Goal: Transaction & Acquisition: Book appointment/travel/reservation

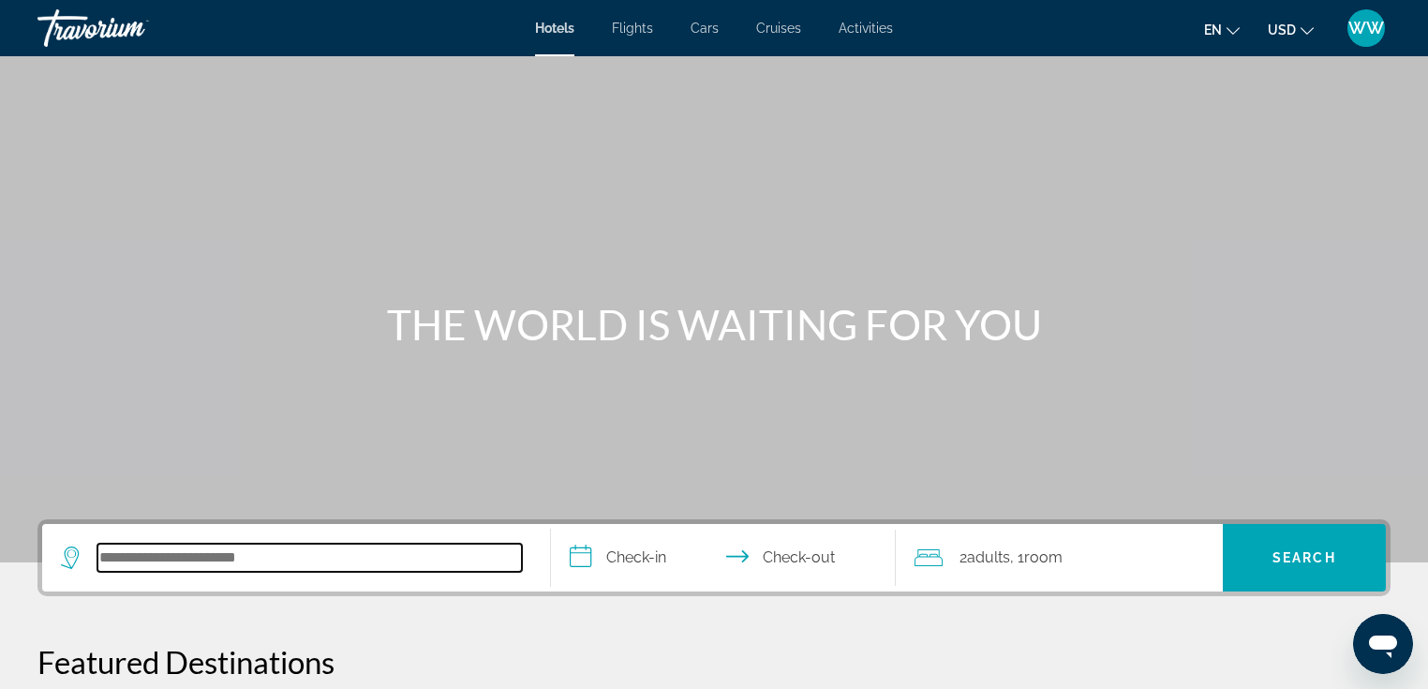
click at [201, 561] on input "Search hotel destination" at bounding box center [309, 558] width 425 height 28
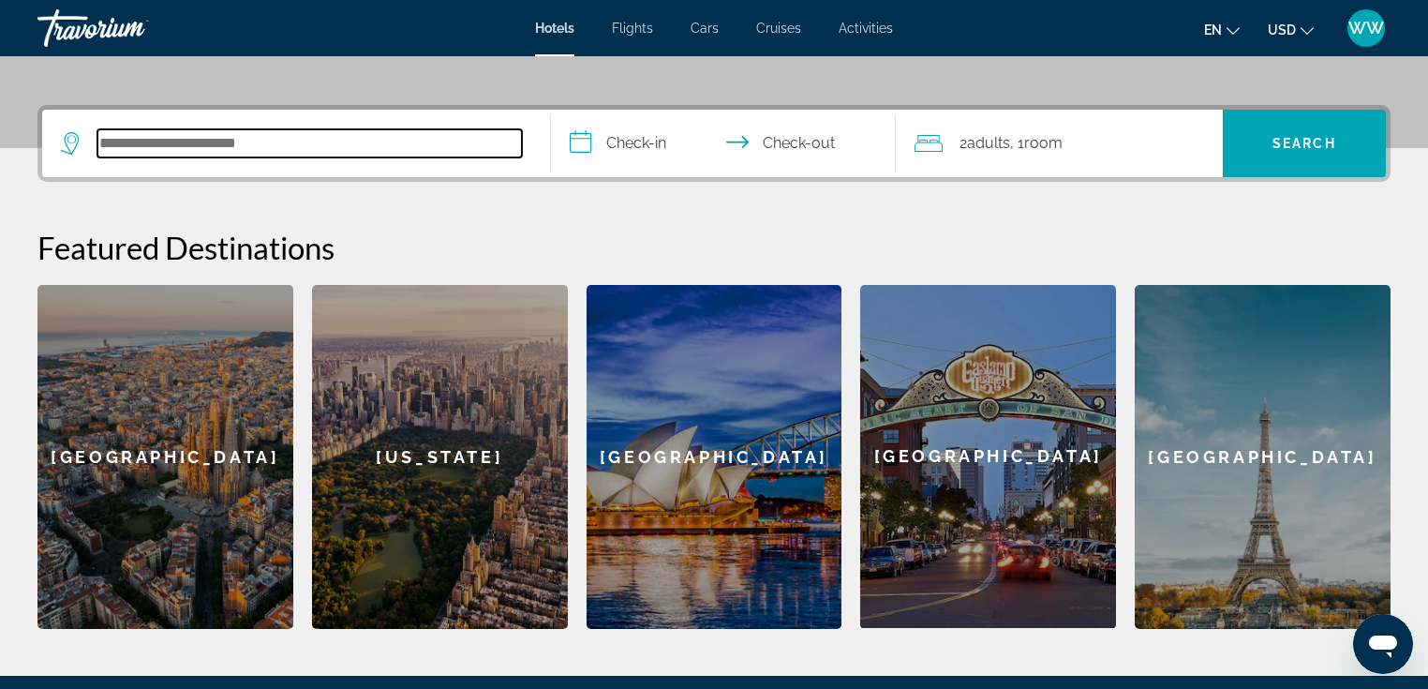
scroll to position [457, 0]
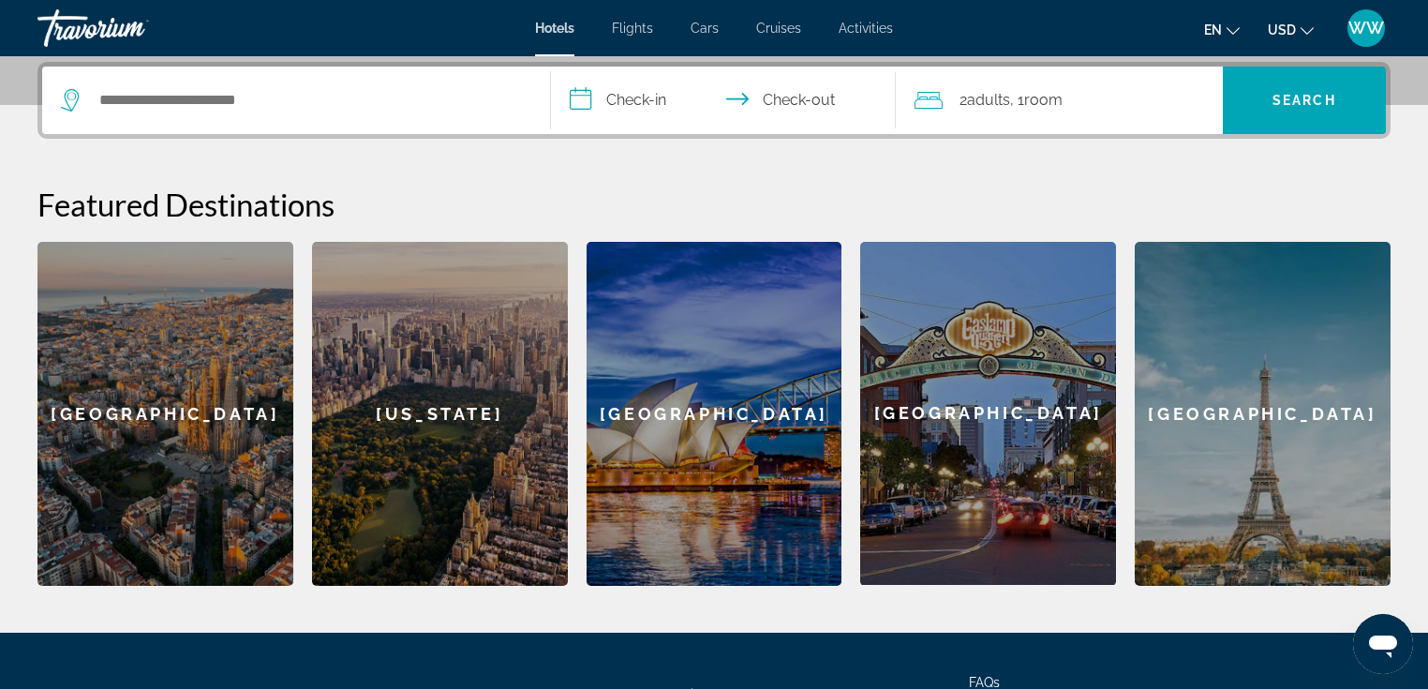
click at [881, 30] on span "Activities" at bounding box center [866, 28] width 54 height 15
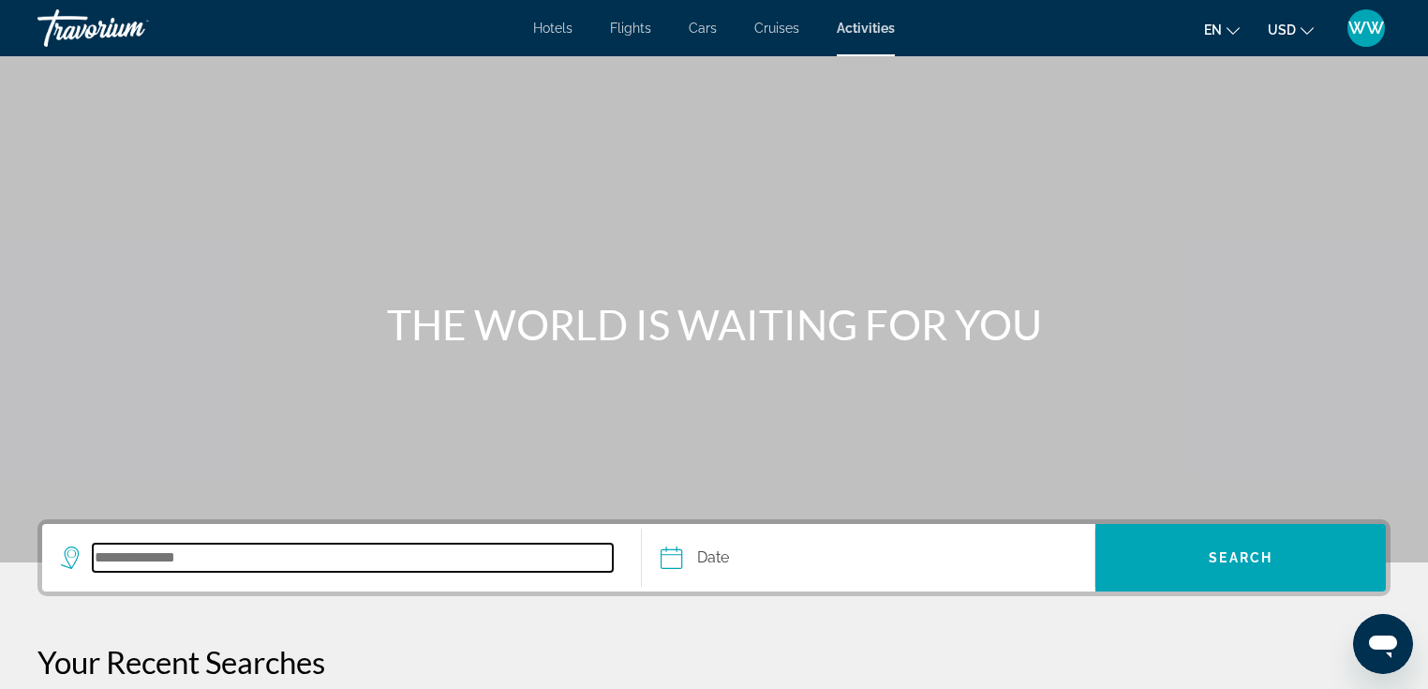
click at [170, 552] on input "Search destination" at bounding box center [353, 558] width 520 height 28
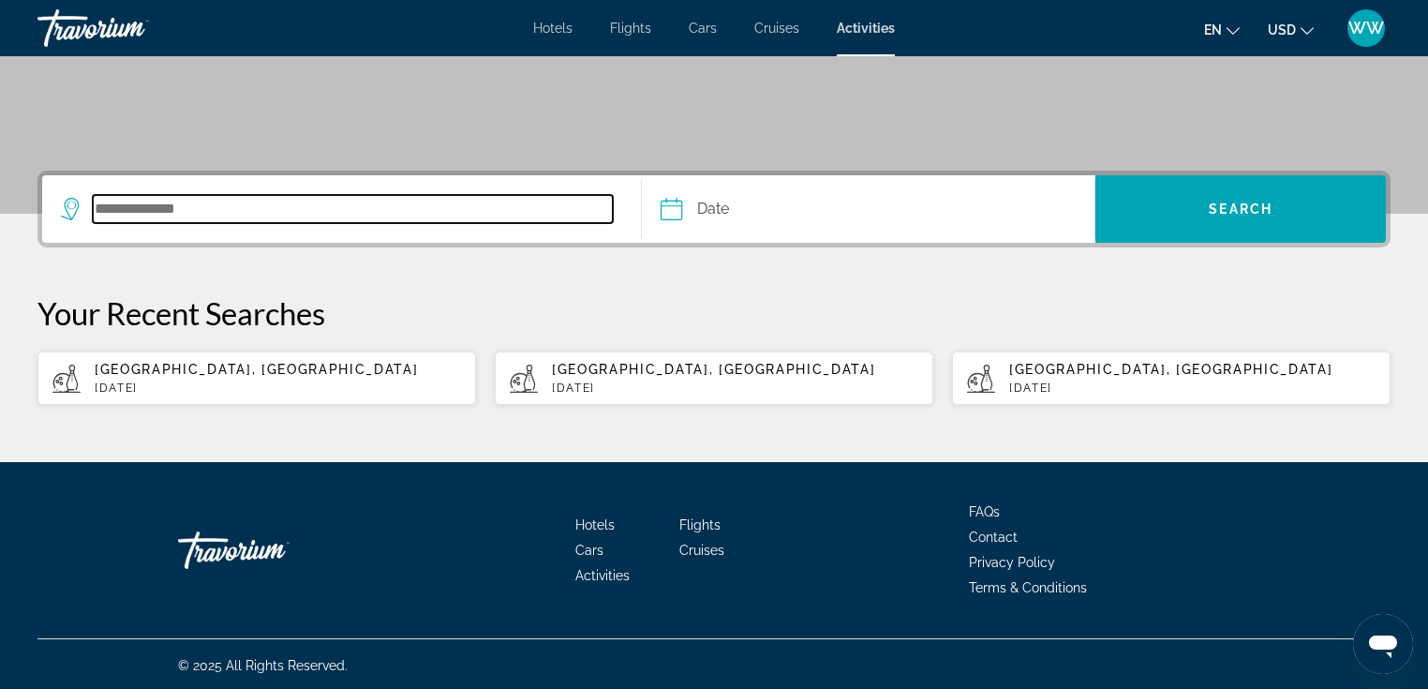
scroll to position [350, 0]
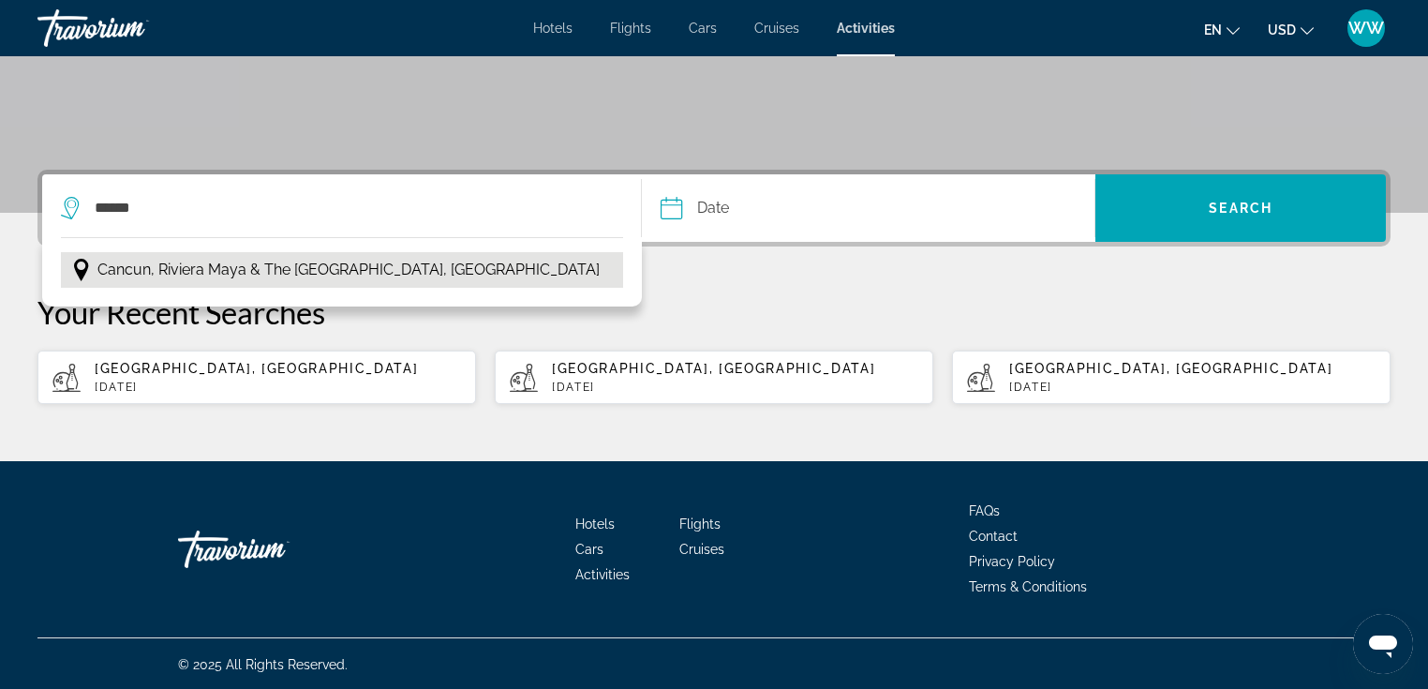
click at [374, 261] on span "Cancun, Riviera Maya & the [GEOGRAPHIC_DATA], [GEOGRAPHIC_DATA]" at bounding box center [348, 270] width 502 height 26
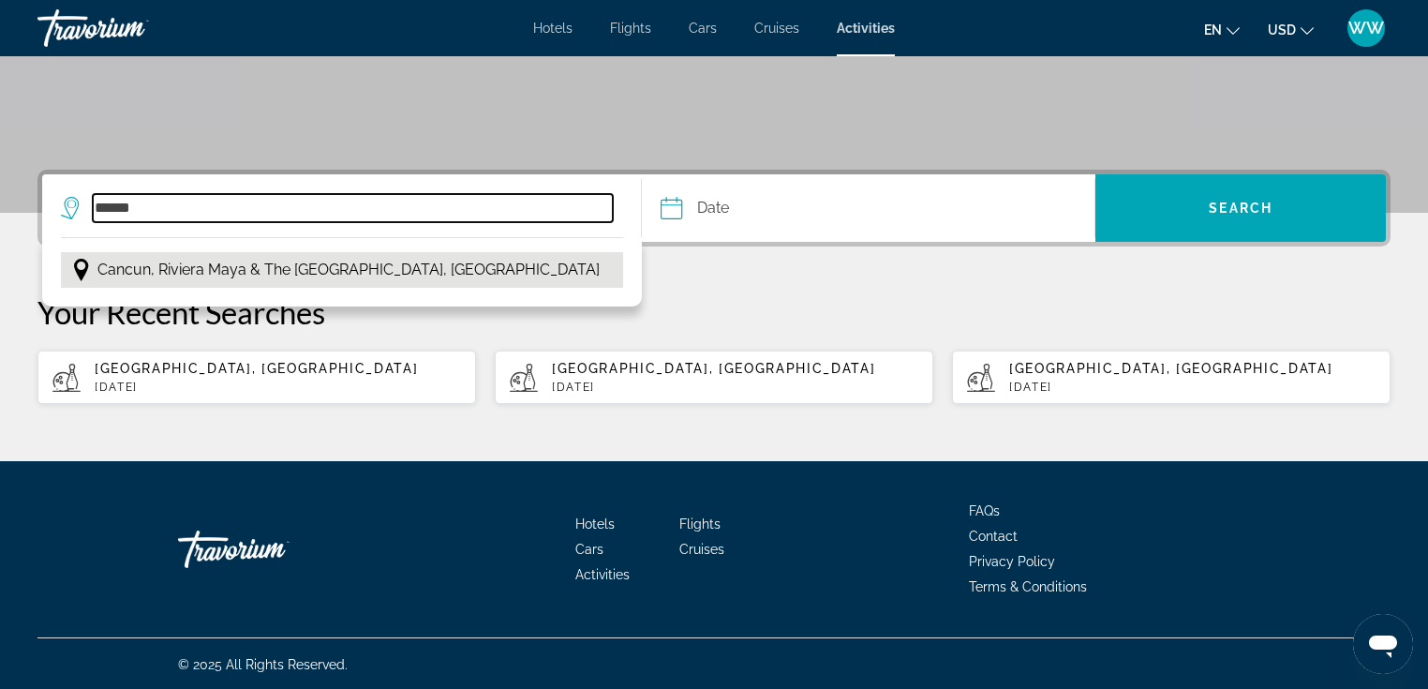
type input "**********"
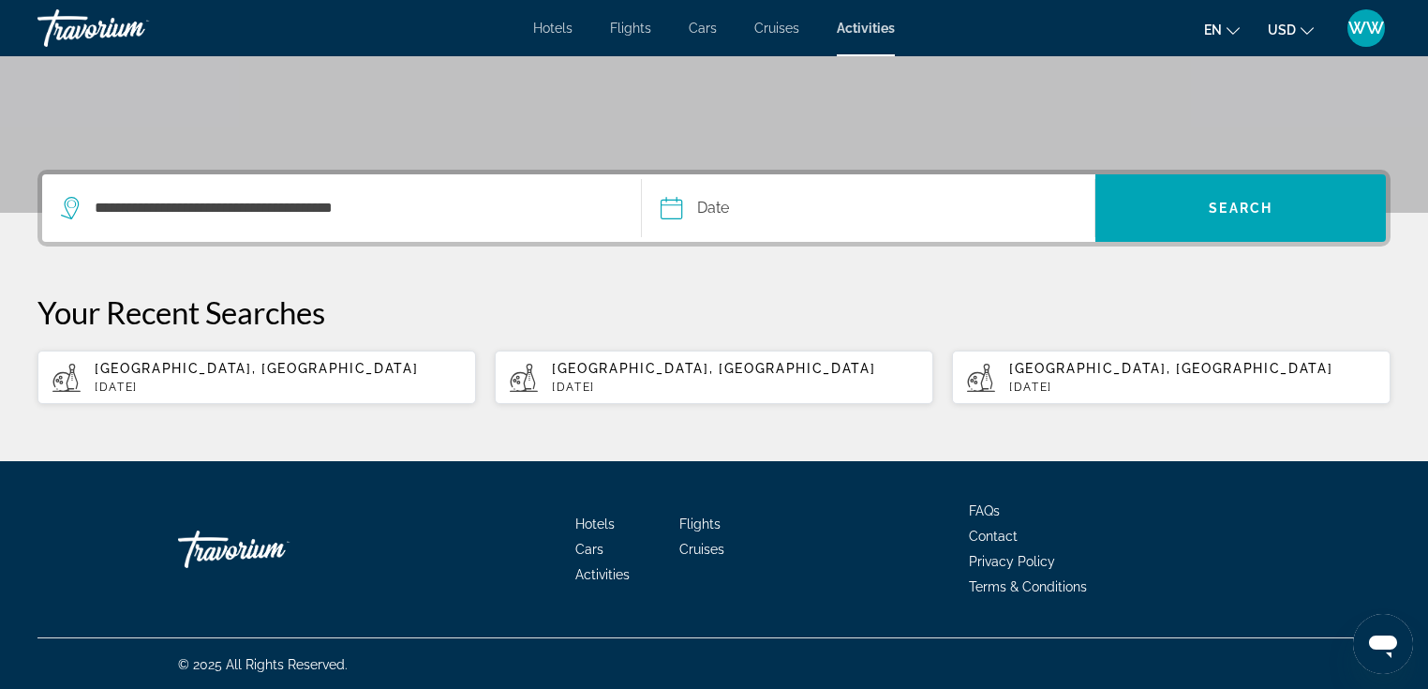
click at [697, 217] on input "Date" at bounding box center [768, 210] width 225 height 73
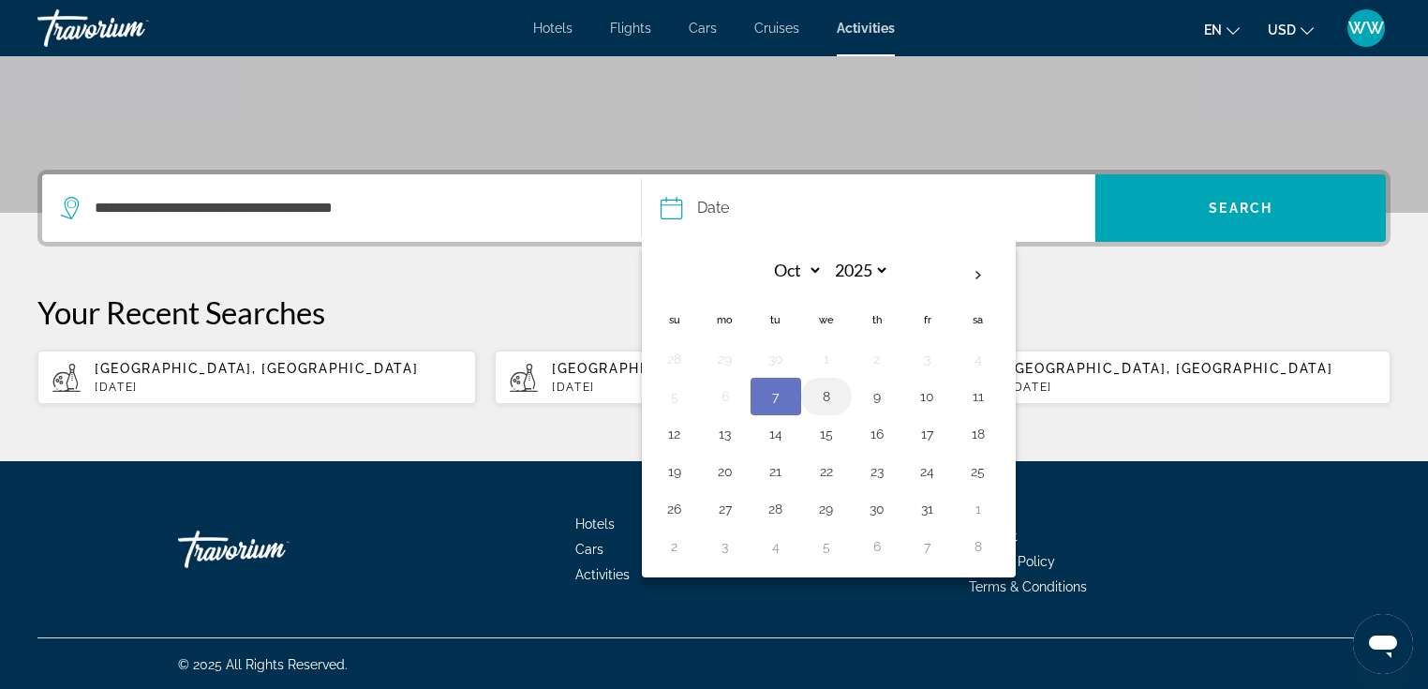
click at [836, 402] on button "8" at bounding box center [827, 396] width 30 height 26
type input "**********"
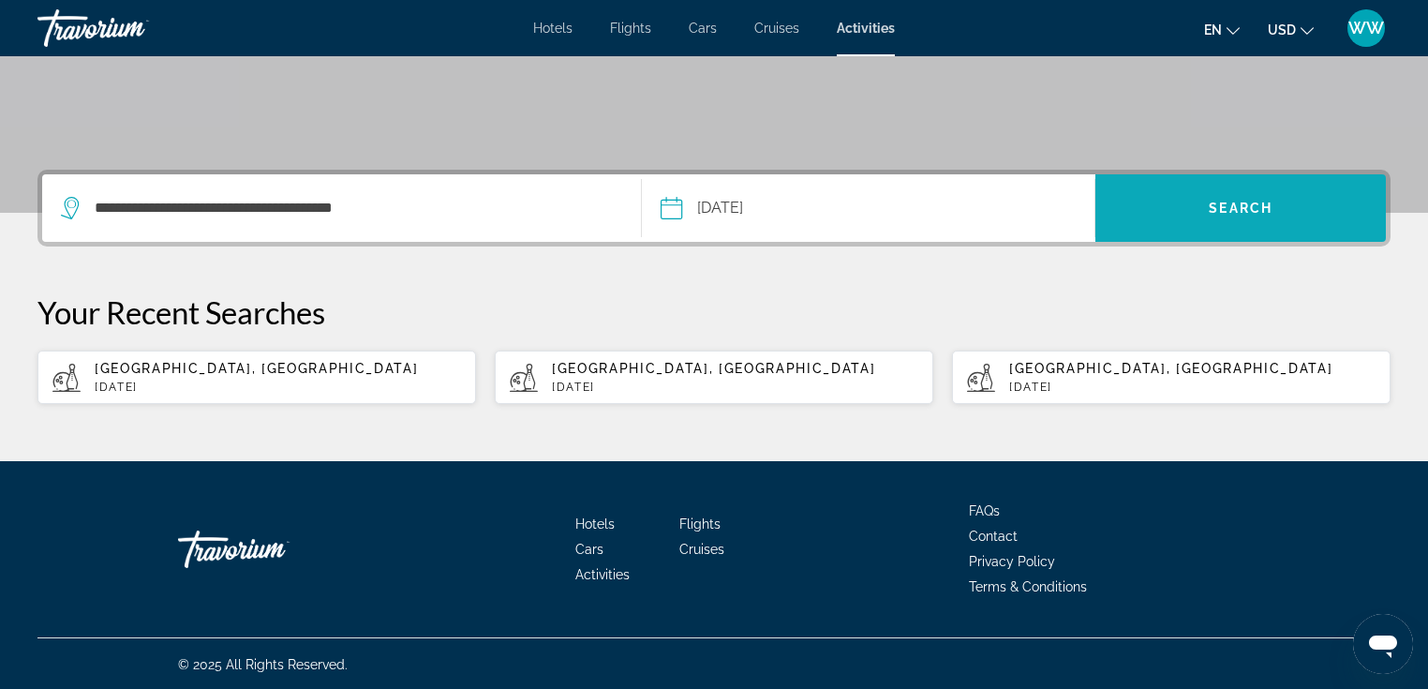
click at [1240, 202] on span "Search" at bounding box center [1241, 208] width 64 height 15
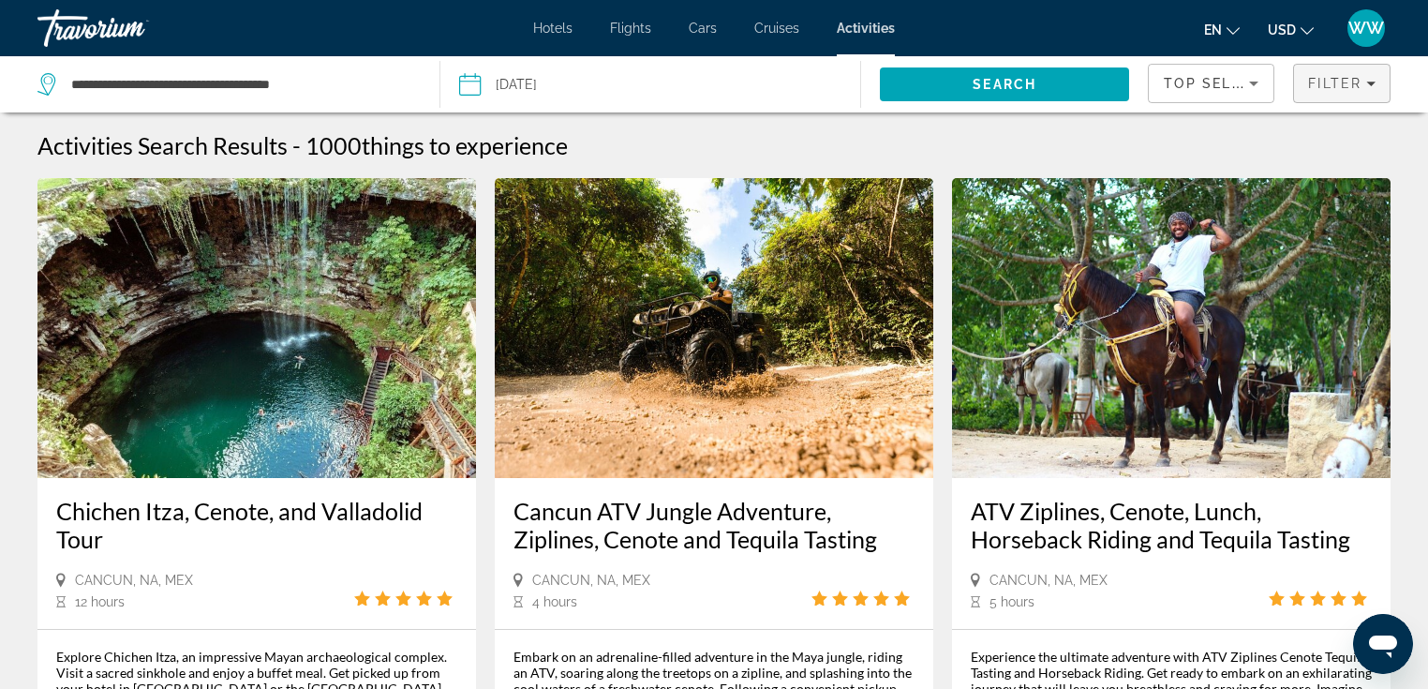
click at [1342, 85] on span "Filter" at bounding box center [1334, 83] width 53 height 15
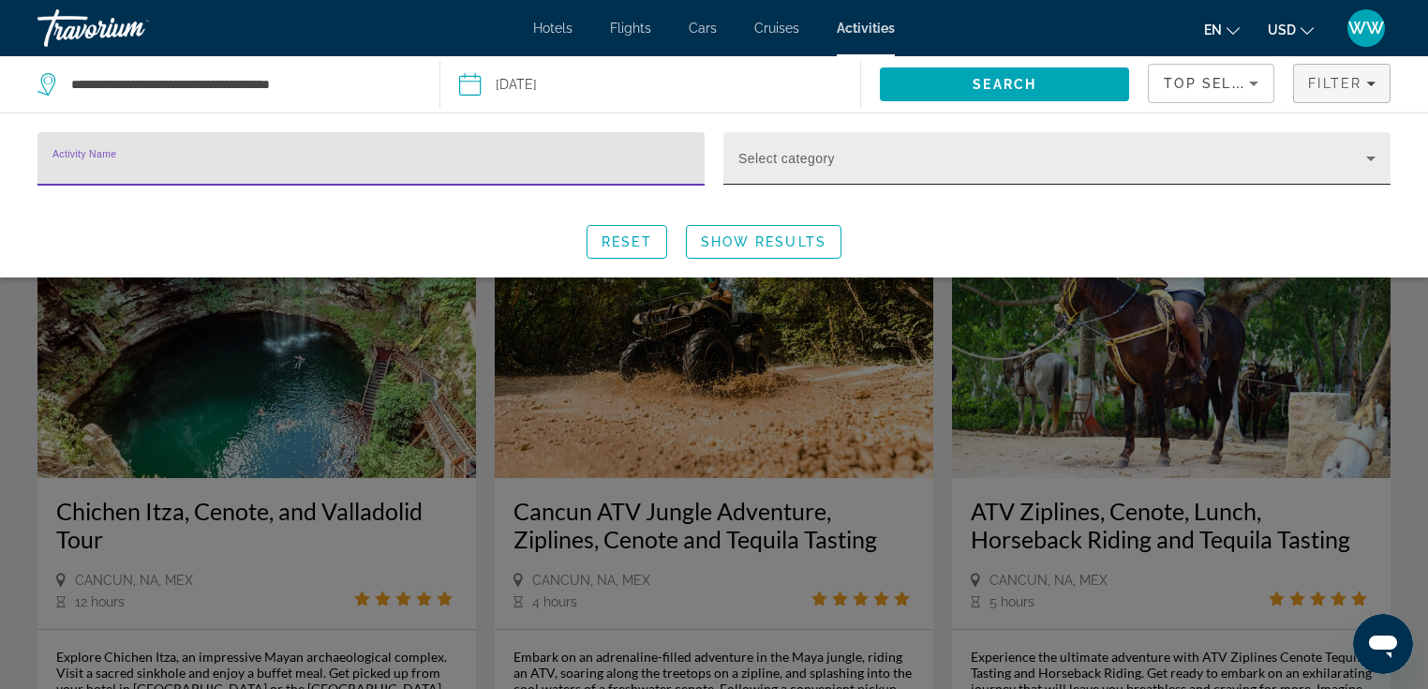
click at [1185, 146] on div "Select category" at bounding box center [1056, 158] width 637 height 52
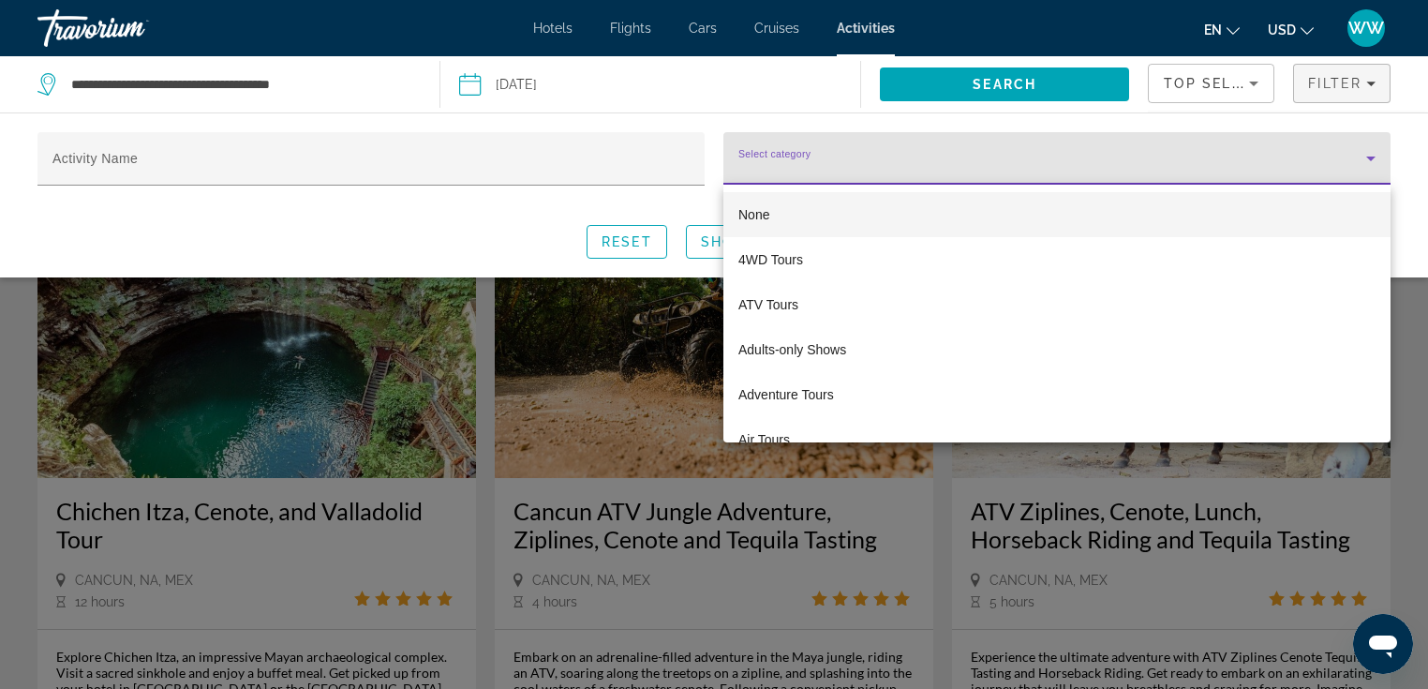
scroll to position [157, 0]
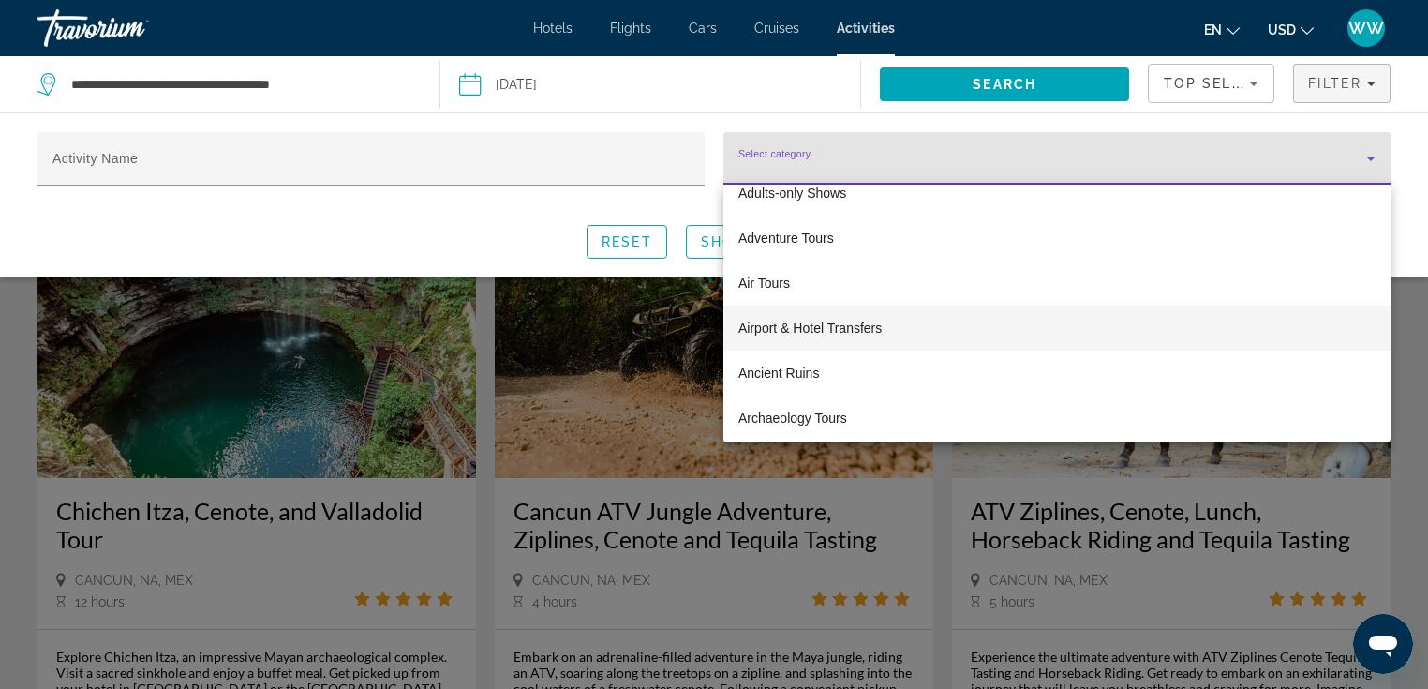
click at [1082, 331] on mat-option "Airport & Hotel Transfers" at bounding box center [1056, 328] width 667 height 45
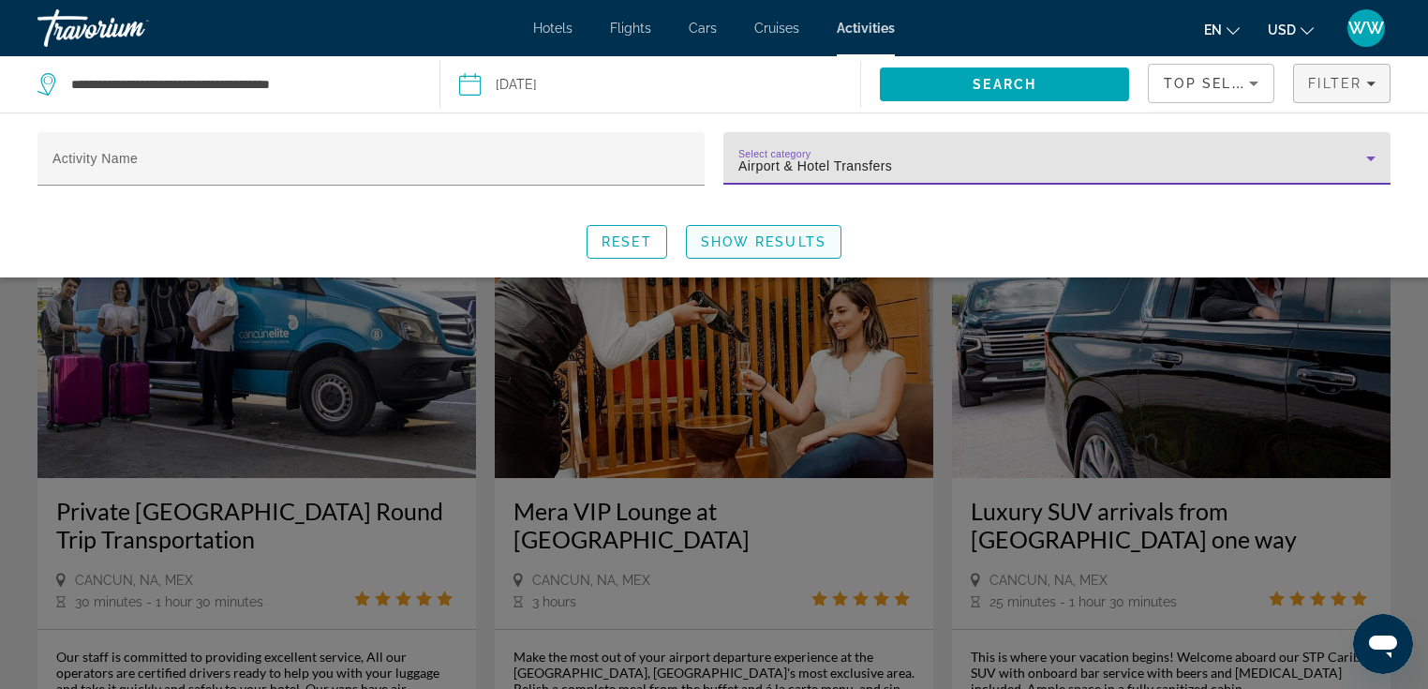
click at [798, 242] on span "Show Results" at bounding box center [764, 241] width 126 height 15
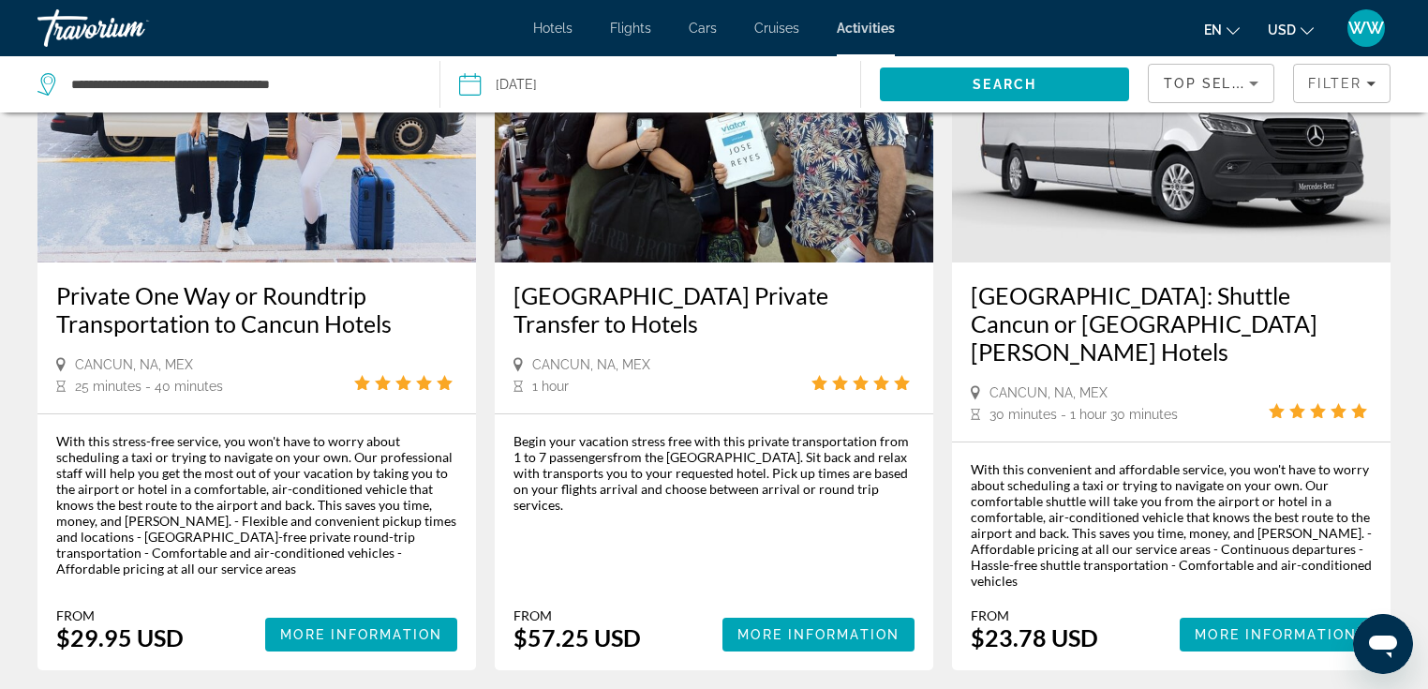
scroll to position [1008, 0]
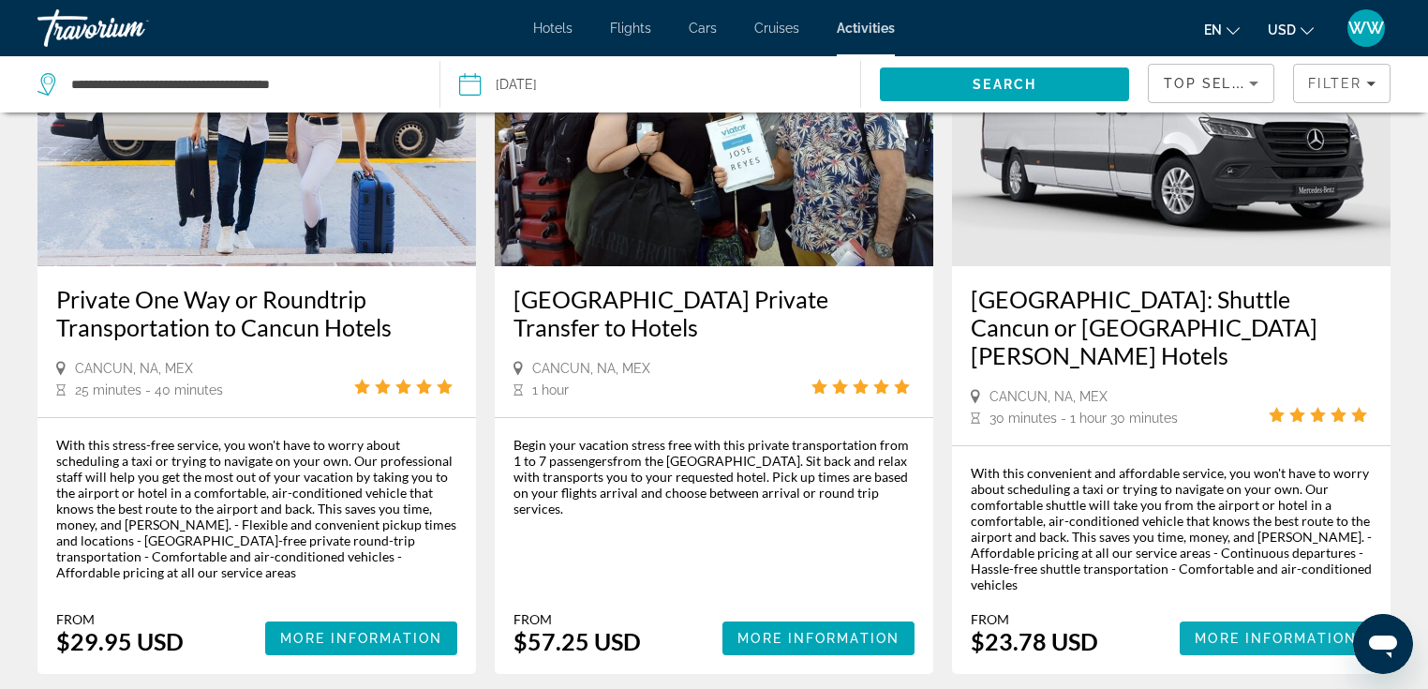
click at [1247, 631] on span "More Information" at bounding box center [1276, 638] width 162 height 15
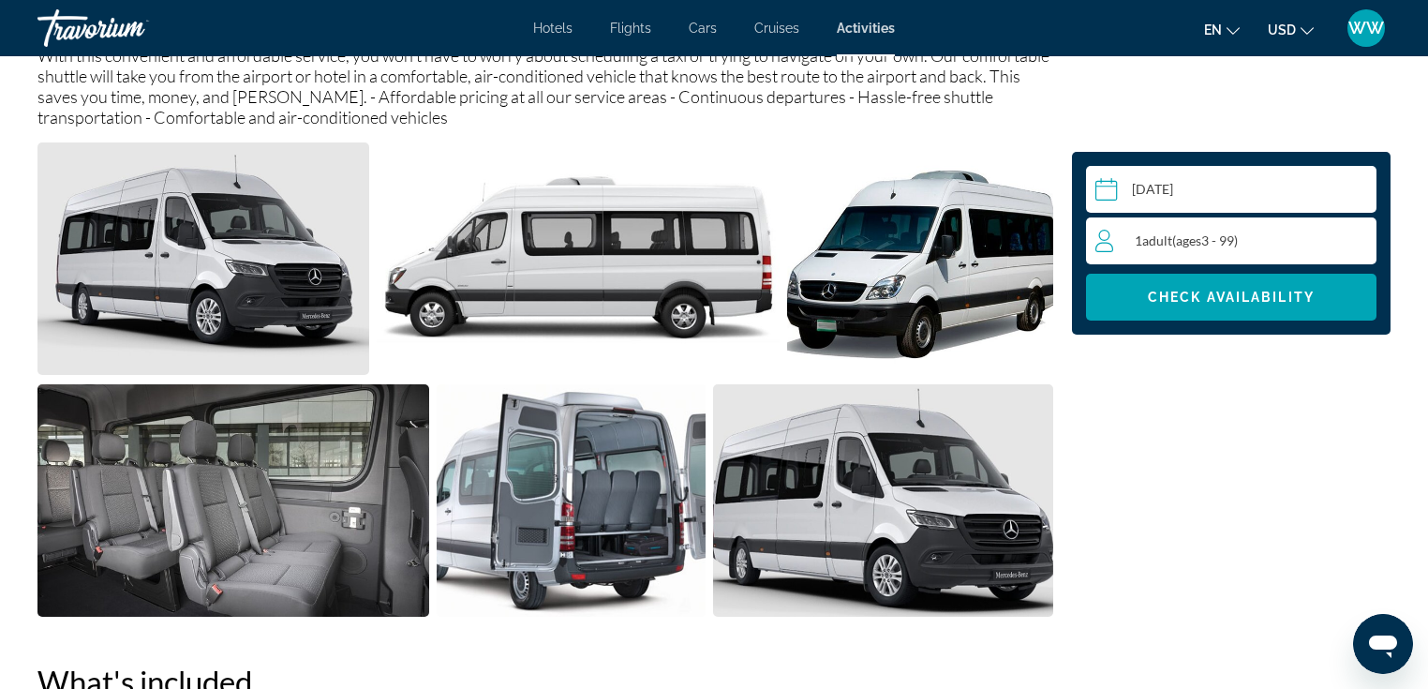
scroll to position [768, 0]
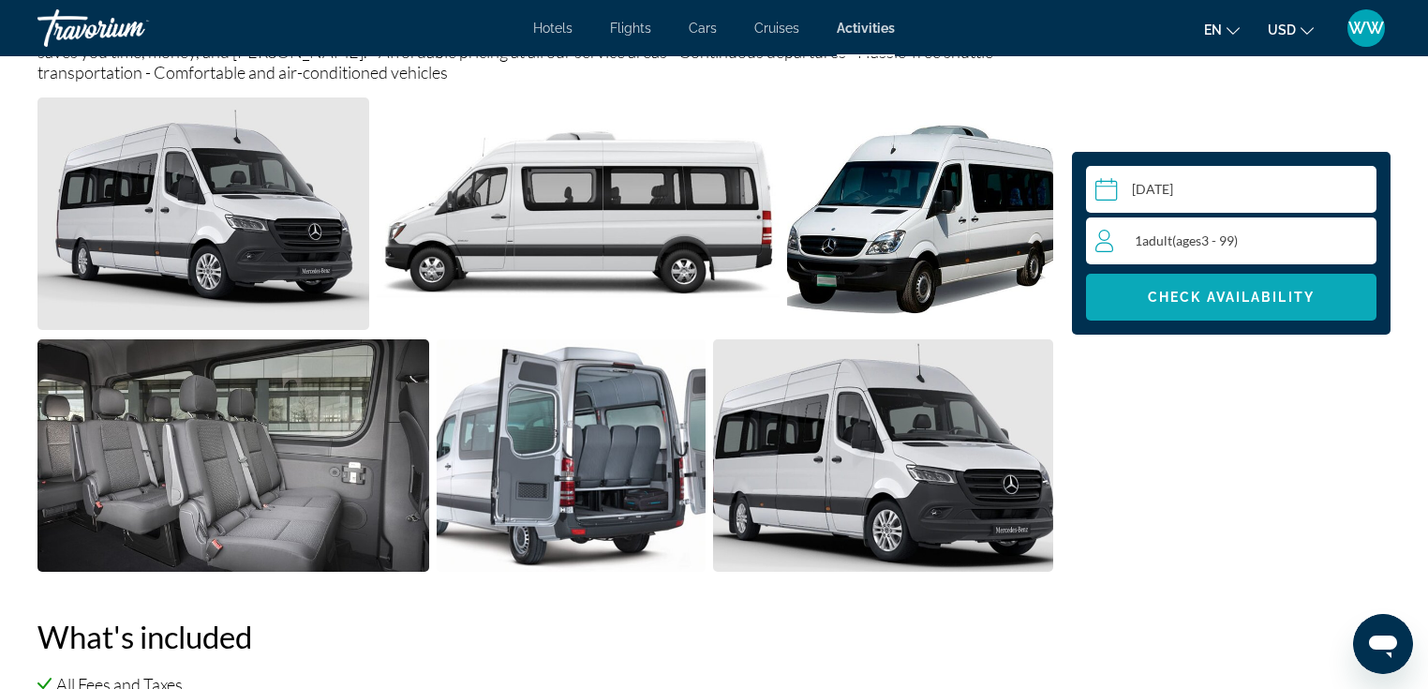
click at [1231, 303] on span "Check Availability" at bounding box center [1231, 297] width 167 height 15
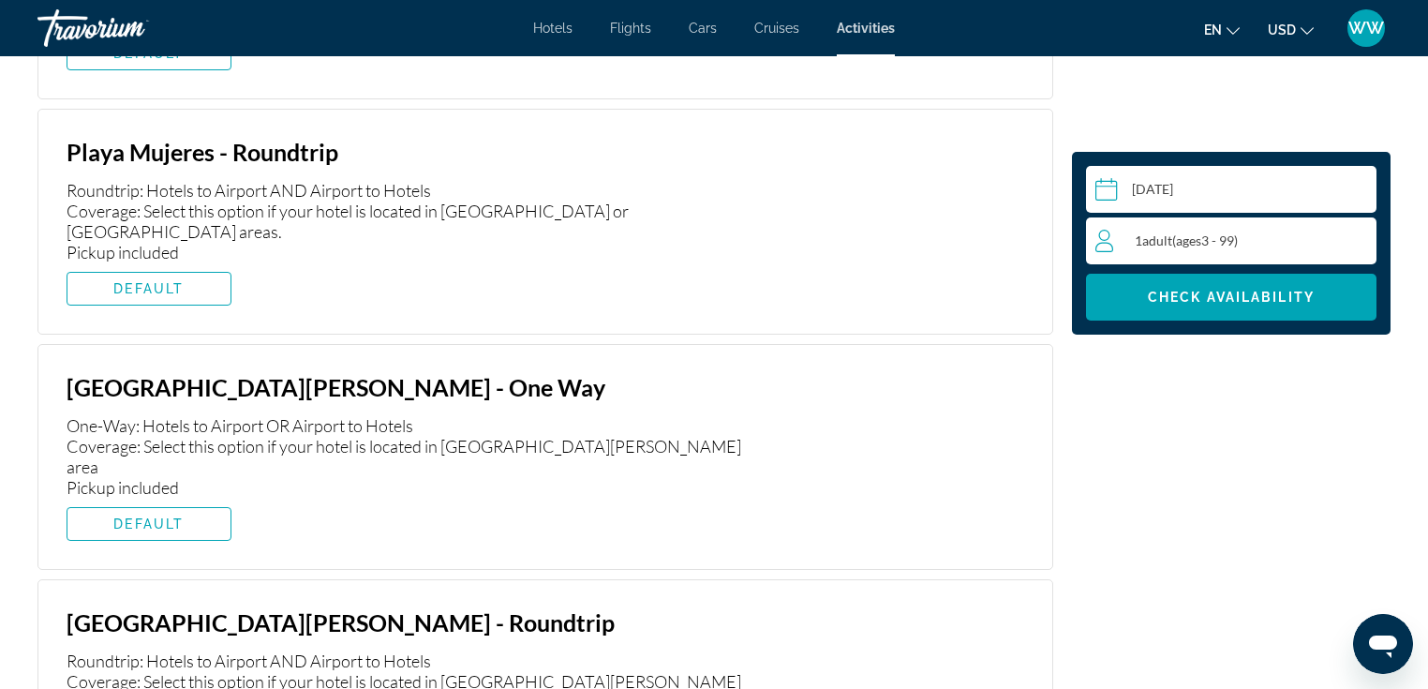
scroll to position [3734, 0]
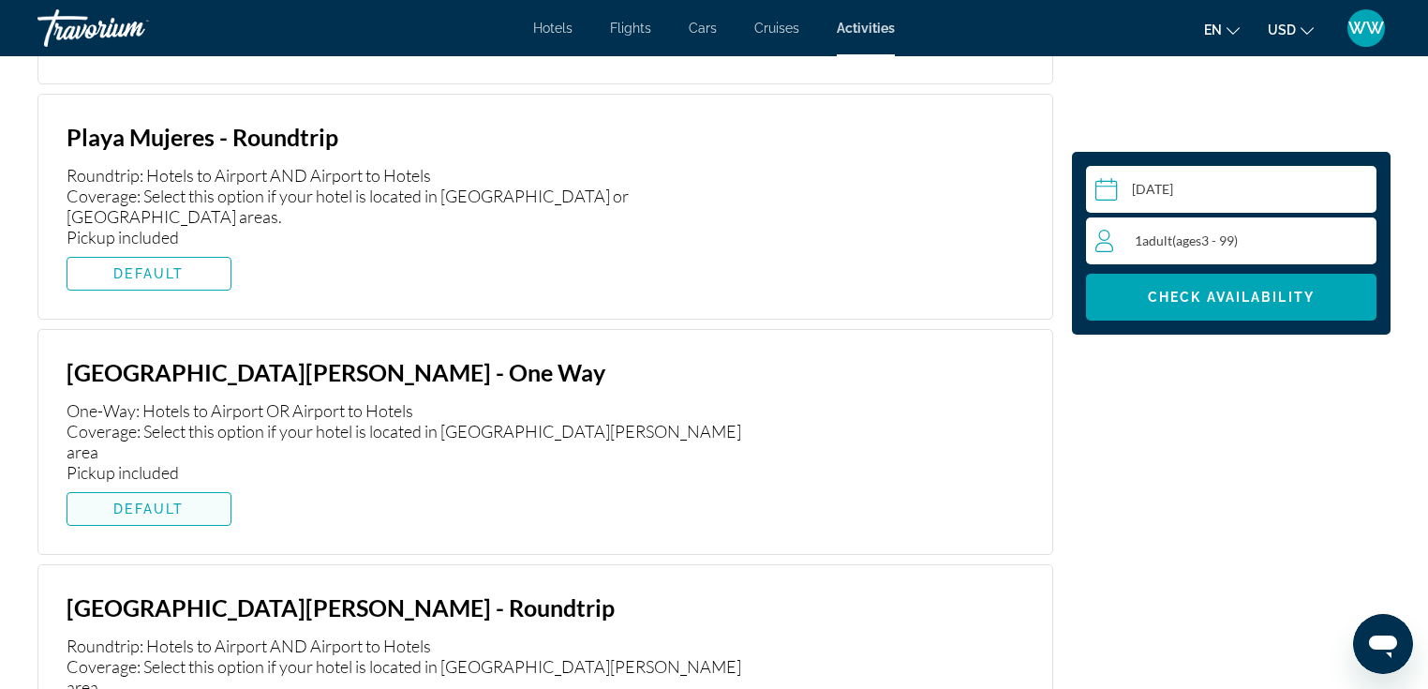
click at [172, 501] on span "DEFAULT" at bounding box center [148, 508] width 70 height 15
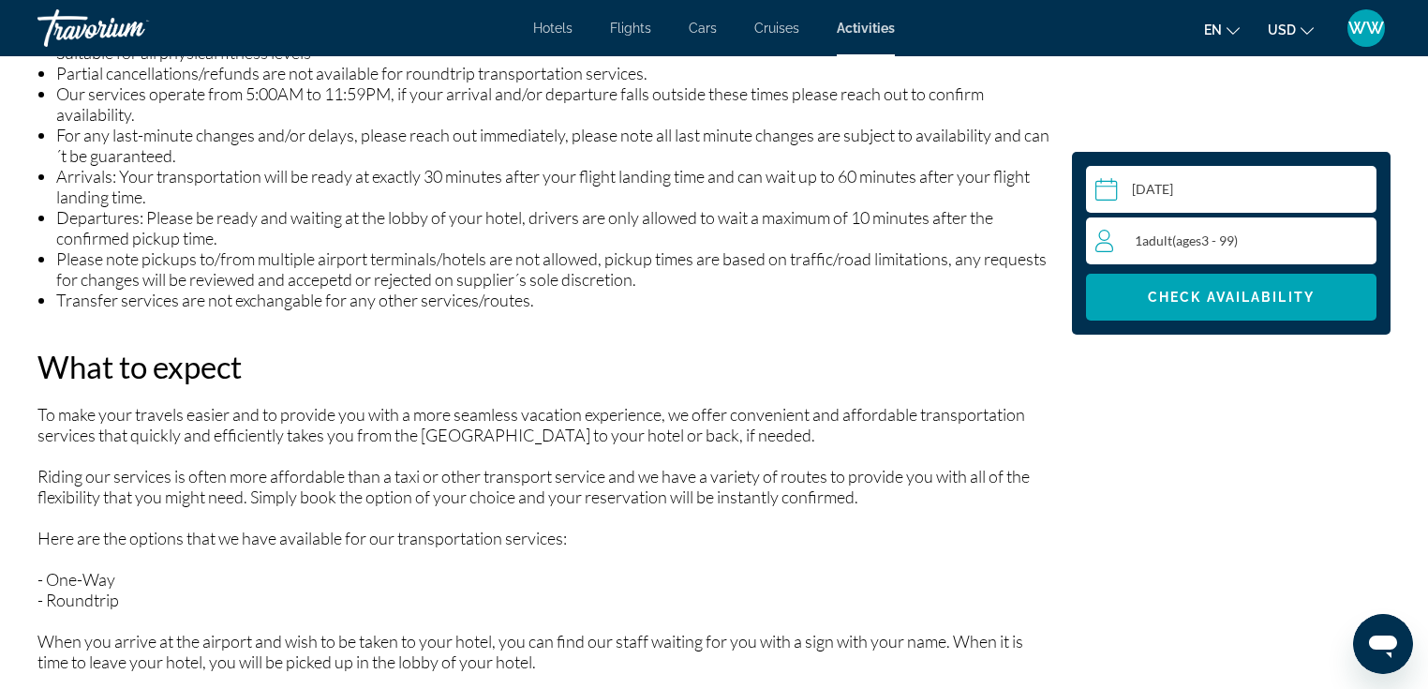
scroll to position [0, 0]
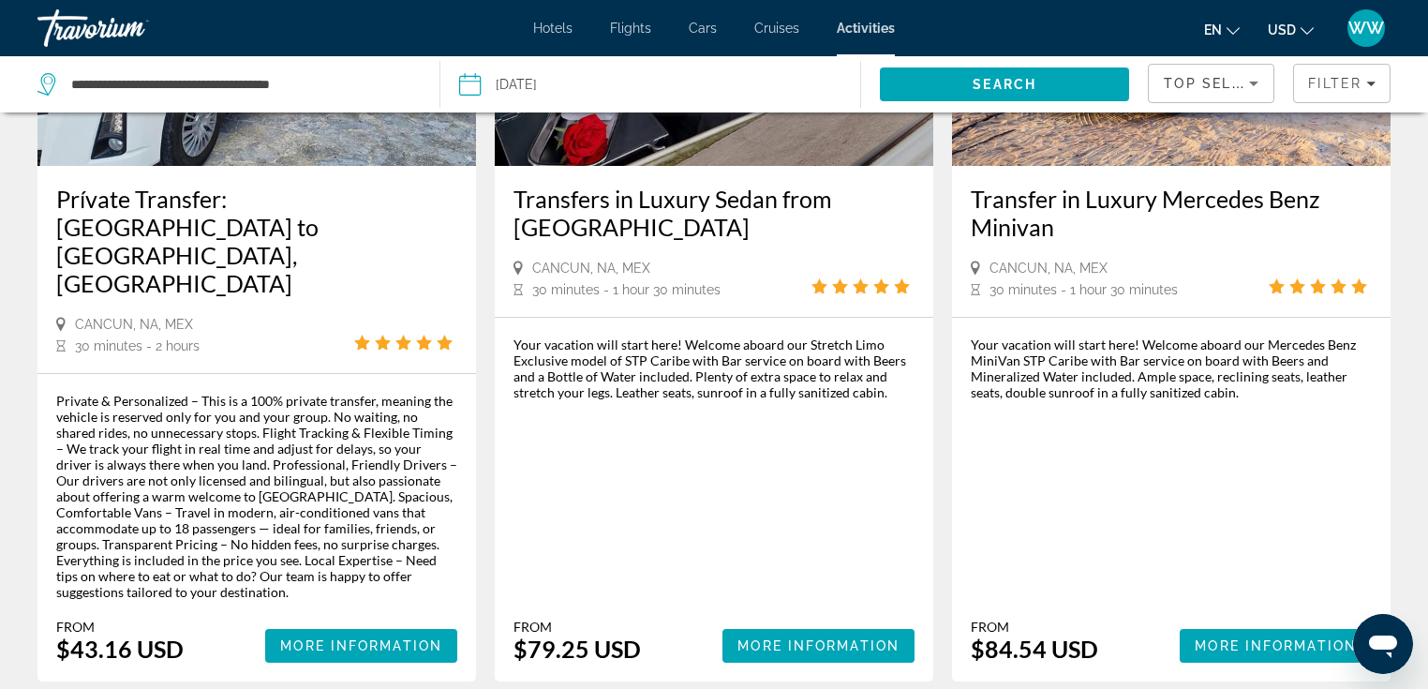
scroll to position [1845, 0]
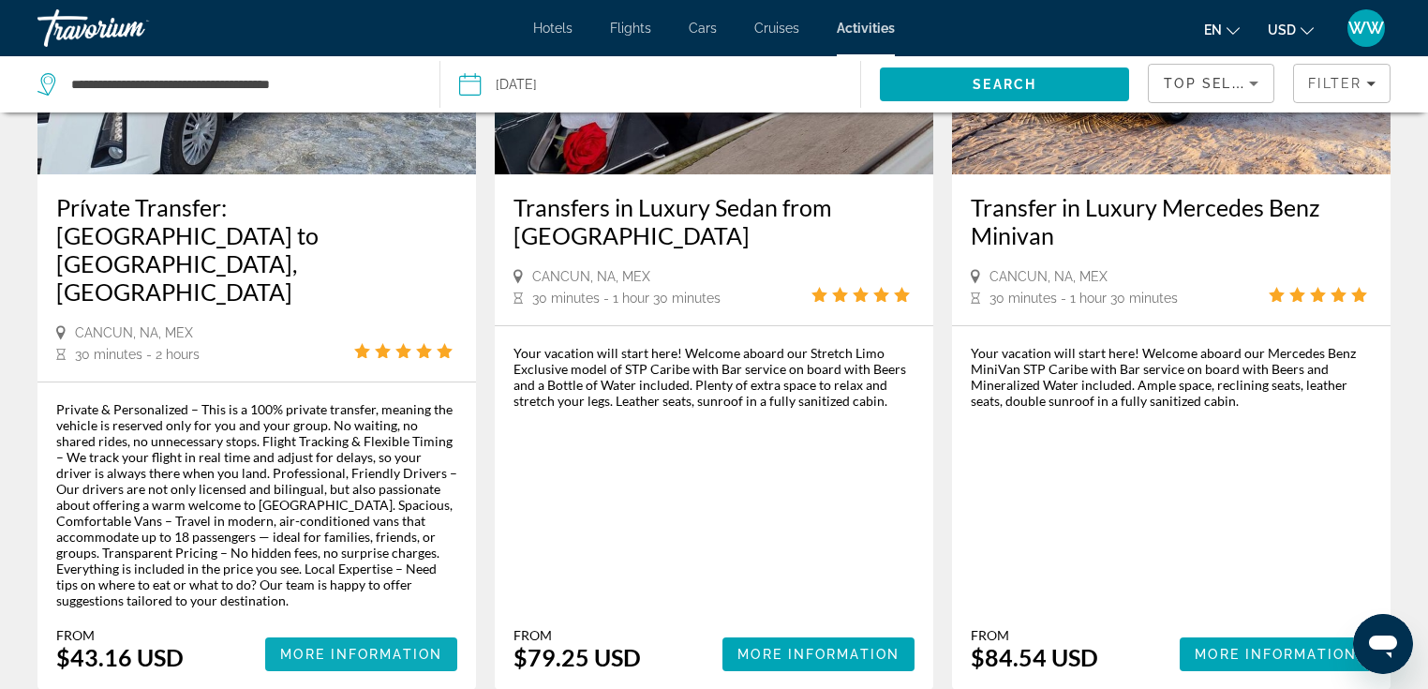
click at [378, 647] on span "More Information" at bounding box center [361, 654] width 162 height 15
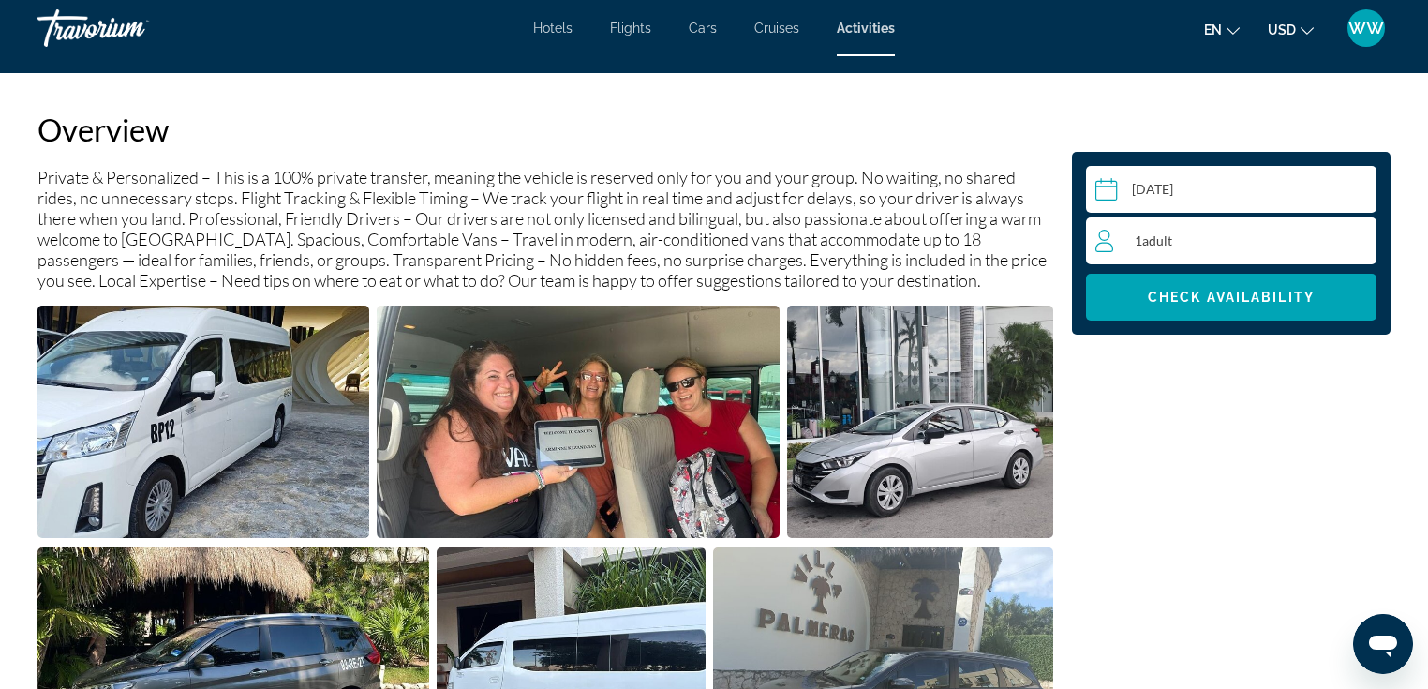
scroll to position [640, 0]
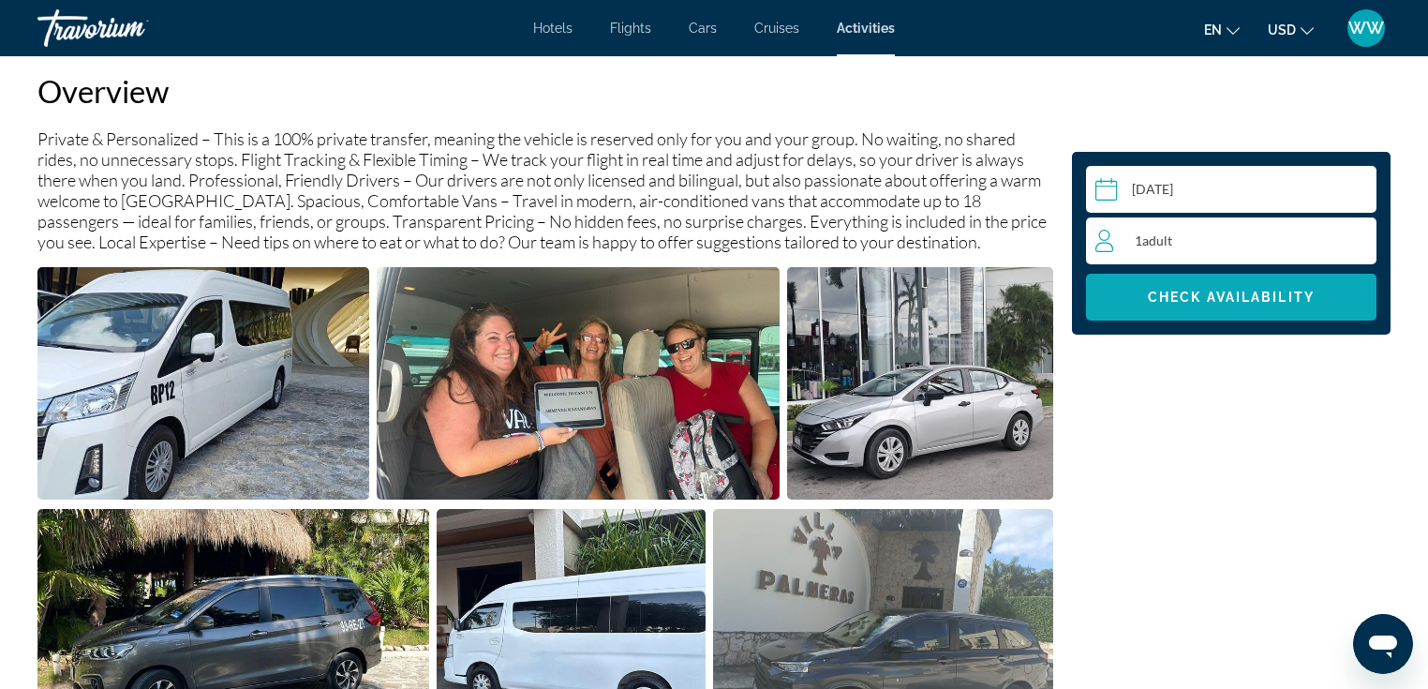
click at [1226, 289] on span "Main content" at bounding box center [1231, 297] width 291 height 45
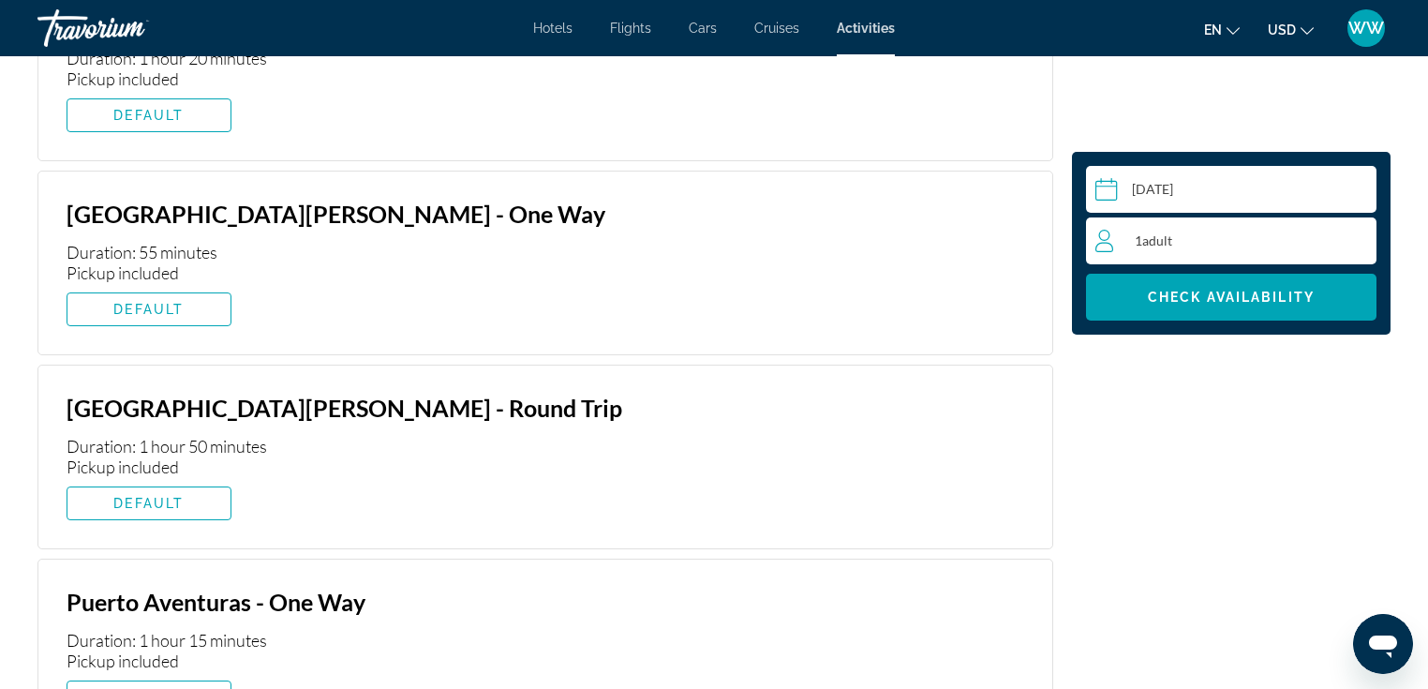
scroll to position [4507, 0]
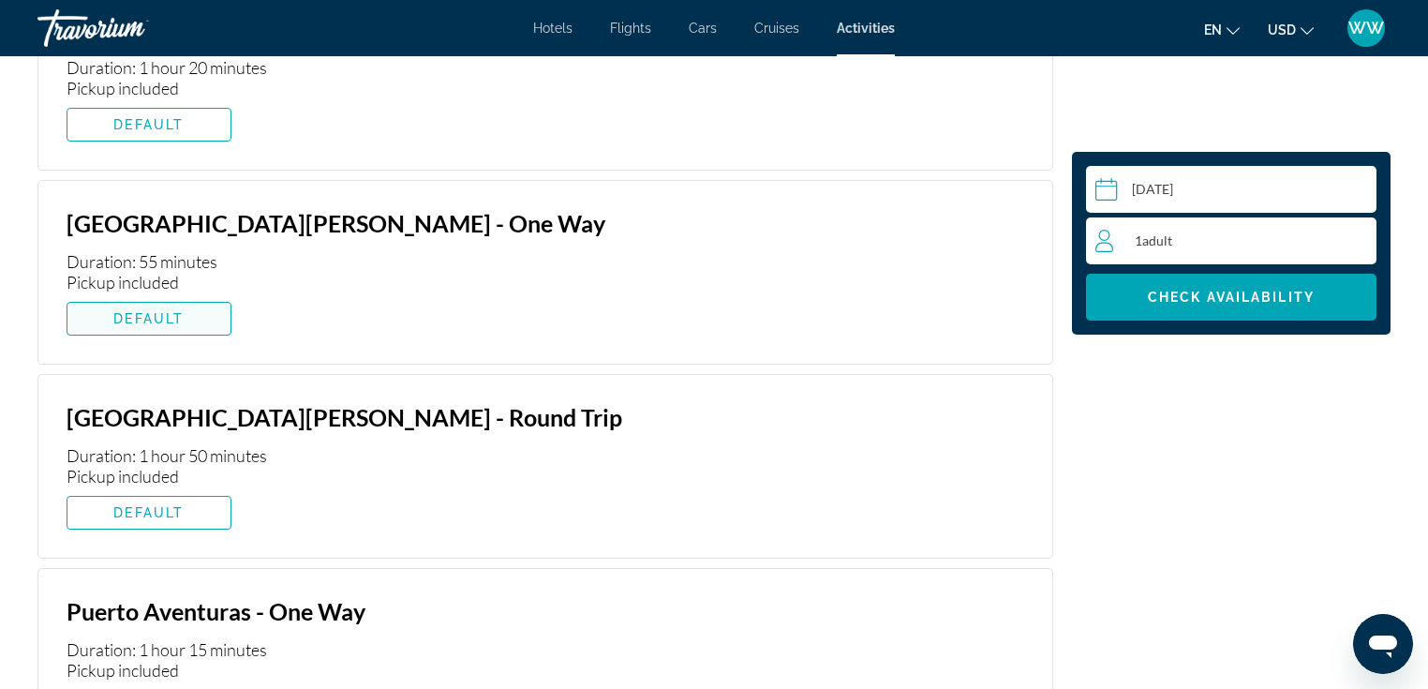
click at [187, 296] on span "Main content" at bounding box center [148, 318] width 163 height 45
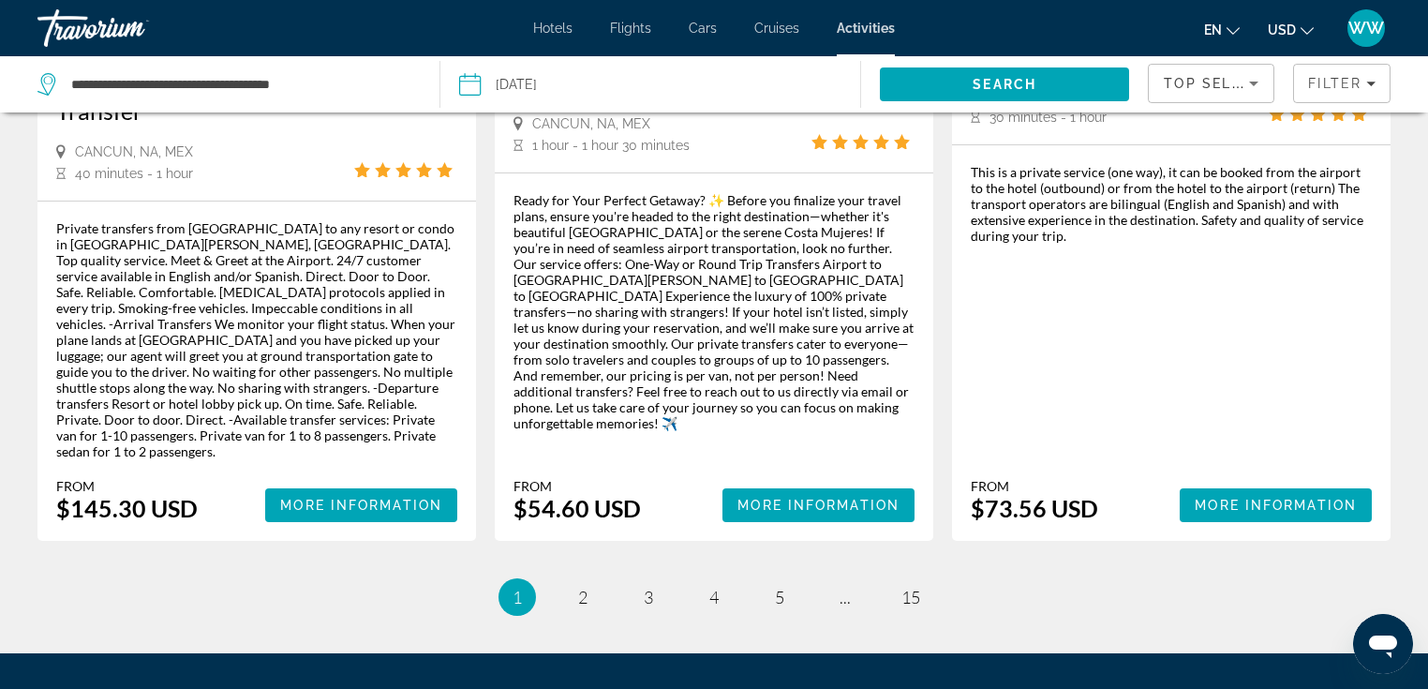
scroll to position [2899, 0]
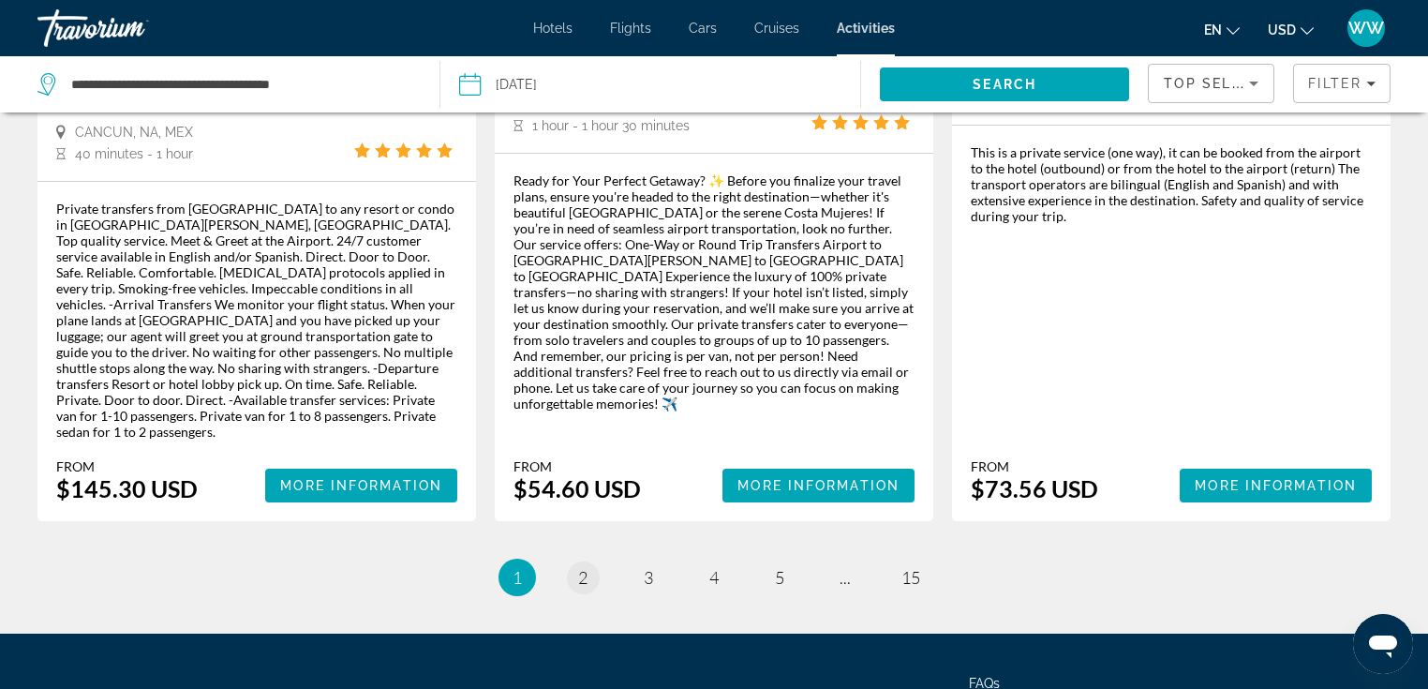
click at [587, 567] on span "2" at bounding box center [582, 577] width 9 height 21
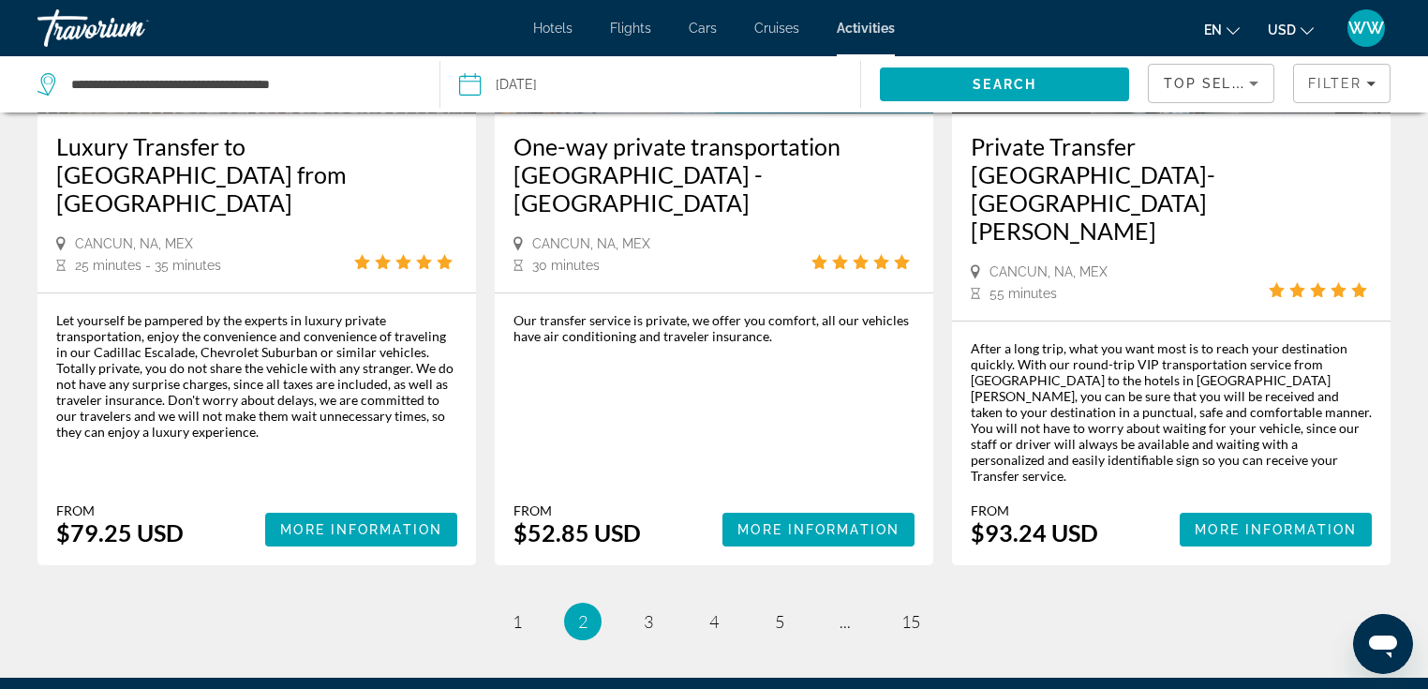
scroll to position [2870, 0]
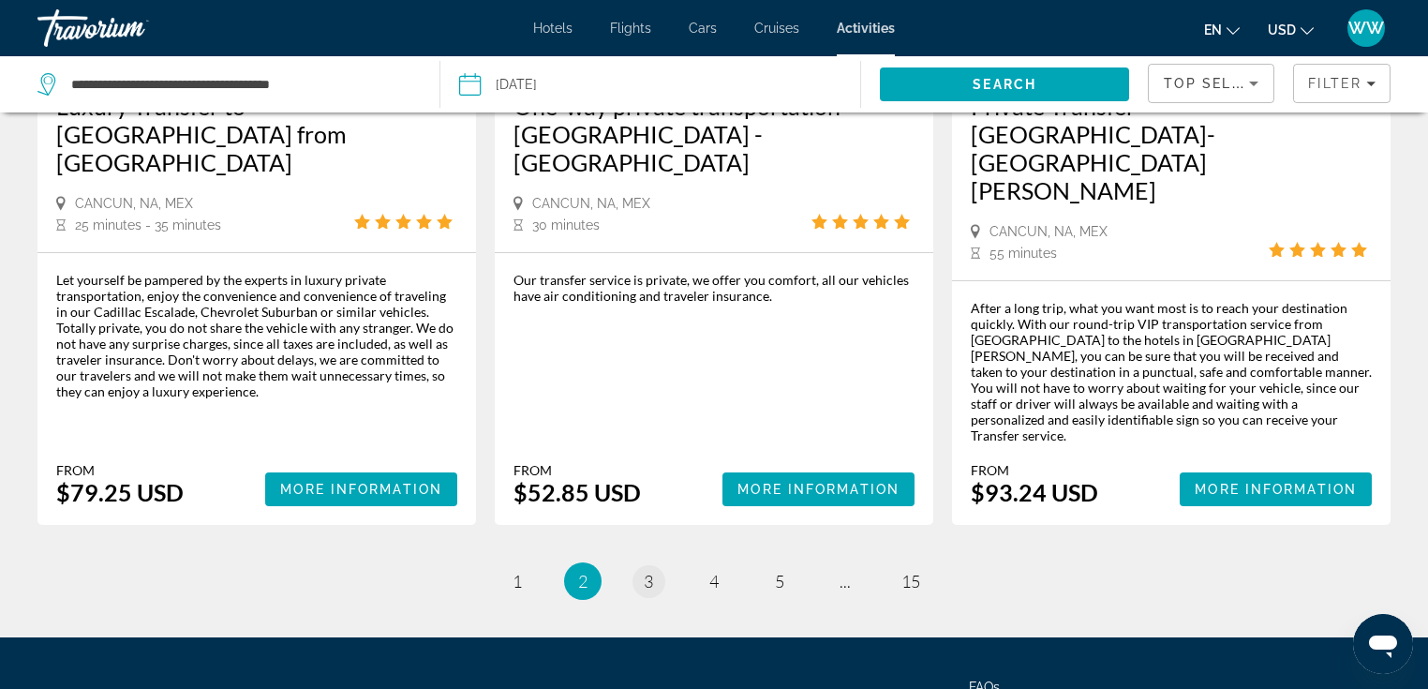
click at [654, 565] on link "page 3" at bounding box center [649, 581] width 33 height 33
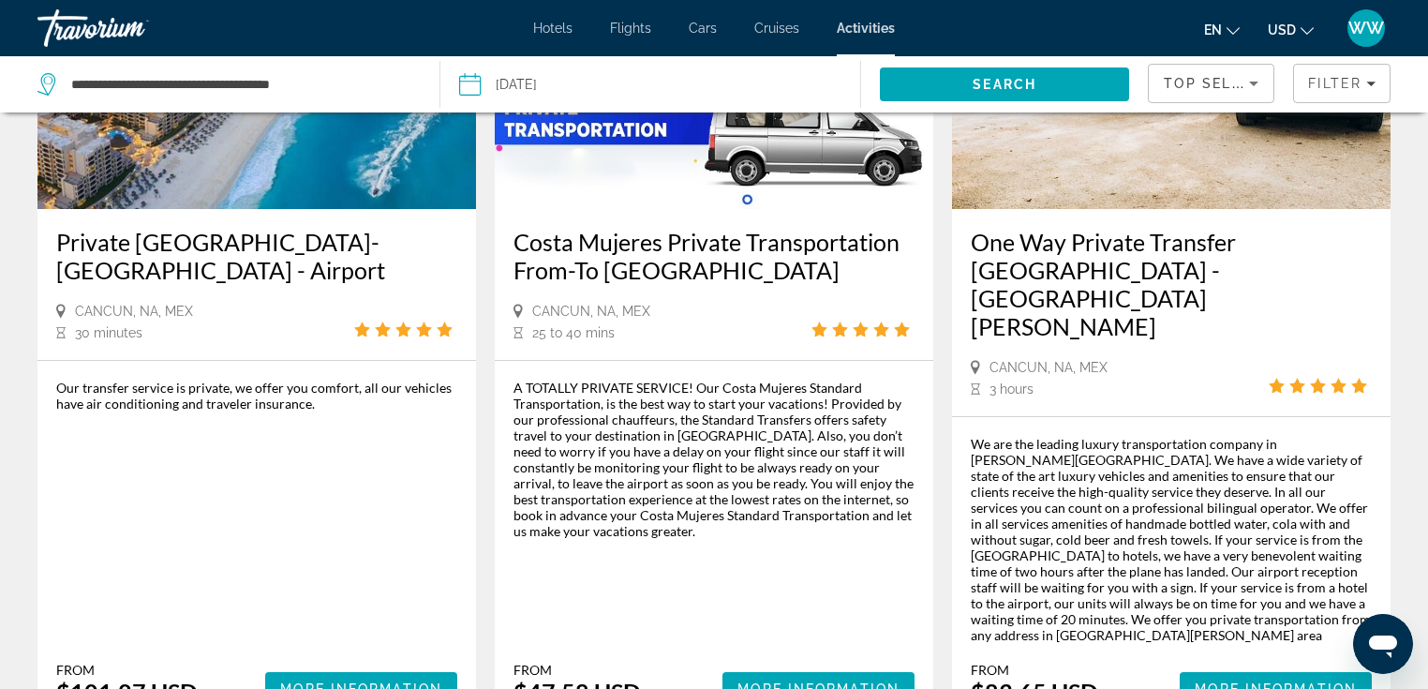
scroll to position [2915, 0]
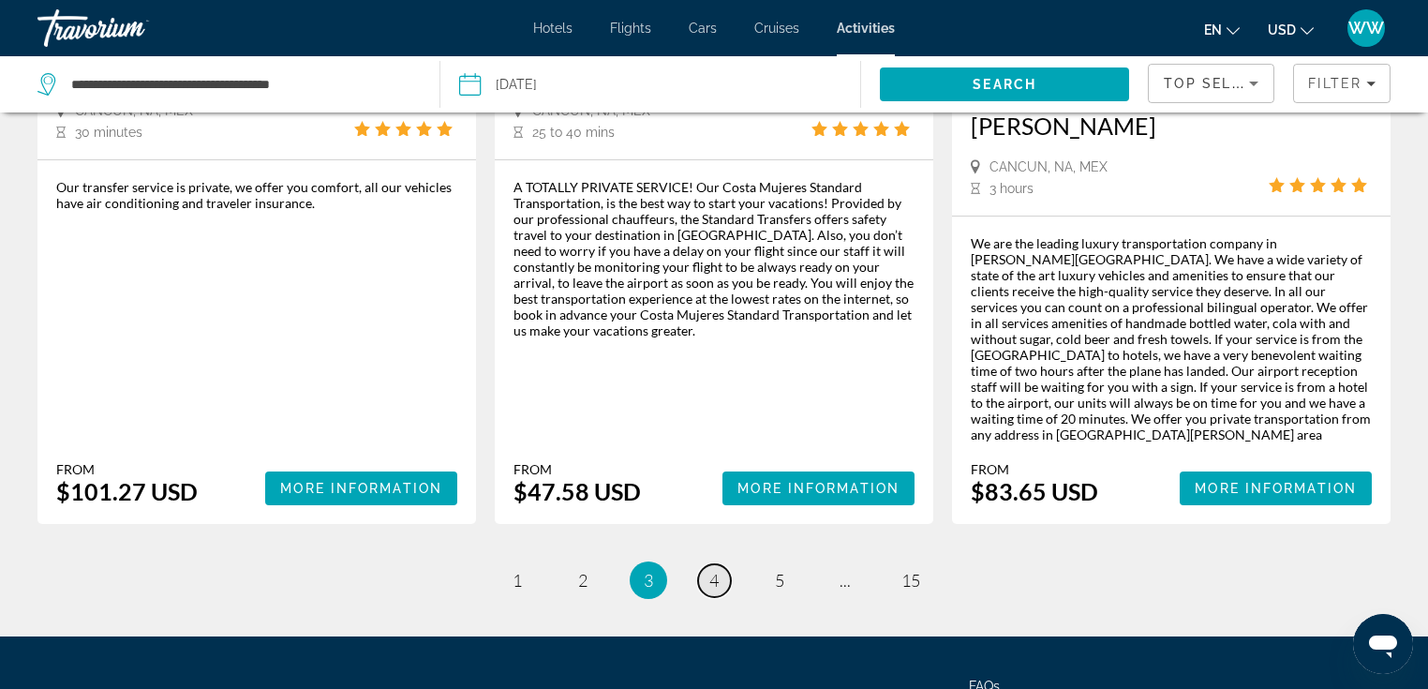
click at [719, 570] on span "4" at bounding box center [713, 580] width 9 height 21
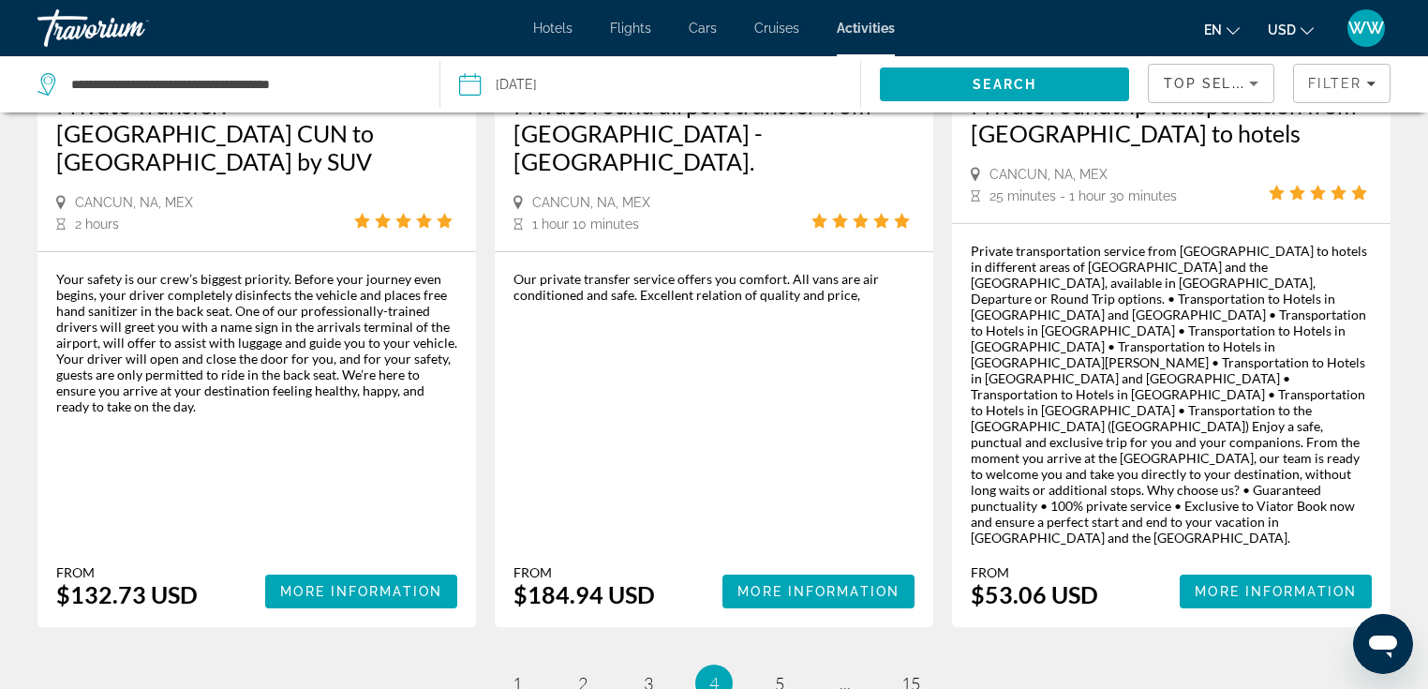
scroll to position [2804, 0]
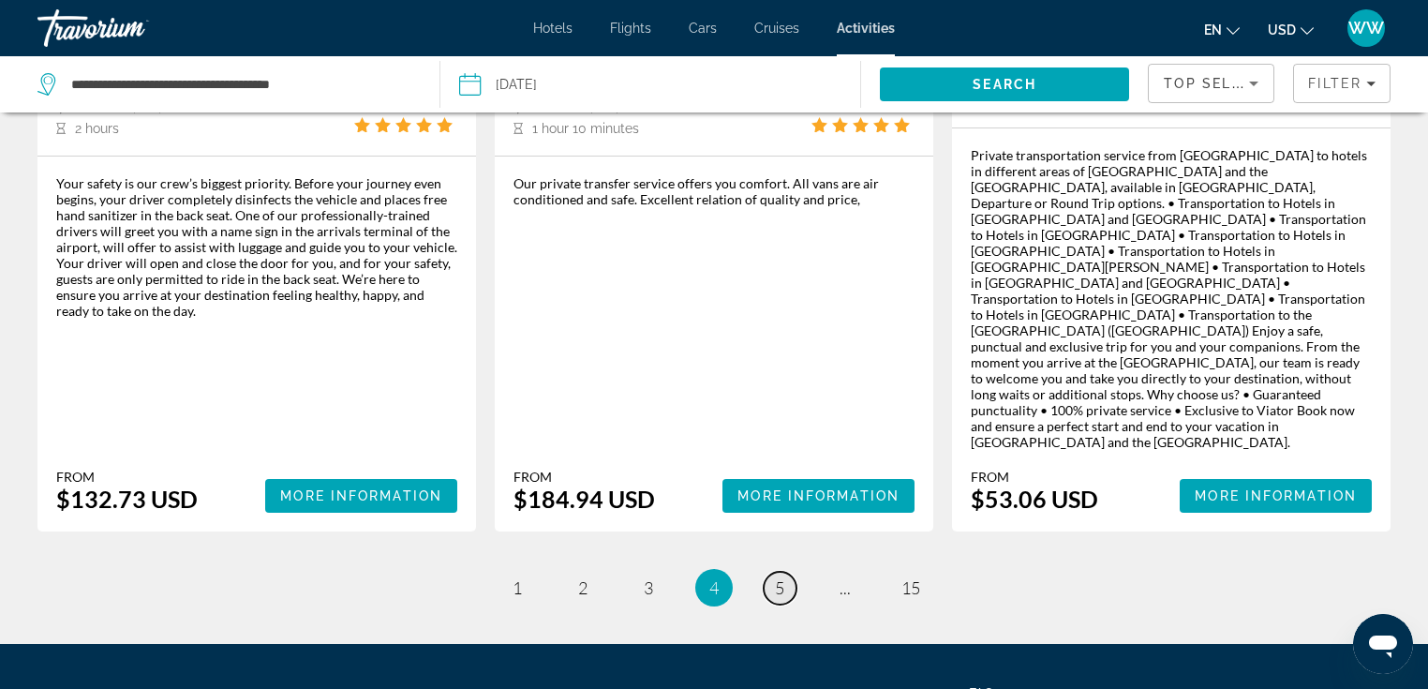
click at [773, 572] on link "page 5" at bounding box center [780, 588] width 33 height 33
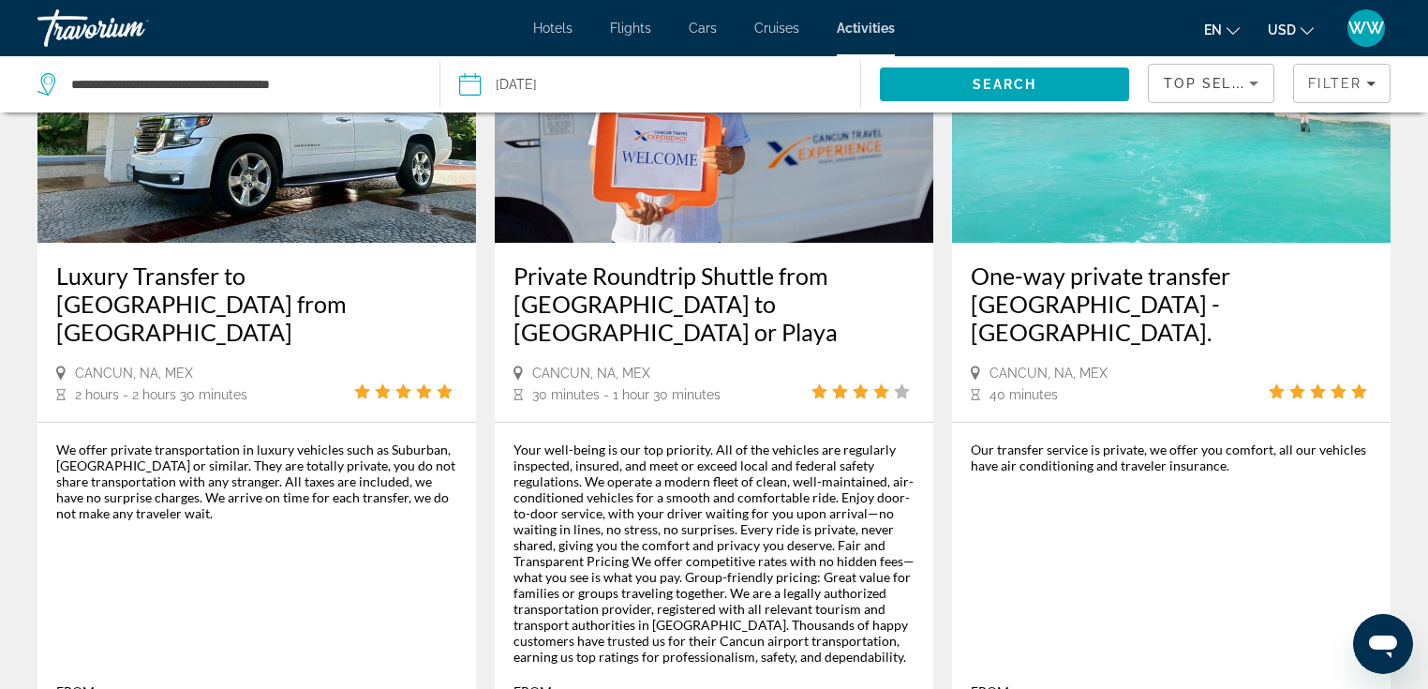
scroll to position [231, 0]
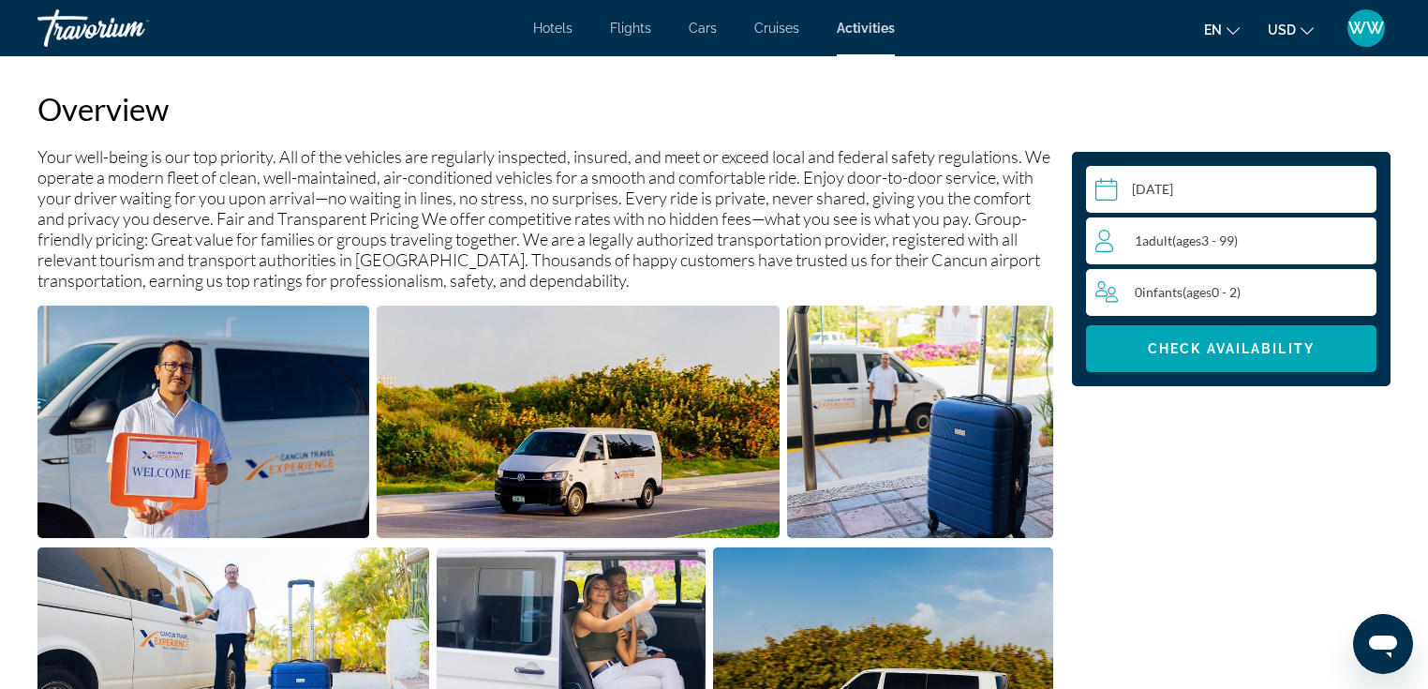
scroll to position [641, 0]
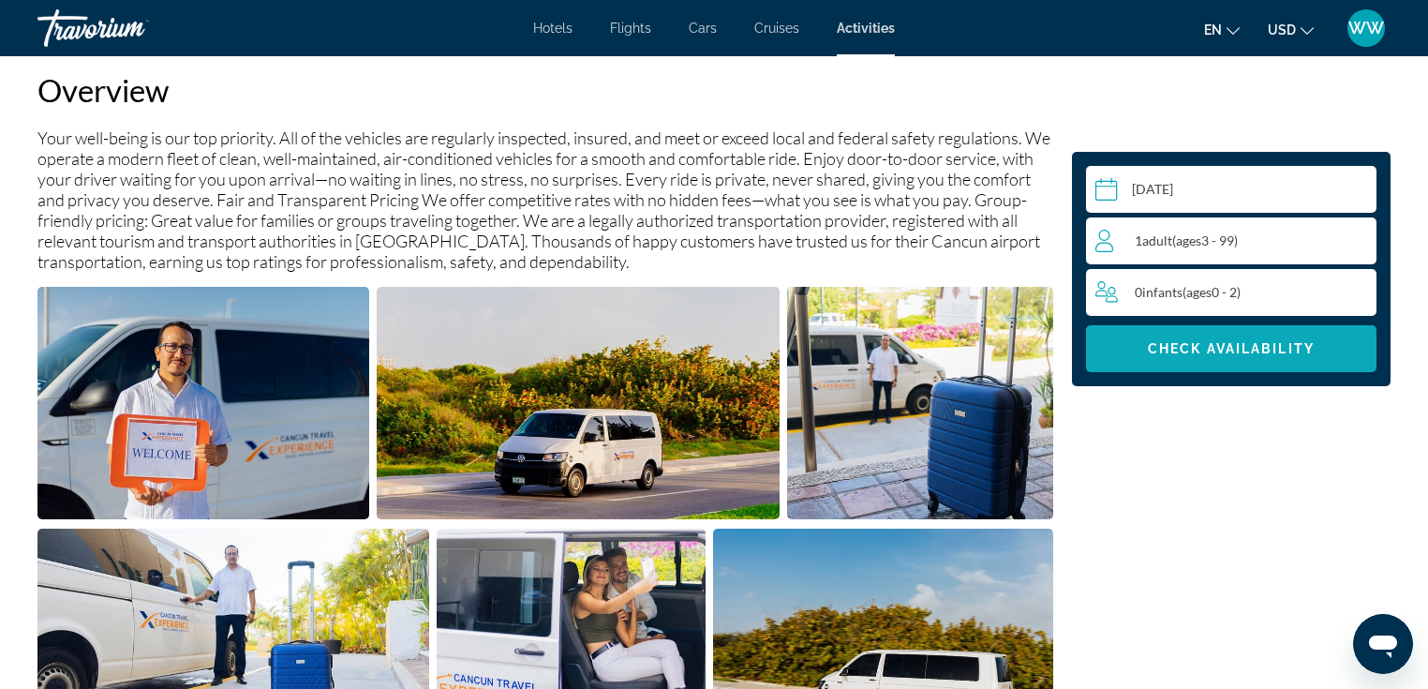
click at [1222, 364] on span "Main content" at bounding box center [1231, 348] width 291 height 45
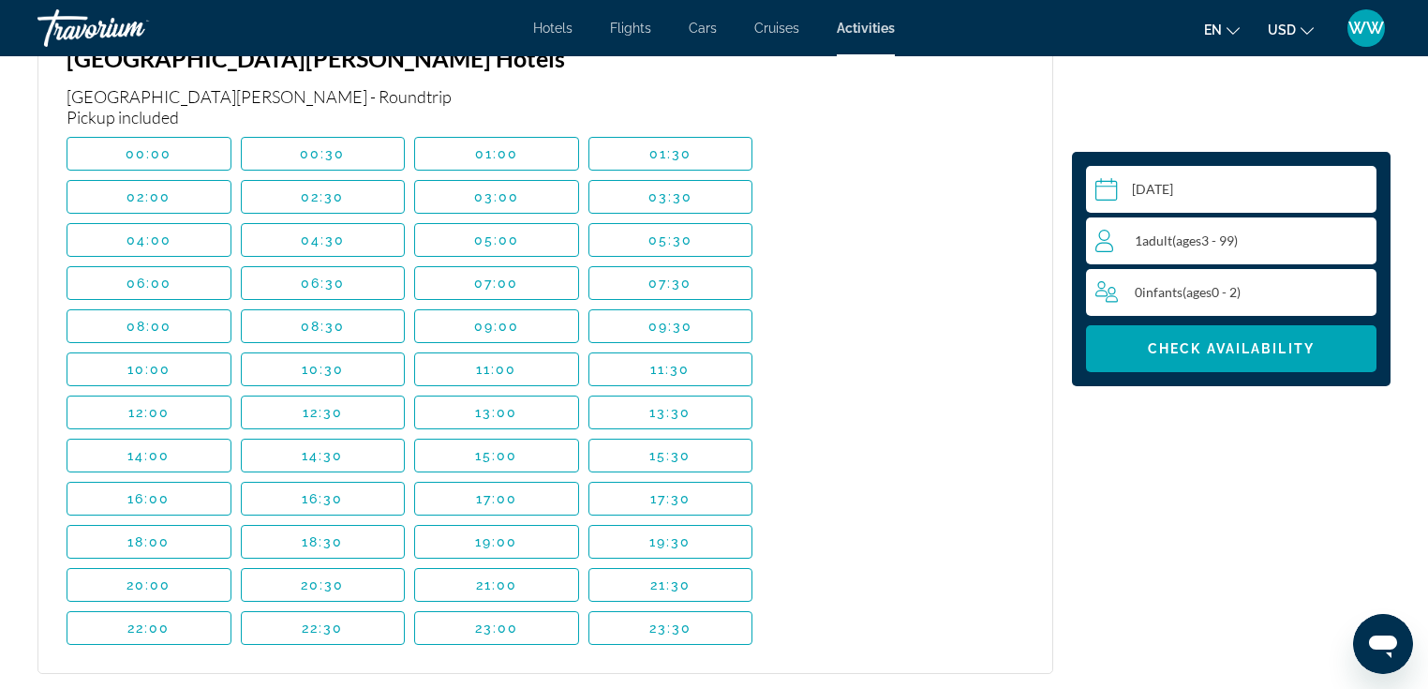
scroll to position [3962, 0]
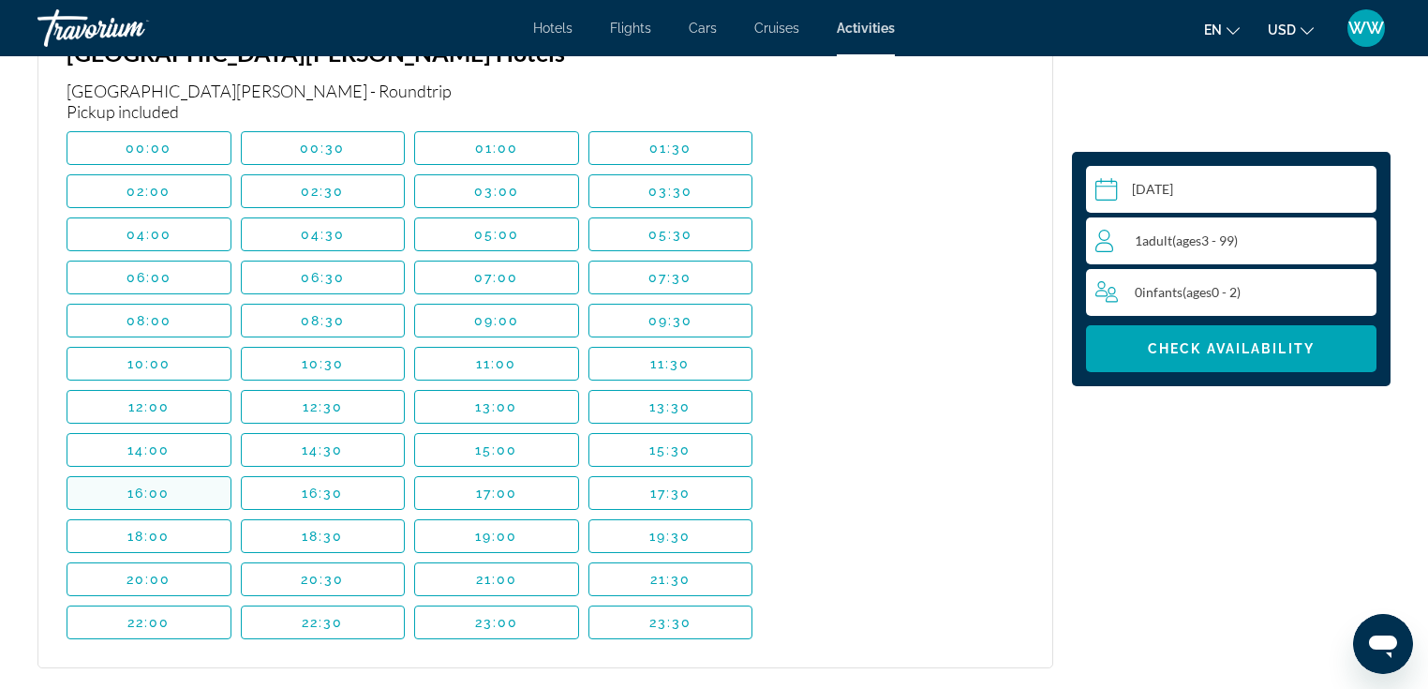
click at [206, 476] on span "Main content" at bounding box center [148, 492] width 163 height 45
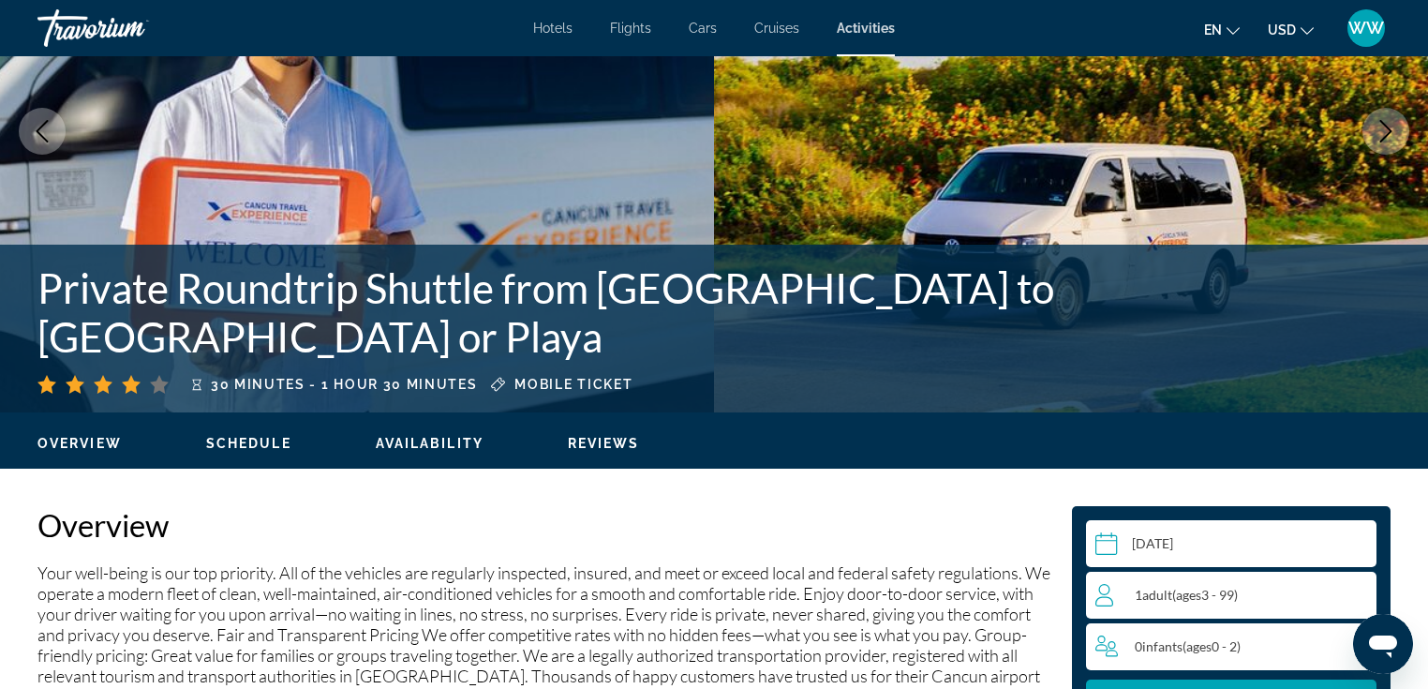
scroll to position [0, 0]
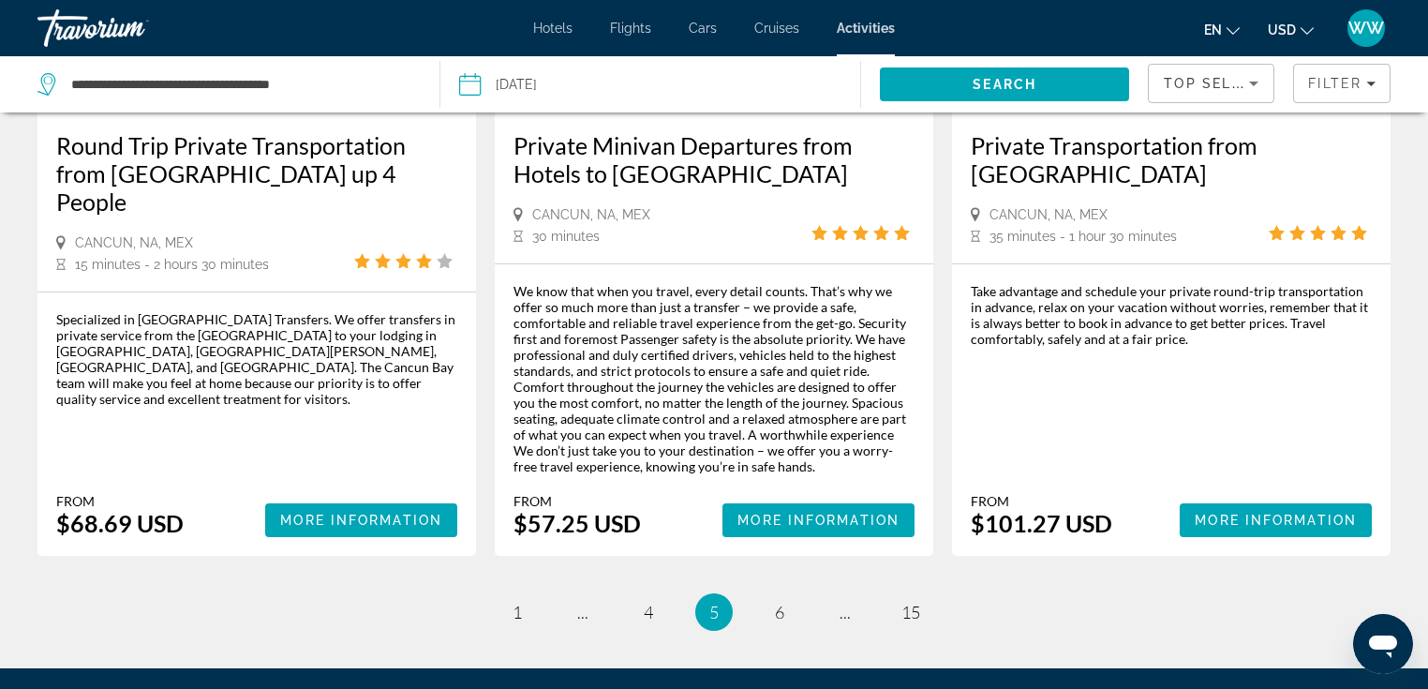
scroll to position [2980, 0]
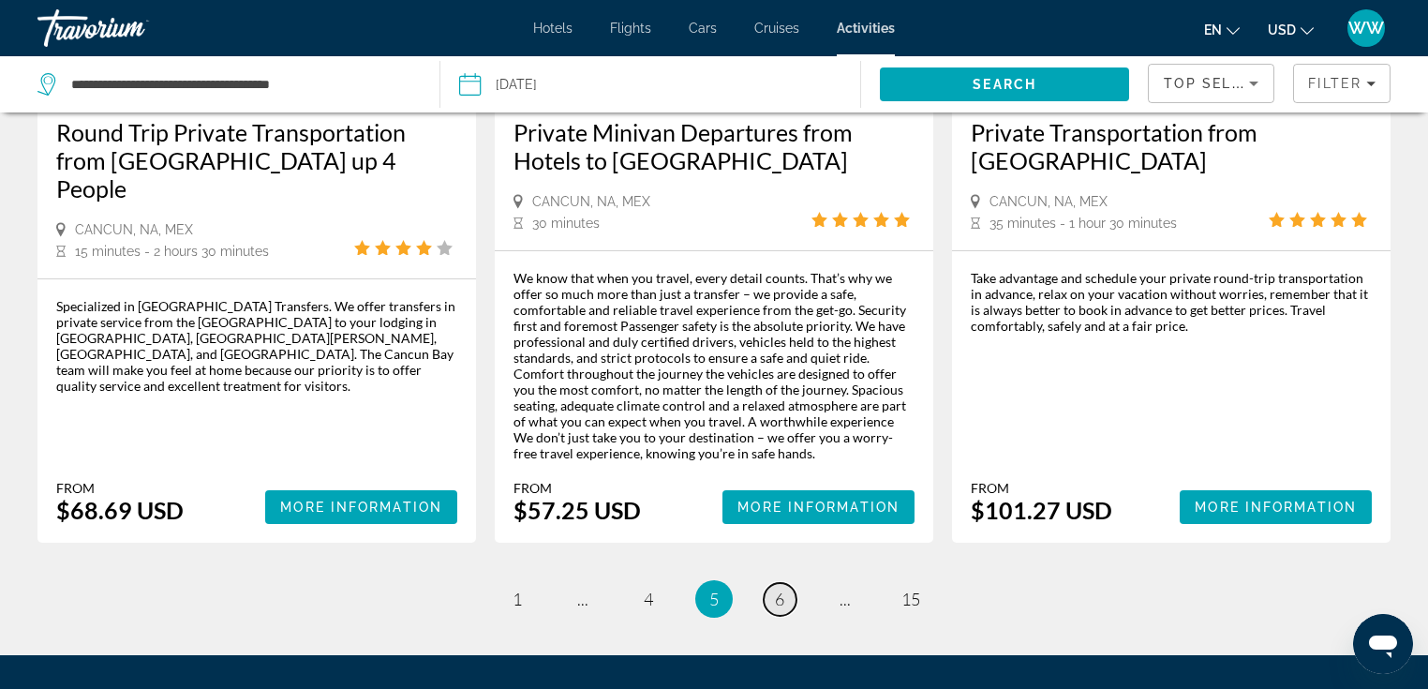
click at [790, 583] on link "page 6" at bounding box center [780, 599] width 33 height 33
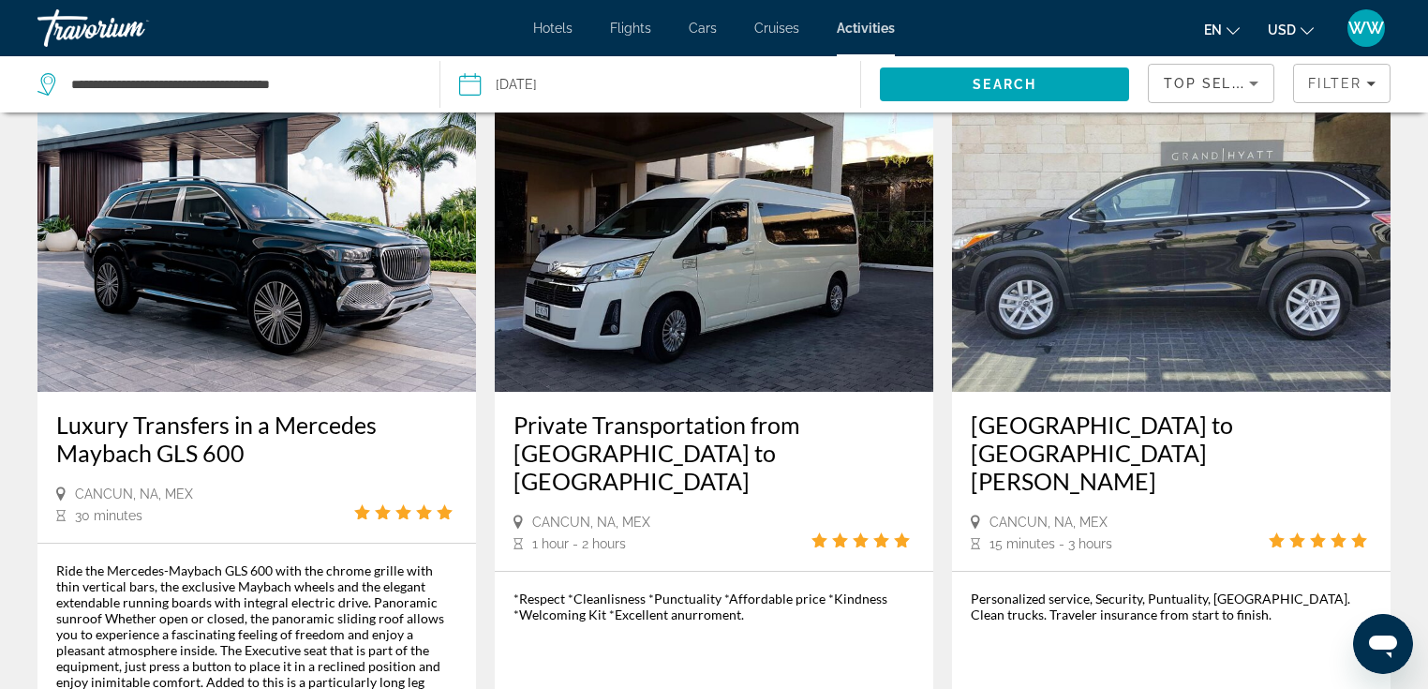
scroll to position [1843, 0]
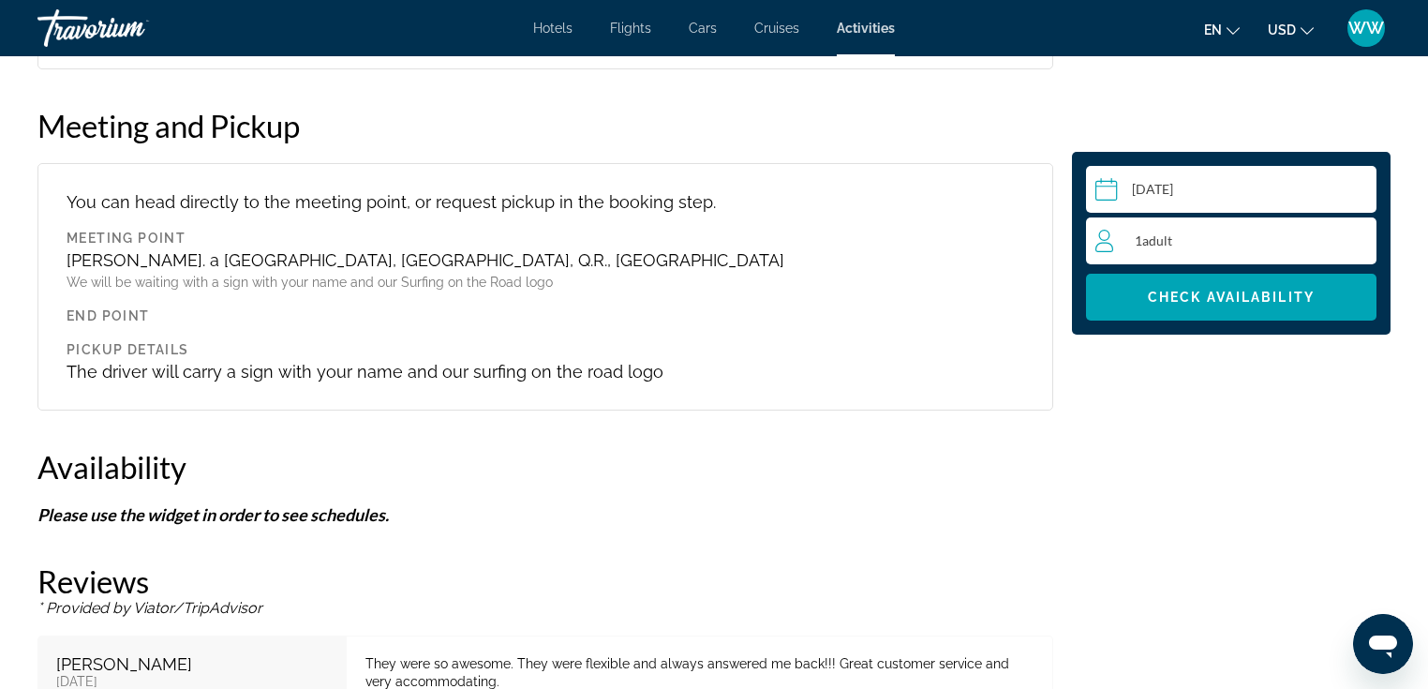
scroll to position [1964, 0]
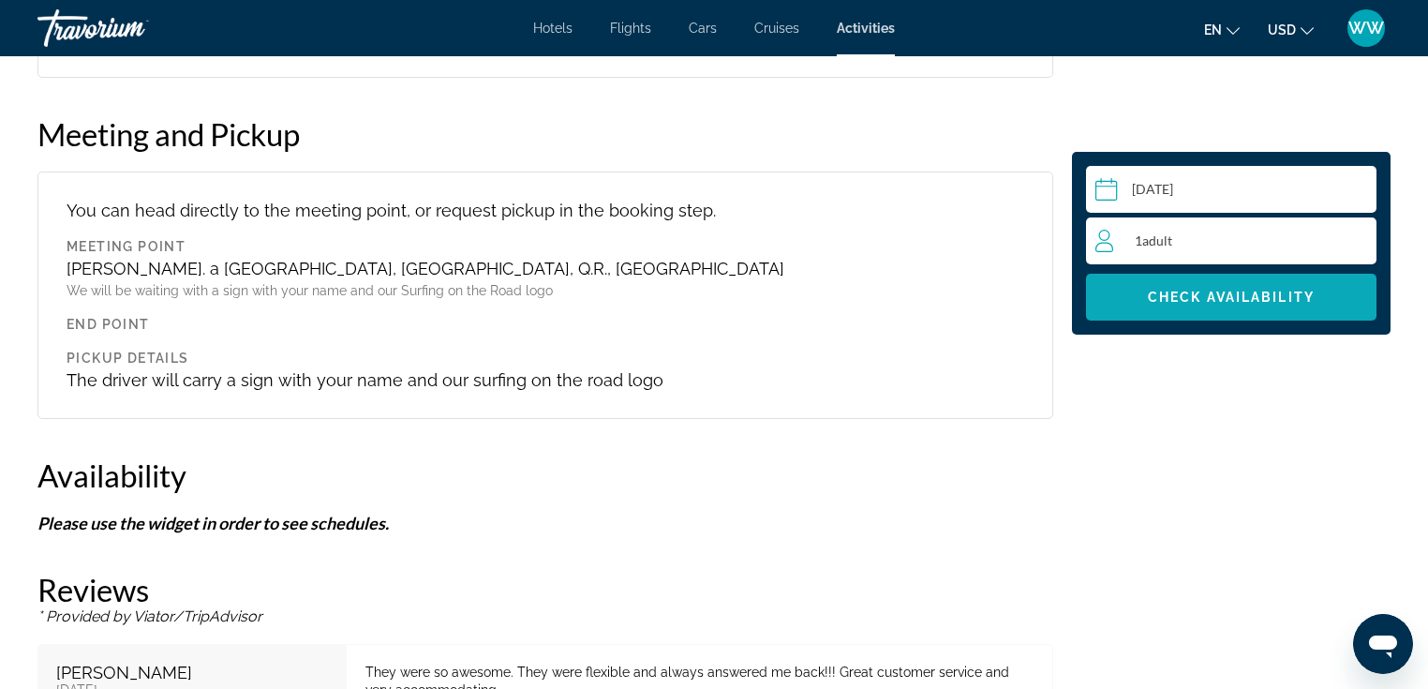
click at [1248, 303] on span "Check Availability" at bounding box center [1231, 297] width 167 height 15
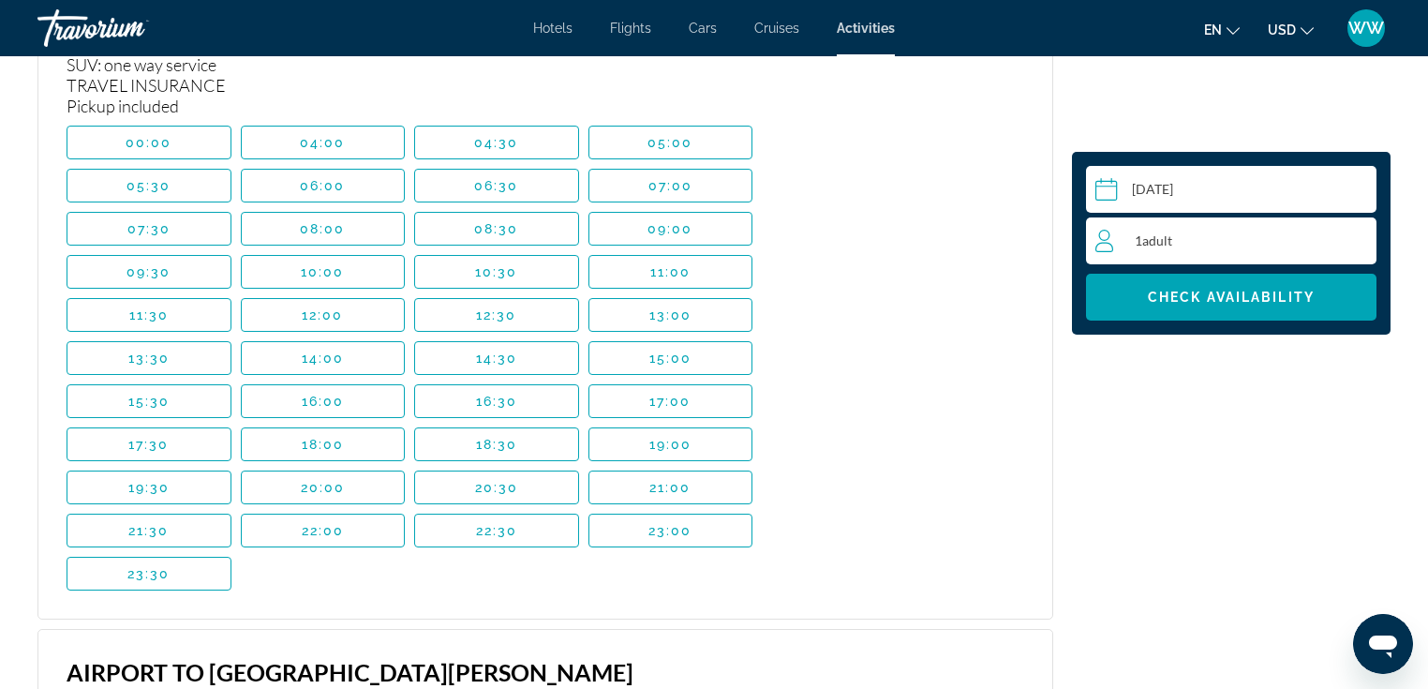
scroll to position [2604, 0]
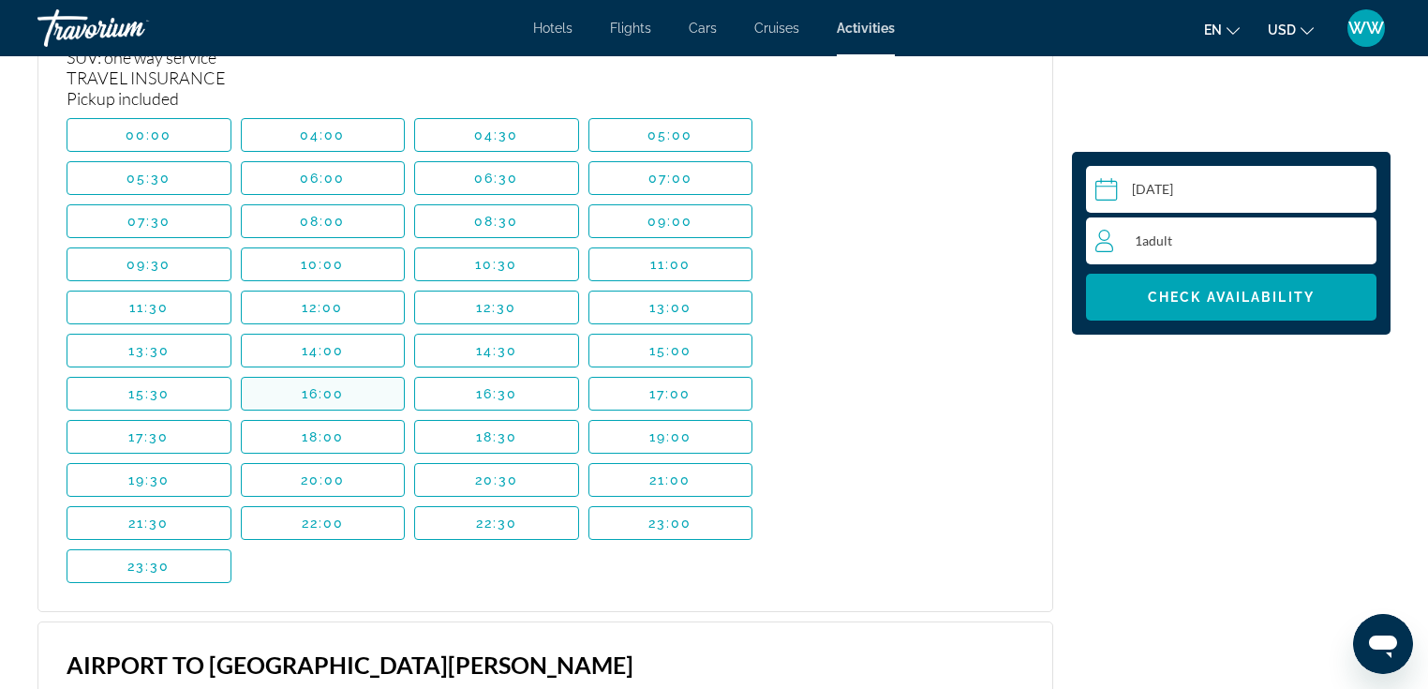
click at [379, 395] on span "Main content" at bounding box center [323, 393] width 163 height 45
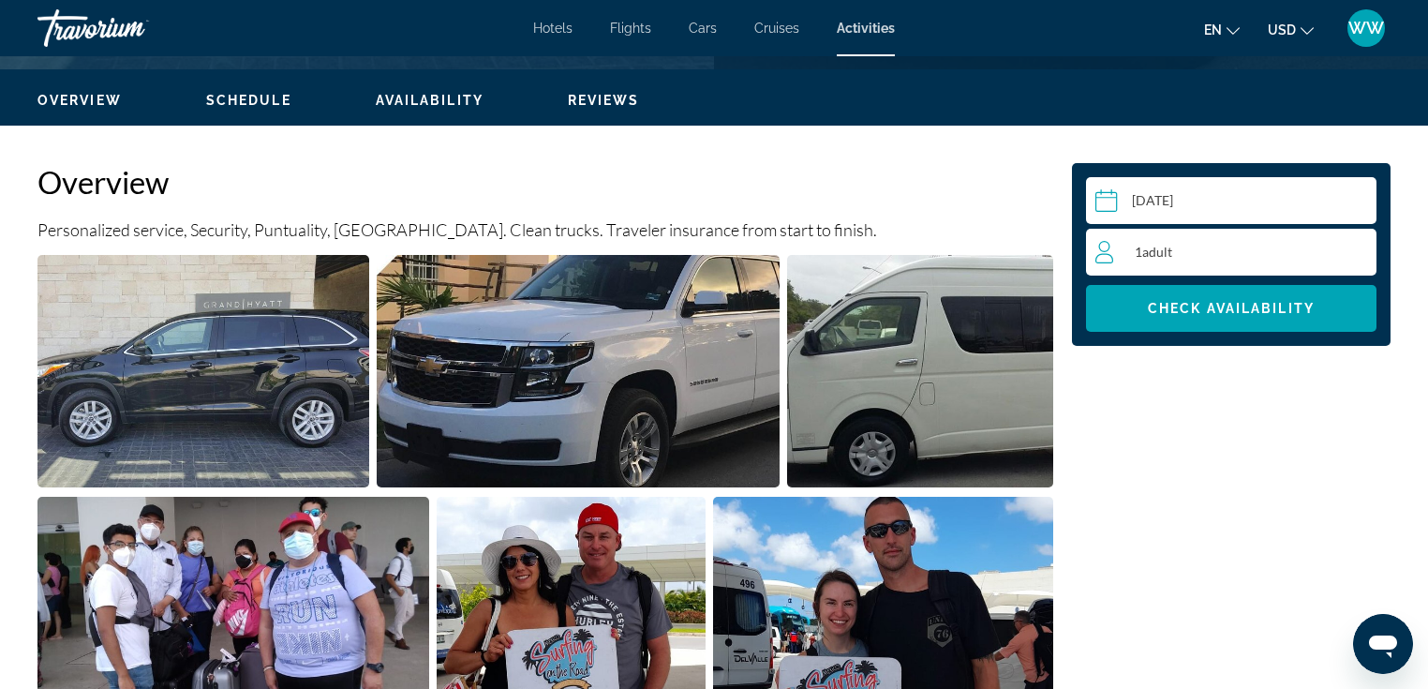
scroll to position [0, 0]
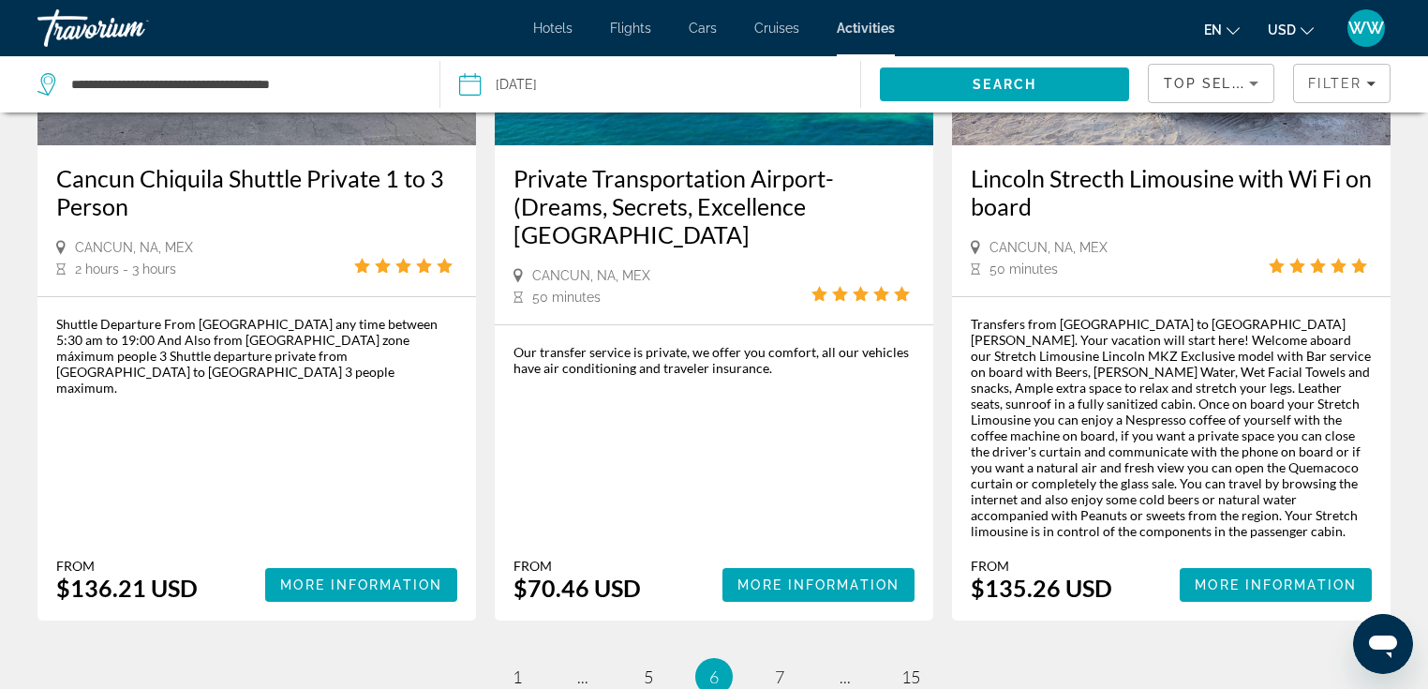
scroll to position [2995, 0]
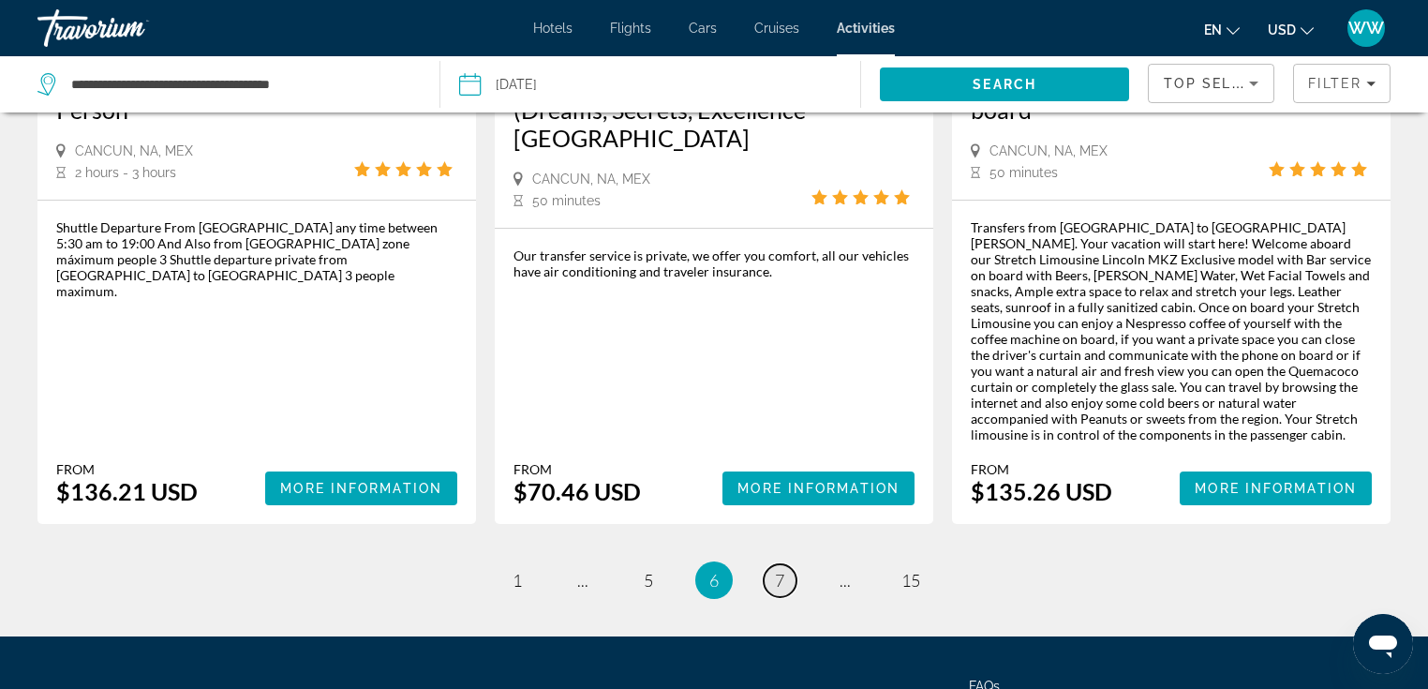
click at [772, 564] on link "page 7" at bounding box center [780, 580] width 33 height 33
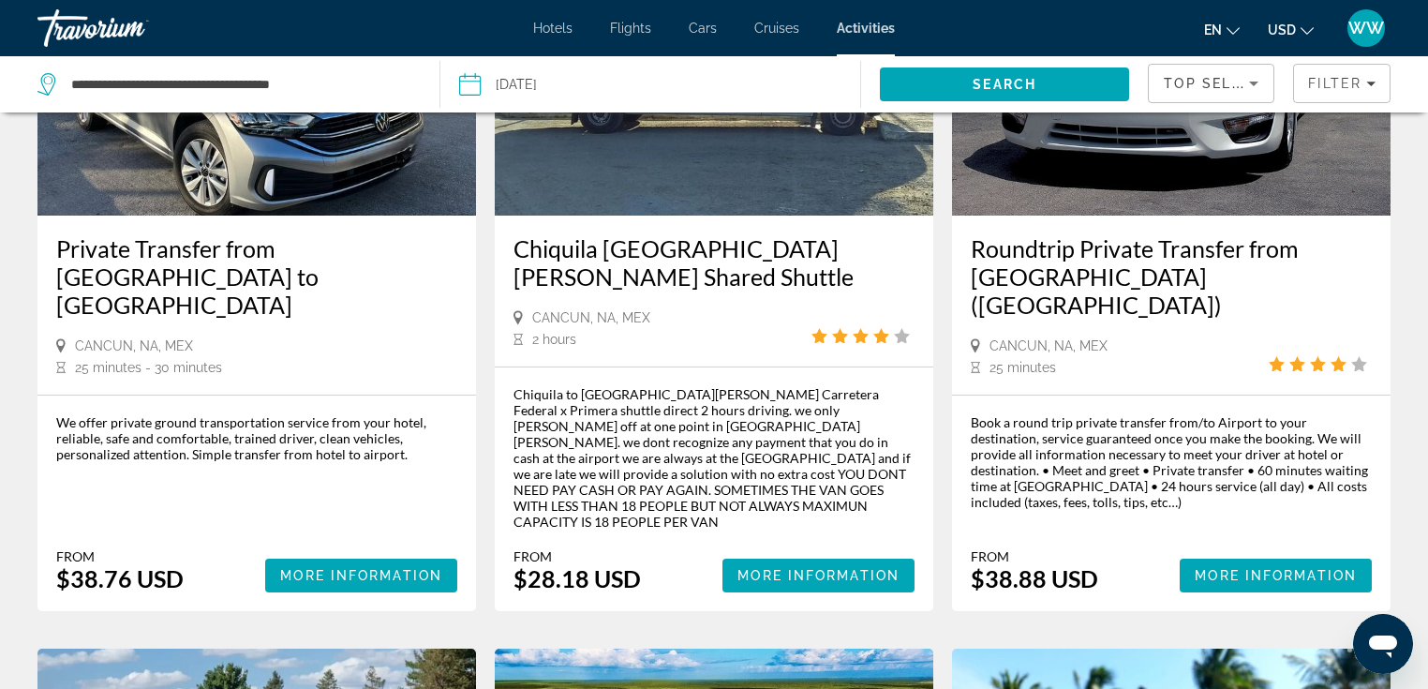
scroll to position [278, 0]
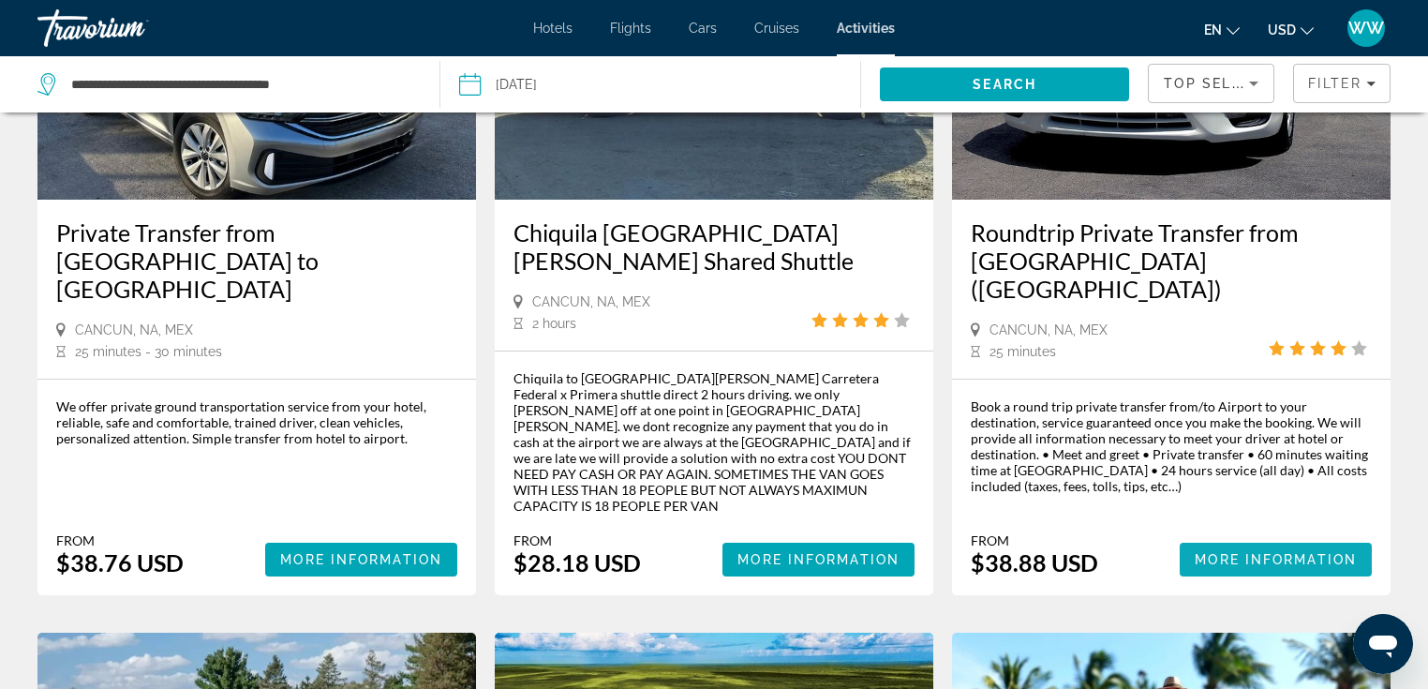
click at [1293, 552] on span "More Information" at bounding box center [1276, 559] width 162 height 15
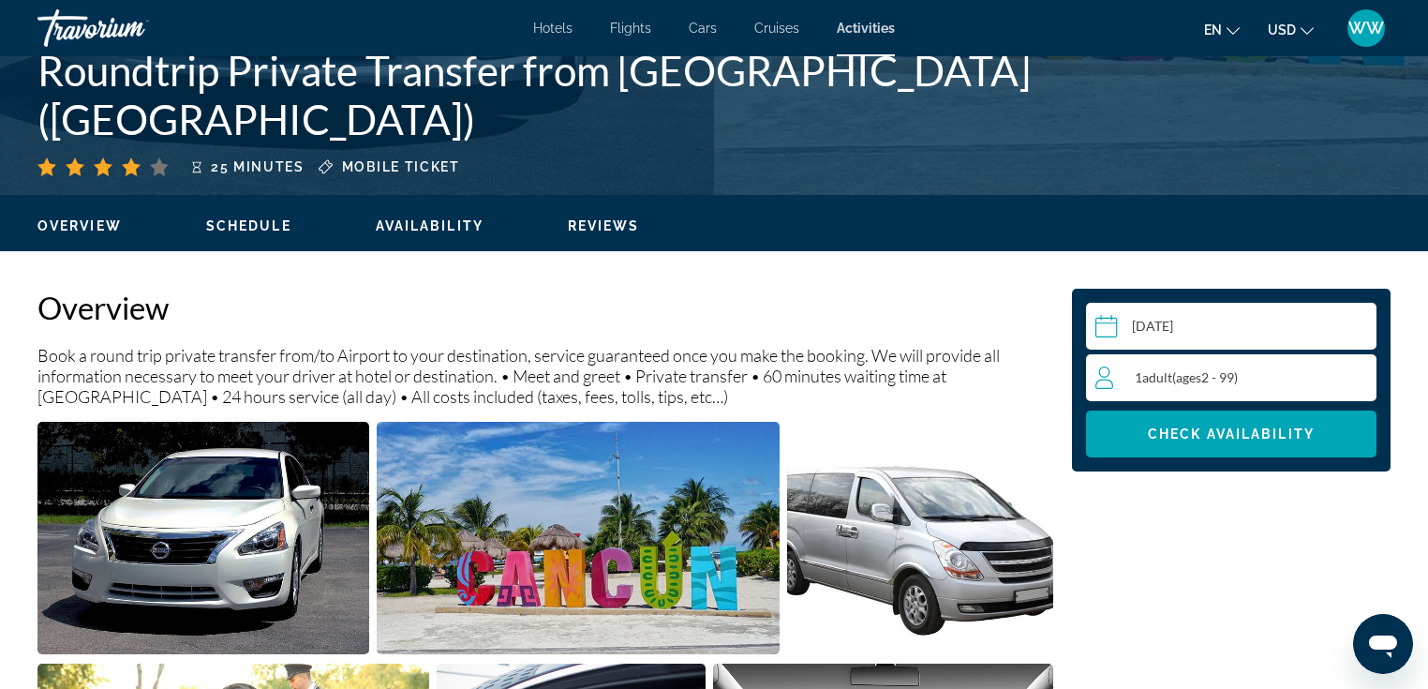
scroll to position [413, 0]
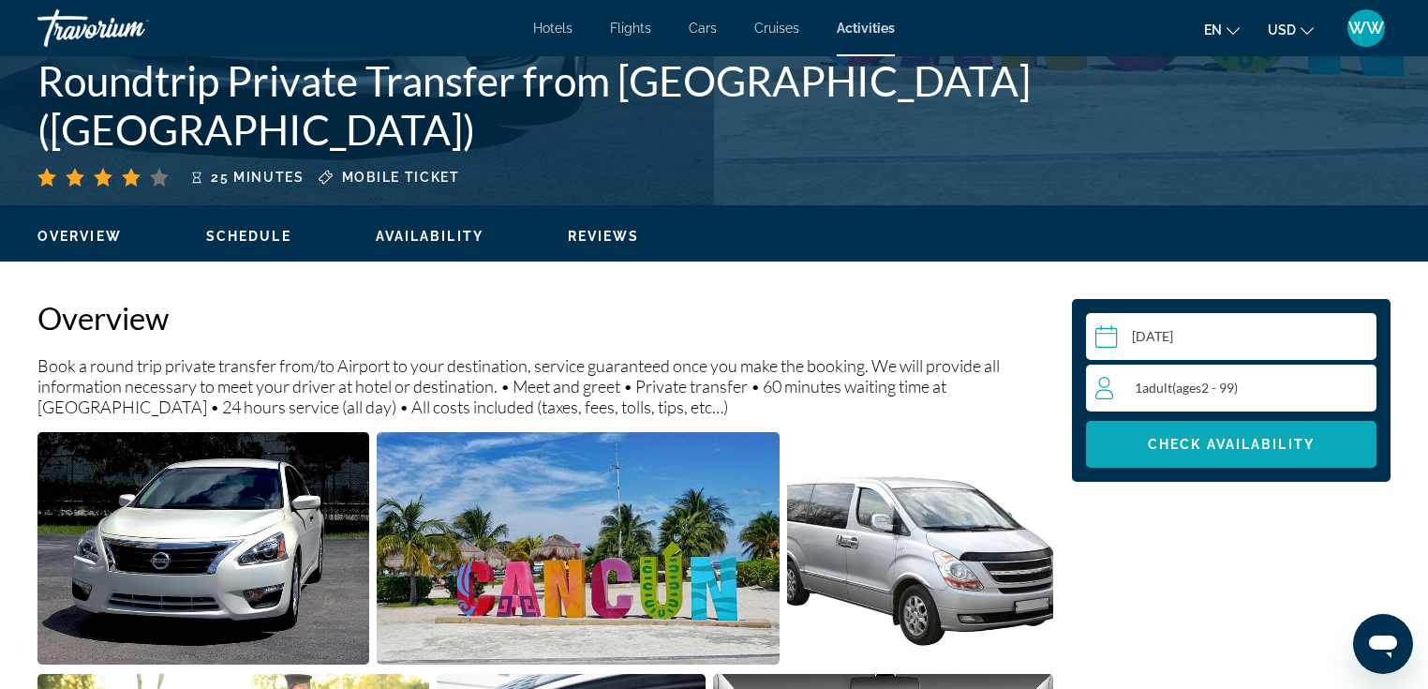
click at [1241, 446] on span "Check Availability" at bounding box center [1231, 444] width 167 height 15
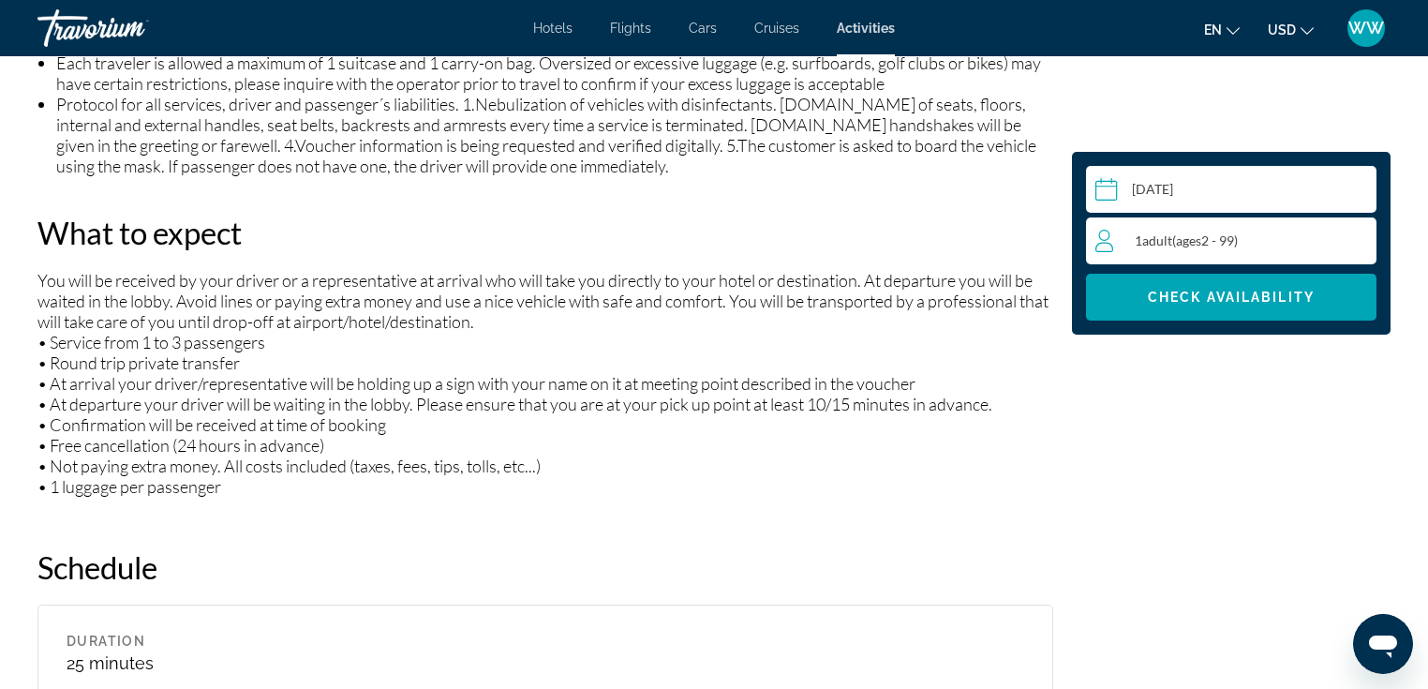
scroll to position [1284, 0]
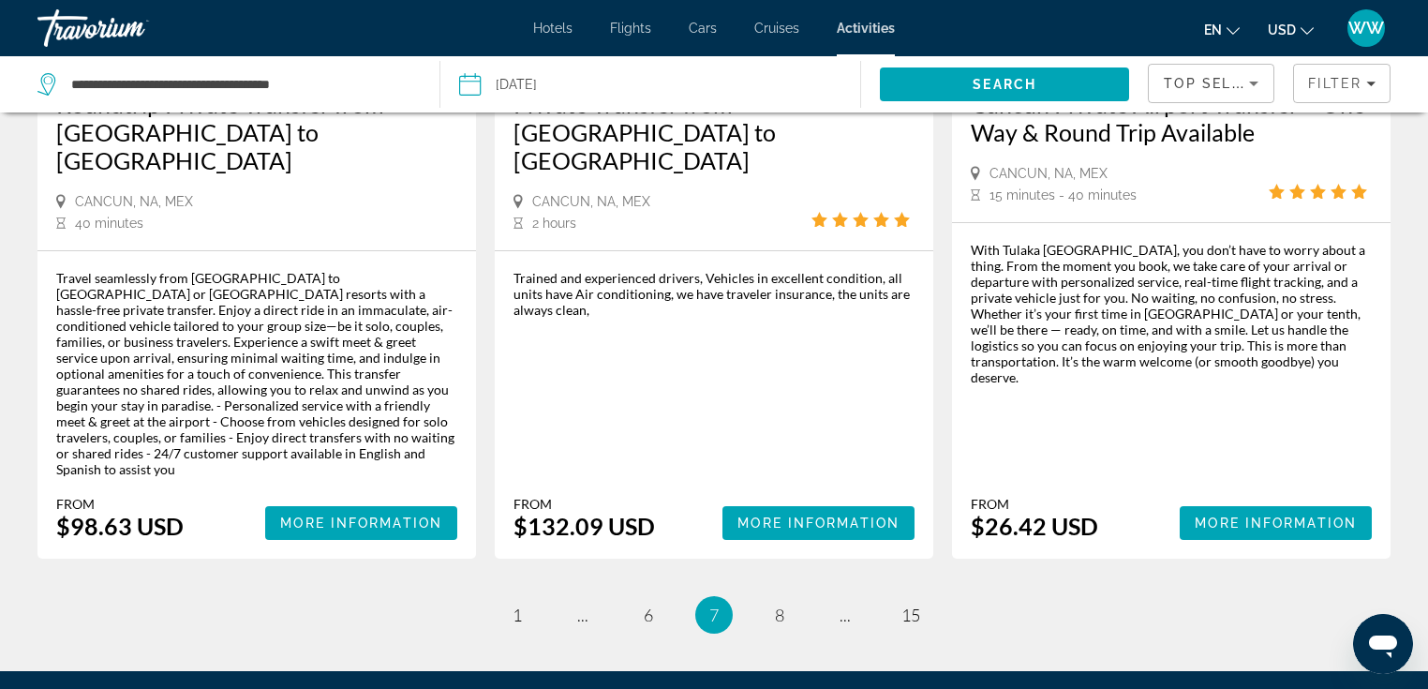
scroll to position [2870, 0]
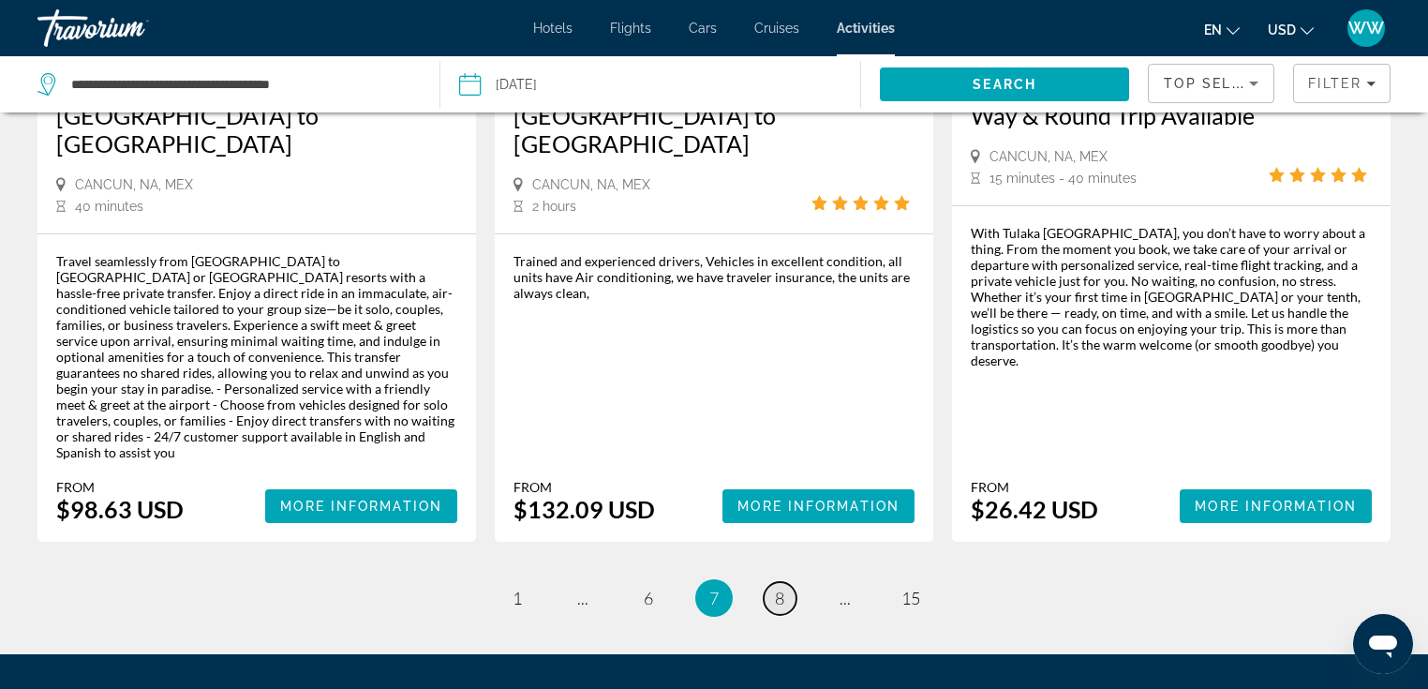
click at [783, 588] on span "8" at bounding box center [779, 598] width 9 height 21
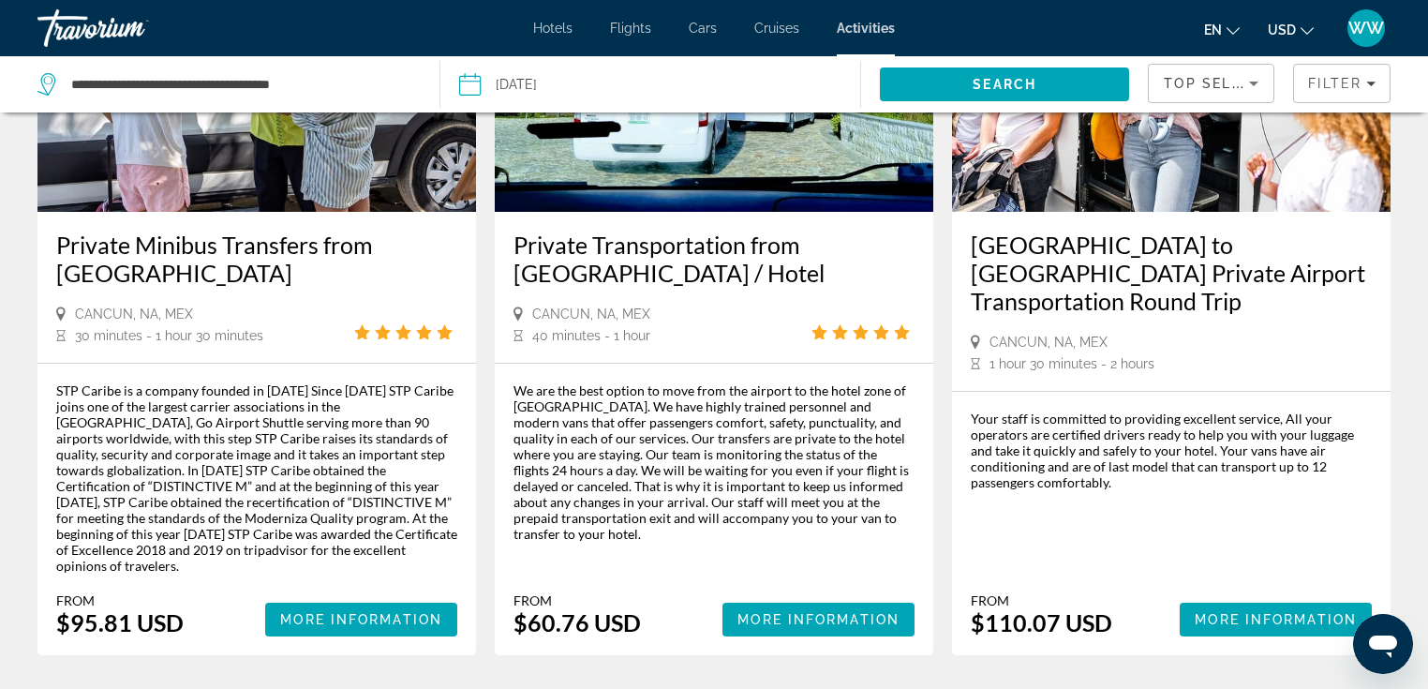
scroll to position [2867, 0]
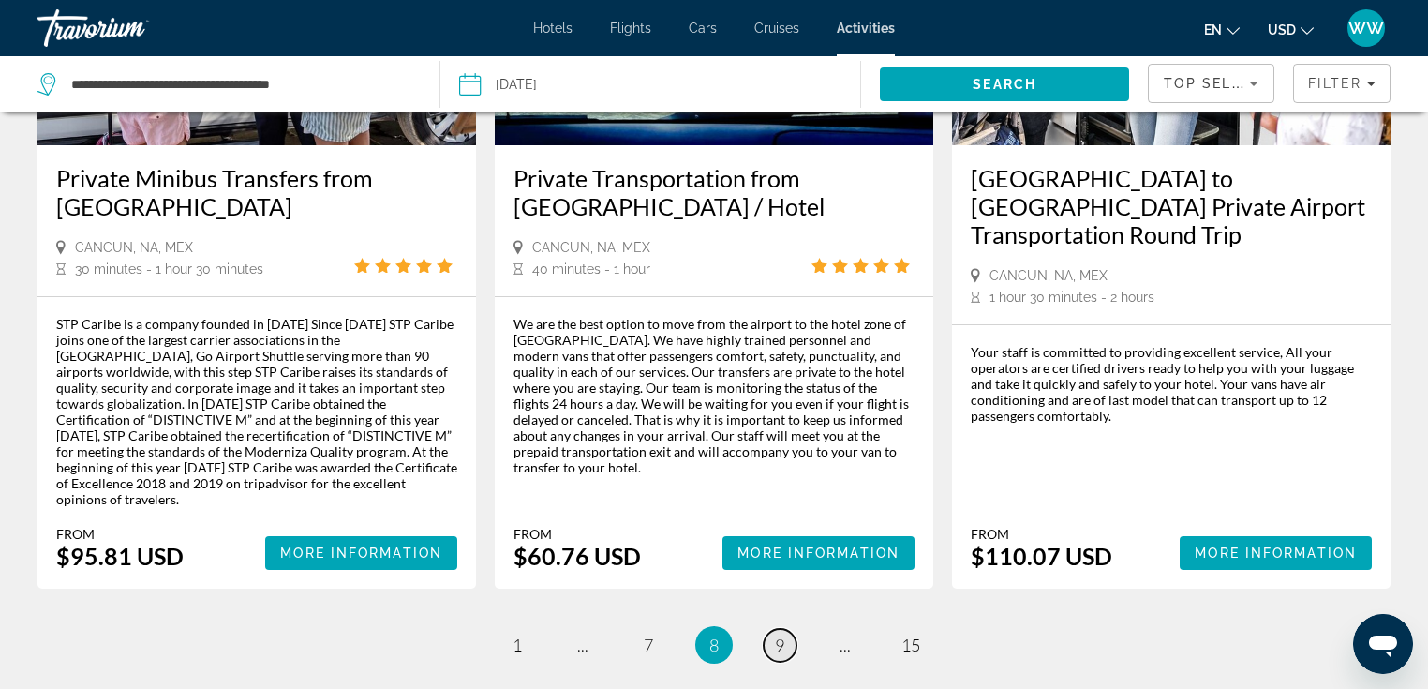
click at [783, 634] on span "9" at bounding box center [779, 644] width 9 height 21
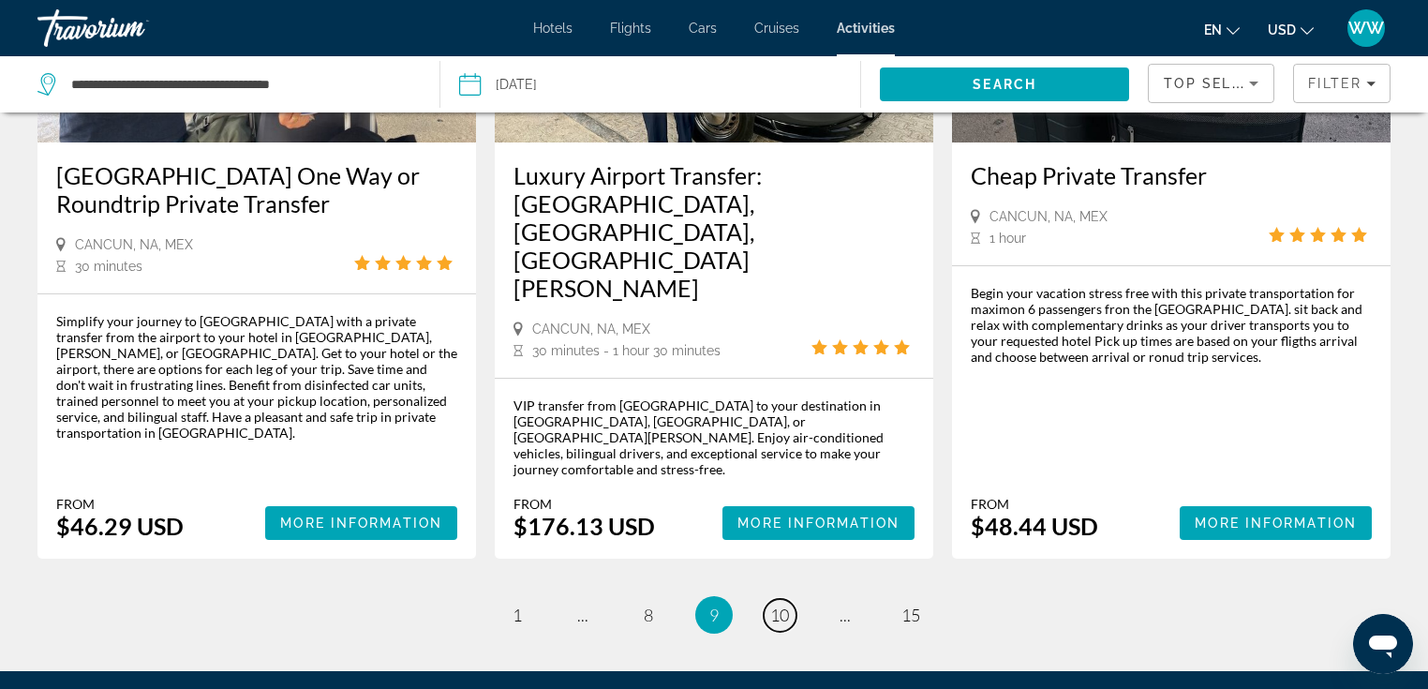
scroll to position [2882, 0]
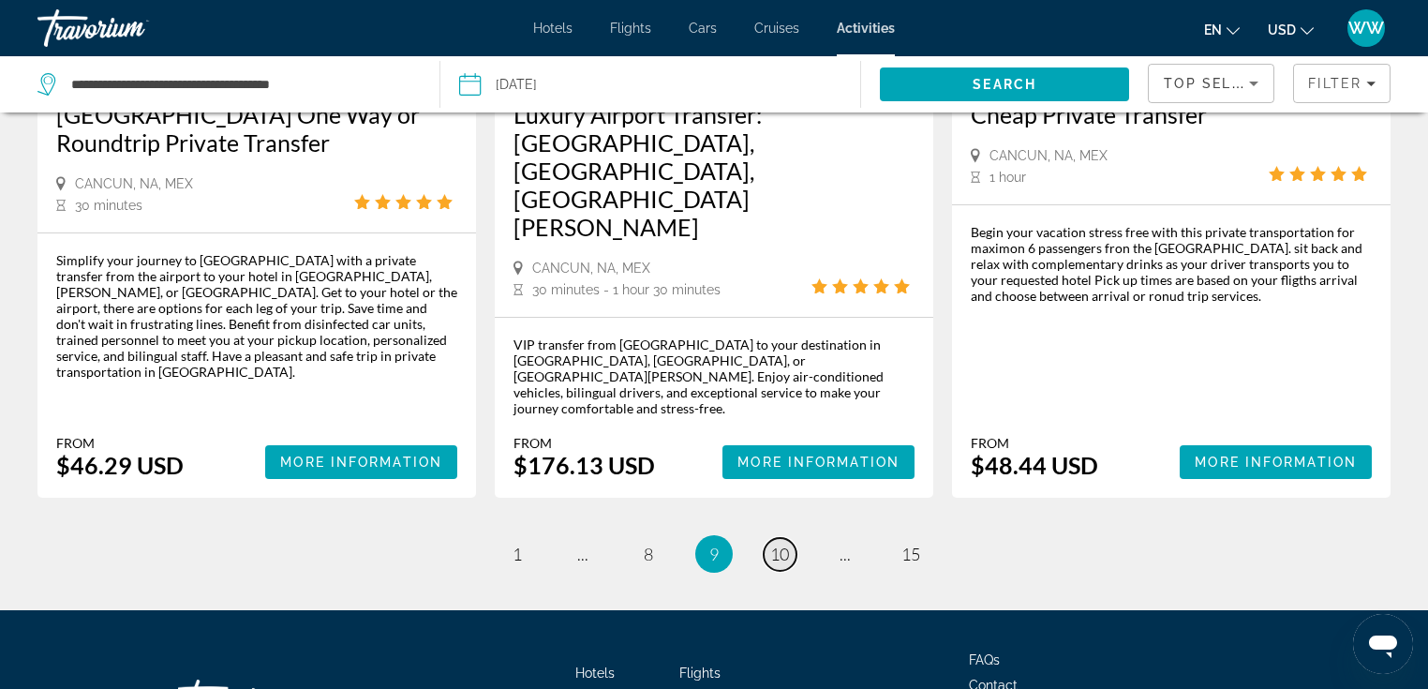
click at [784, 544] on span "10" at bounding box center [779, 554] width 19 height 21
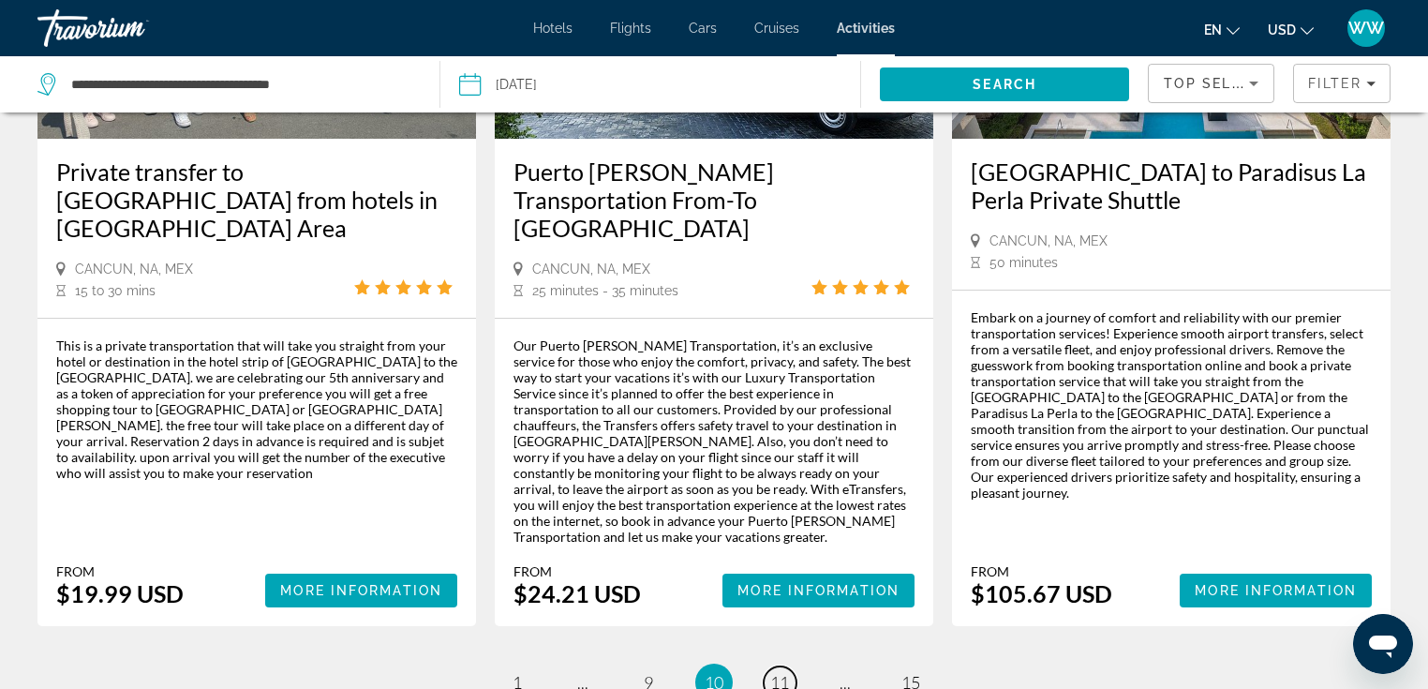
scroll to position [2736, 0]
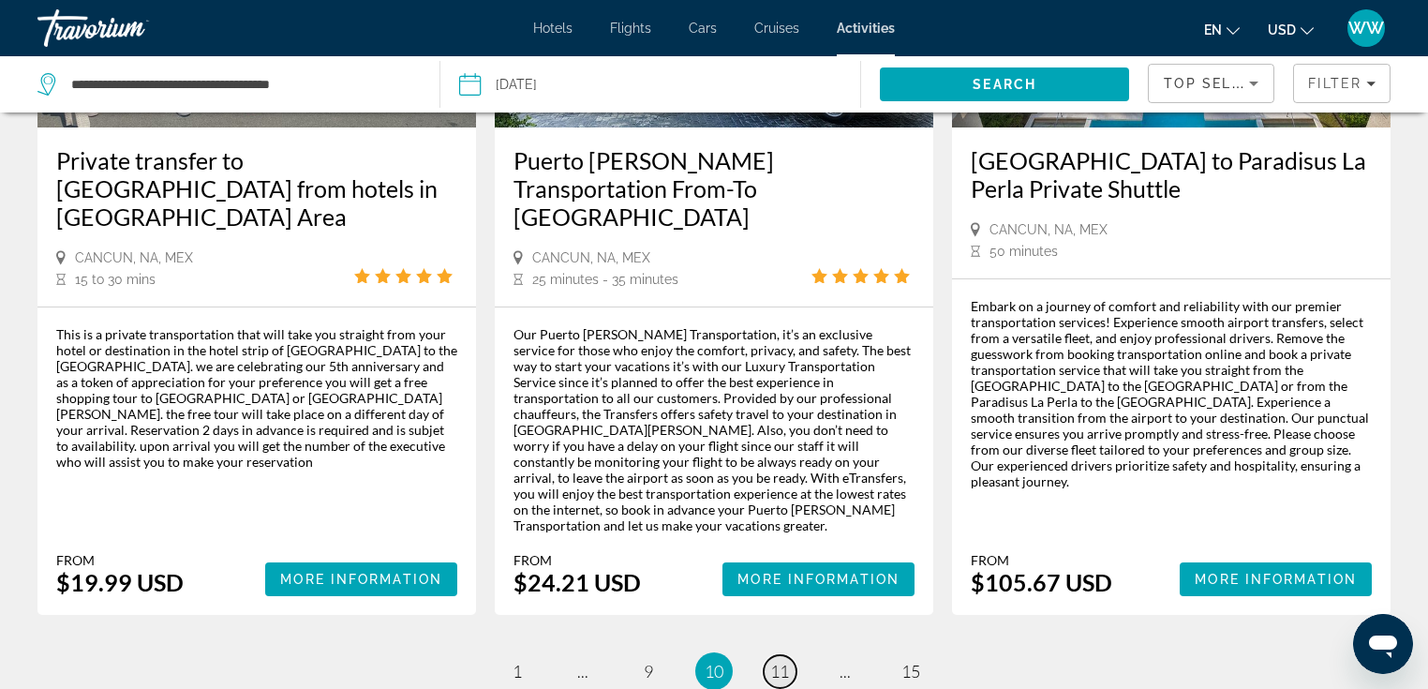
click at [780, 661] on span "11" at bounding box center [779, 671] width 19 height 21
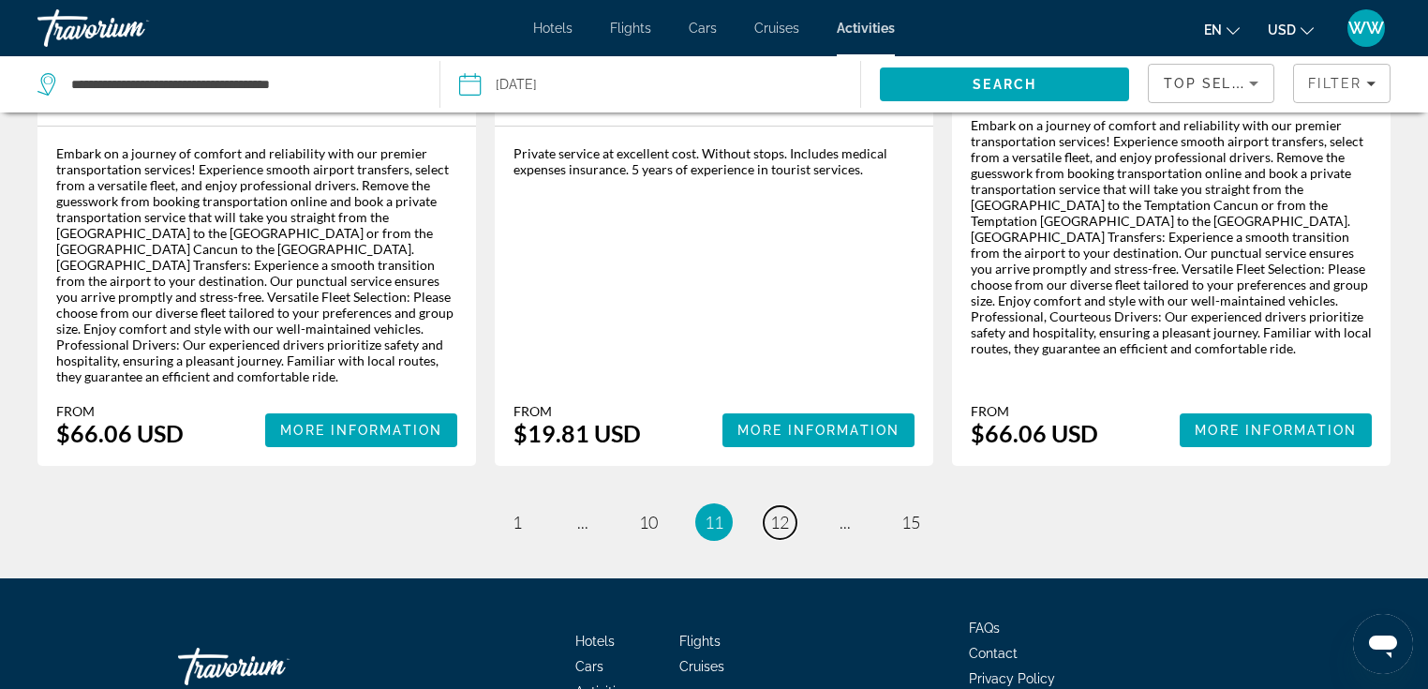
scroll to position [2927, 0]
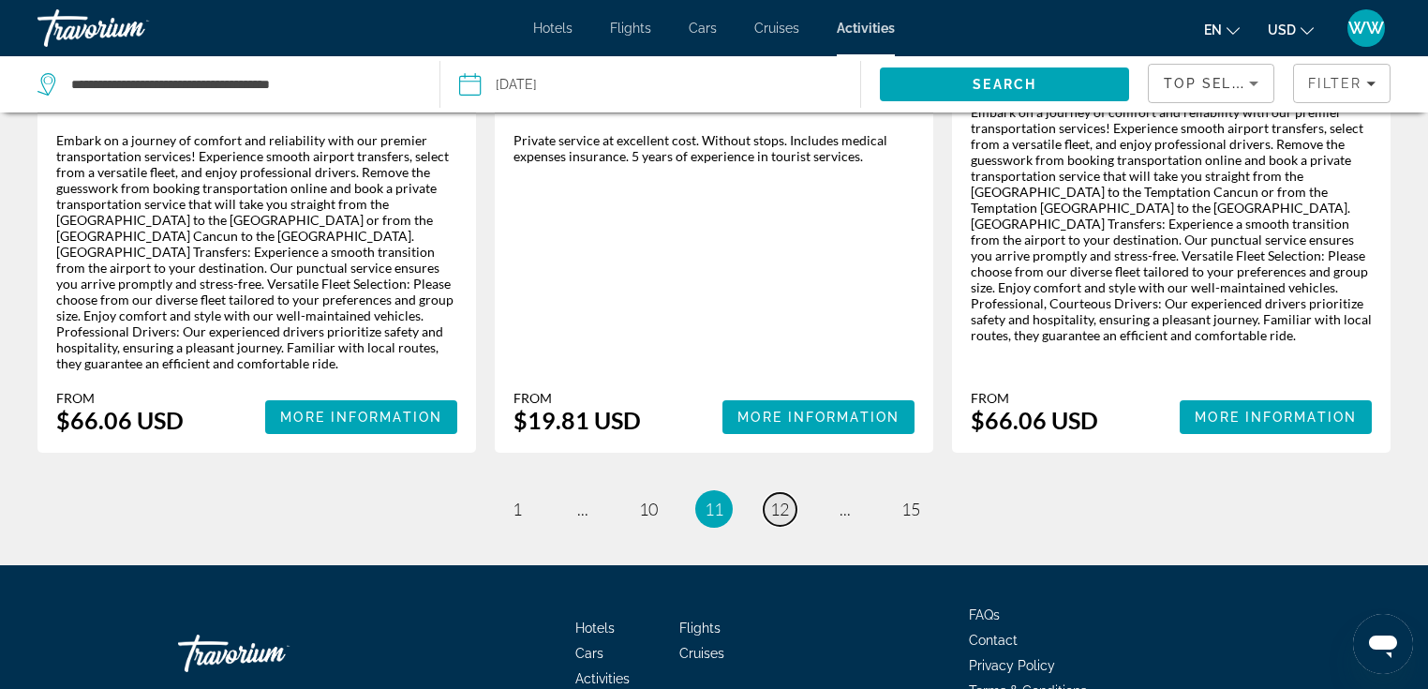
click at [787, 499] on span "12" at bounding box center [779, 509] width 19 height 21
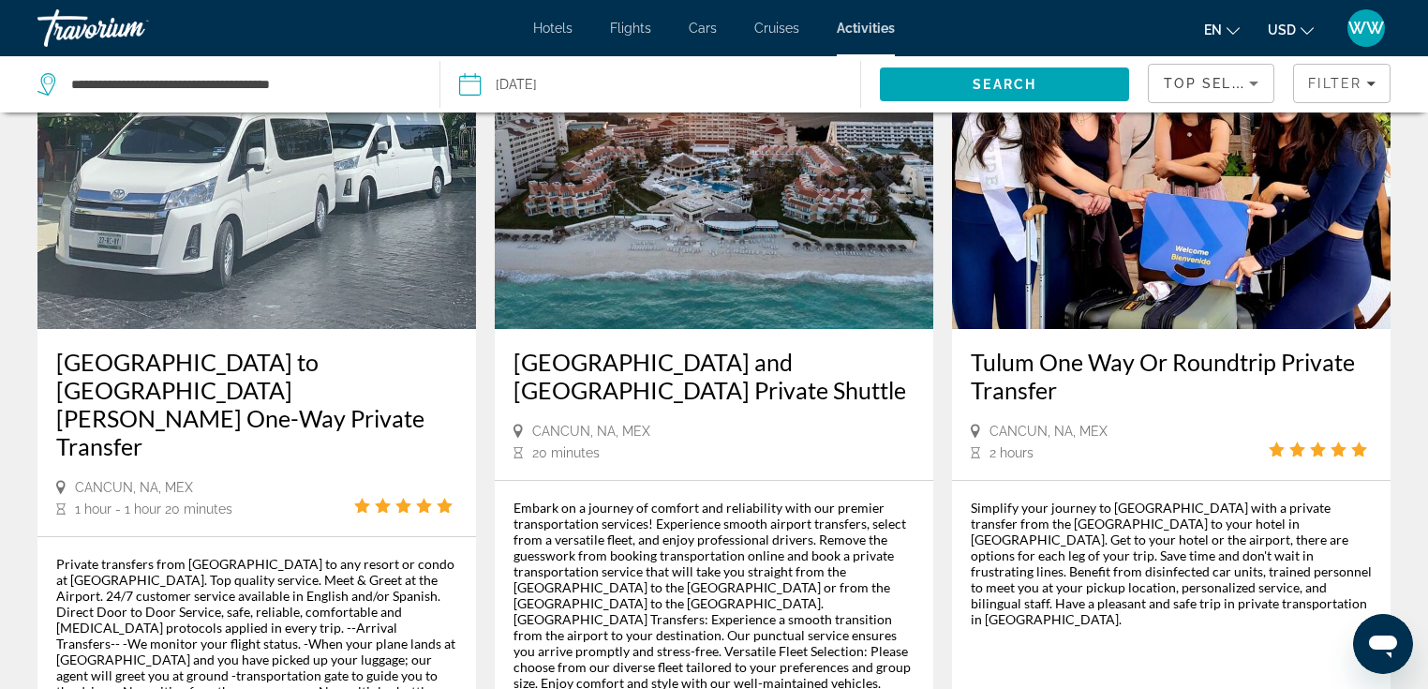
scroll to position [1864, 0]
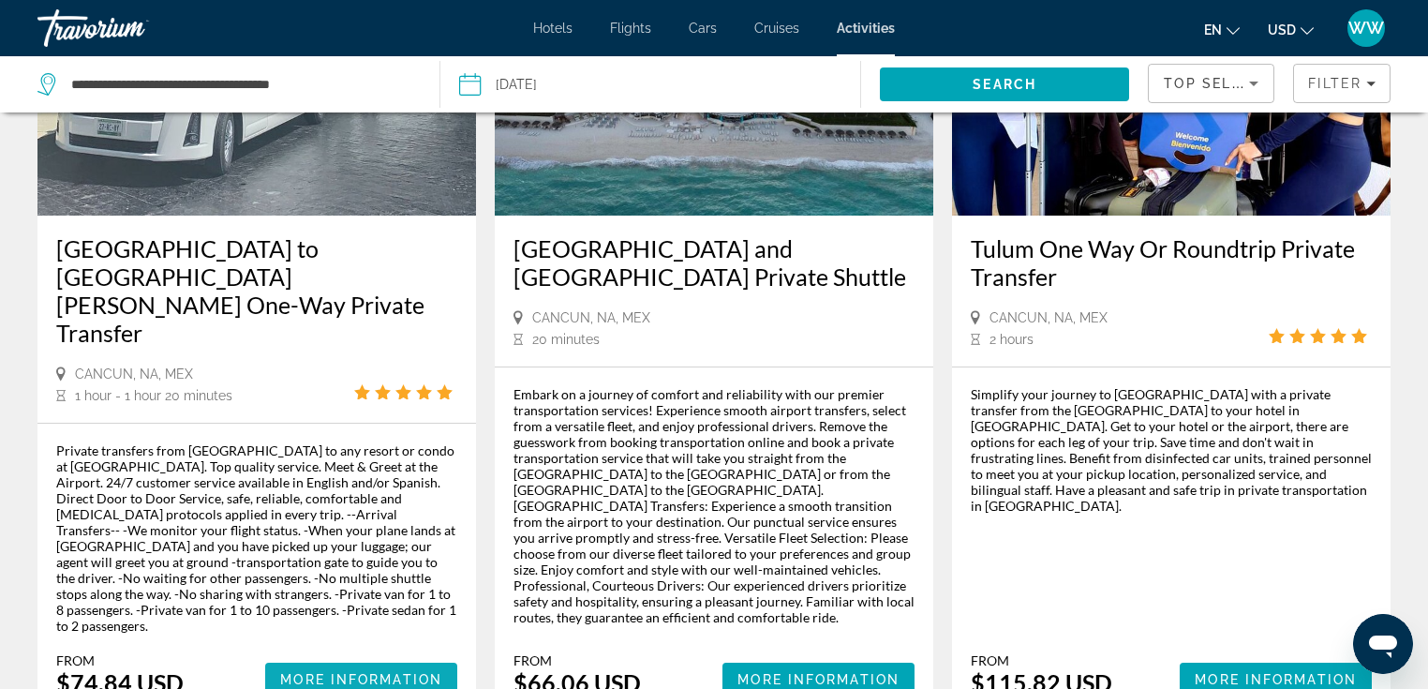
click at [335, 657] on span "Main content" at bounding box center [361, 679] width 192 height 45
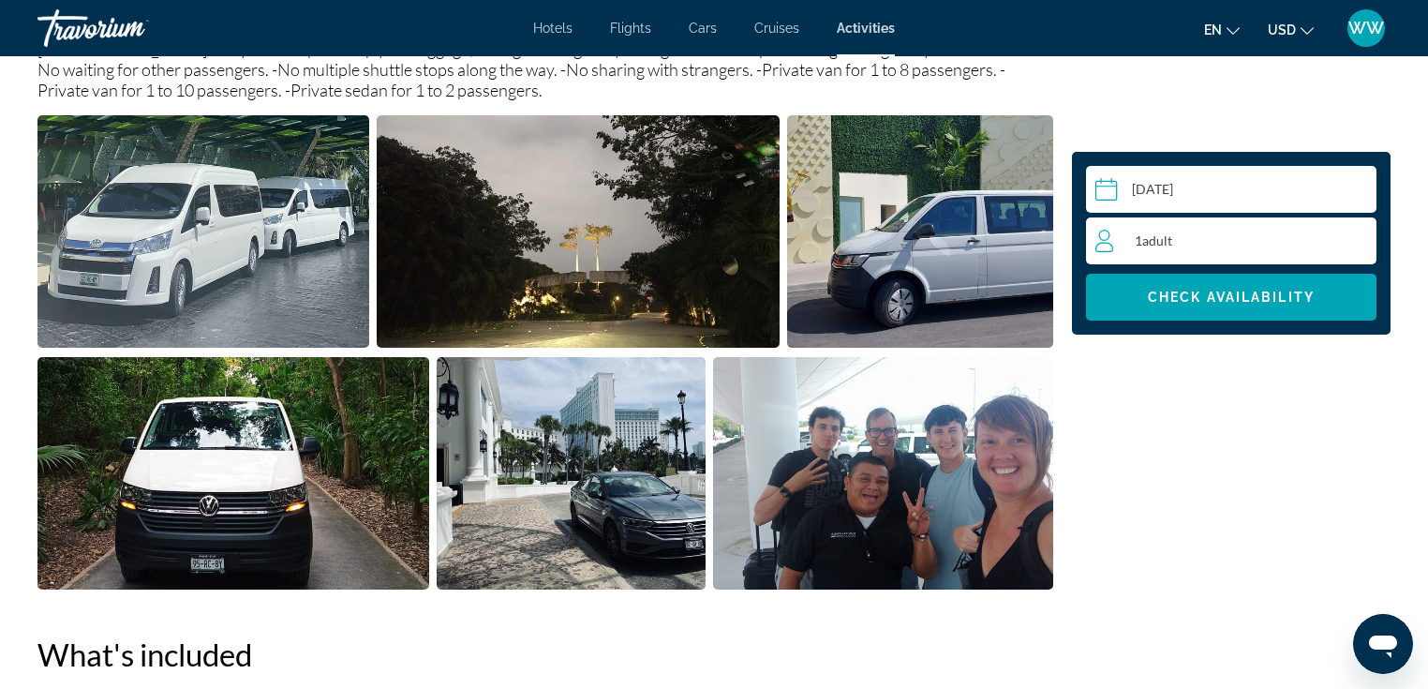
scroll to position [797, 0]
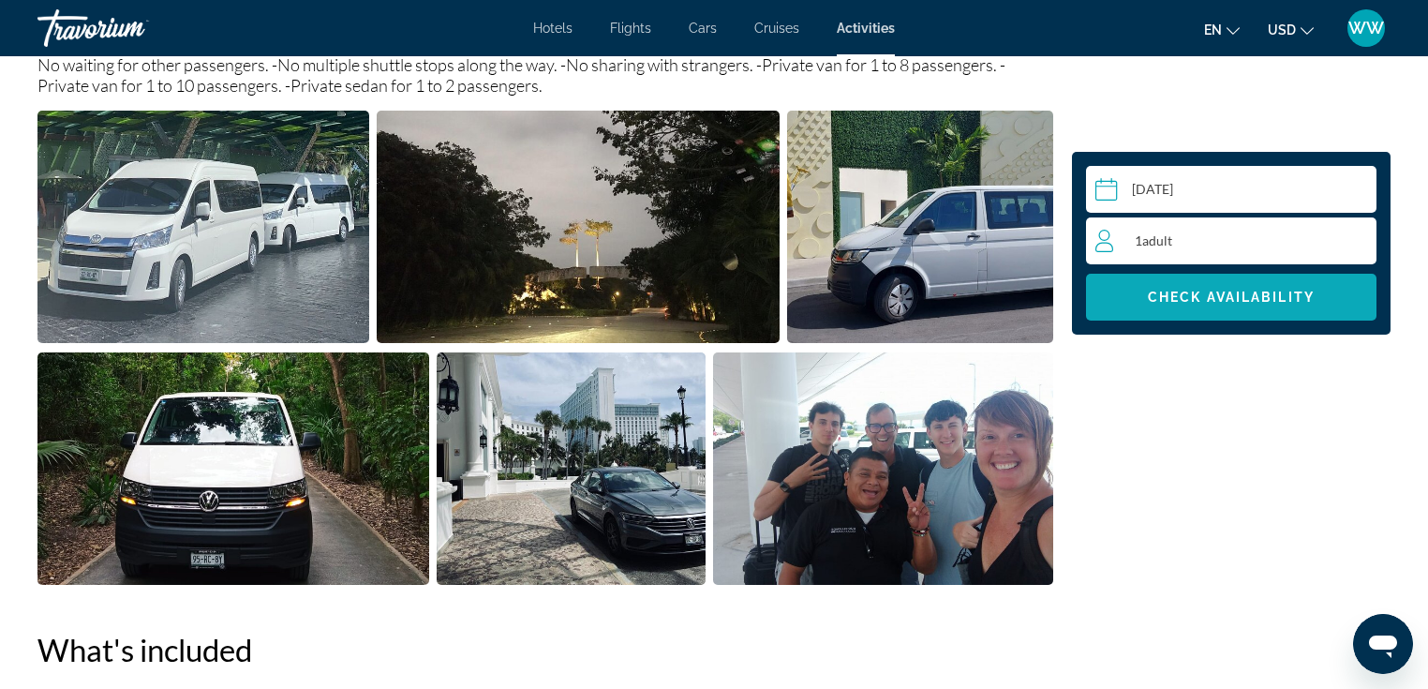
click at [1222, 299] on span "Check Availability" at bounding box center [1231, 297] width 167 height 15
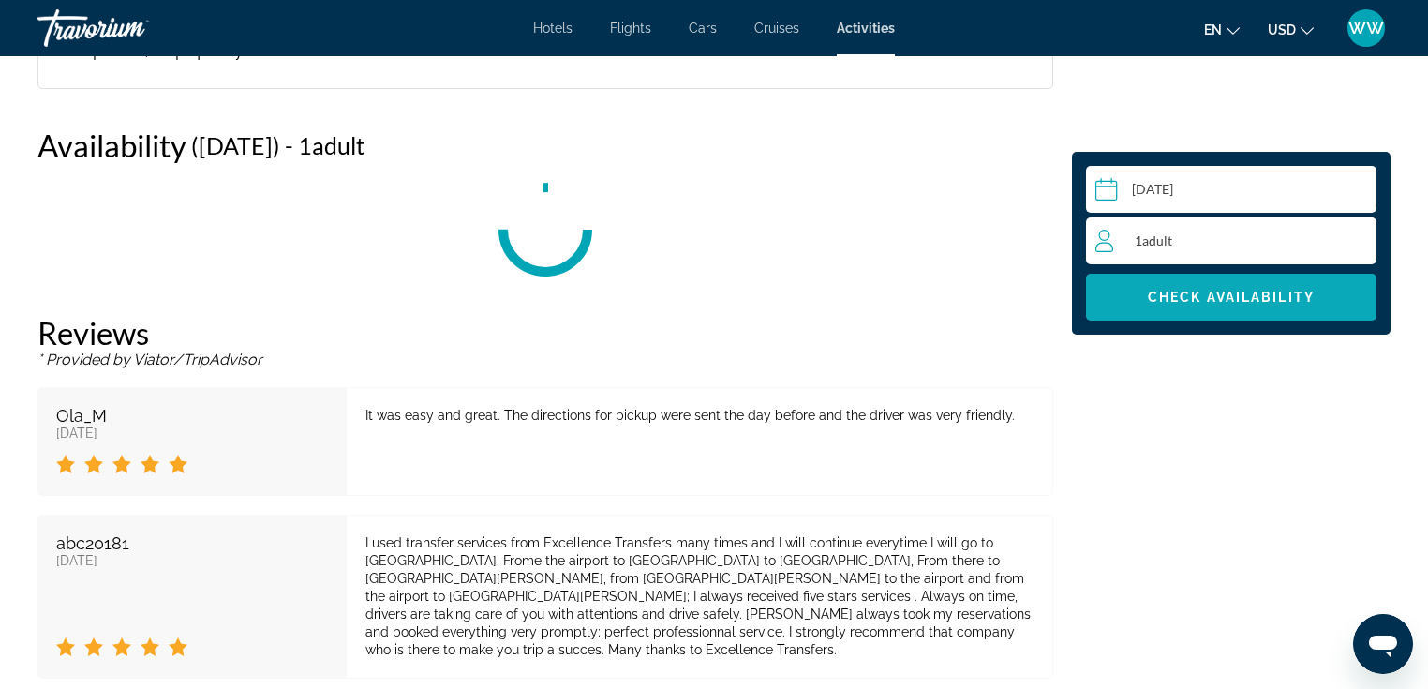
scroll to position [2438, 0]
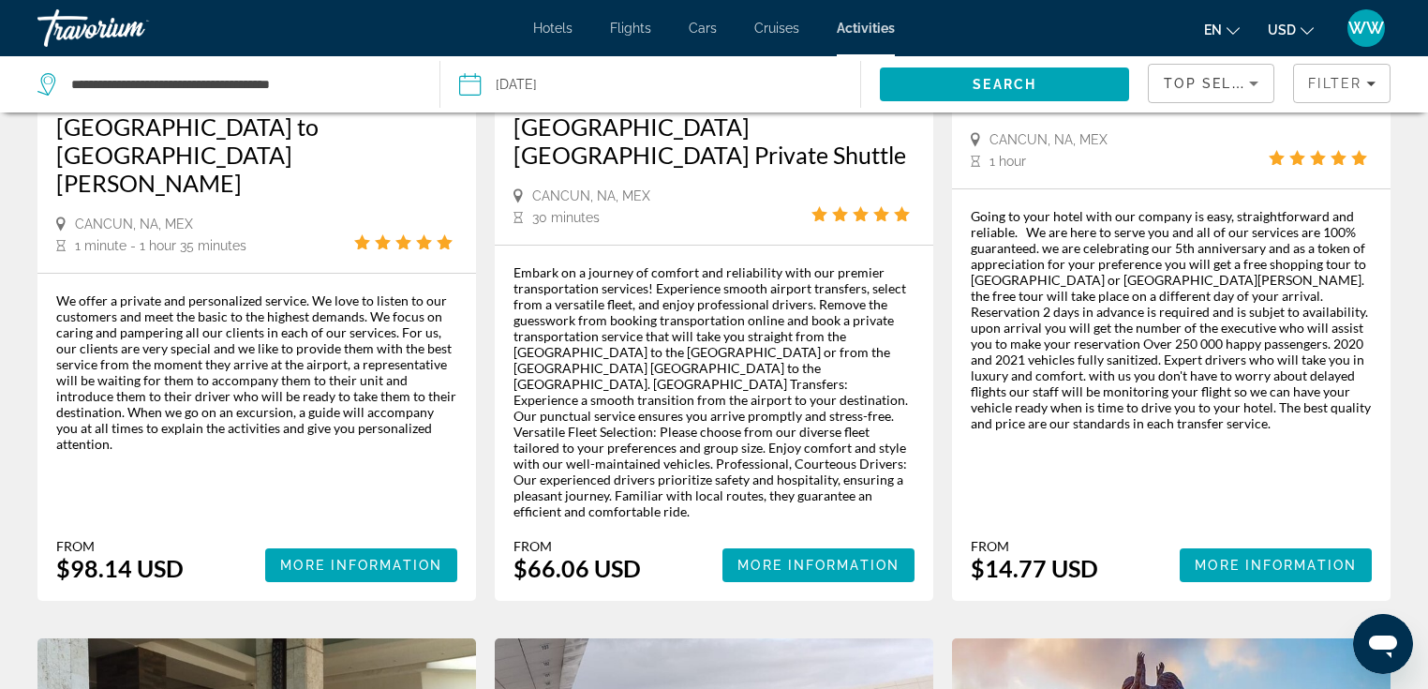
scroll to position [485, 0]
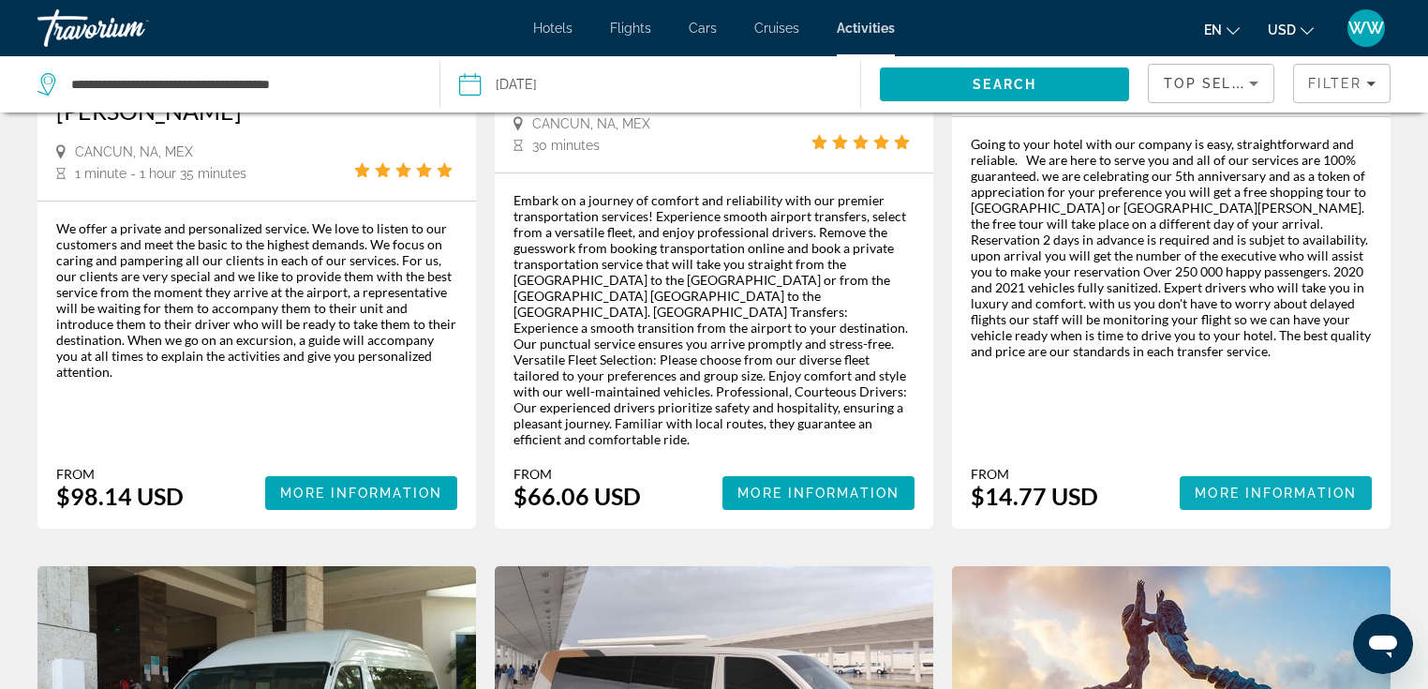
click at [1269, 485] on span "More Information" at bounding box center [1276, 492] width 162 height 15
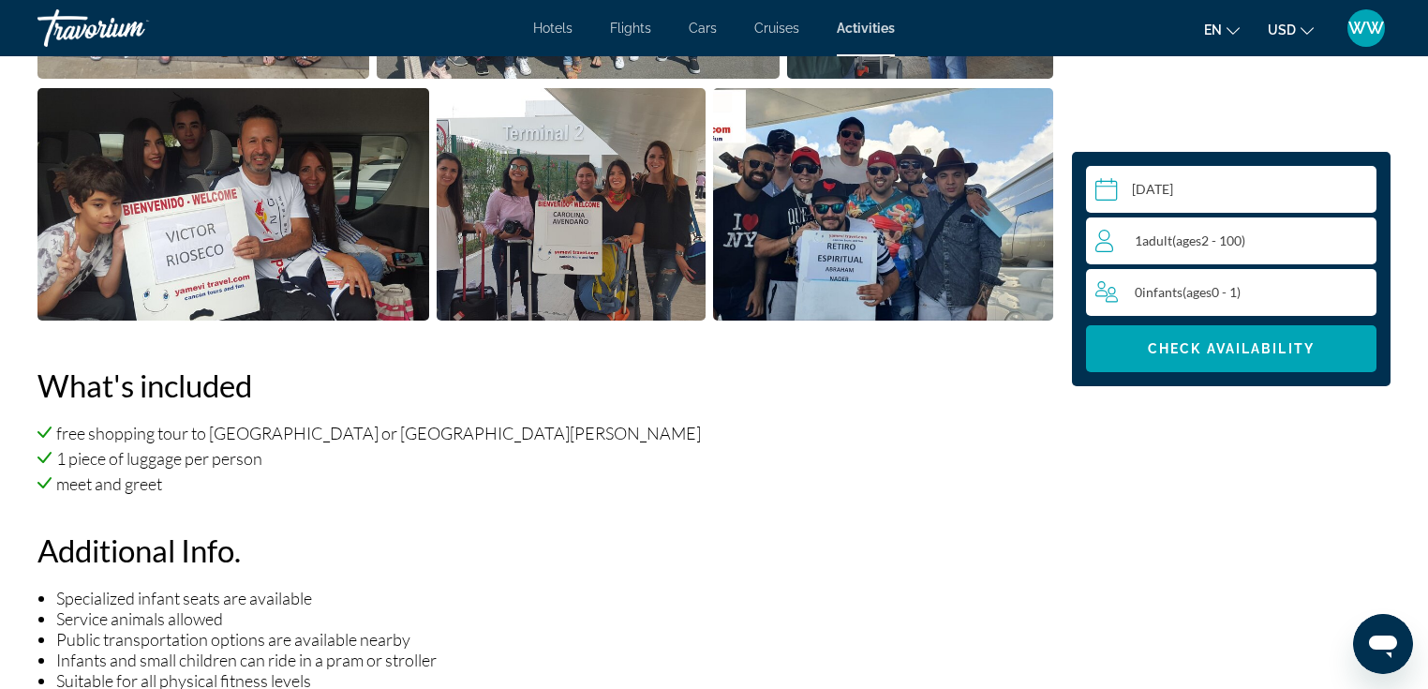
scroll to position [1183, 0]
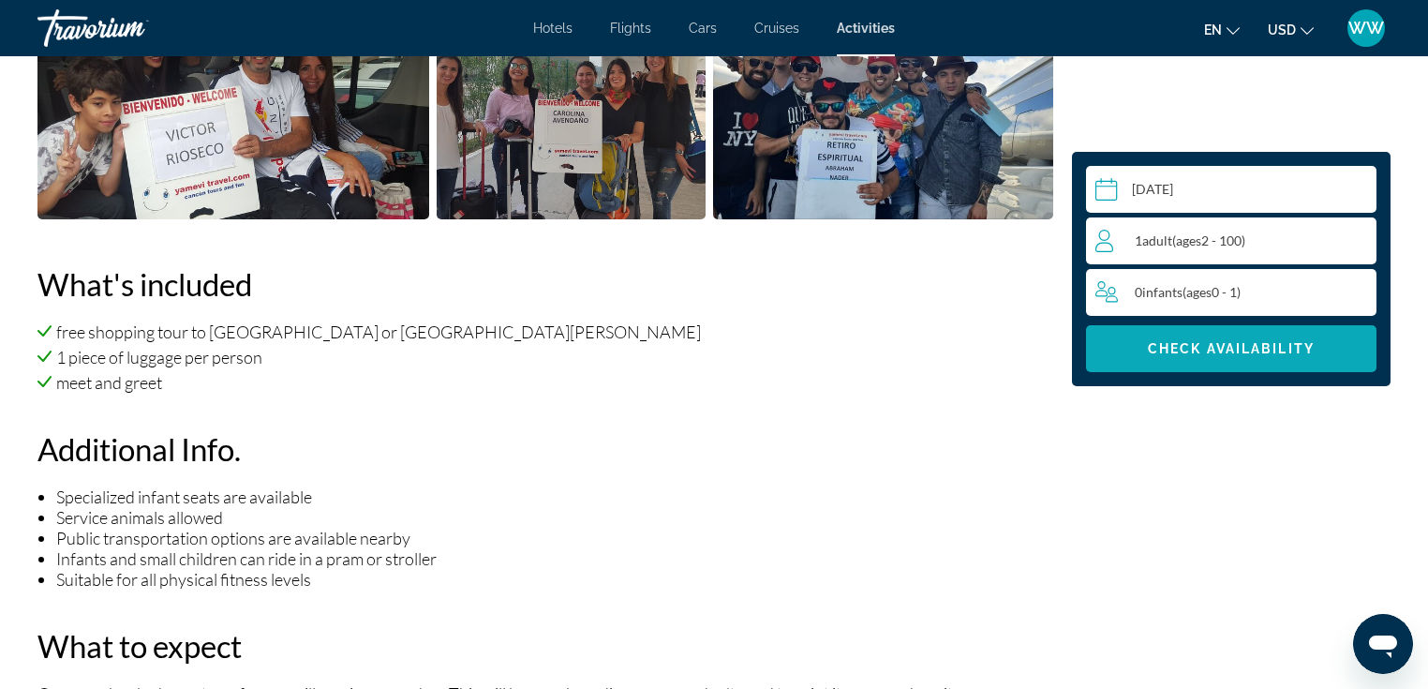
click at [1198, 357] on span "Main content" at bounding box center [1231, 348] width 291 height 45
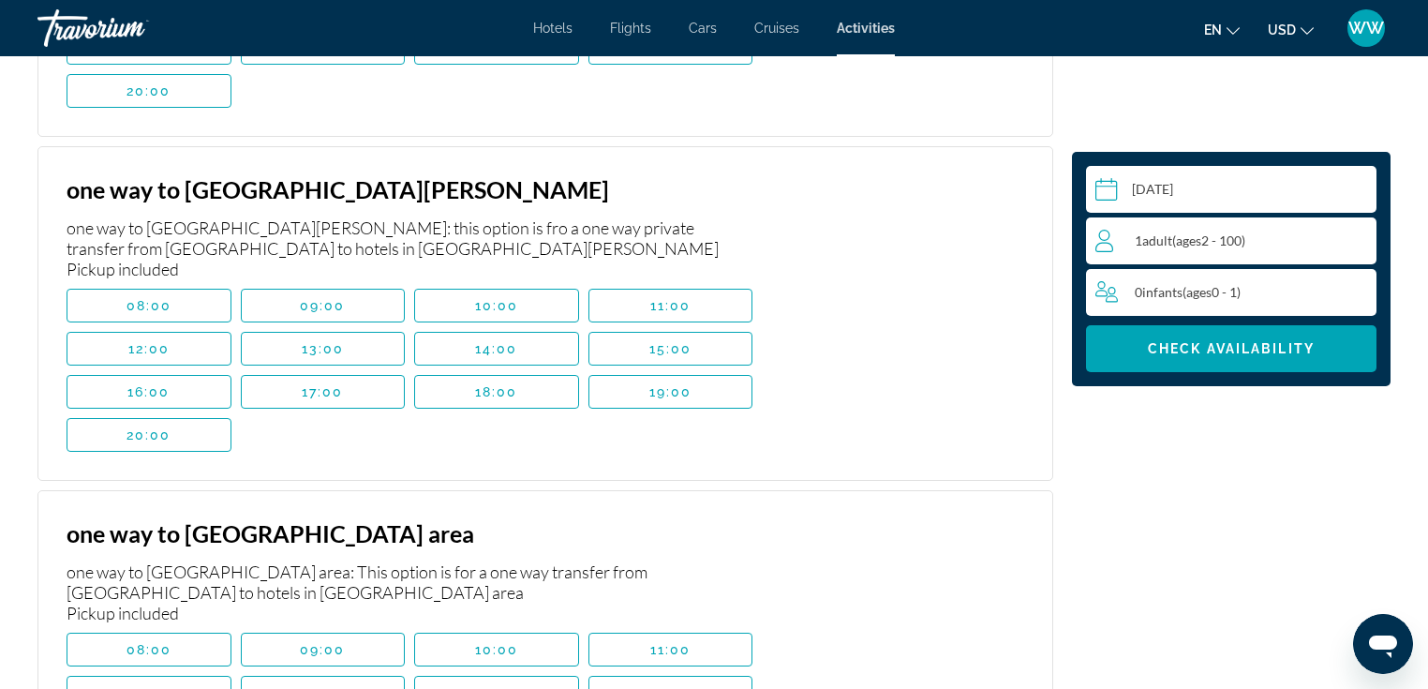
scroll to position [7171, 0]
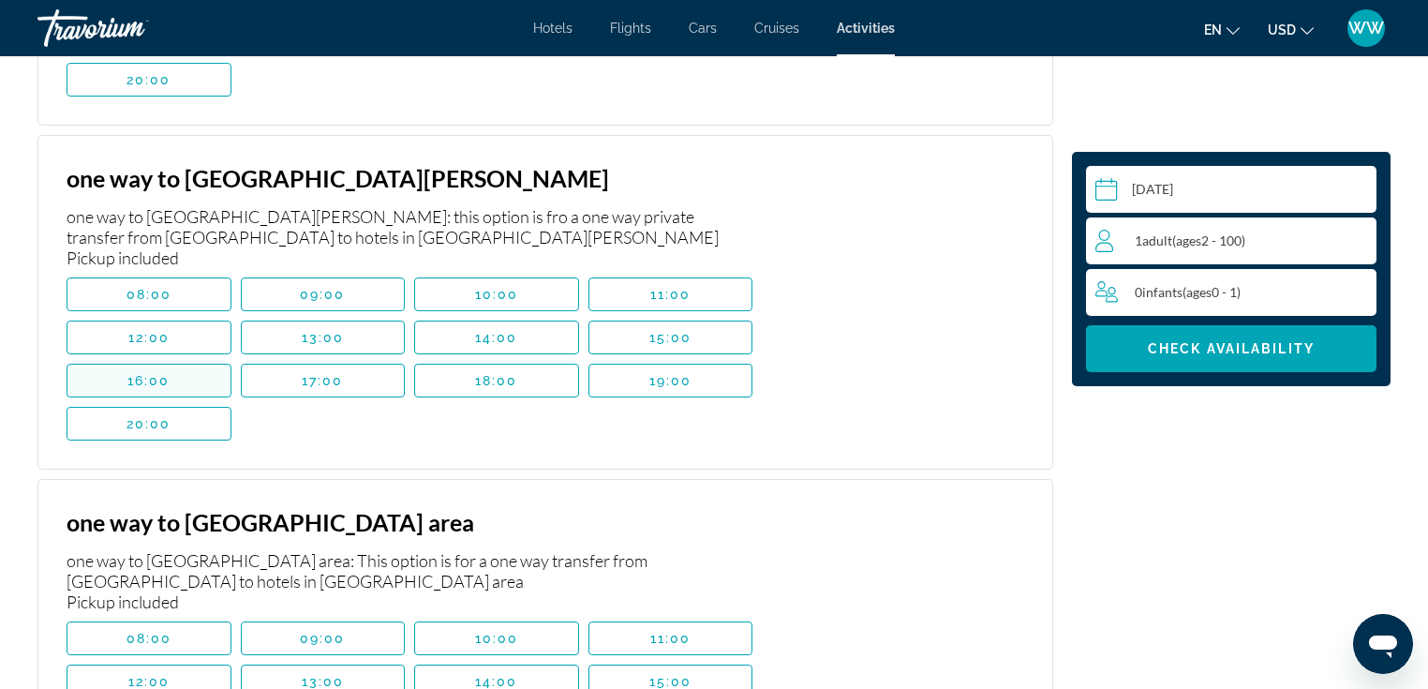
click at [195, 358] on span "Main content" at bounding box center [148, 380] width 163 height 45
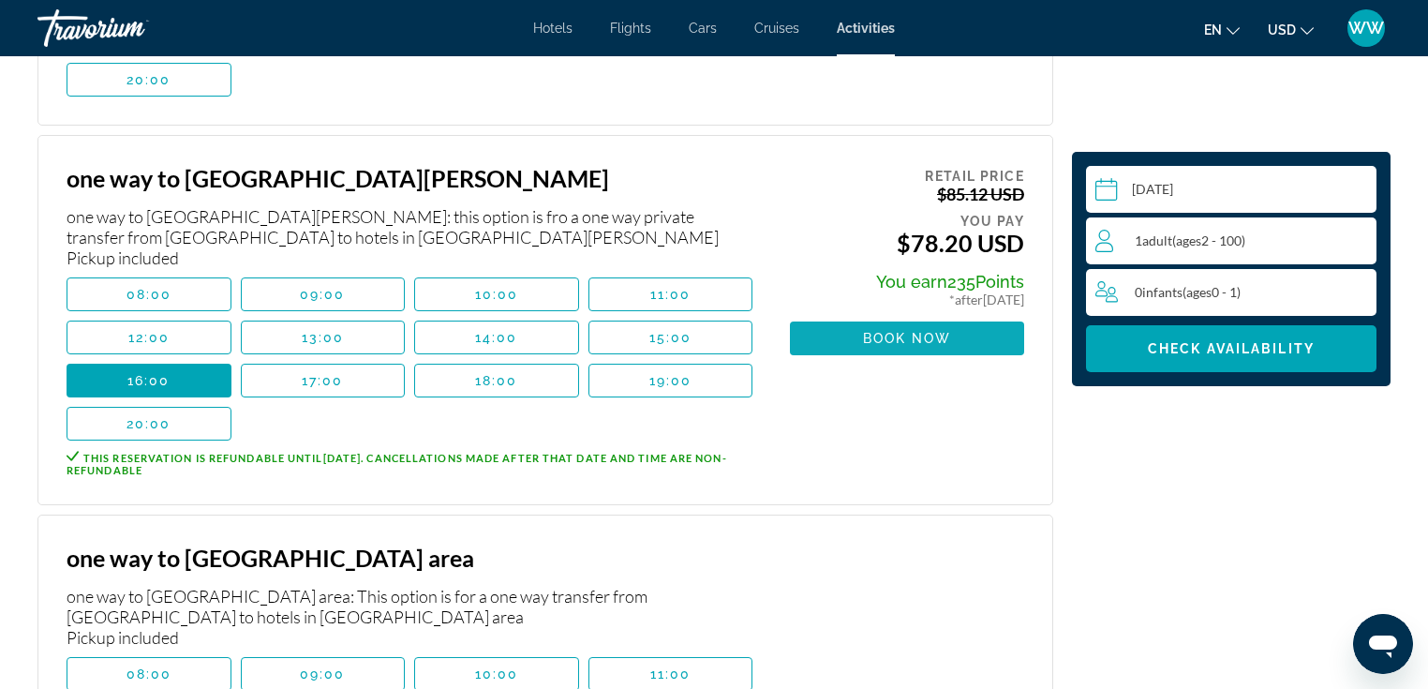
click at [956, 316] on span "Main content" at bounding box center [907, 338] width 234 height 45
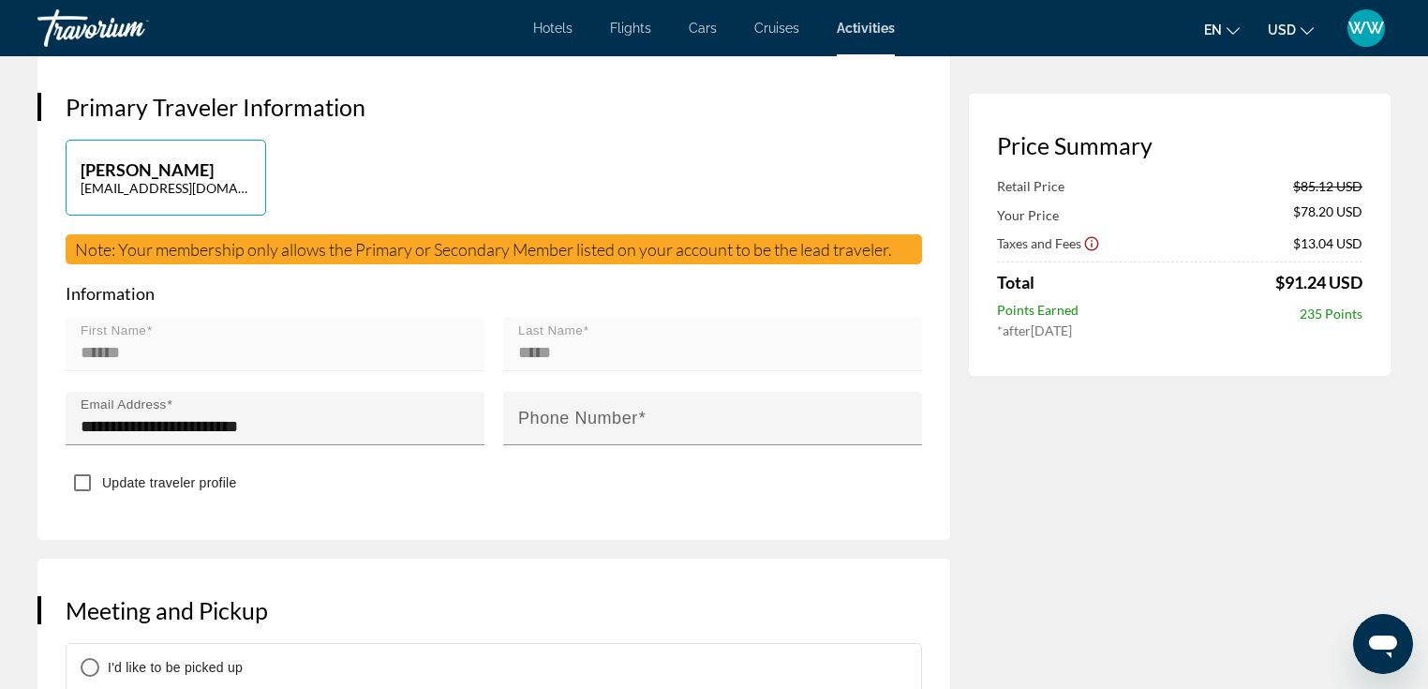
scroll to position [499, 0]
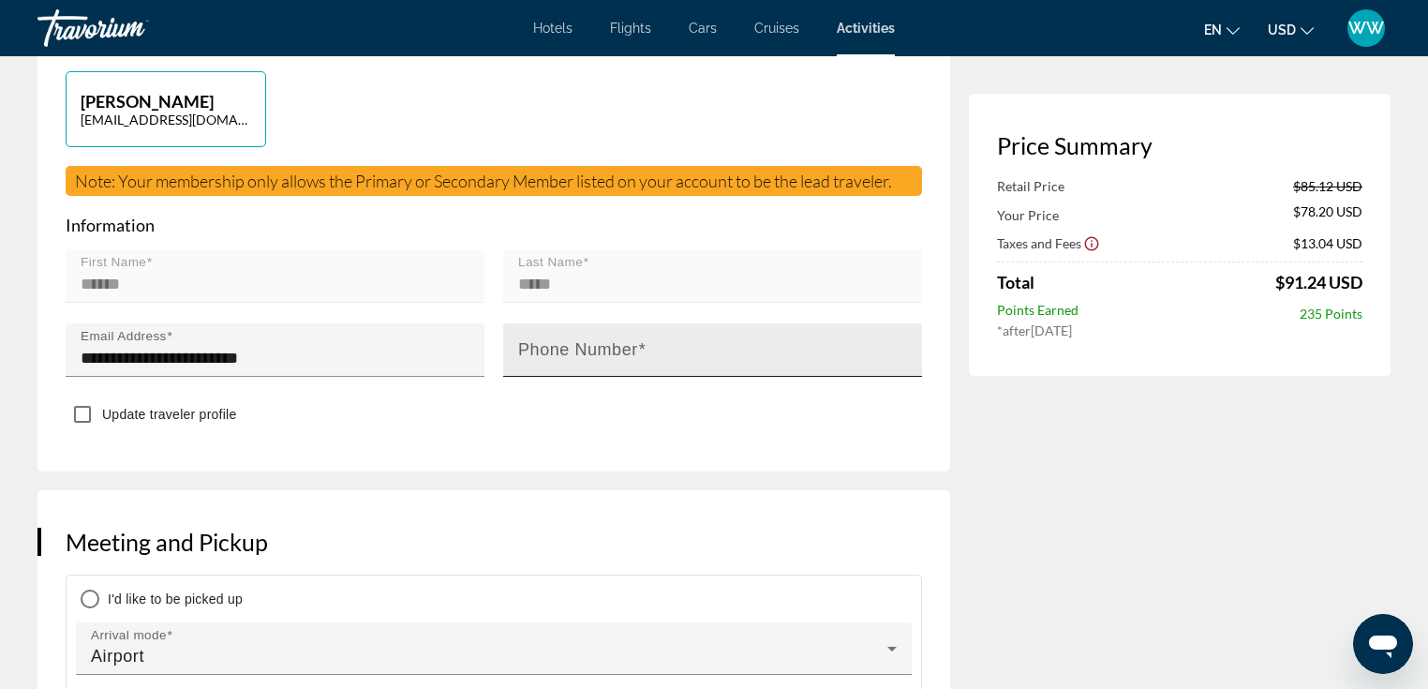
click at [662, 323] on div "Phone Number" at bounding box center [718, 349] width 400 height 53
type input "**********"
click at [632, 397] on div "Update traveler profile" at bounding box center [494, 415] width 857 height 37
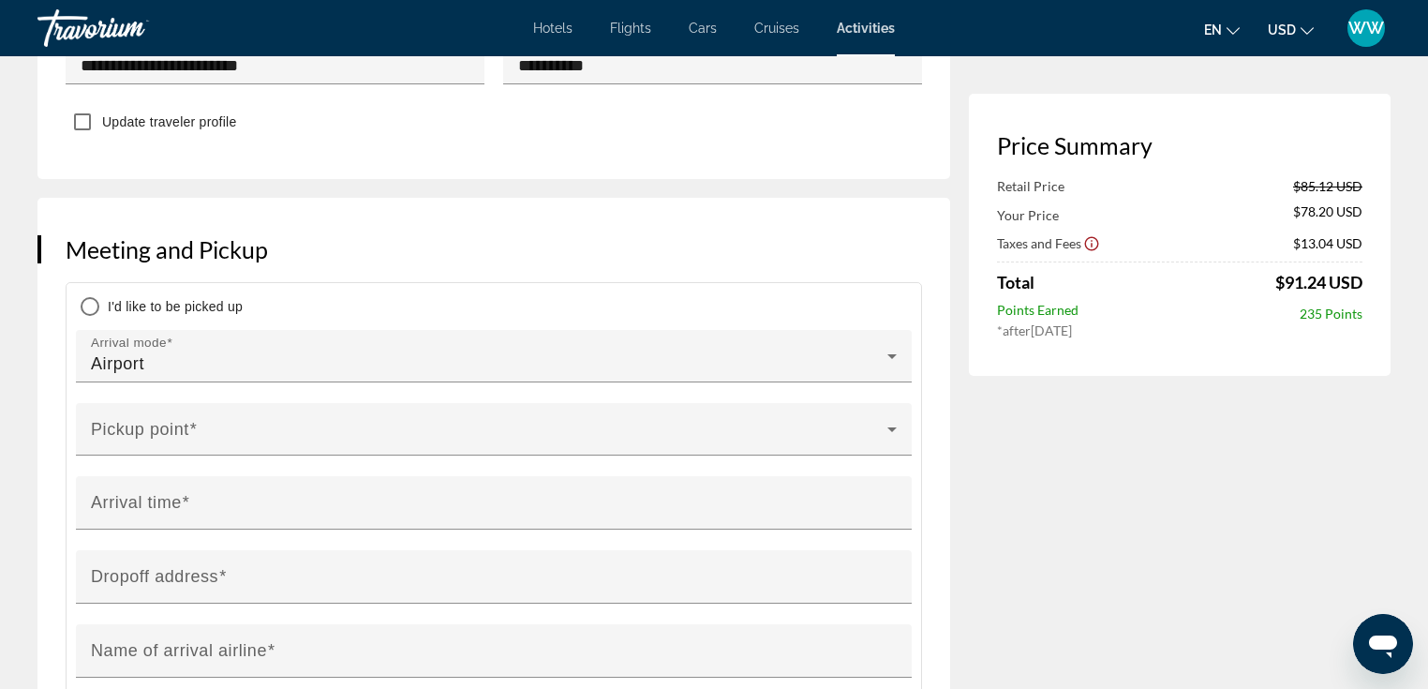
scroll to position [798, 0]
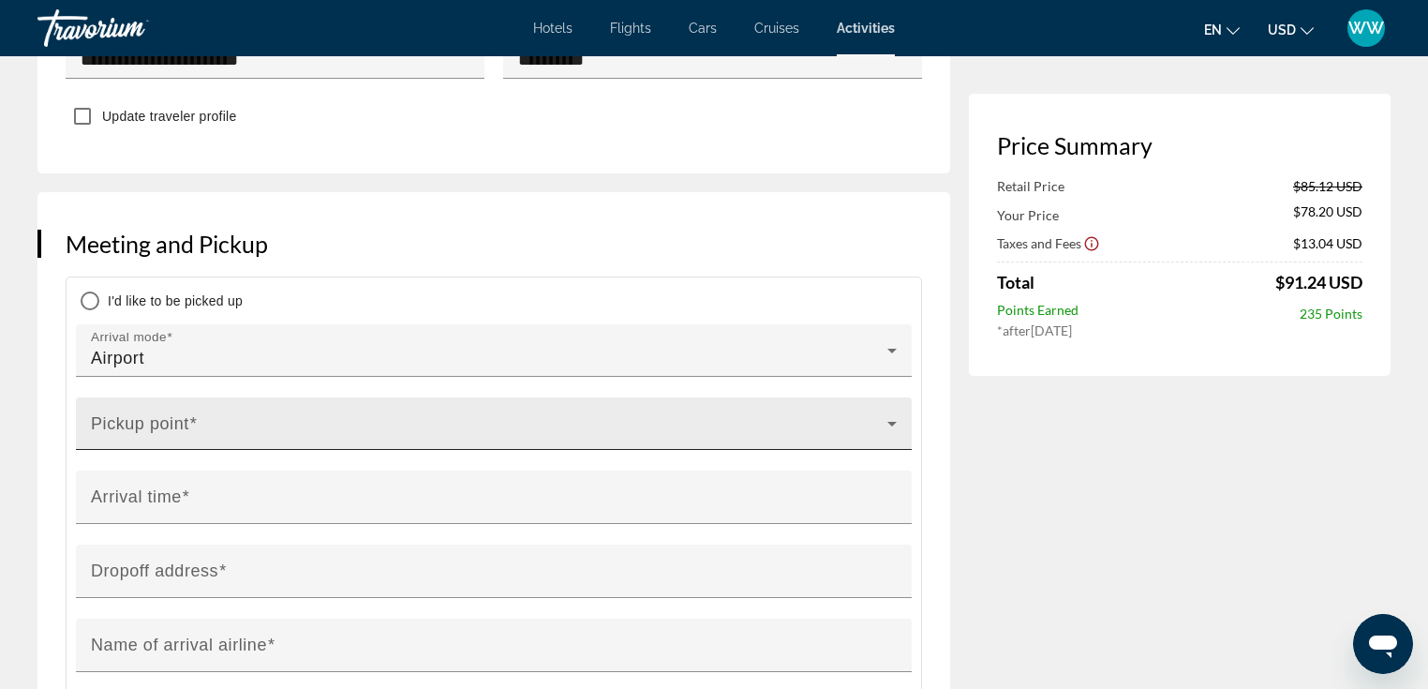
click at [494, 420] on span "Main content" at bounding box center [489, 431] width 797 height 22
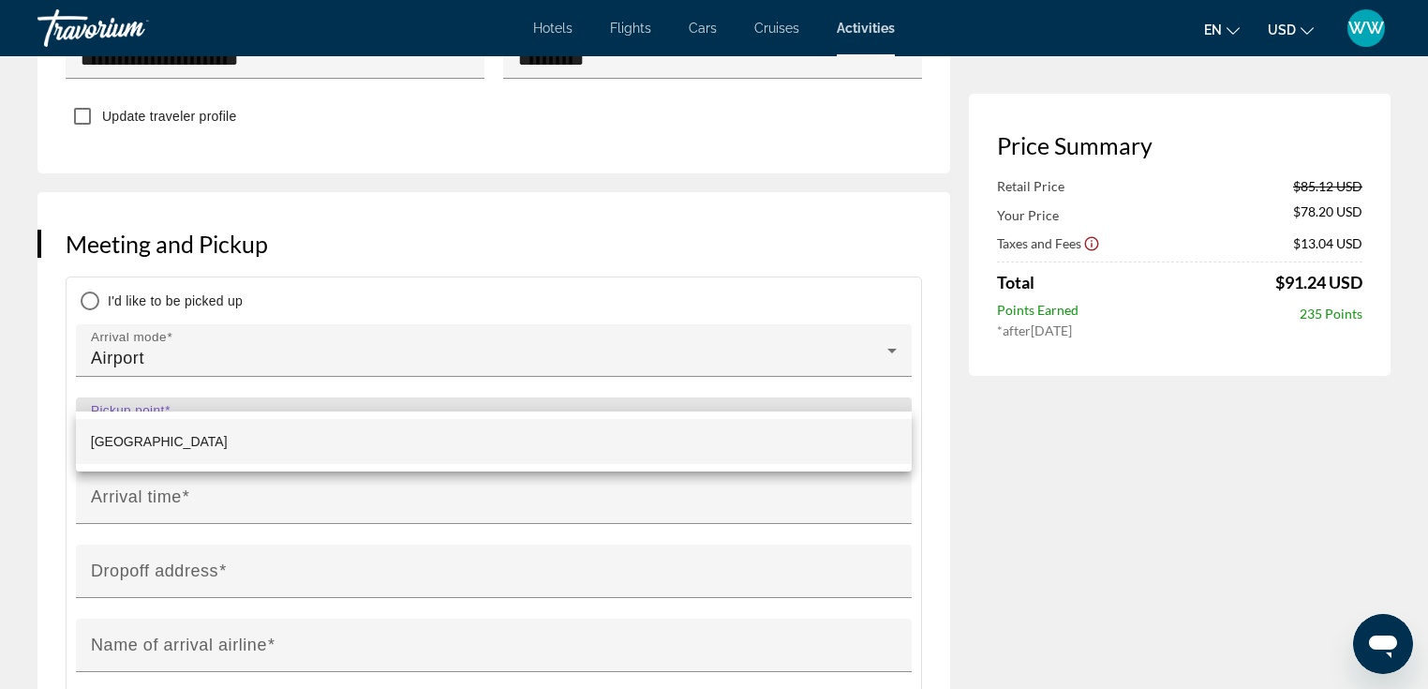
click at [379, 440] on mat-option "[GEOGRAPHIC_DATA]" at bounding box center [494, 441] width 836 height 45
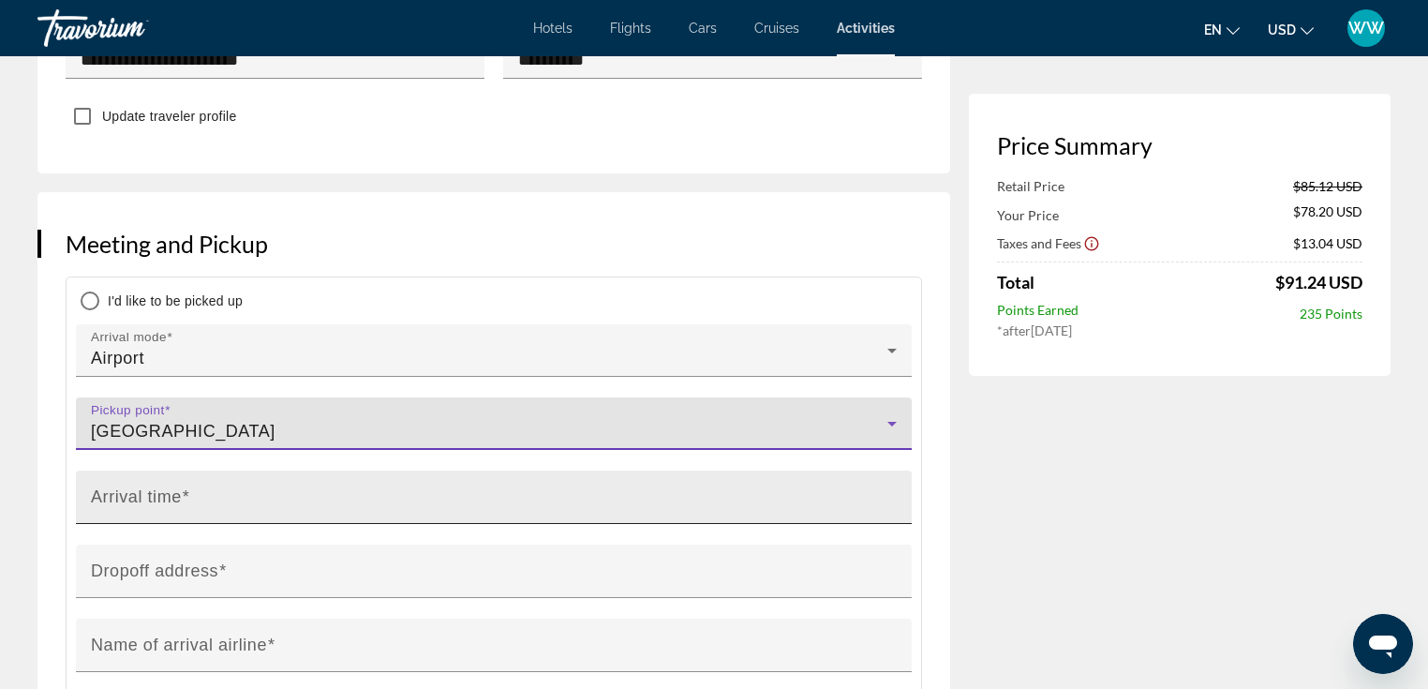
click at [347, 494] on input "Arrival time" at bounding box center [499, 505] width 817 height 22
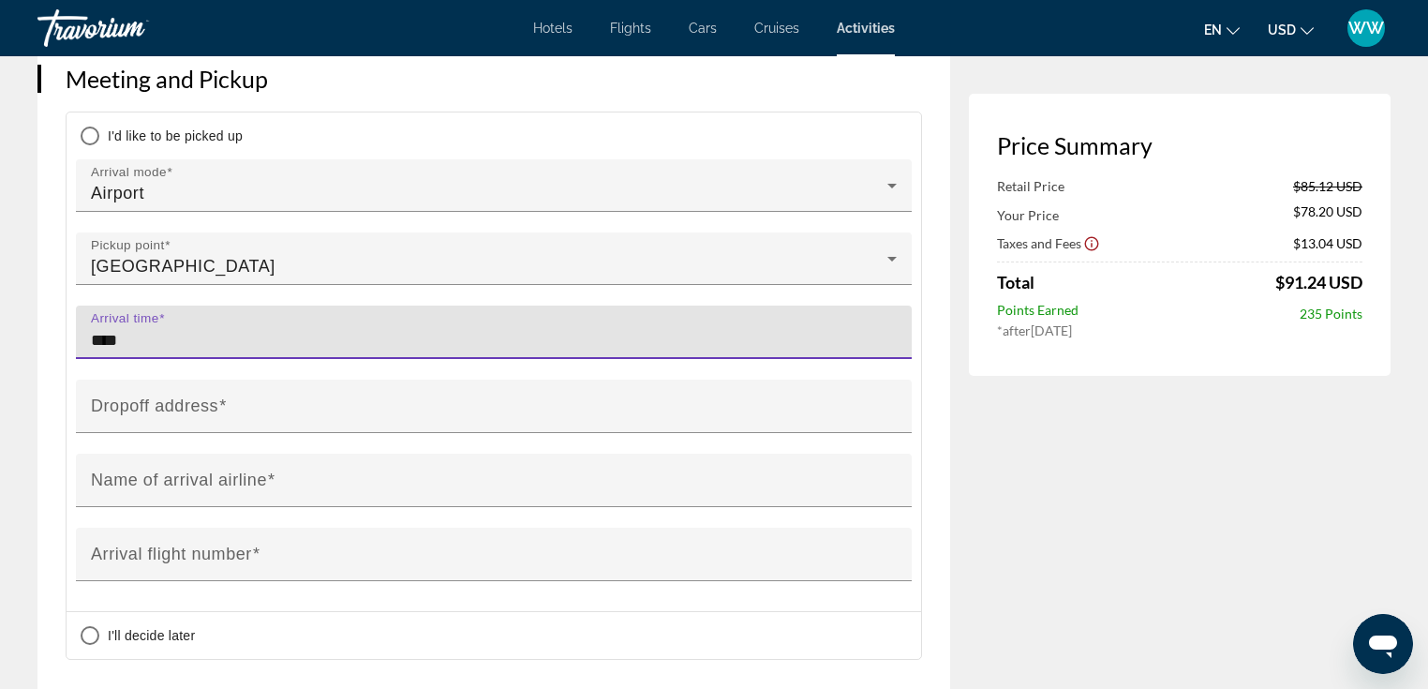
scroll to position [990, 0]
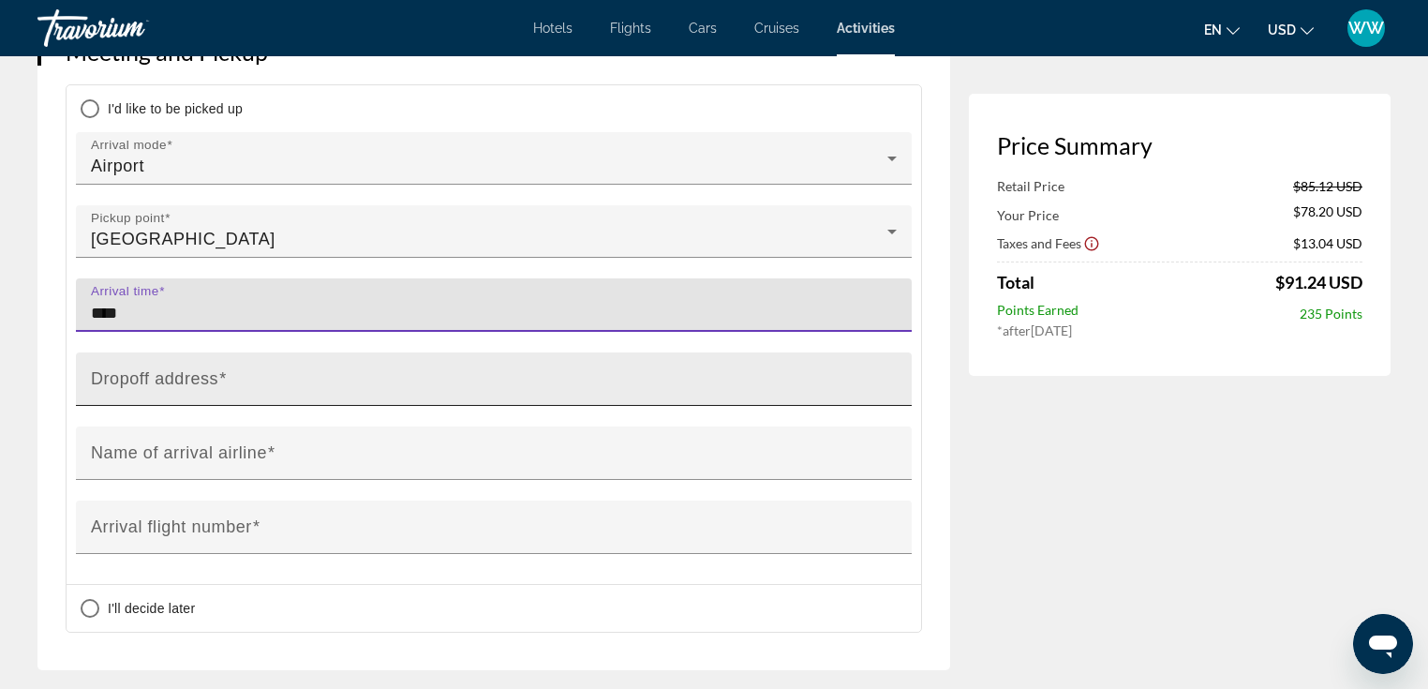
type input "****"
click at [690, 376] on input "Dropoff address" at bounding box center [499, 387] width 817 height 22
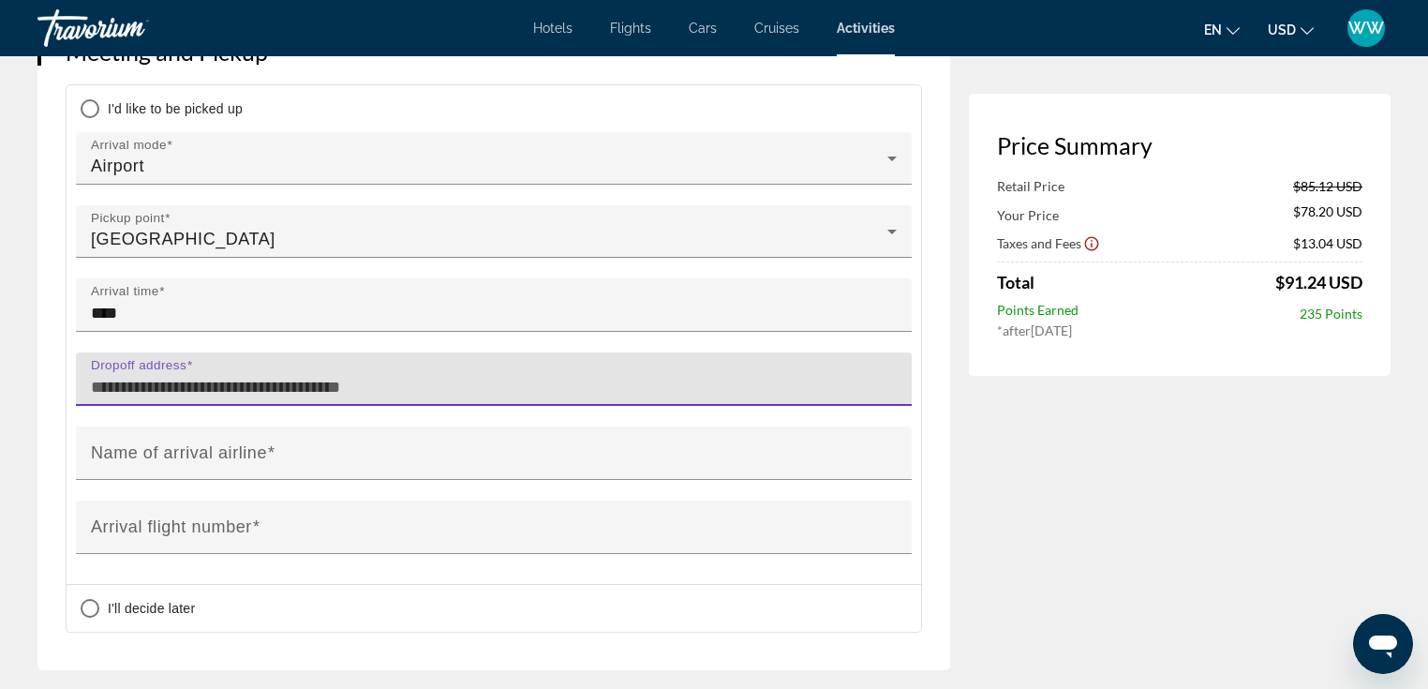
paste input "**********"
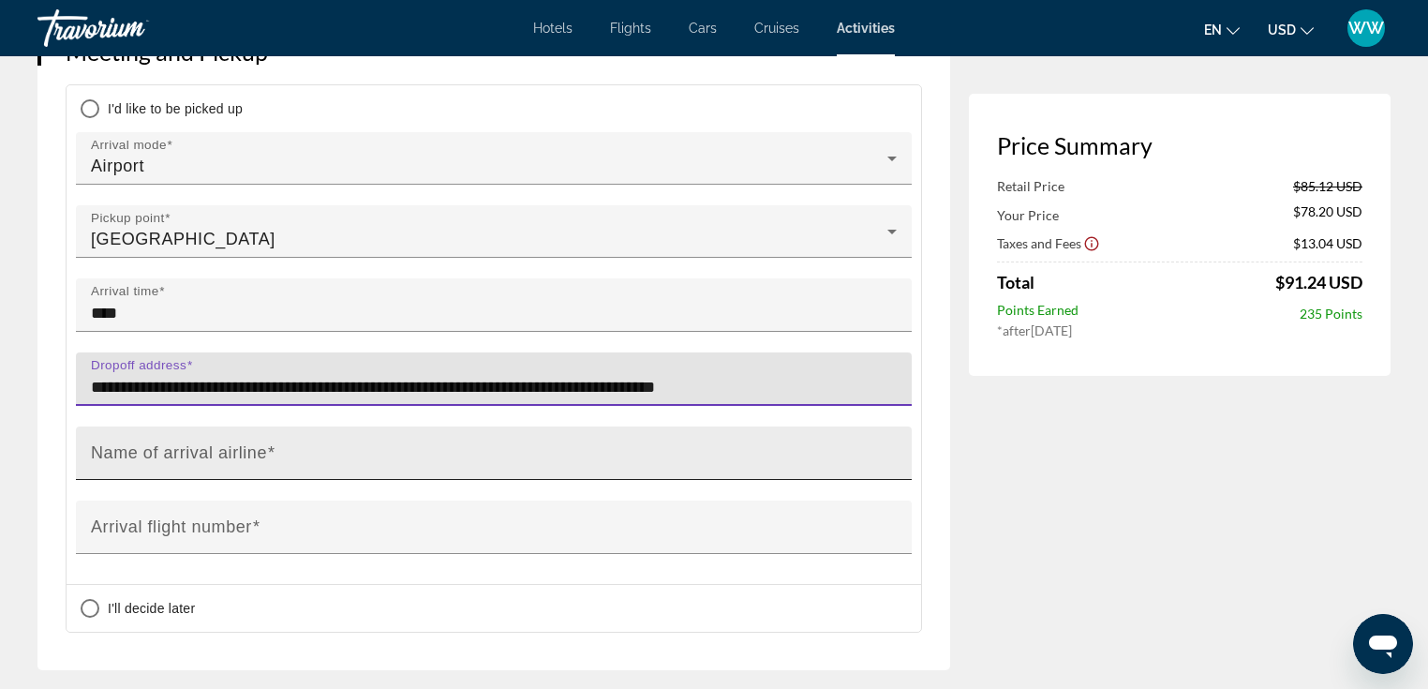
type input "**********"
click at [304, 450] on input "Name of arrival airline" at bounding box center [499, 461] width 817 height 22
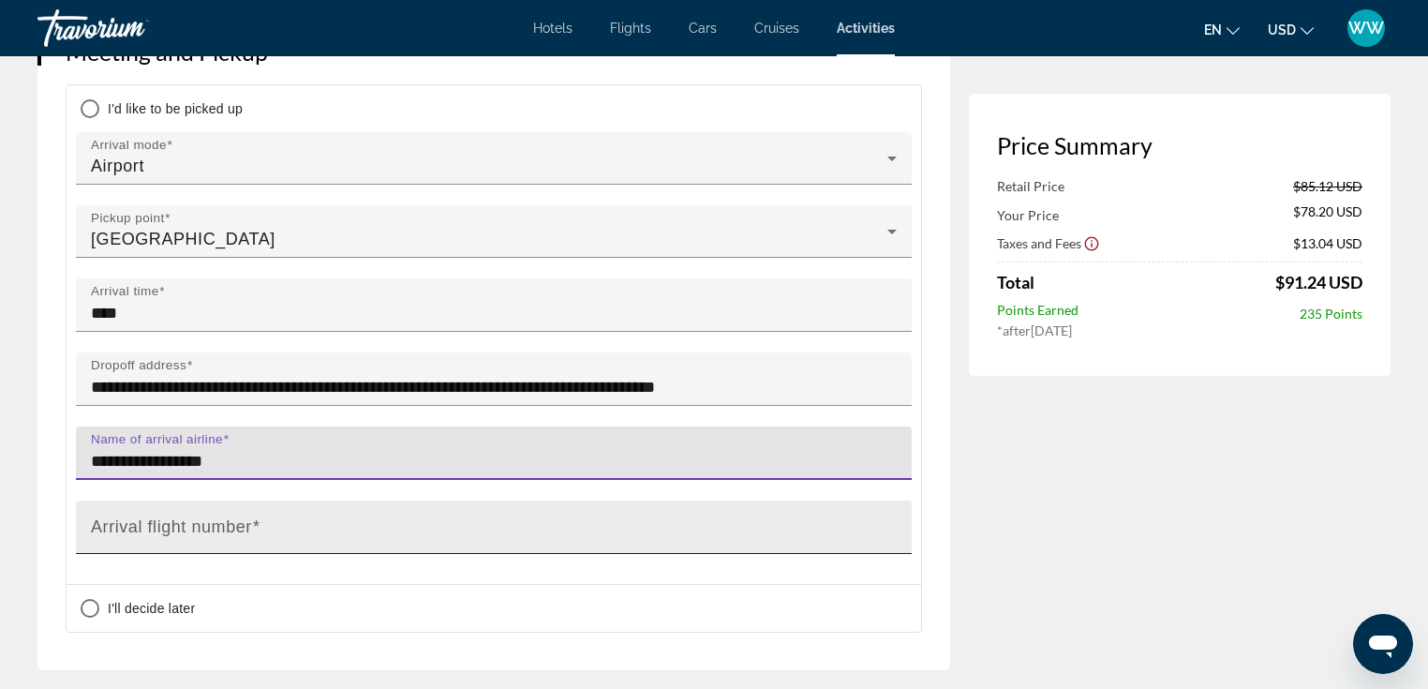
type input "**********"
click at [236, 517] on mat-label "Arrival flight number" at bounding box center [171, 526] width 161 height 19
click at [236, 524] on input "Arrival flight number" at bounding box center [499, 535] width 817 height 22
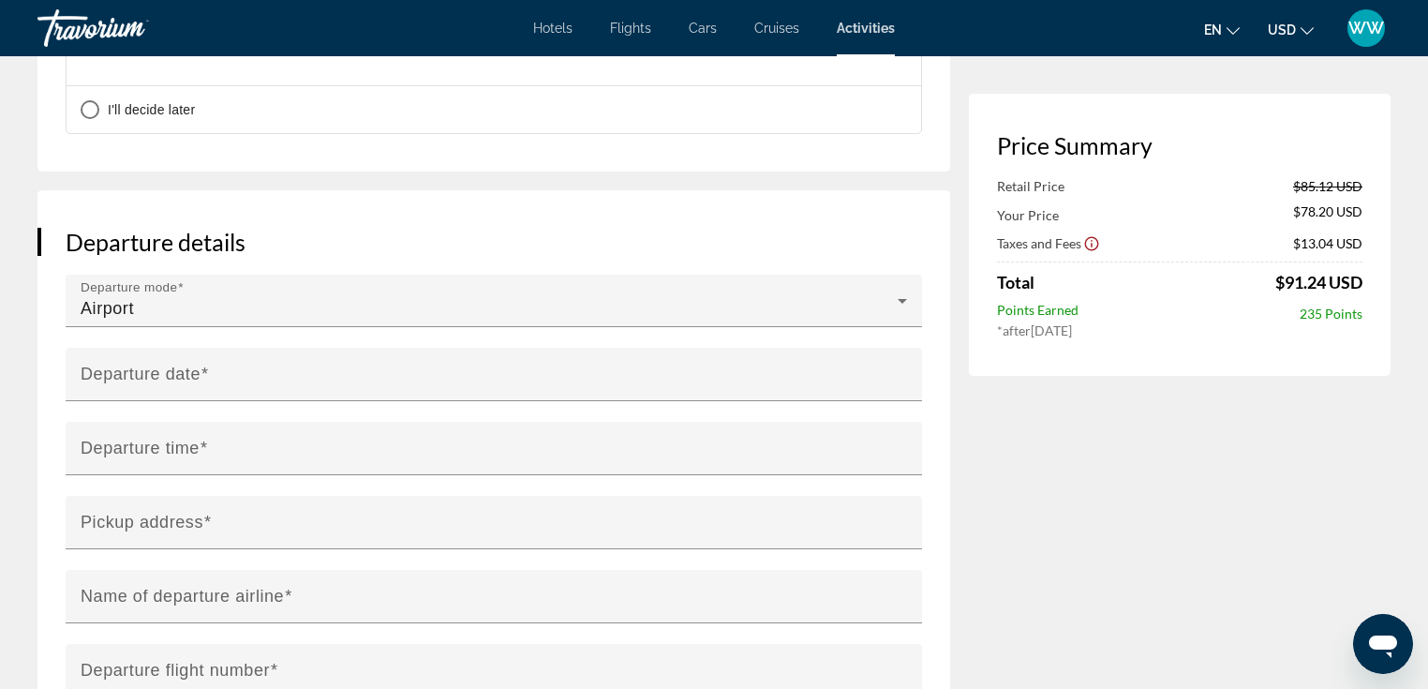
scroll to position [1511, 0]
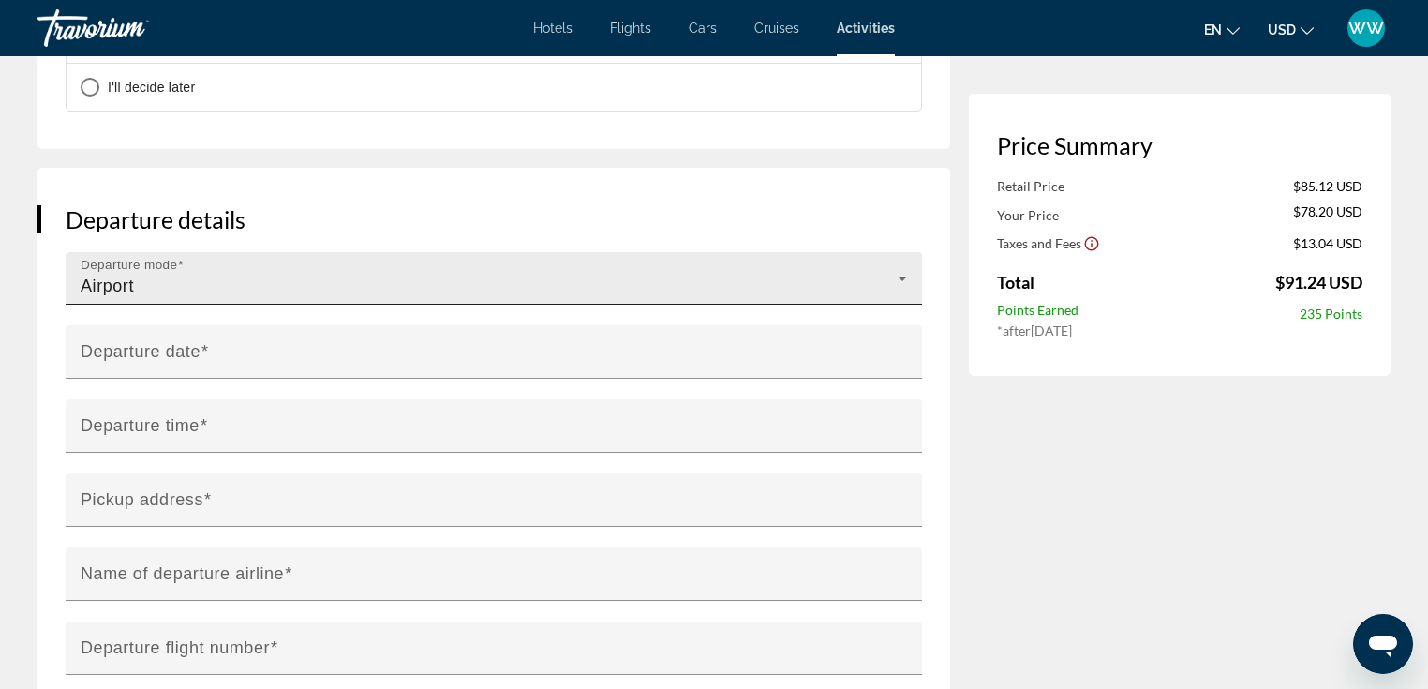
type input "******"
click at [467, 252] on div "Departure mode Airport" at bounding box center [494, 278] width 827 height 52
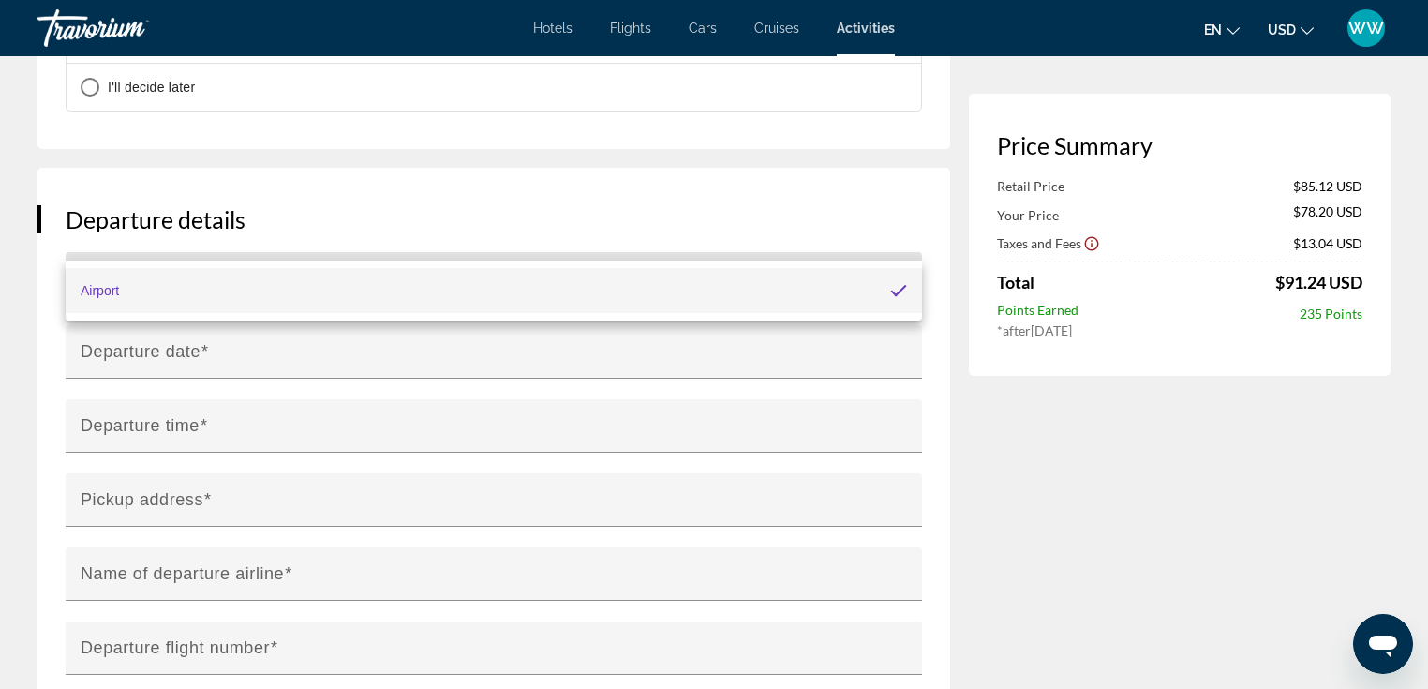
click at [361, 287] on mat-option "Airport" at bounding box center [494, 290] width 857 height 45
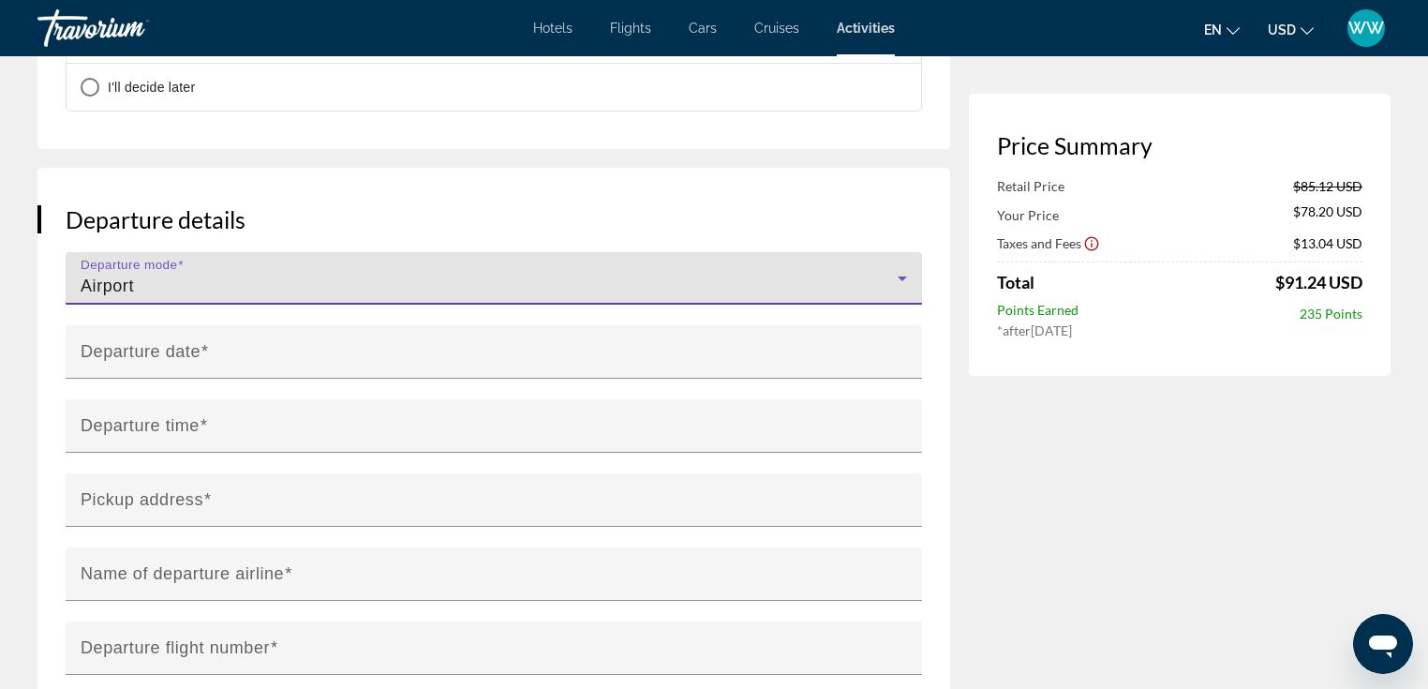
click at [322, 325] on input "**********" at bounding box center [498, 365] width 864 height 80
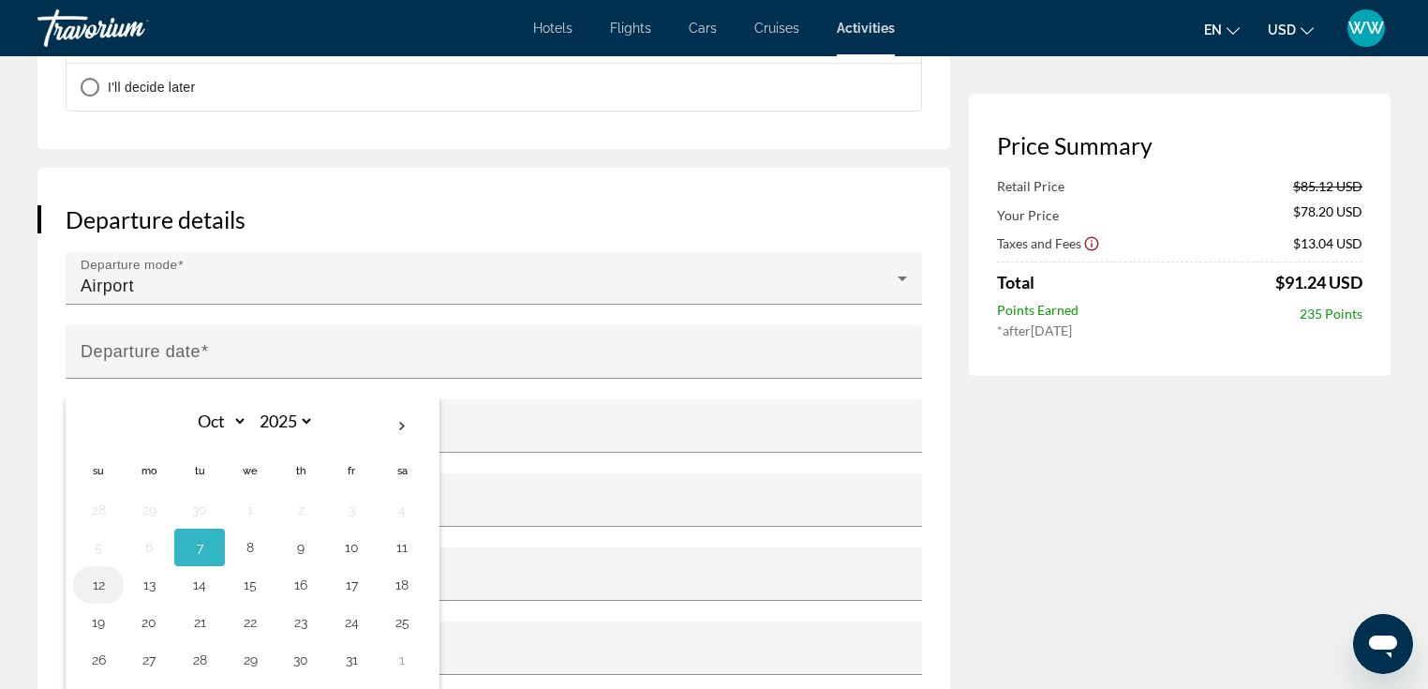
click at [94, 572] on button "12" at bounding box center [98, 585] width 30 height 26
type input "**********"
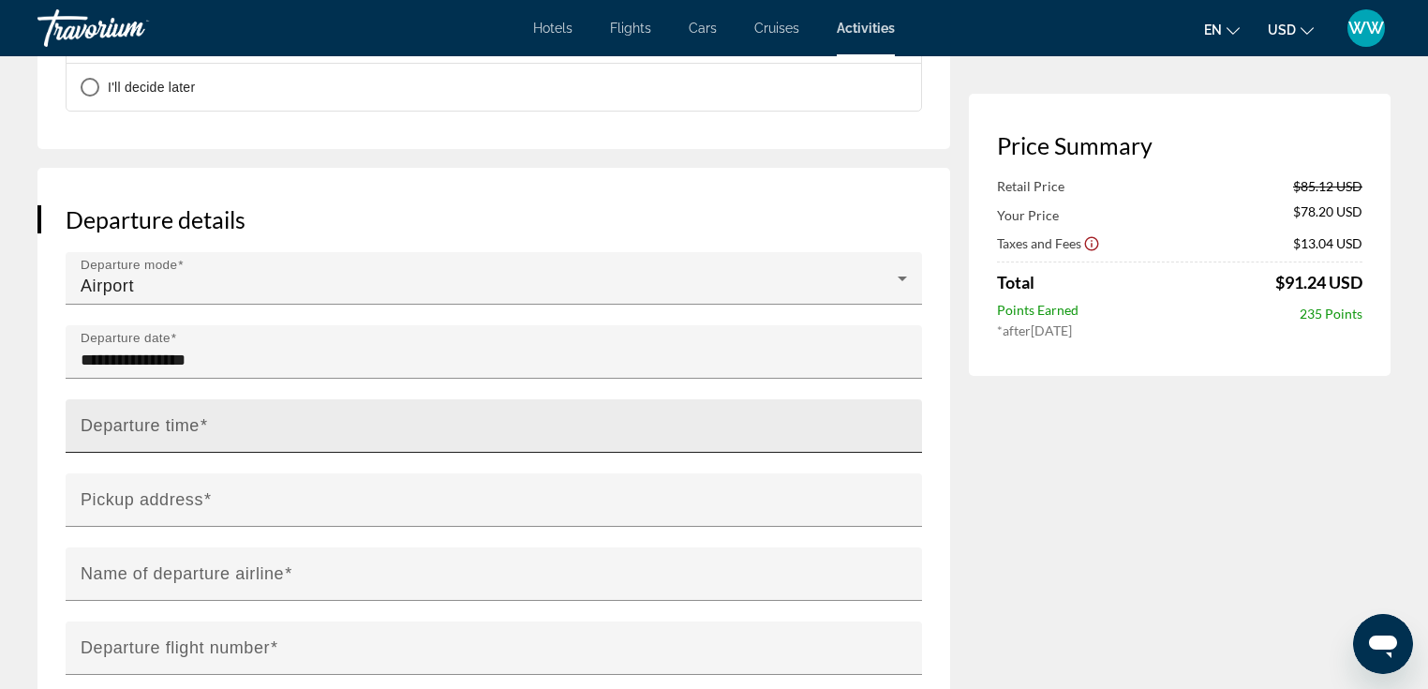
click at [180, 423] on input "Departure time" at bounding box center [500, 434] width 838 height 22
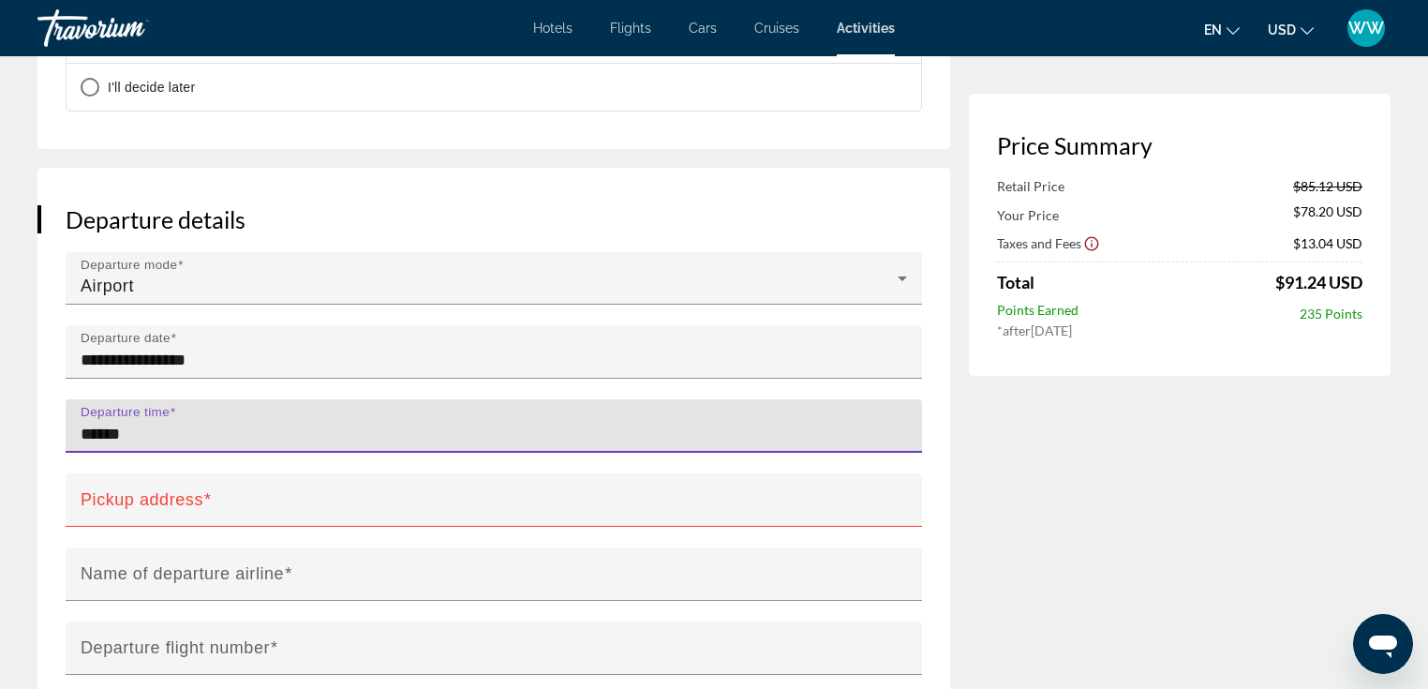
paste input "**********"
type input "******"
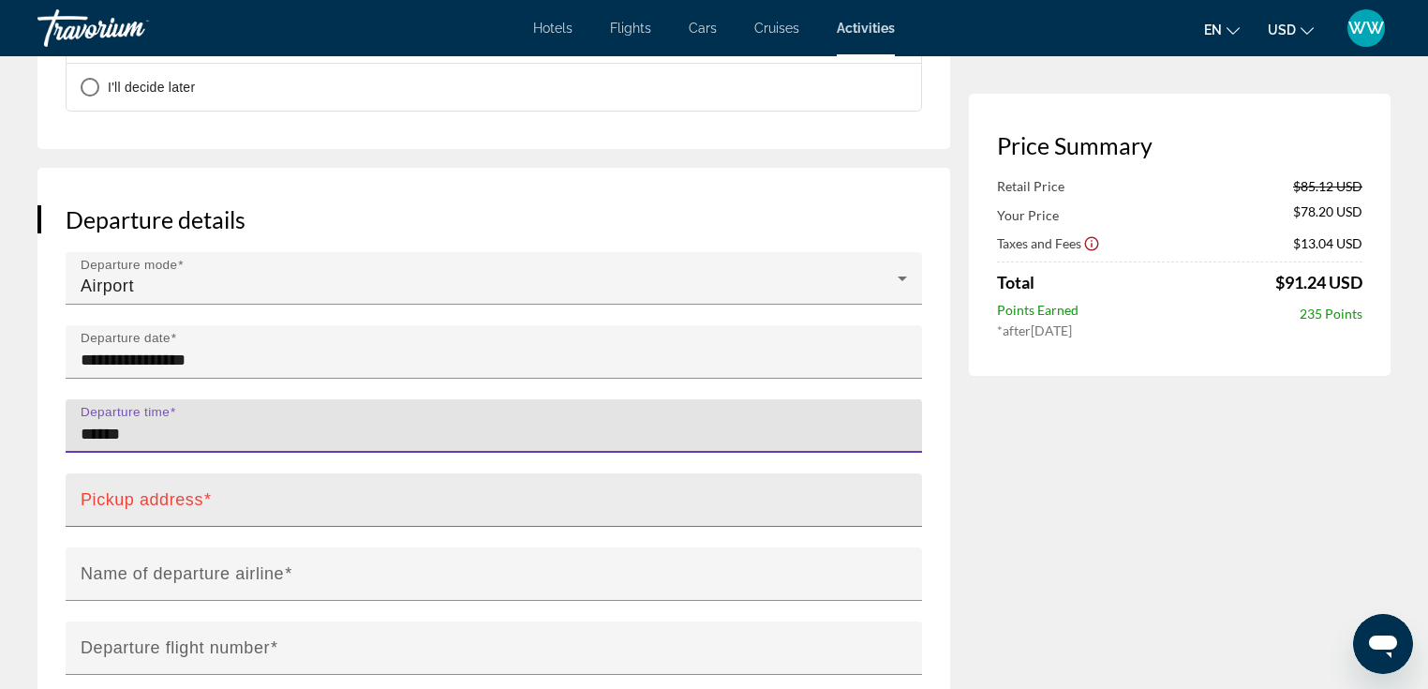
click at [167, 490] on mat-label "Pickup address" at bounding box center [142, 499] width 123 height 19
click at [167, 497] on input "Pickup address" at bounding box center [500, 508] width 838 height 22
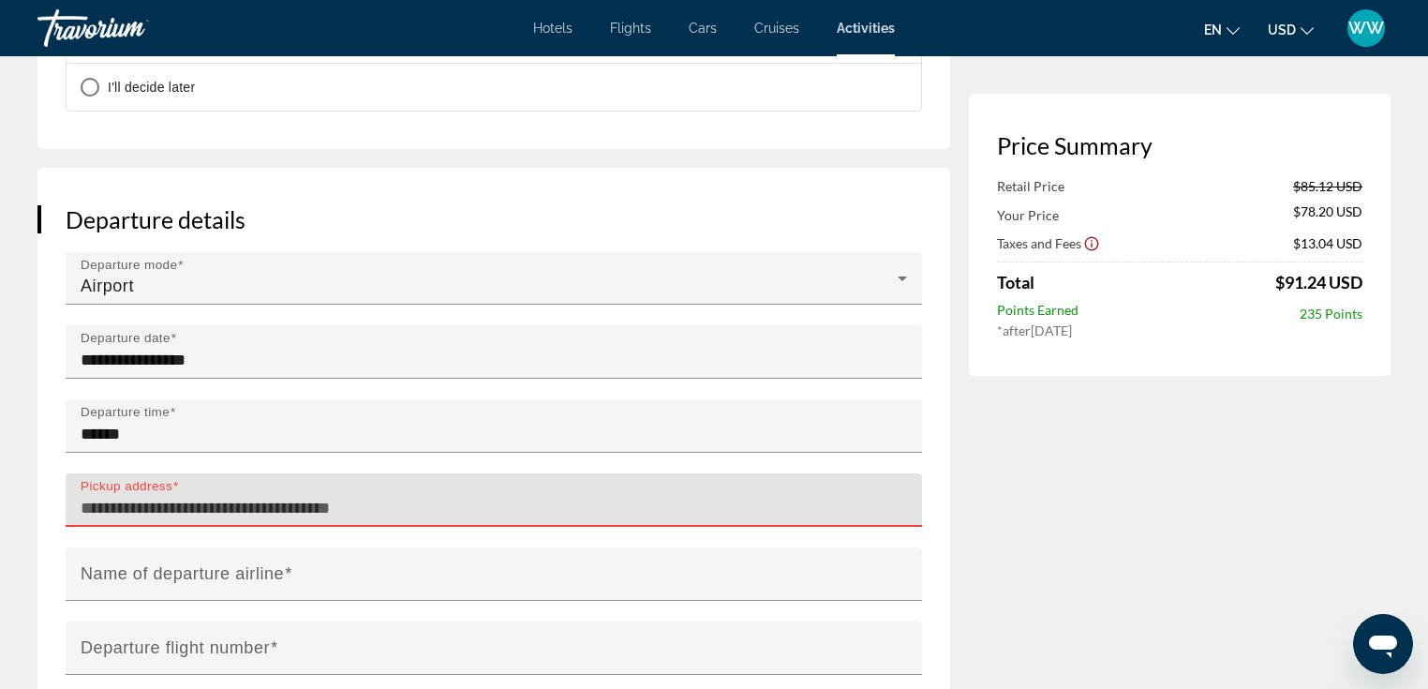
paste input "**********"
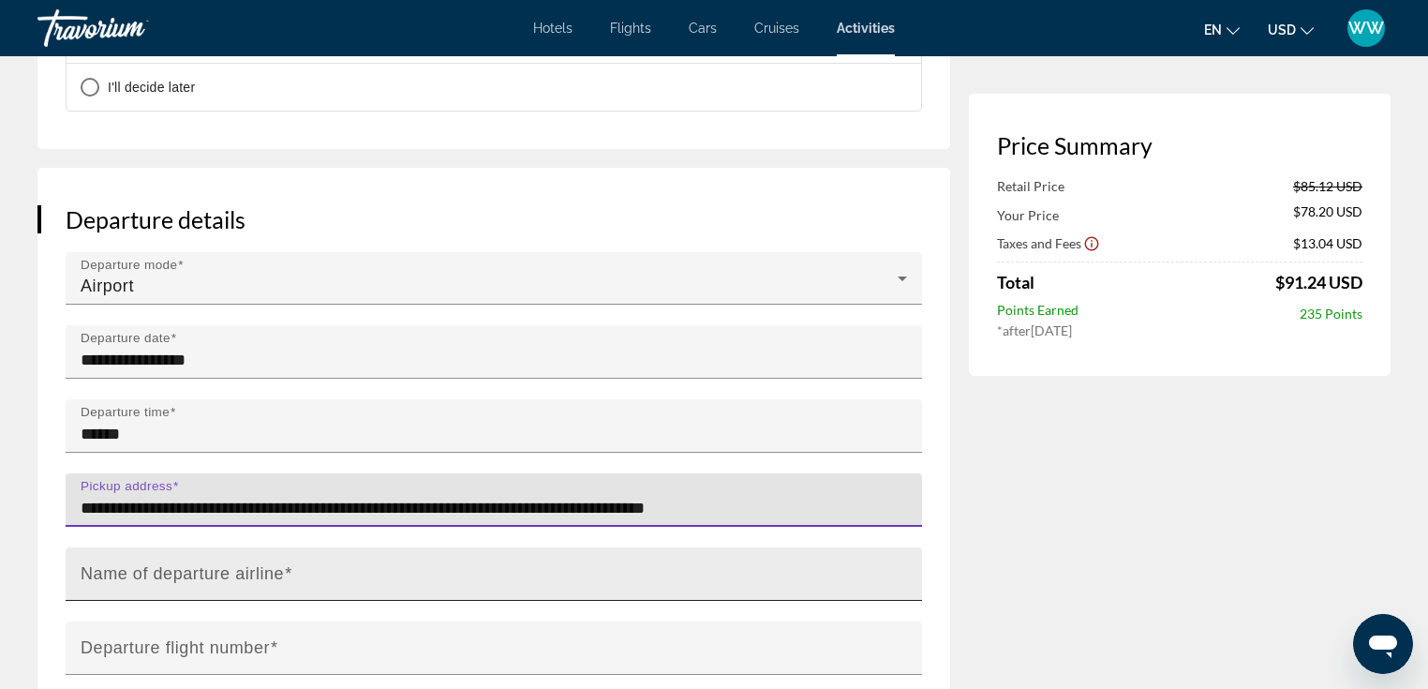
type input "**********"
click at [157, 564] on mat-label "Name of departure airline" at bounding box center [182, 573] width 203 height 19
click at [157, 571] on input "Name of departure airline" at bounding box center [500, 582] width 838 height 22
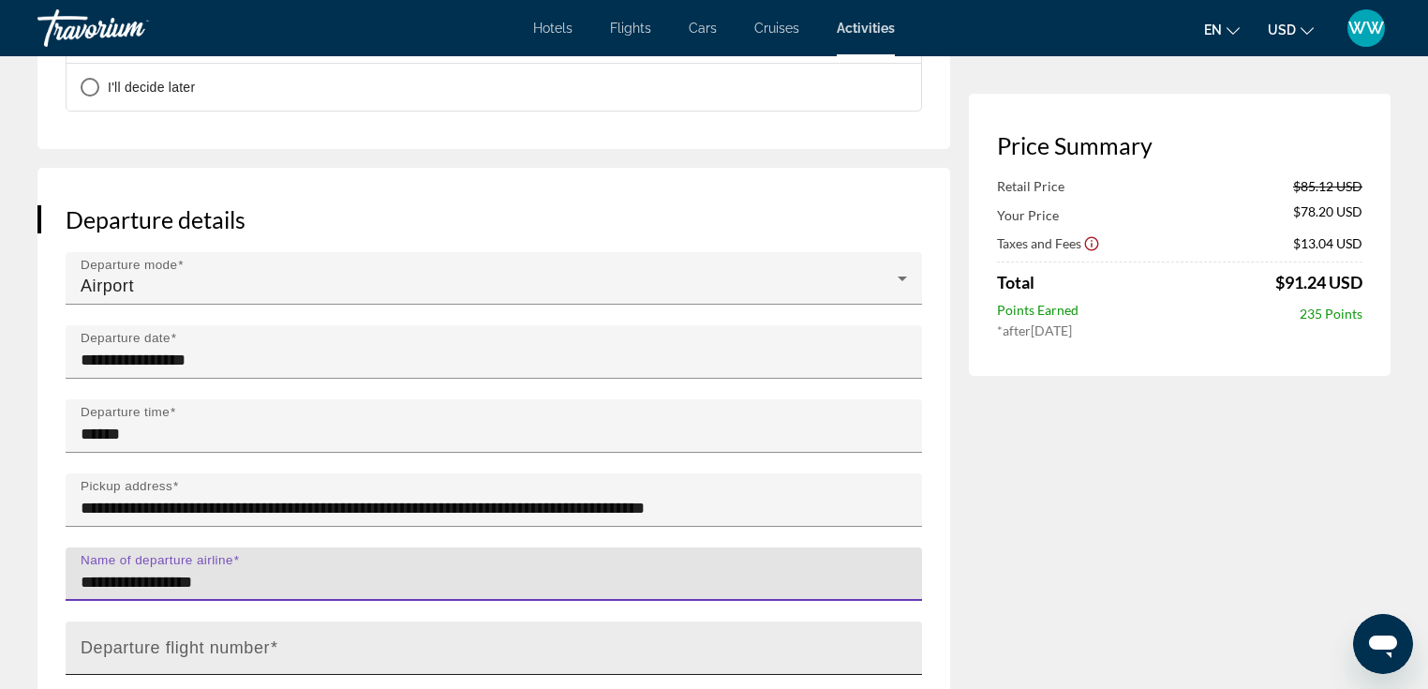
type input "**********"
click at [177, 638] on mat-label "Departure flight number" at bounding box center [175, 647] width 189 height 19
click at [177, 645] on input "Departure flight number" at bounding box center [500, 656] width 838 height 22
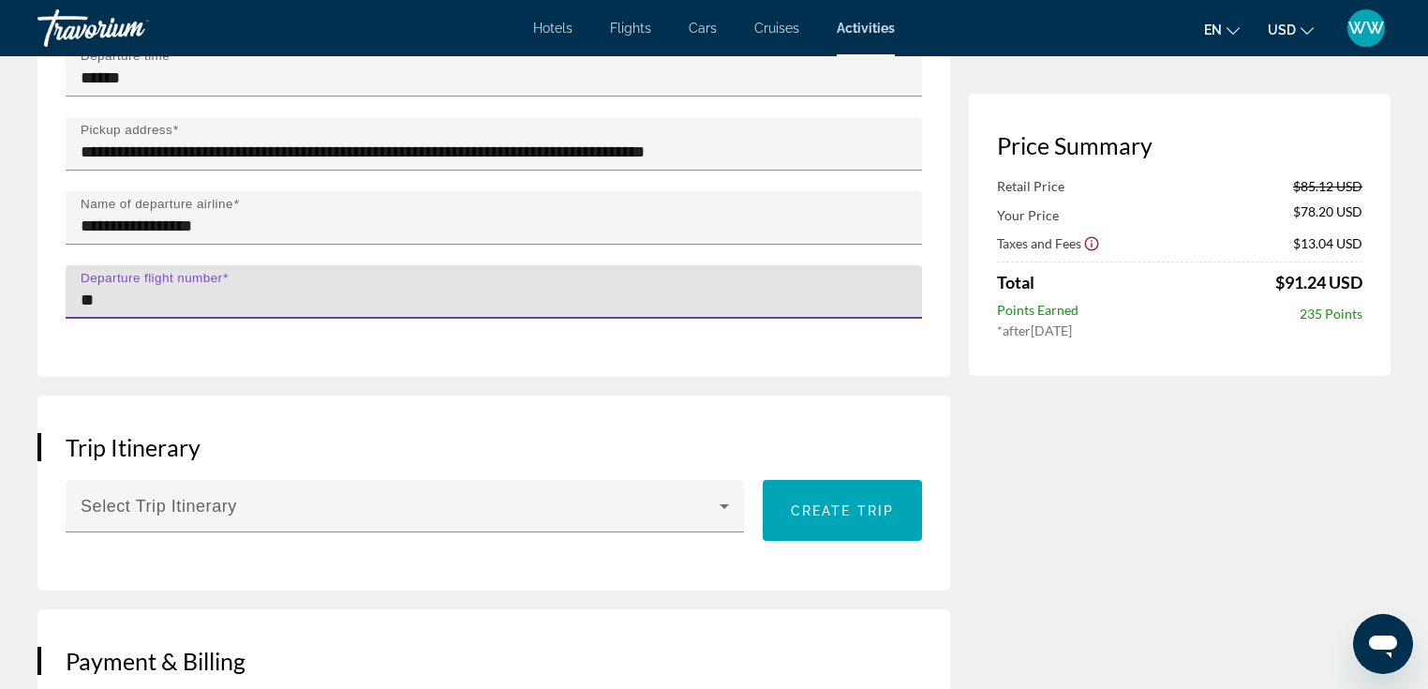
scroll to position [1887, 0]
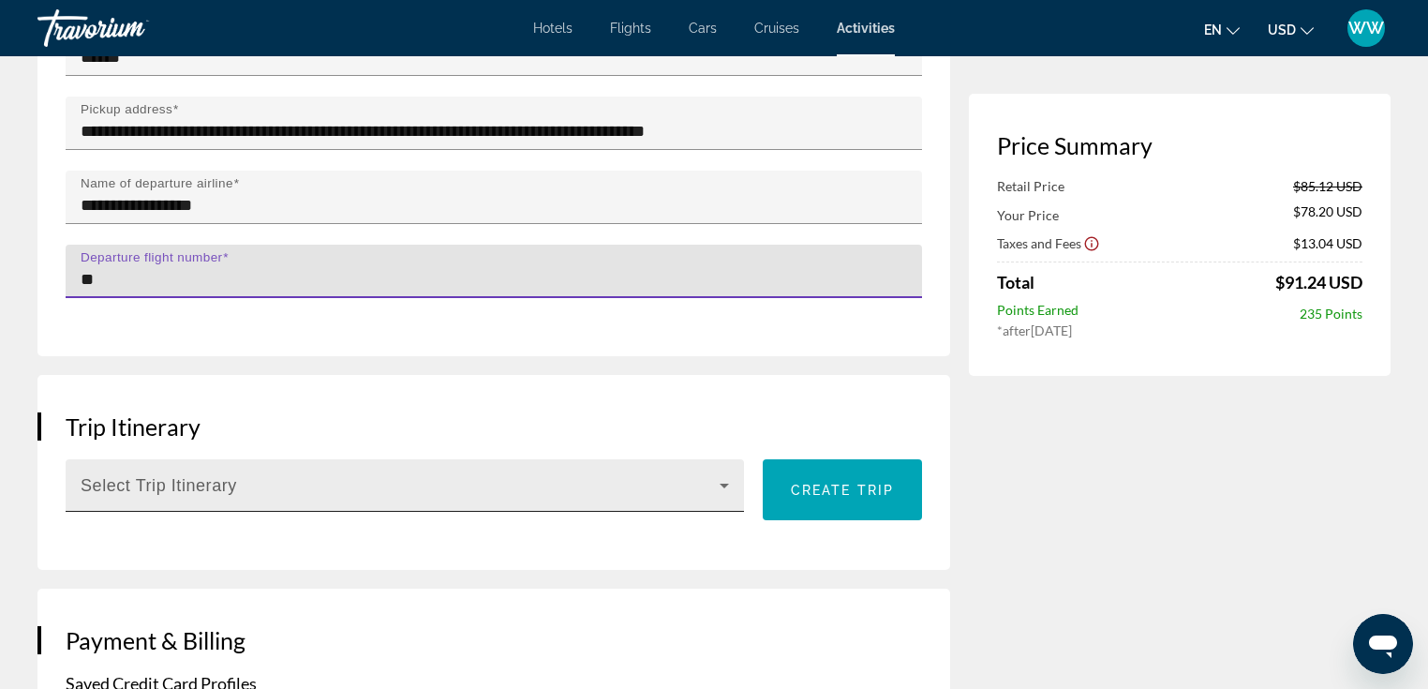
type input "**"
click at [723, 474] on icon "Main content" at bounding box center [724, 485] width 22 height 22
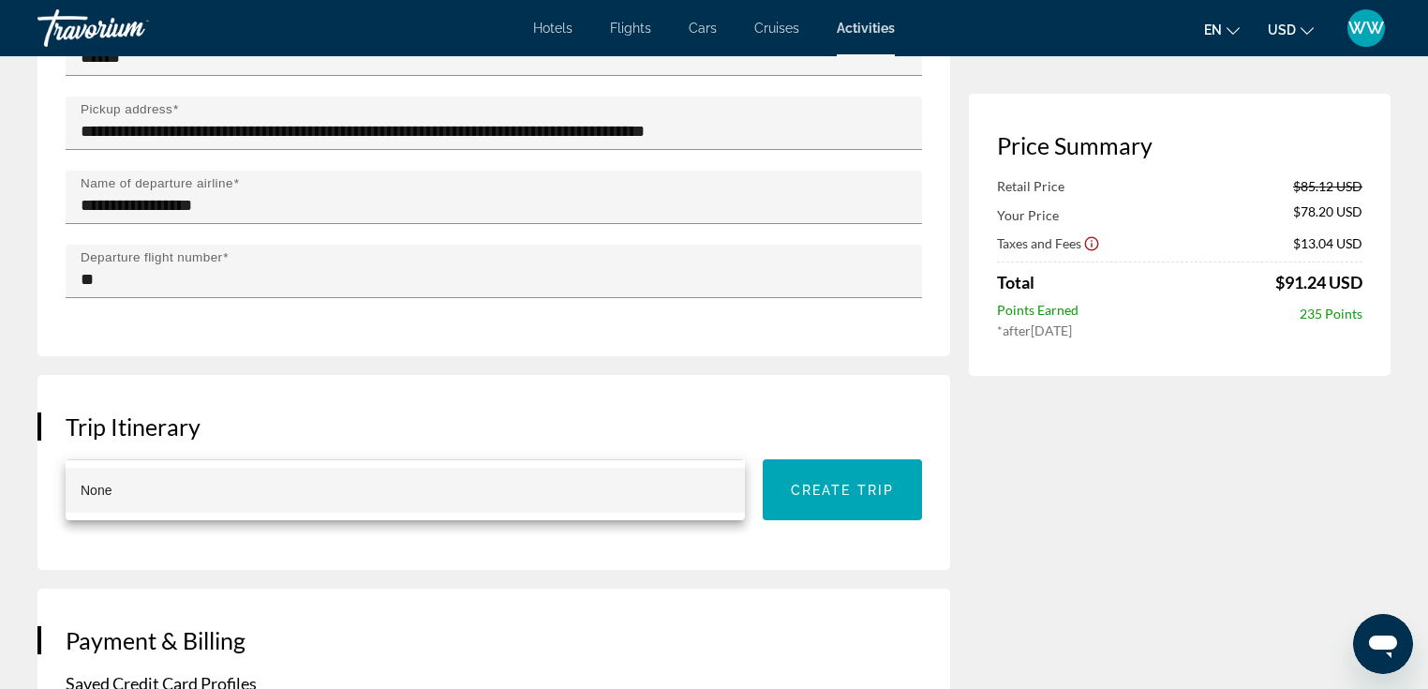
click at [801, 450] on div at bounding box center [714, 344] width 1428 height 689
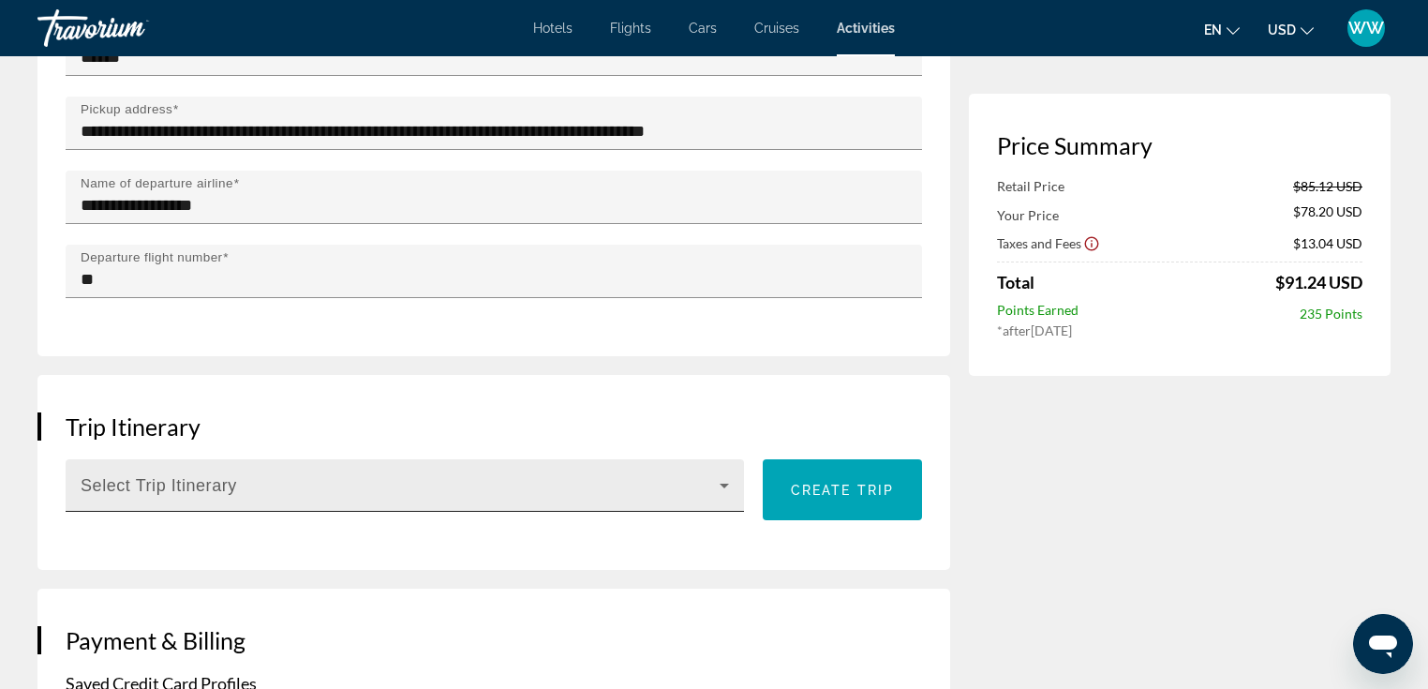
click at [410, 482] on span "Main content" at bounding box center [400, 493] width 639 height 22
click at [410, 482] on div "Main content" at bounding box center [400, 493] width 639 height 22
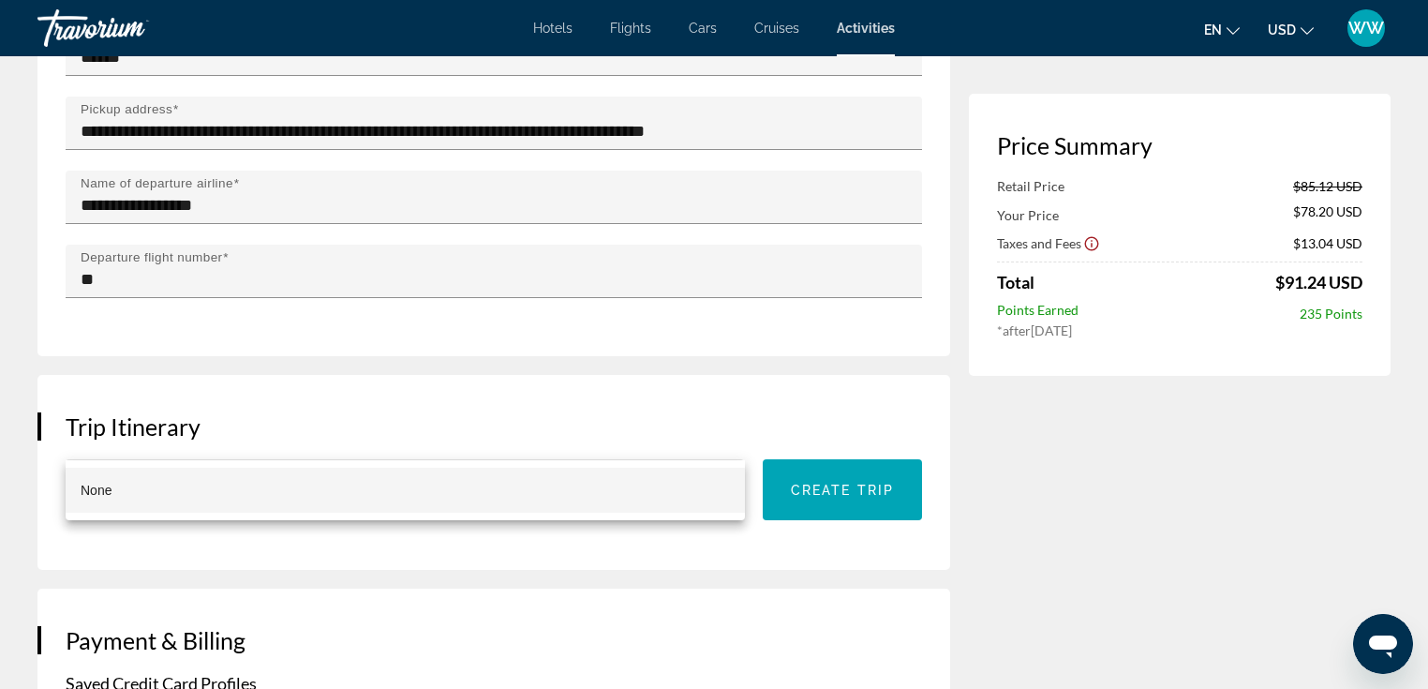
click at [594, 362] on div at bounding box center [714, 344] width 1428 height 689
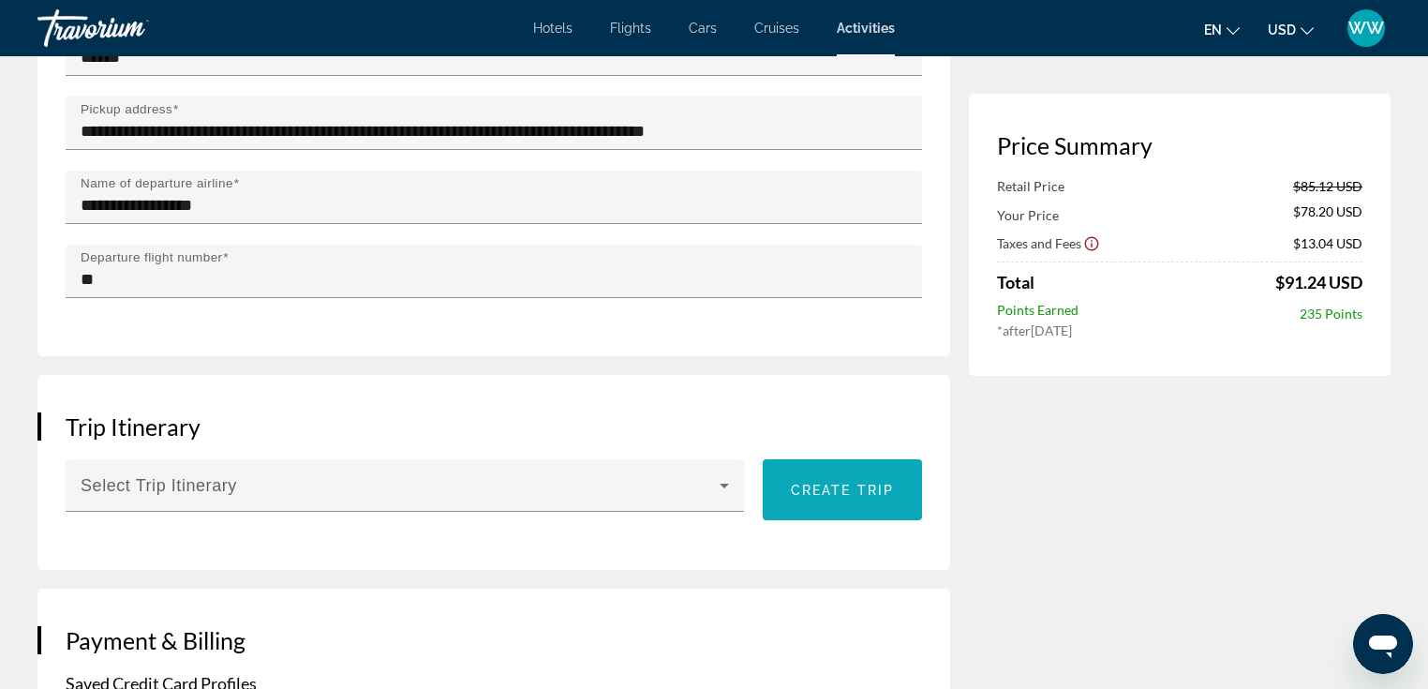
click at [864, 483] on span "Create trip" at bounding box center [842, 490] width 103 height 15
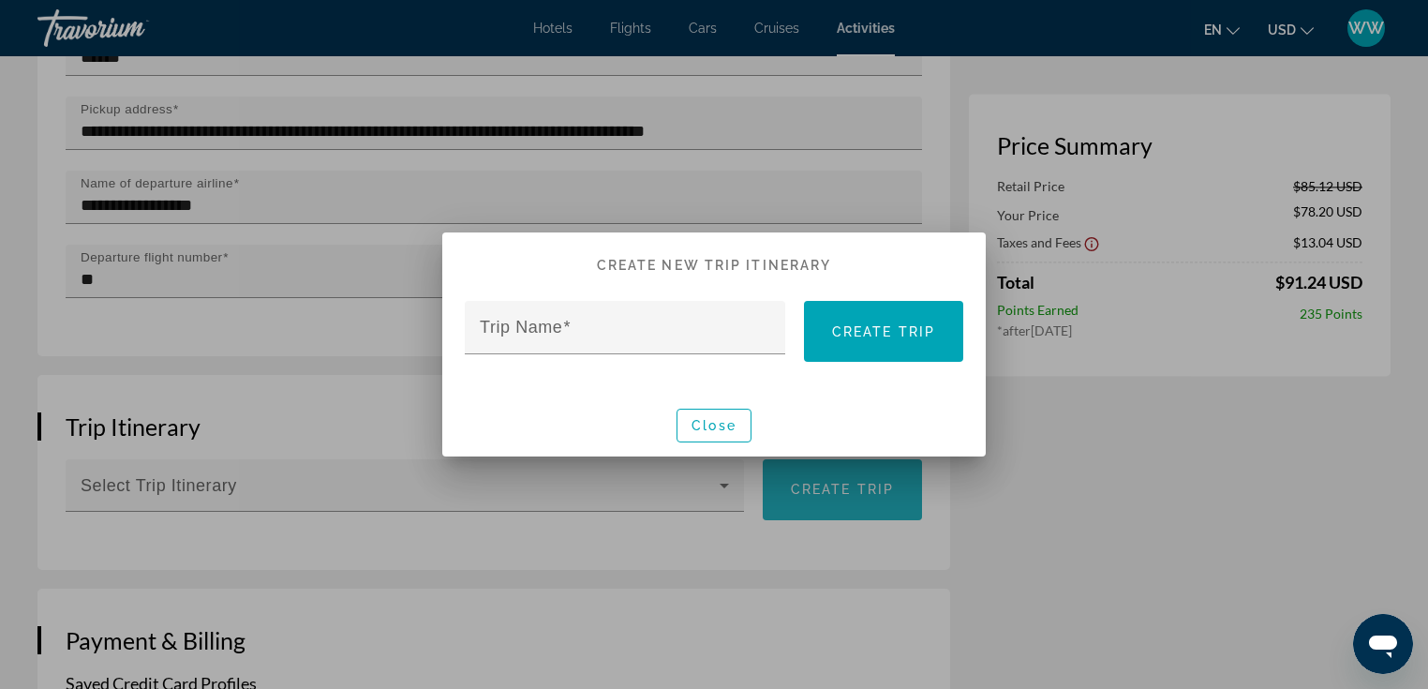
scroll to position [0, 0]
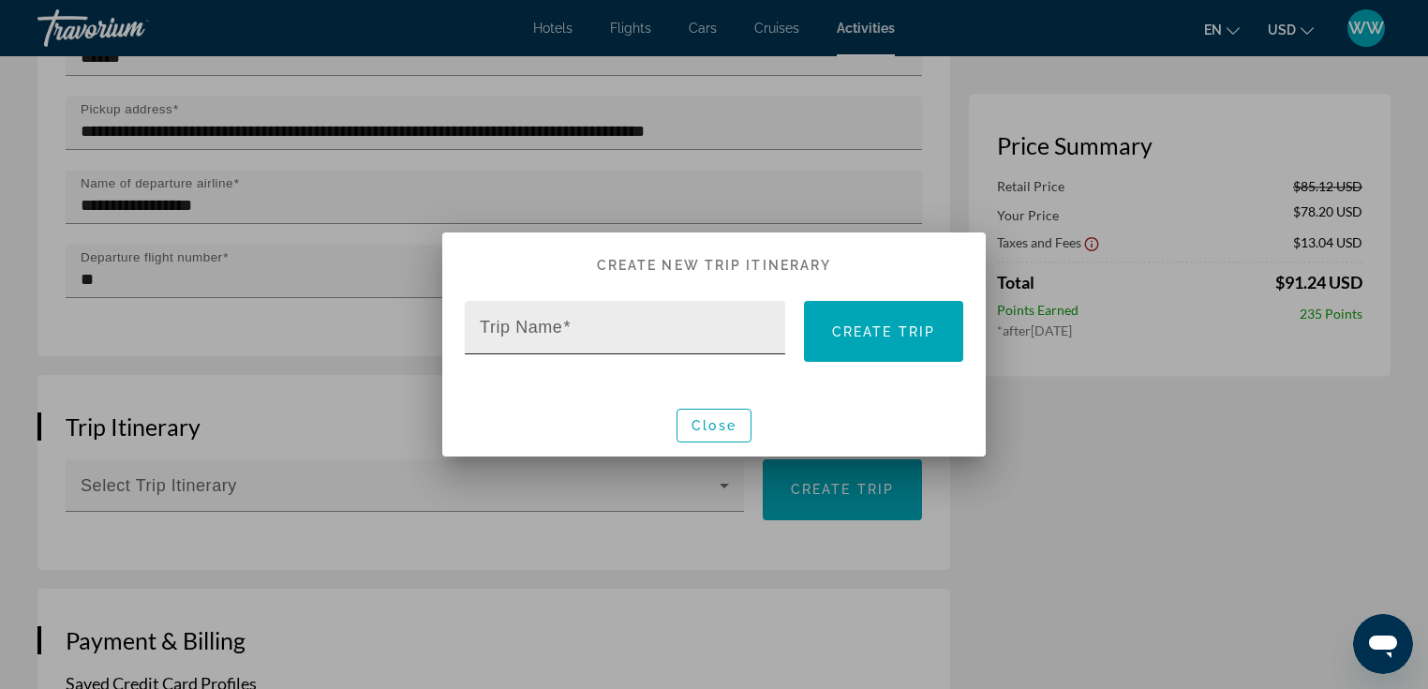
click at [557, 341] on input "Trip Name" at bounding box center [631, 335] width 302 height 22
type input "**********"
click at [734, 420] on span "Close" at bounding box center [714, 425] width 45 height 15
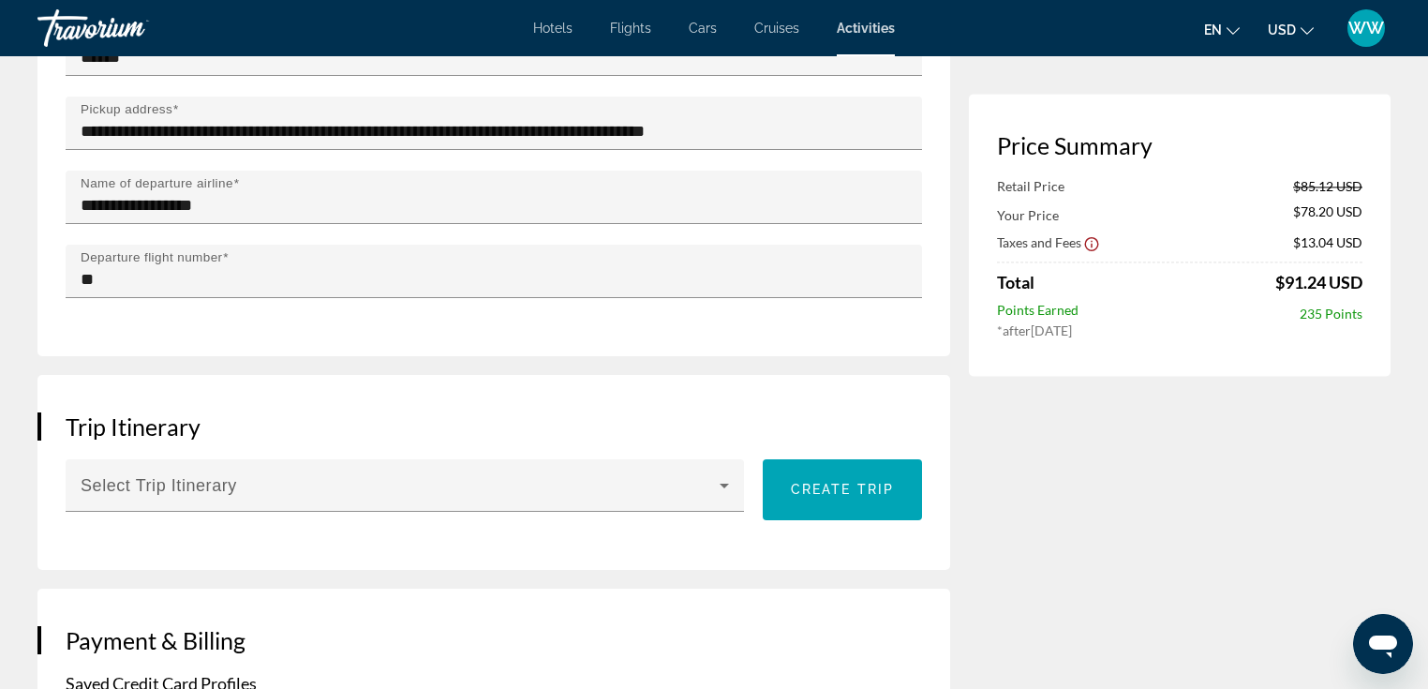
scroll to position [1887, 0]
click at [851, 468] on span "Main content" at bounding box center [842, 490] width 159 height 45
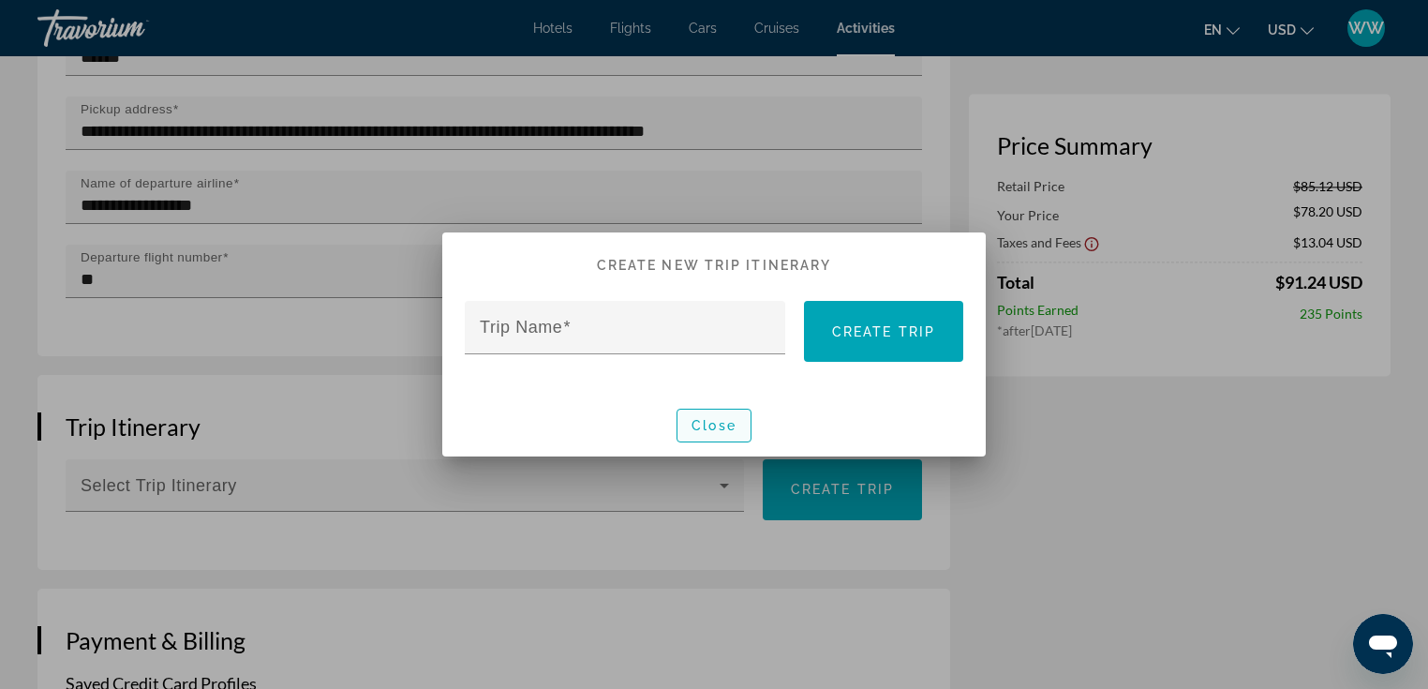
click at [716, 432] on span "button" at bounding box center [714, 425] width 73 height 45
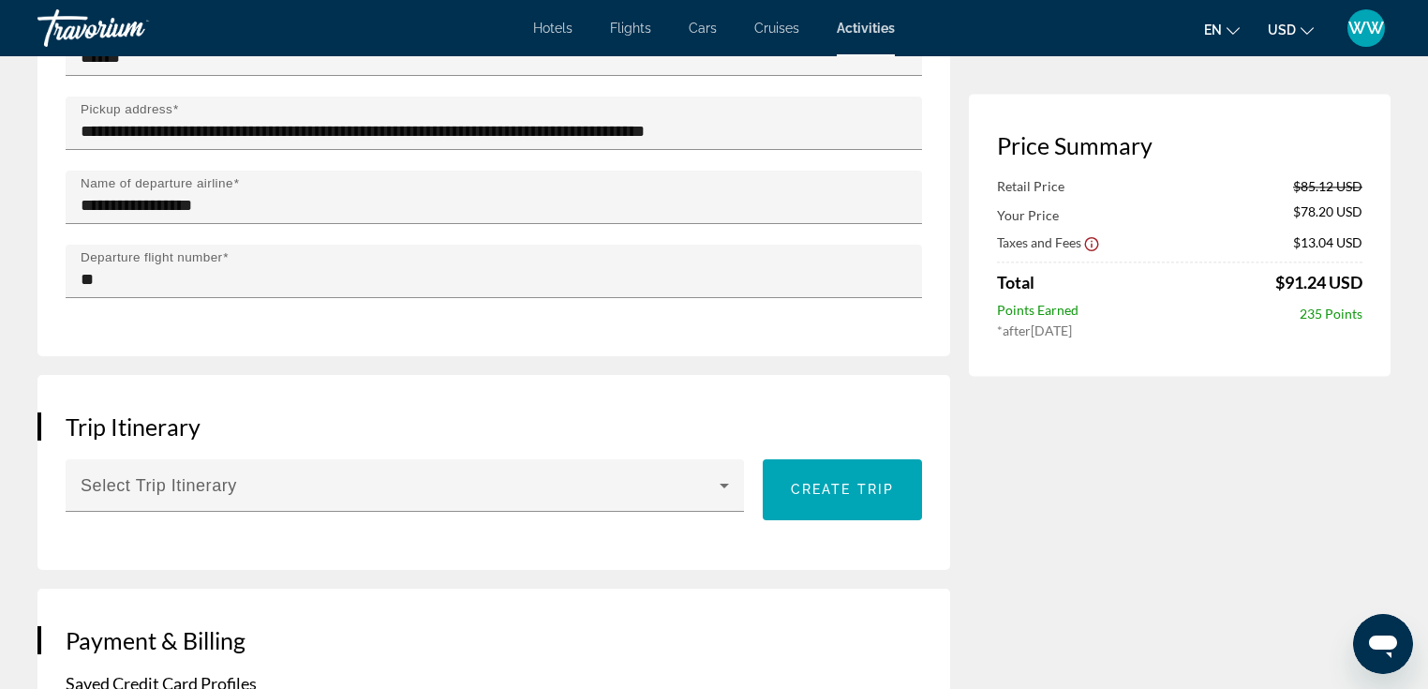
scroll to position [1887, 0]
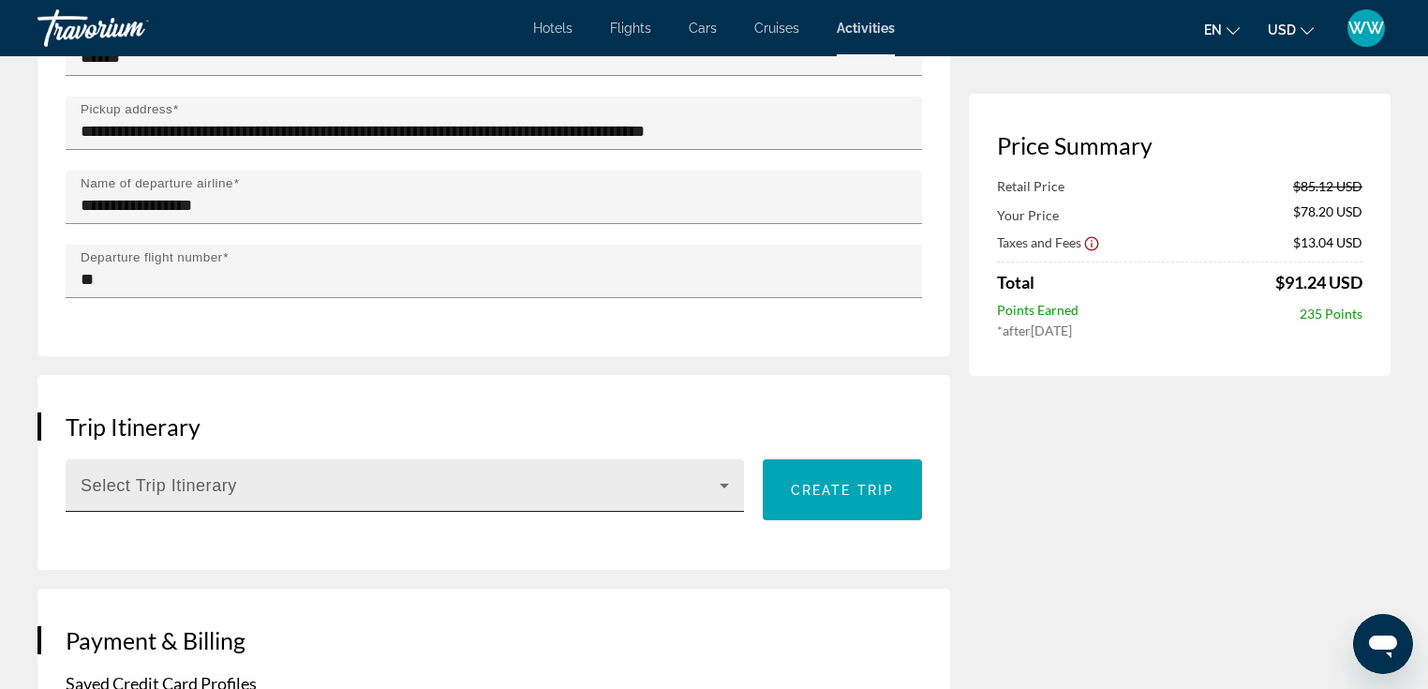
click at [719, 474] on icon "Main content" at bounding box center [724, 485] width 22 height 22
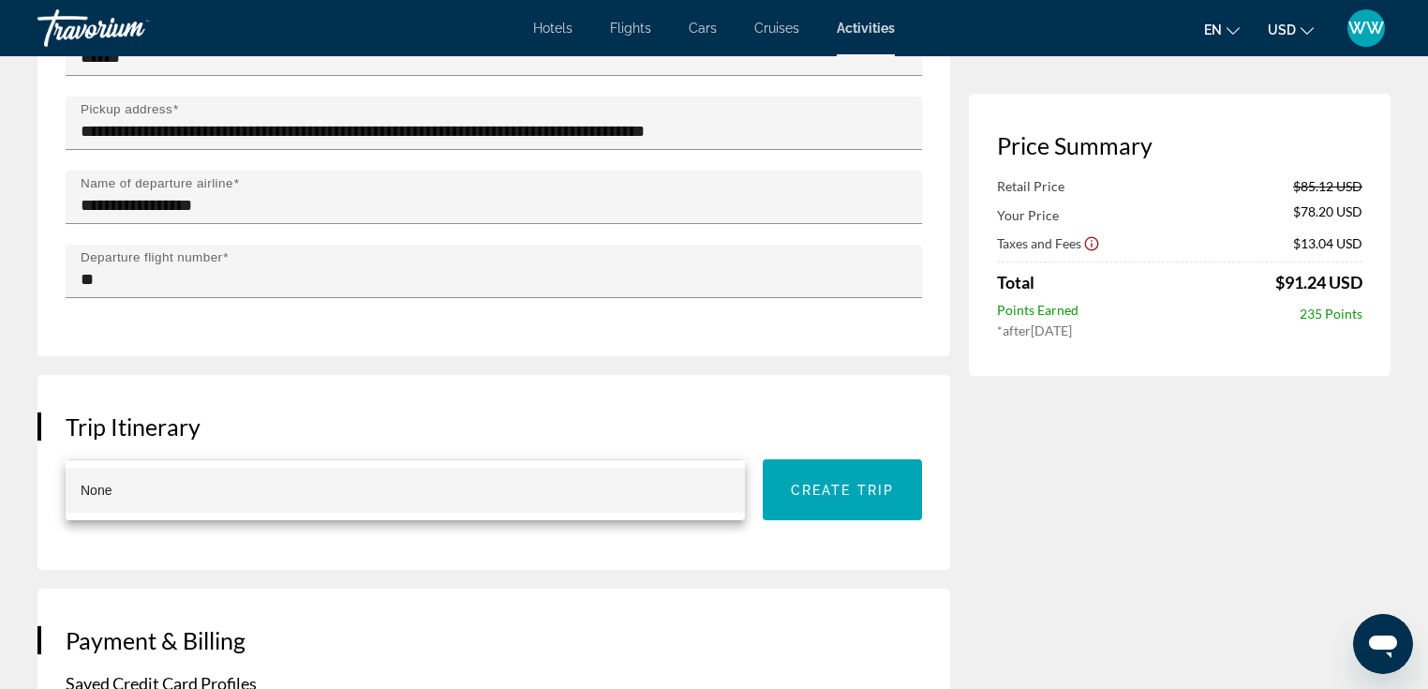
click at [818, 440] on div at bounding box center [714, 344] width 1428 height 689
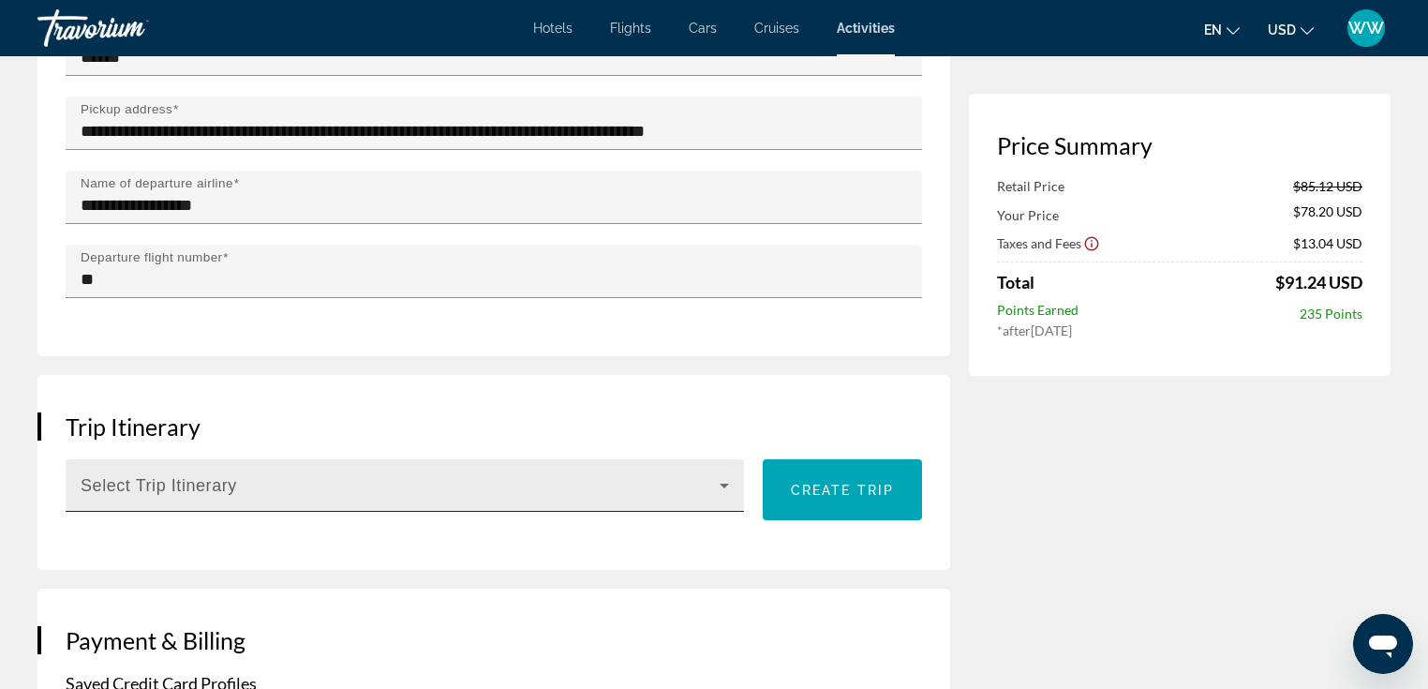
click at [490, 482] on span "Main content" at bounding box center [400, 493] width 639 height 22
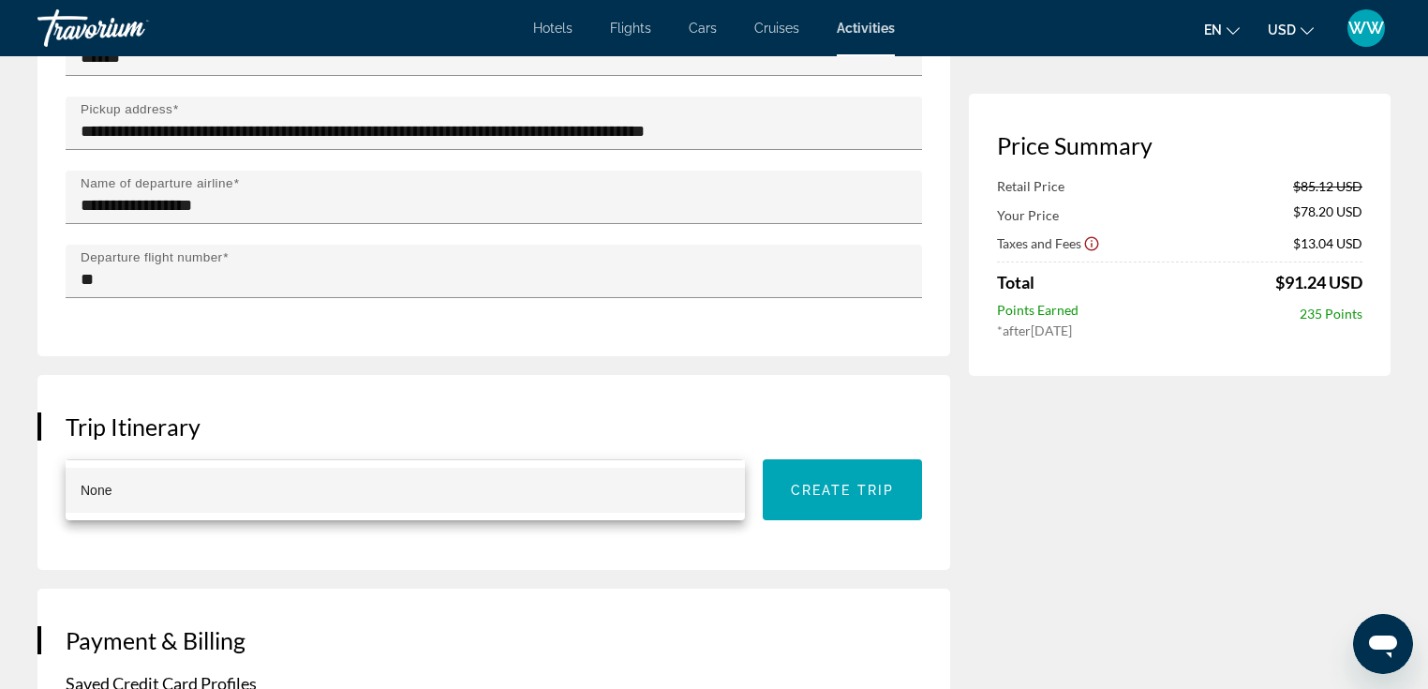
click at [834, 438] on div at bounding box center [714, 344] width 1428 height 689
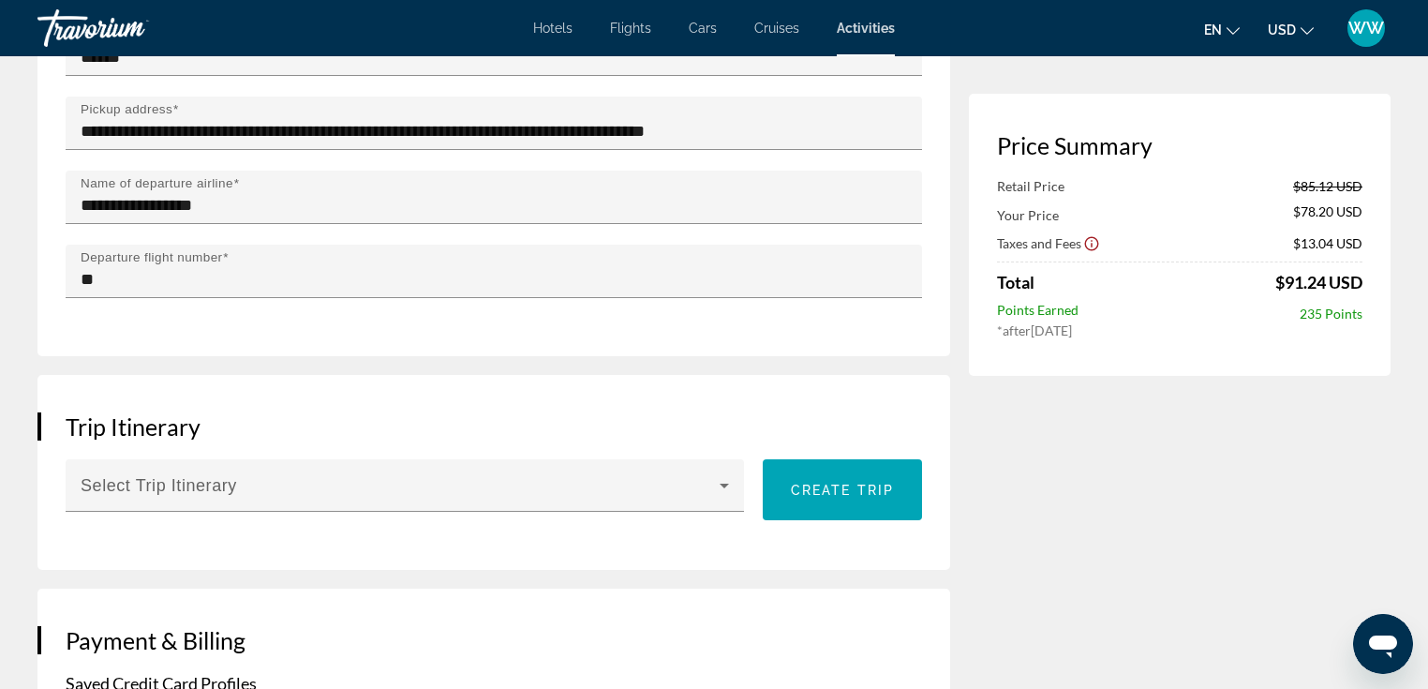
click at [834, 483] on span "Create trip" at bounding box center [842, 490] width 103 height 15
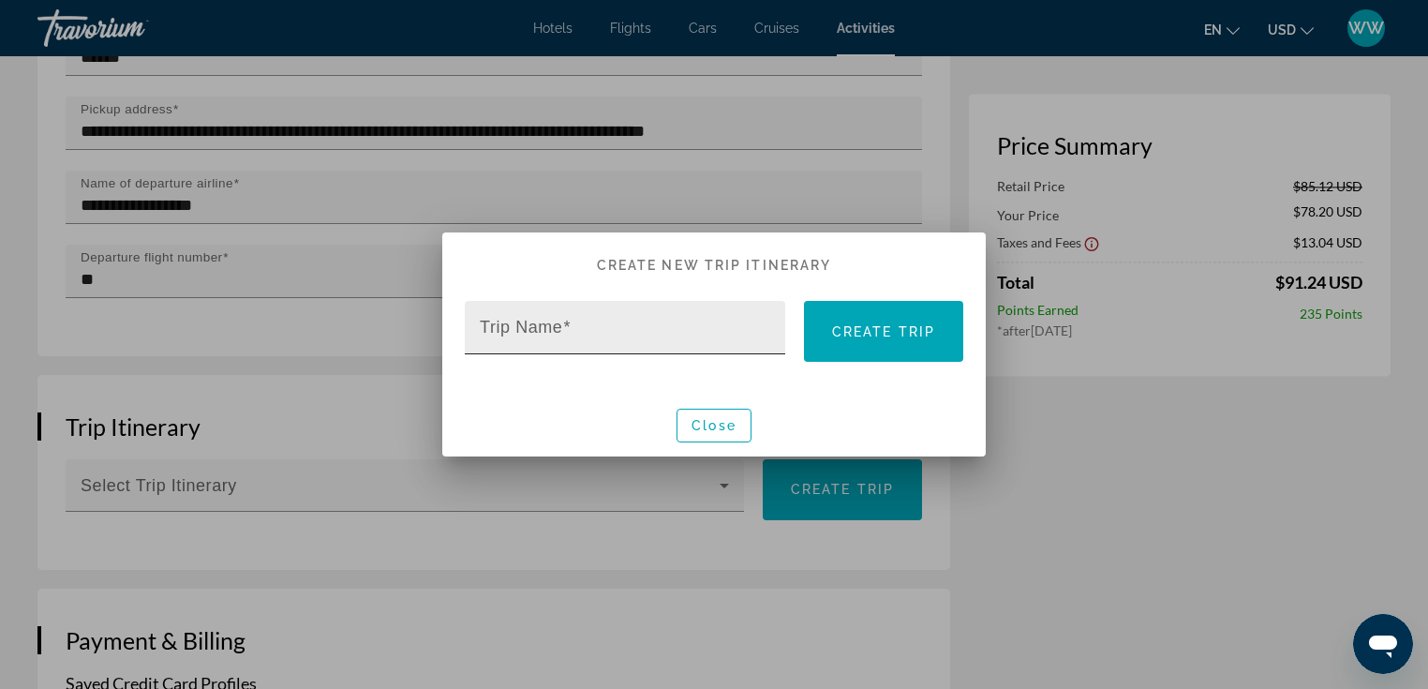
click at [581, 337] on input "Trip Name" at bounding box center [631, 335] width 302 height 22
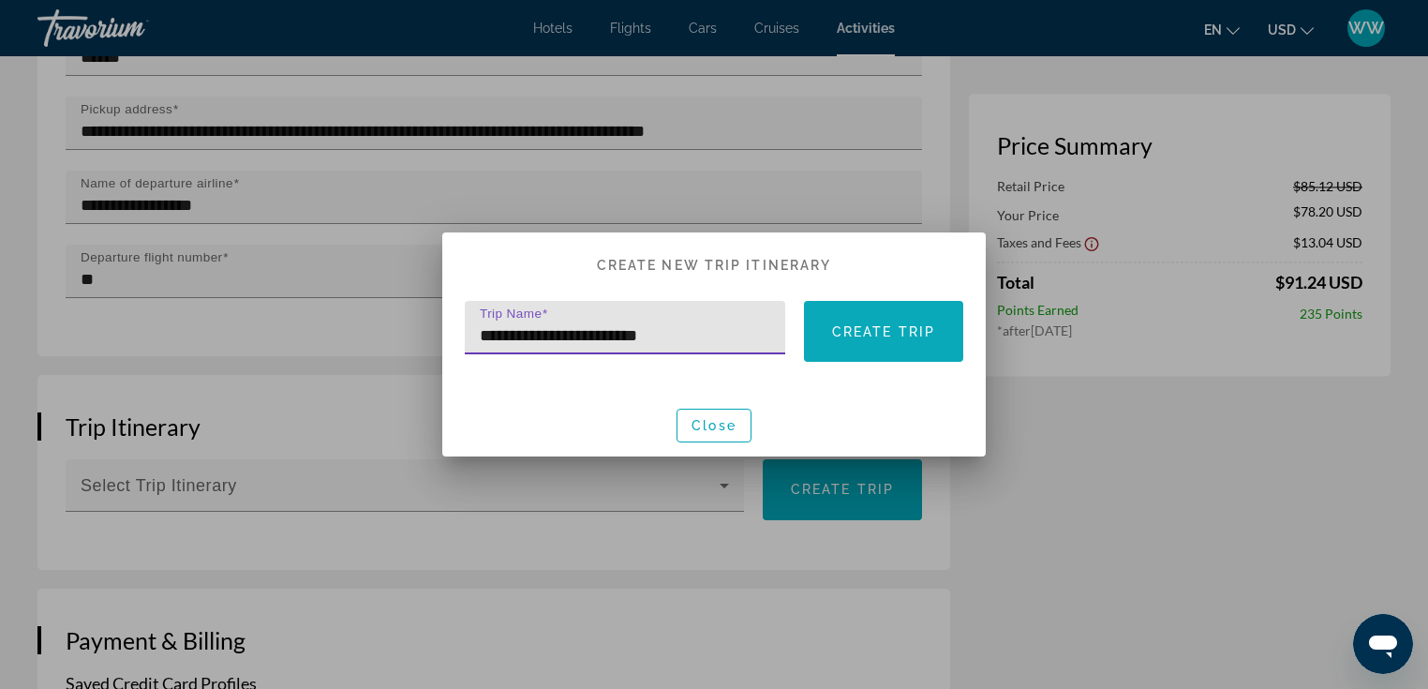
type input "**********"
click at [888, 318] on span at bounding box center [883, 331] width 159 height 45
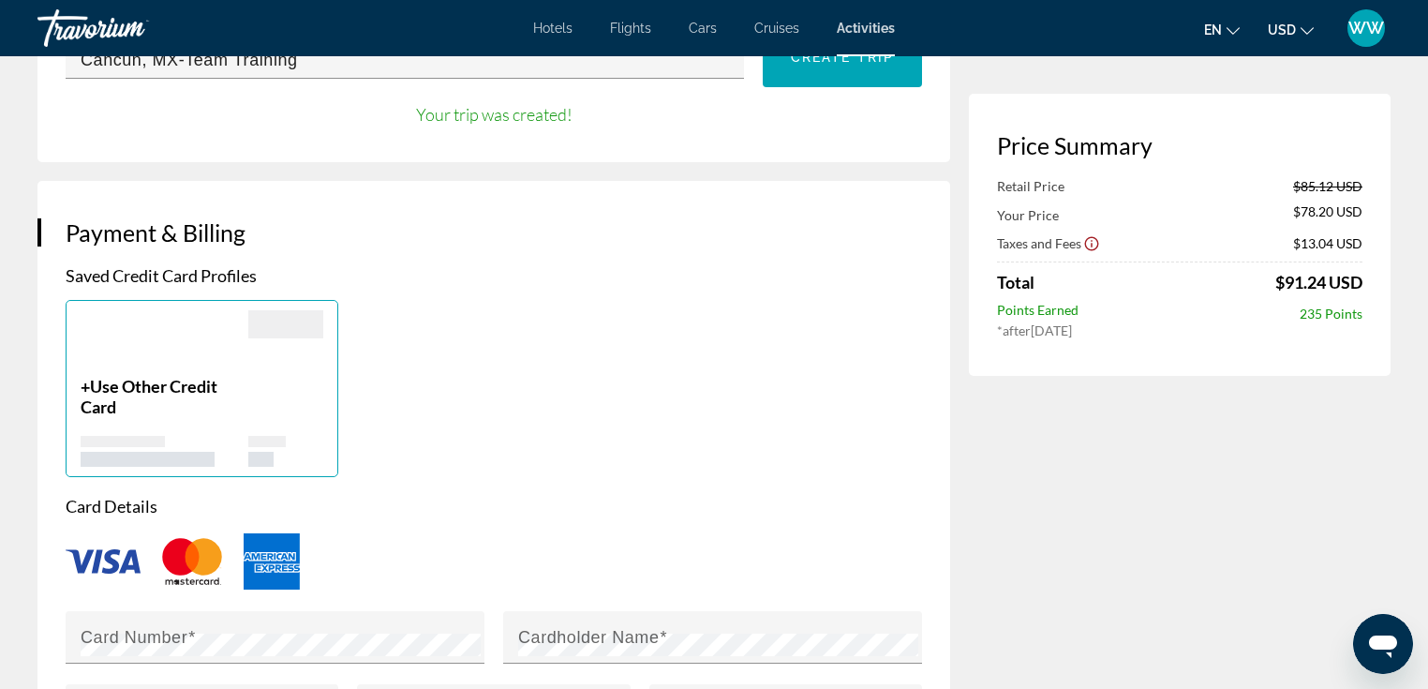
scroll to position [2315, 0]
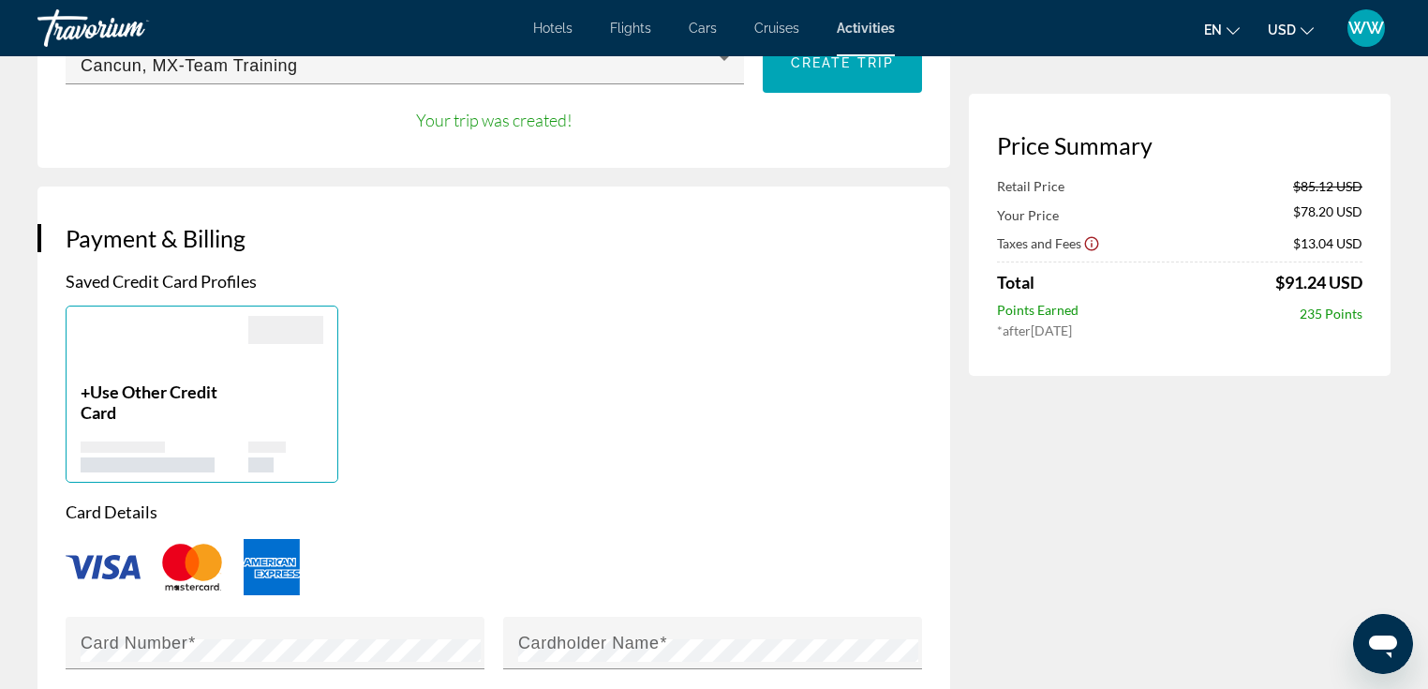
click at [308, 381] on div "Main content" at bounding box center [285, 426] width 75 height 91
click at [309, 316] on div "Main content" at bounding box center [285, 349] width 75 height 66
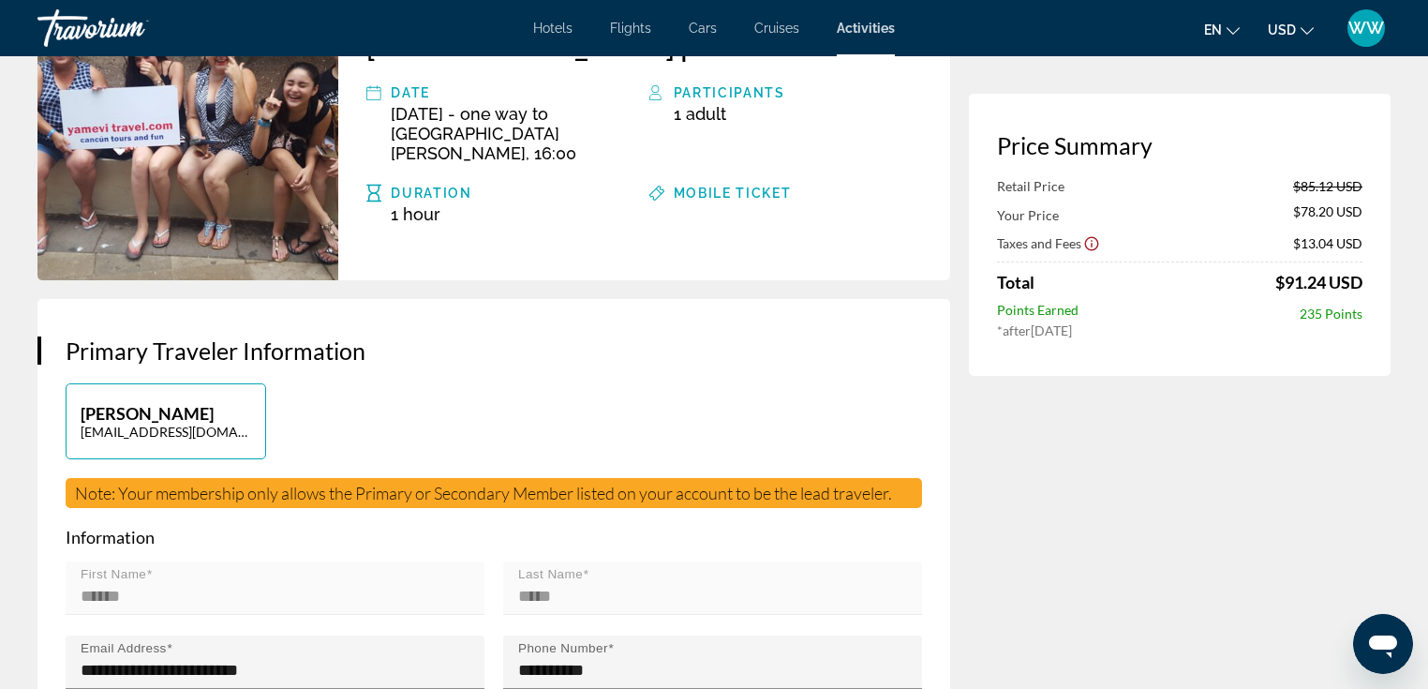
scroll to position [0, 0]
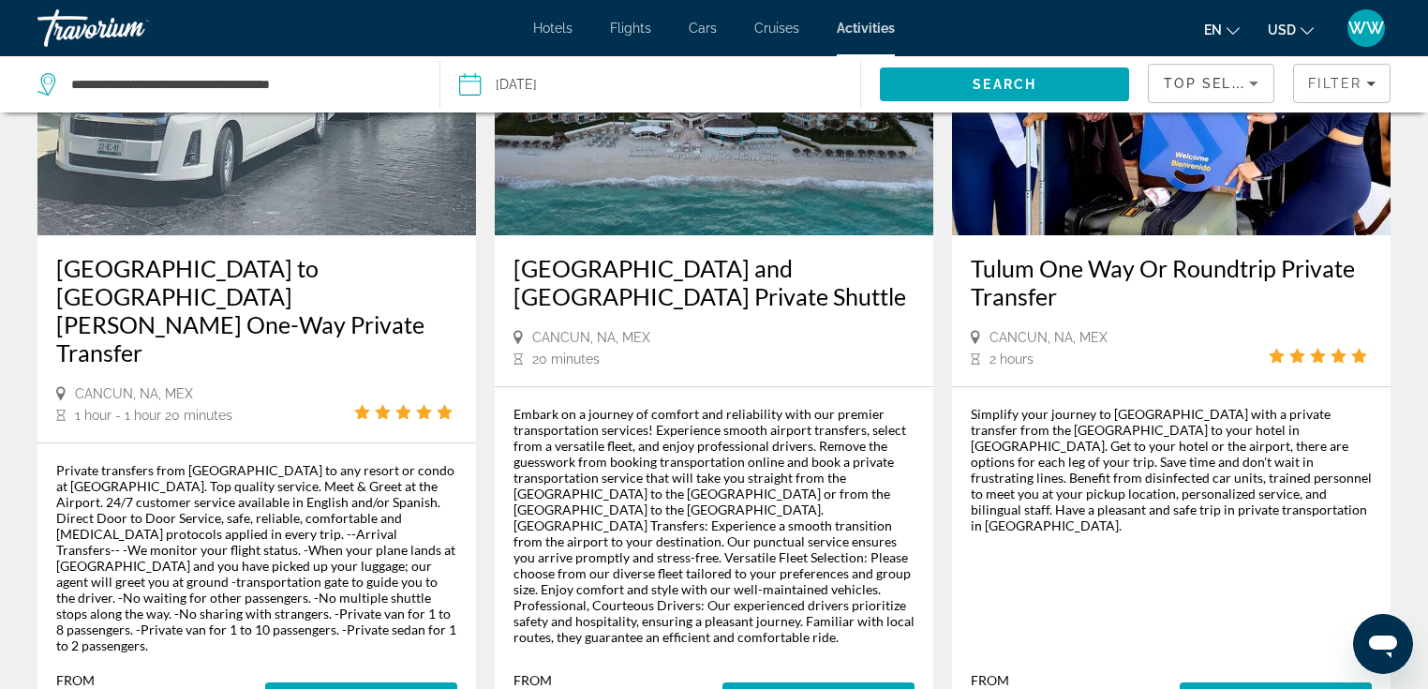
scroll to position [1856, 0]
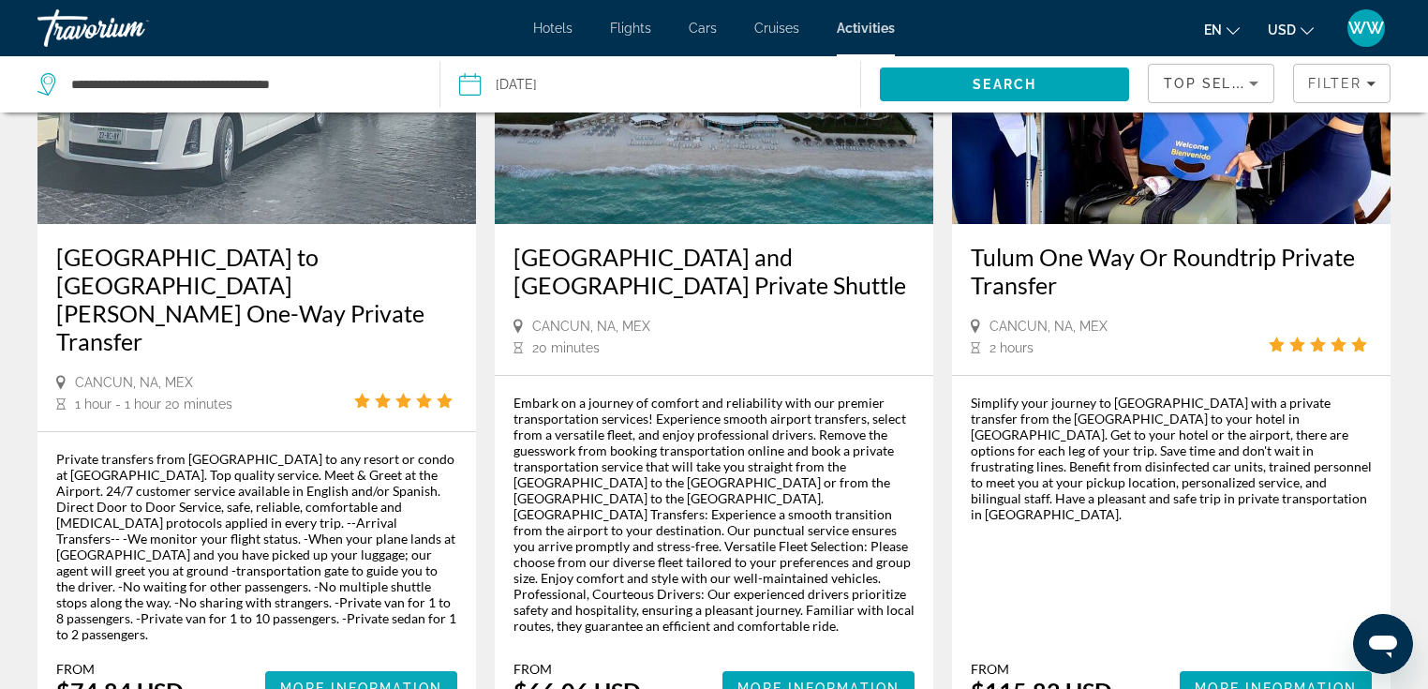
click at [346, 680] on span "More Information" at bounding box center [361, 687] width 162 height 15
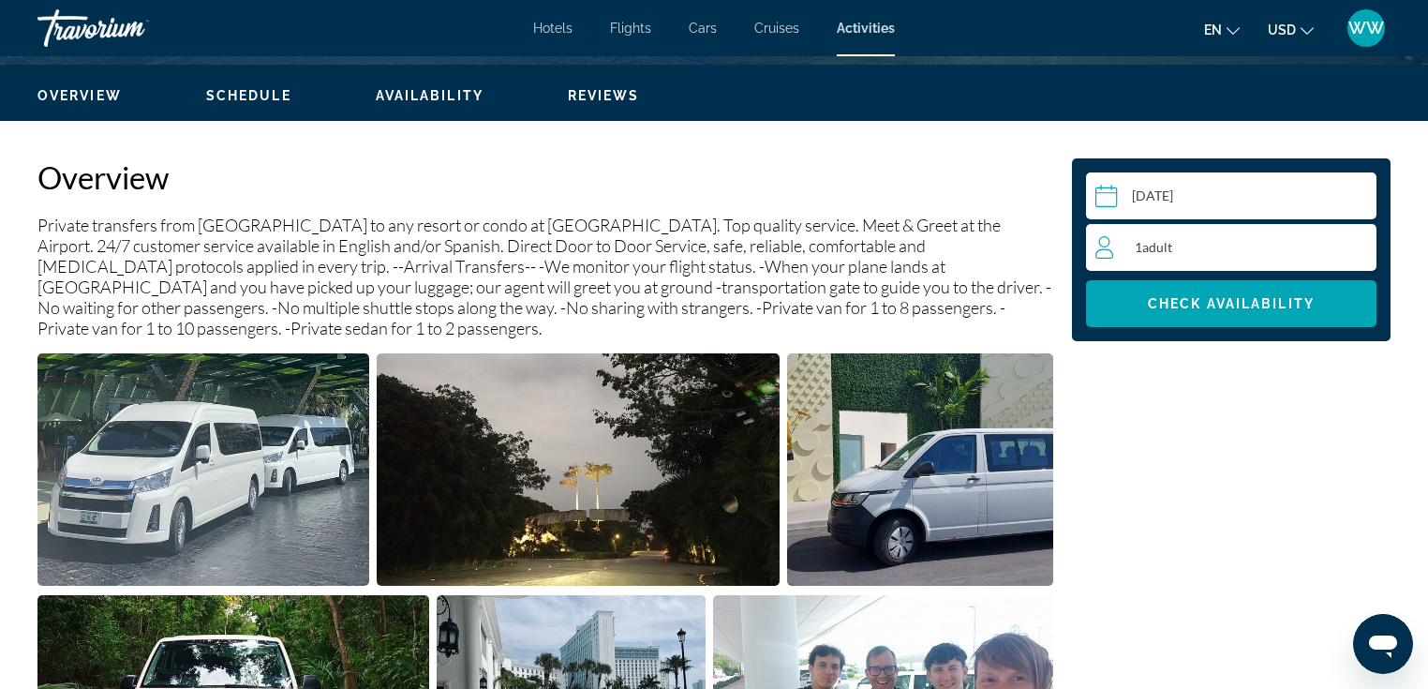
scroll to position [549, 0]
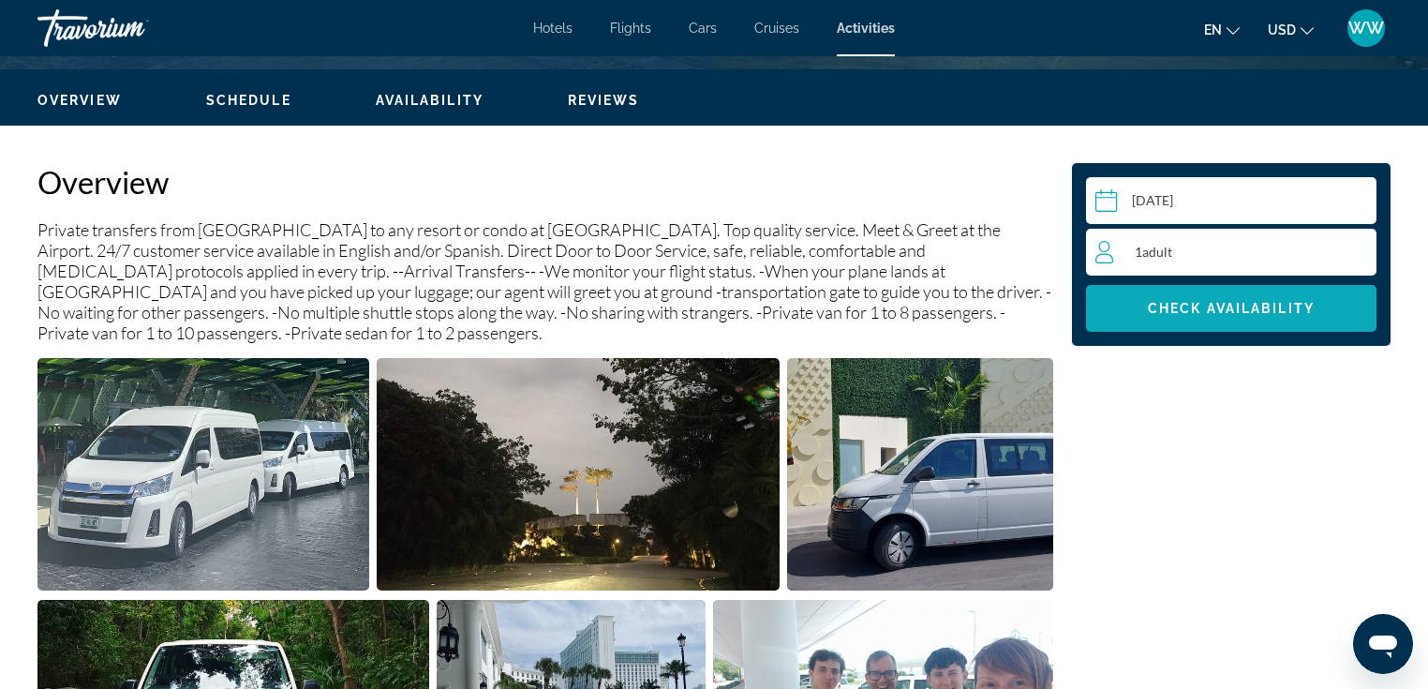
click at [1220, 311] on span "Check Availability" at bounding box center [1231, 308] width 167 height 15
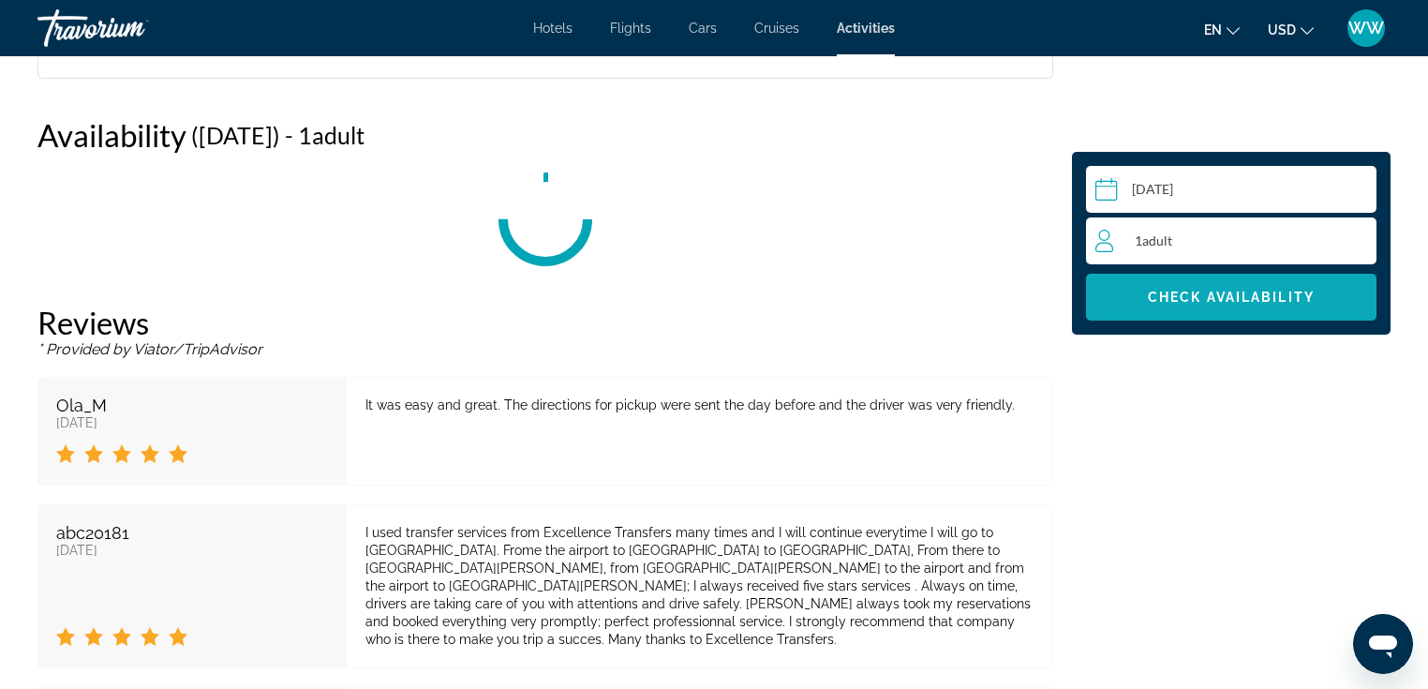
scroll to position [2438, 0]
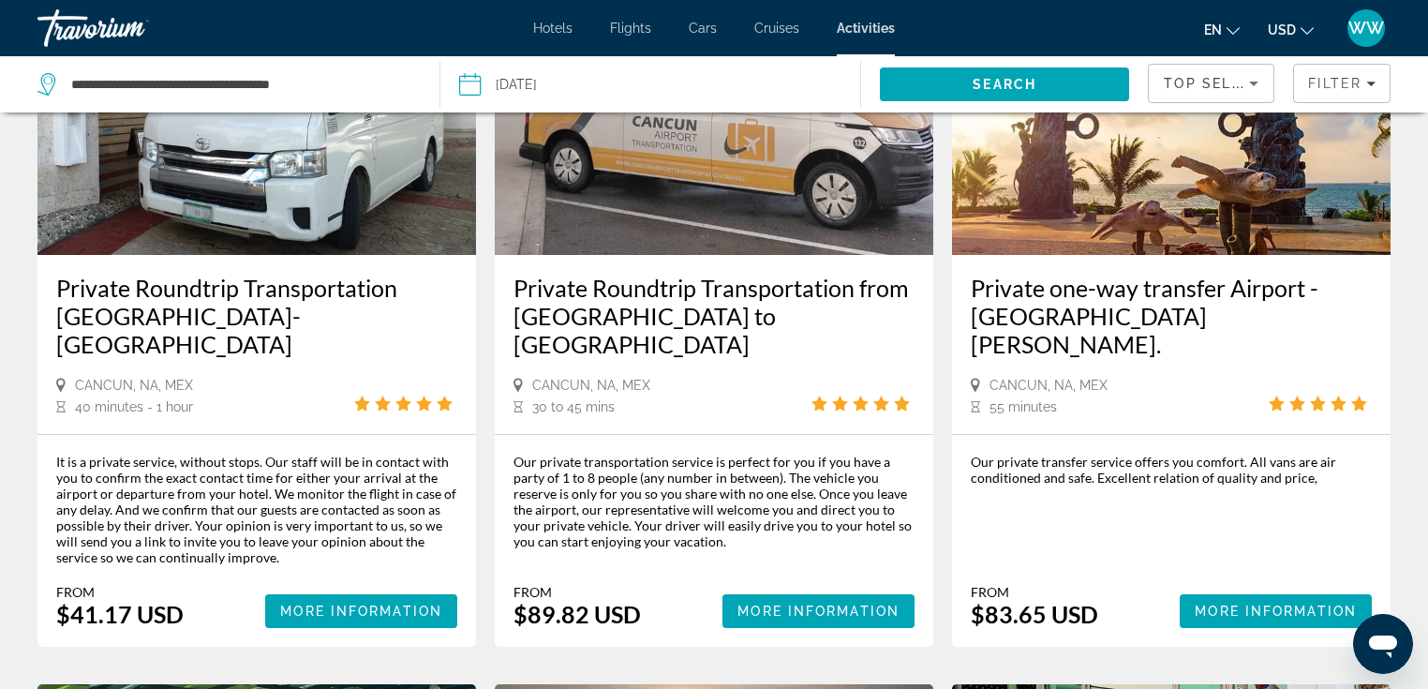
scroll to position [1059, 0]
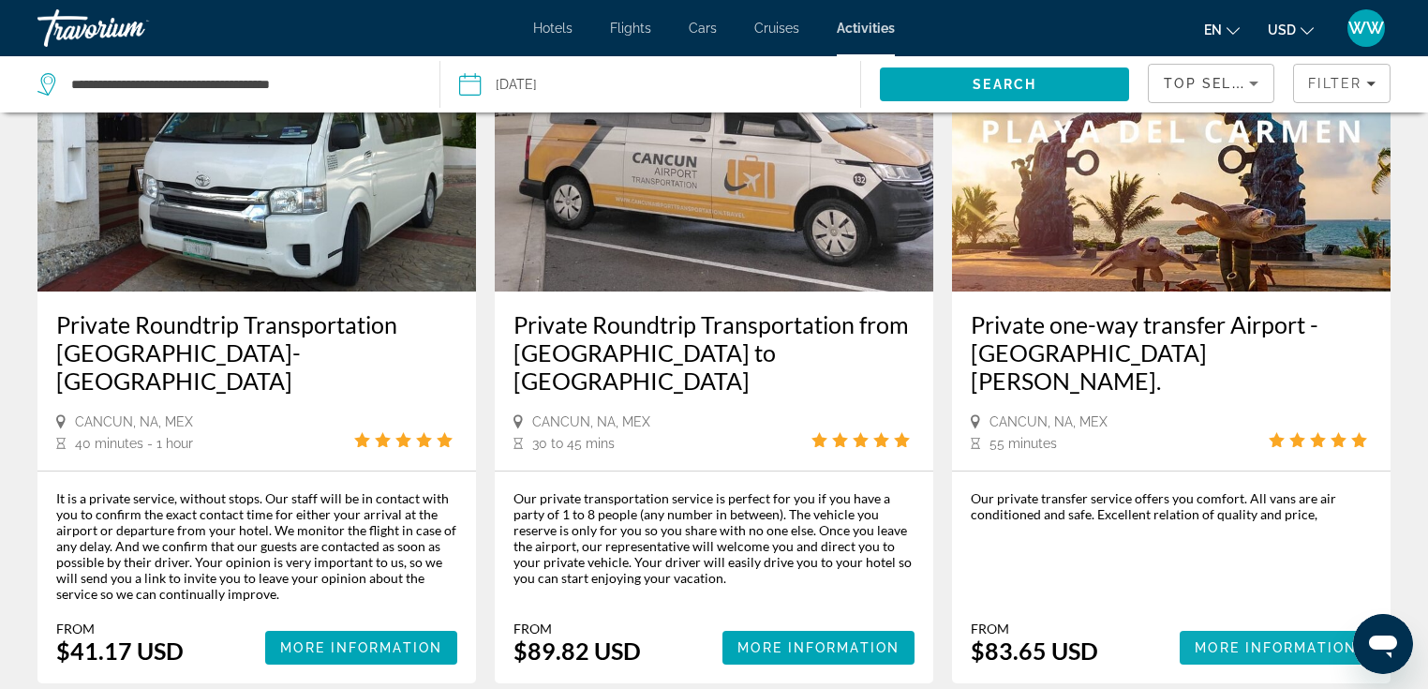
click at [1243, 640] on span "More Information" at bounding box center [1276, 647] width 162 height 15
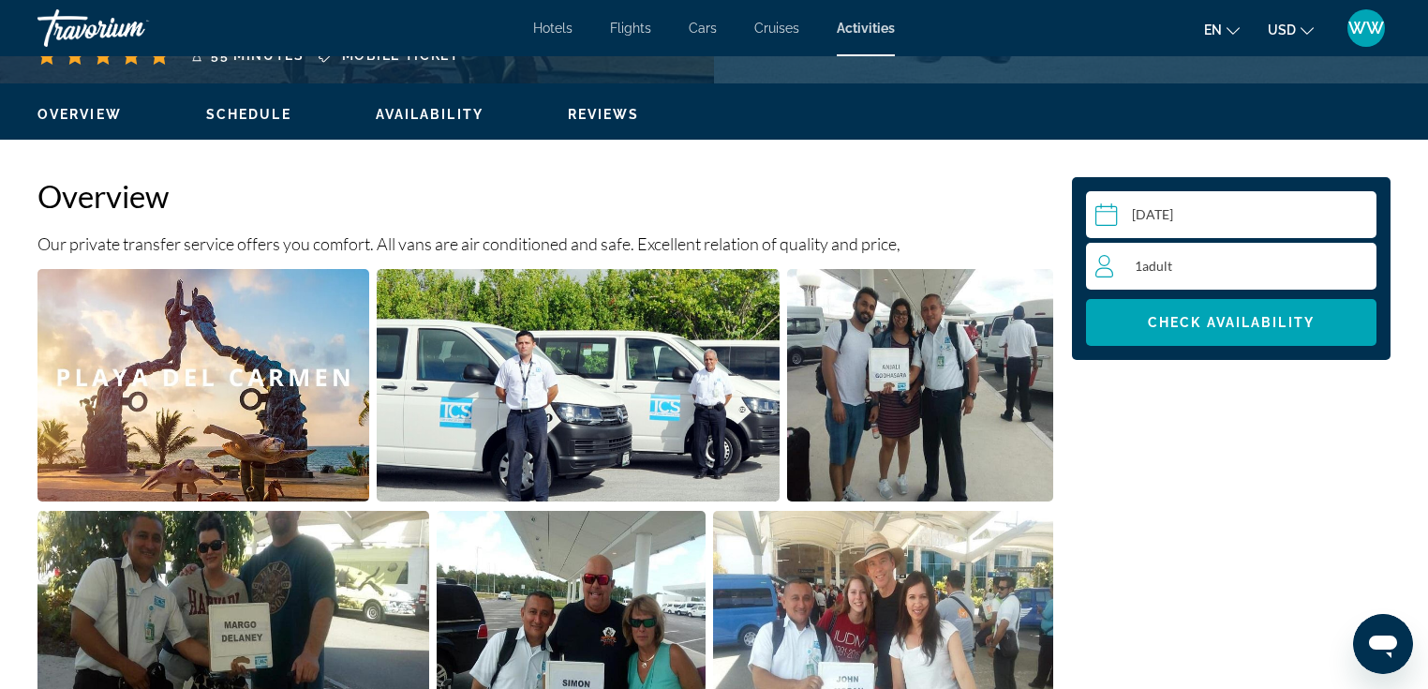
scroll to position [648, 0]
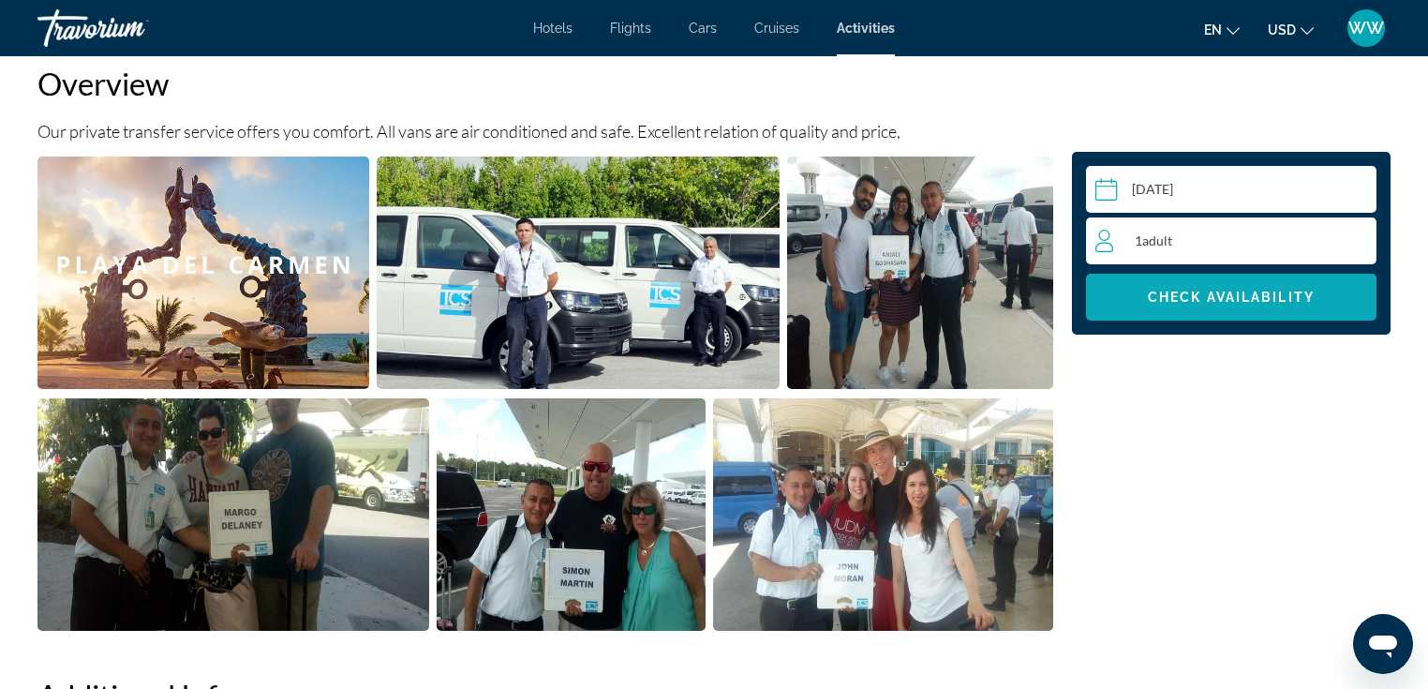
click at [1231, 304] on span "Check Availability" at bounding box center [1231, 297] width 167 height 15
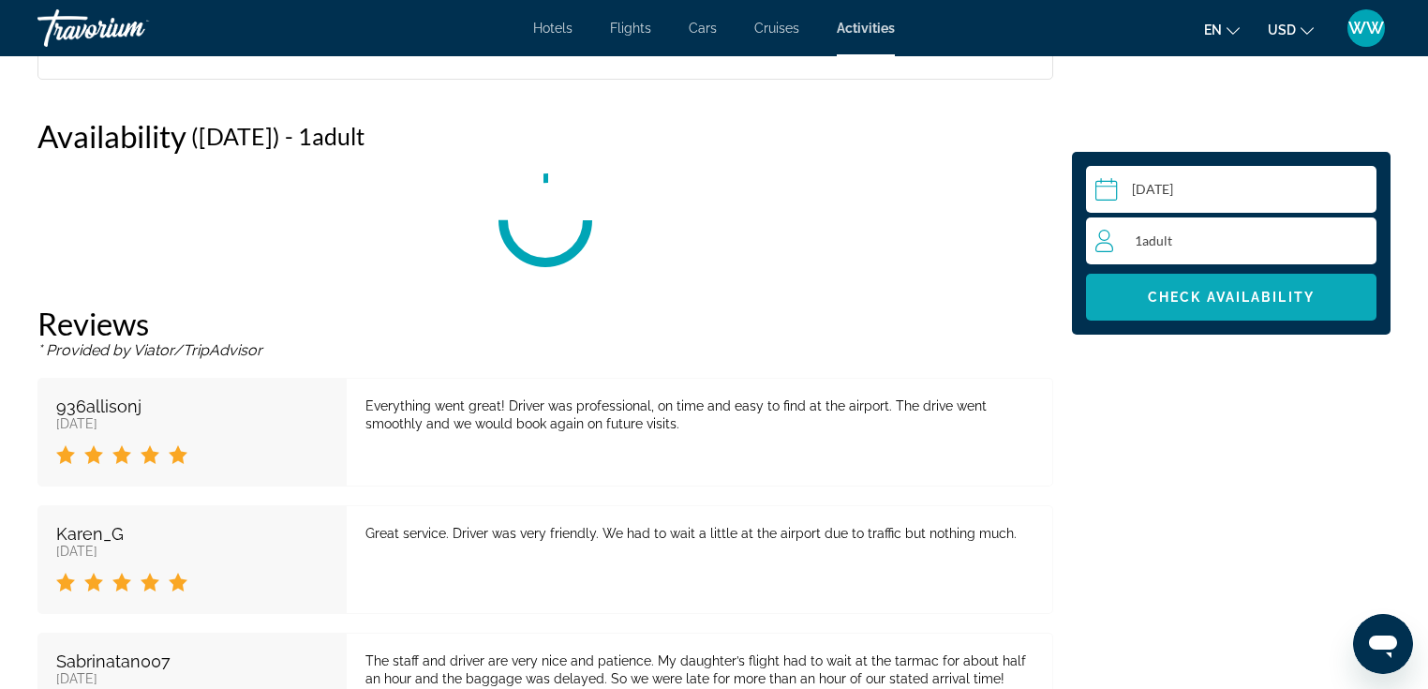
scroll to position [2055, 0]
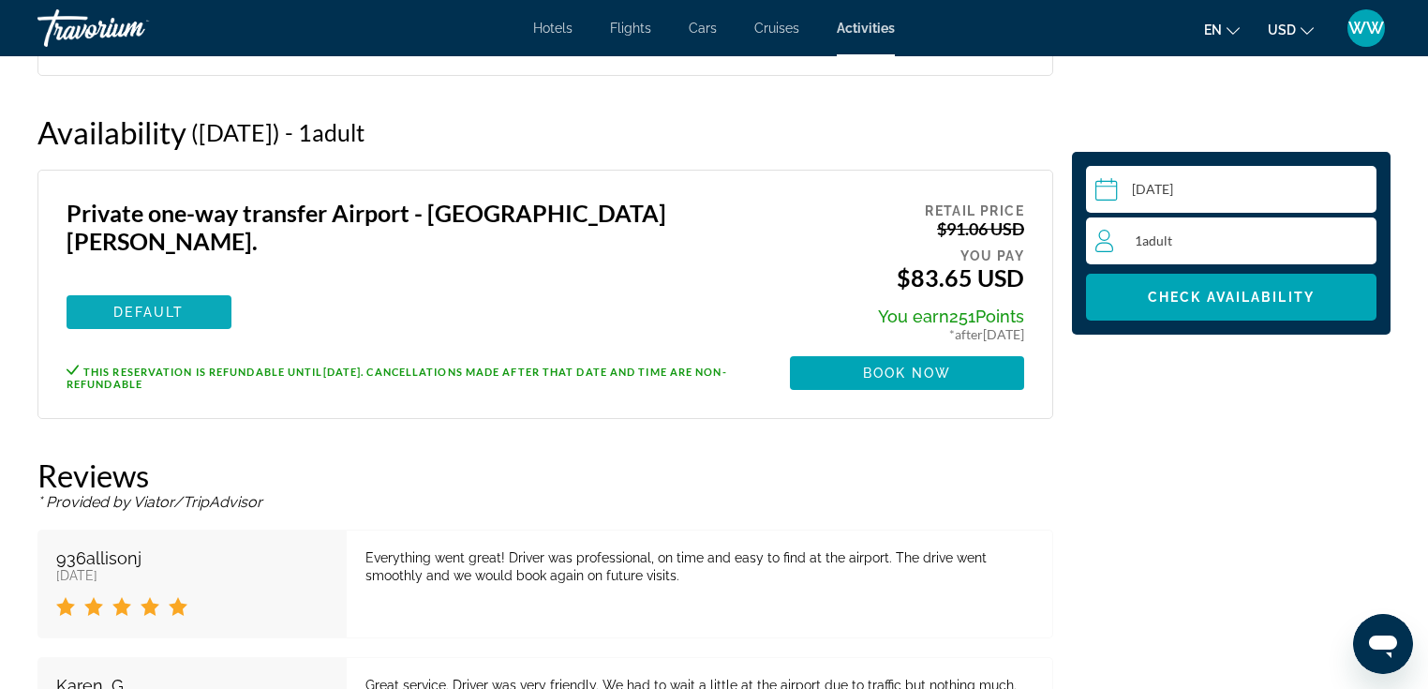
click at [146, 304] on span "Main content" at bounding box center [149, 312] width 165 height 45
click at [882, 371] on span "Book now" at bounding box center [907, 372] width 89 height 15
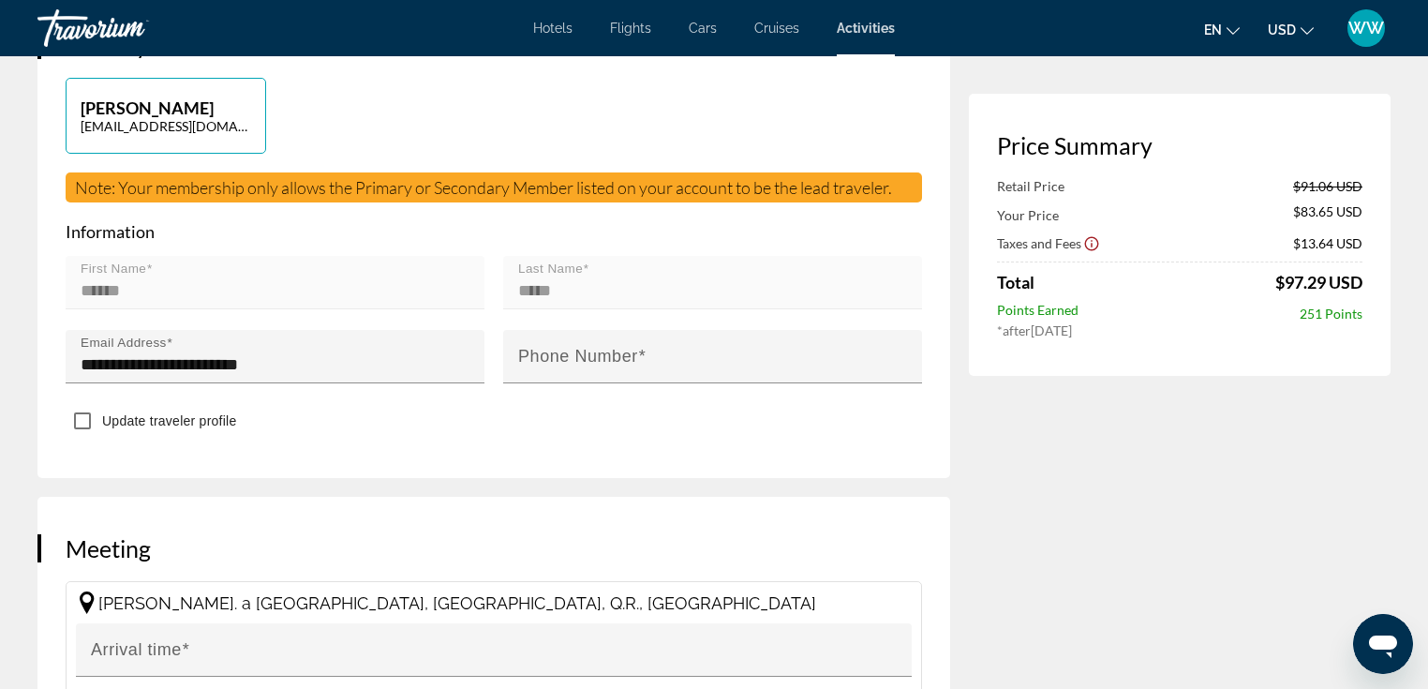
scroll to position [591, 0]
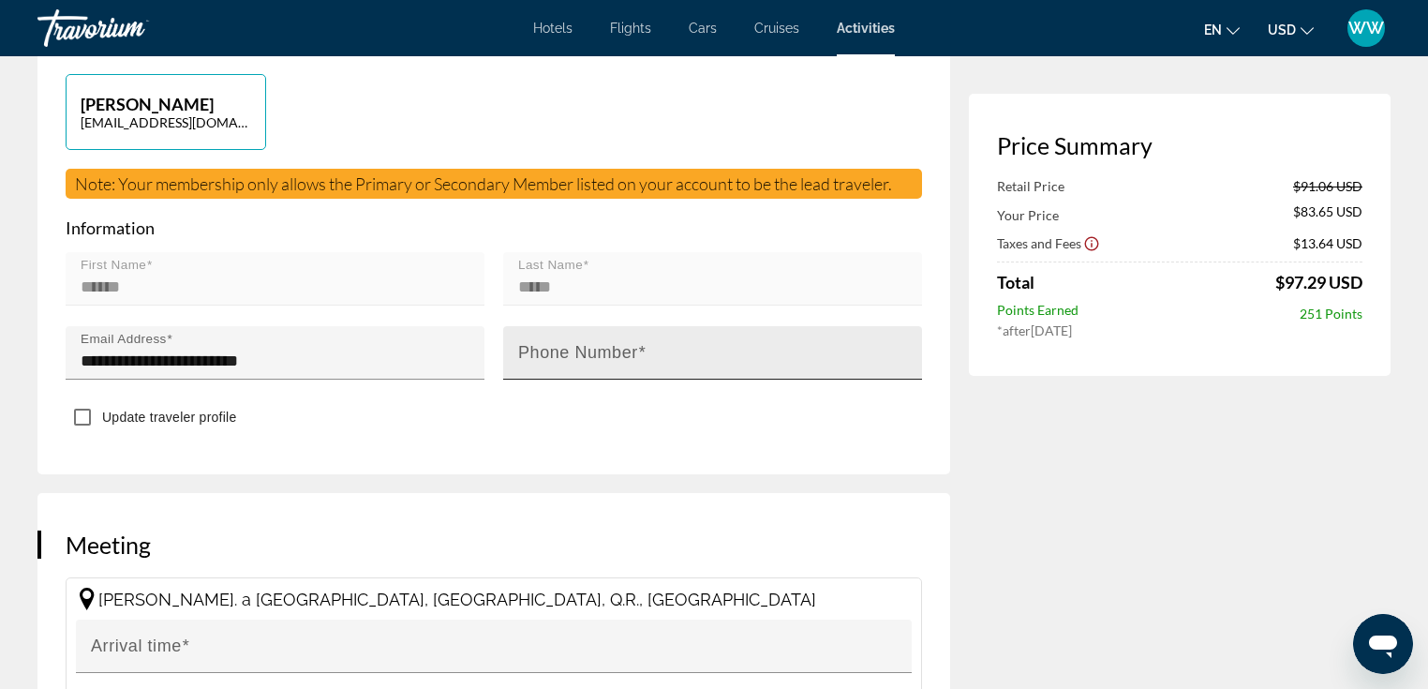
click at [669, 350] on input "Phone Number" at bounding box center [718, 361] width 400 height 22
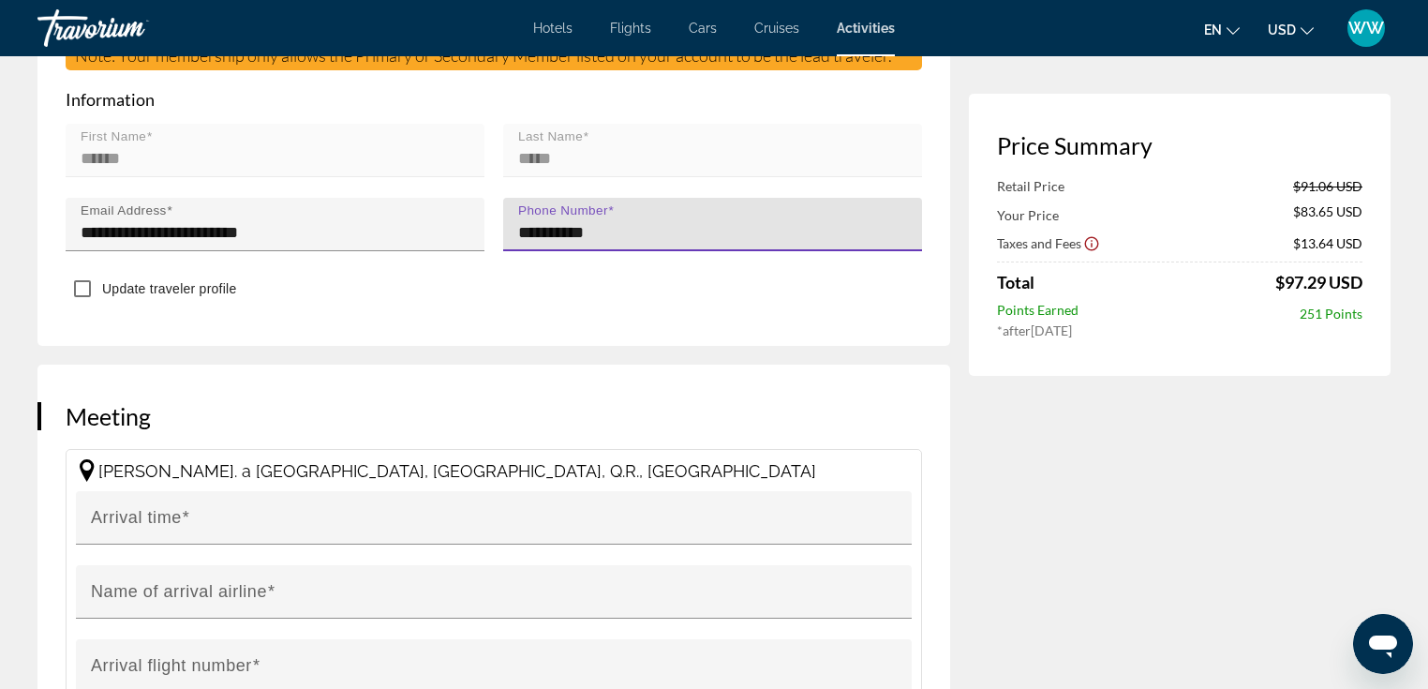
scroll to position [756, 0]
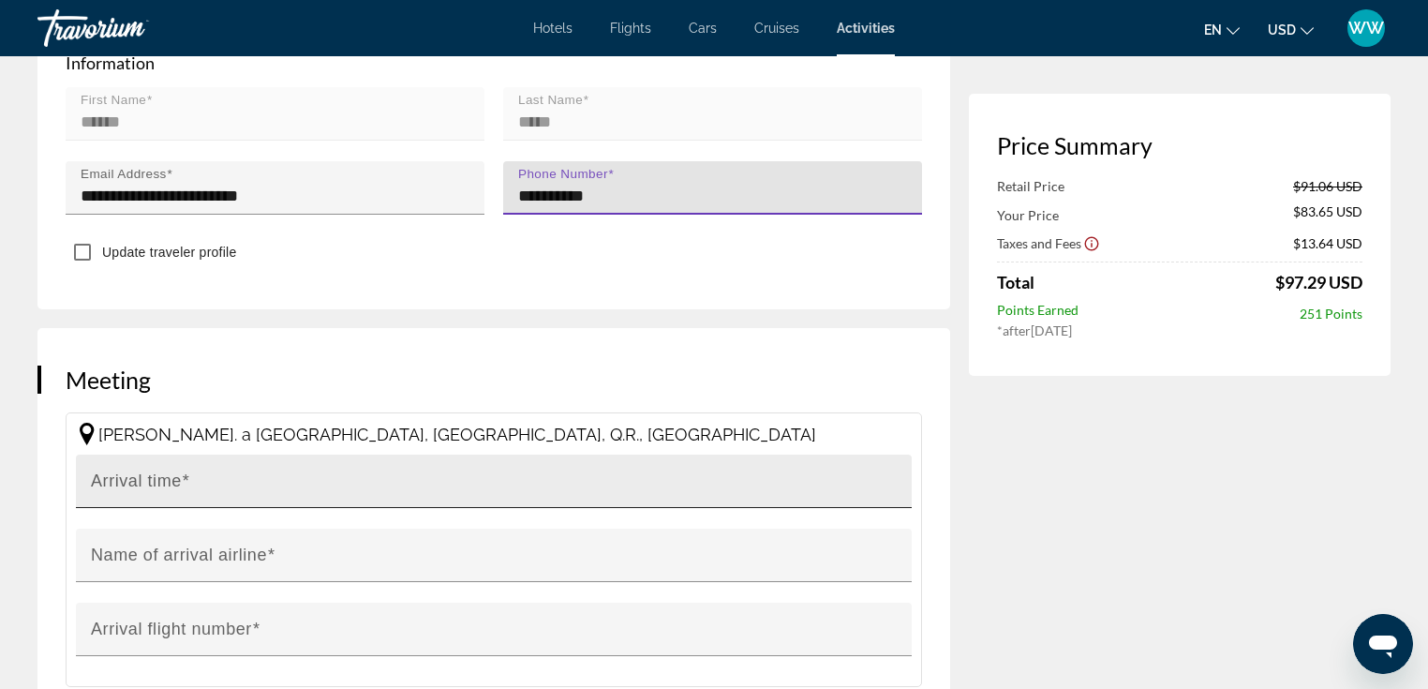
type input "**********"
click at [319, 478] on input "Arrival time" at bounding box center [499, 489] width 817 height 22
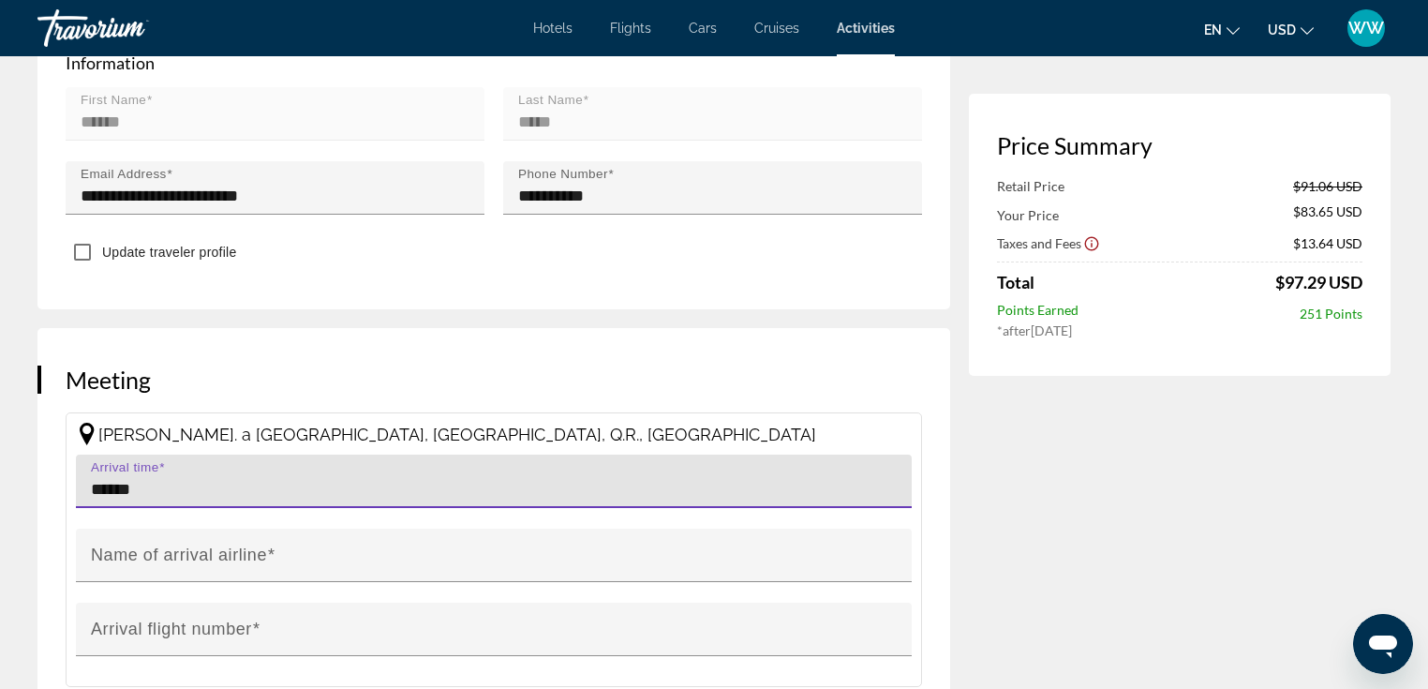
type input "******"
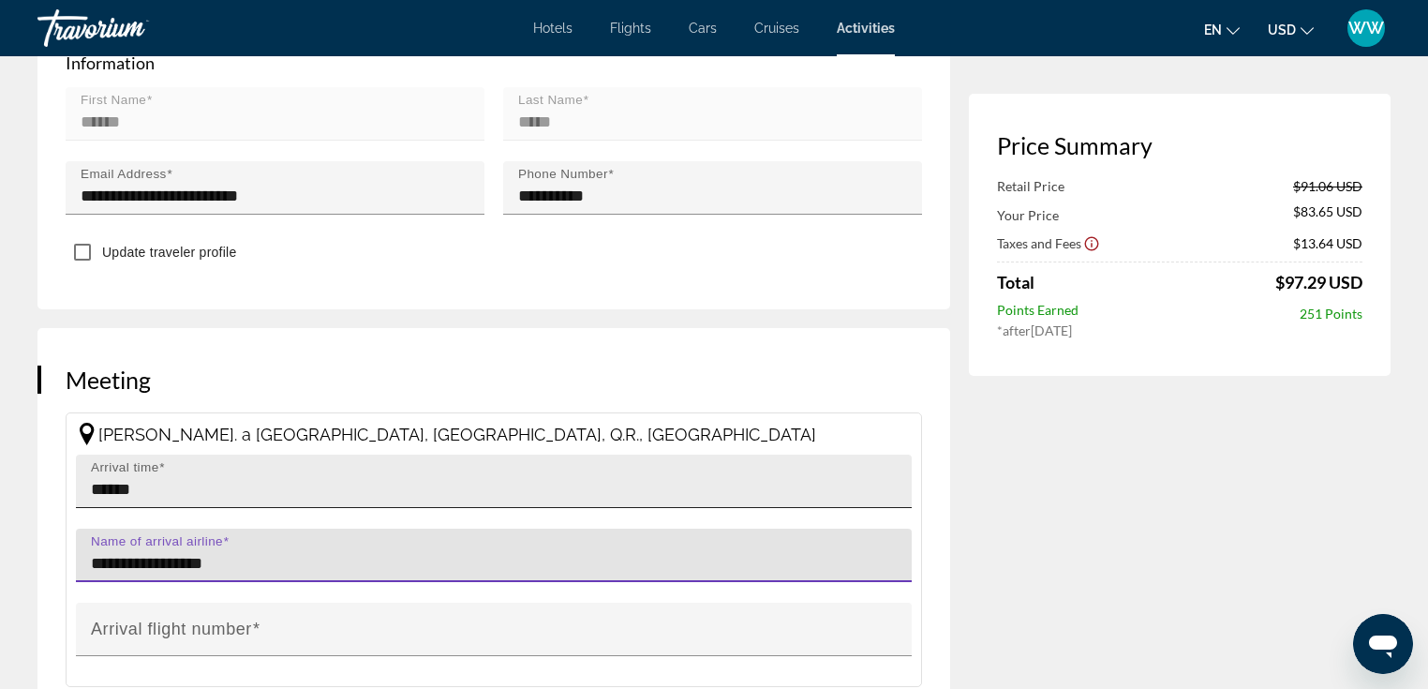
type input "**********"
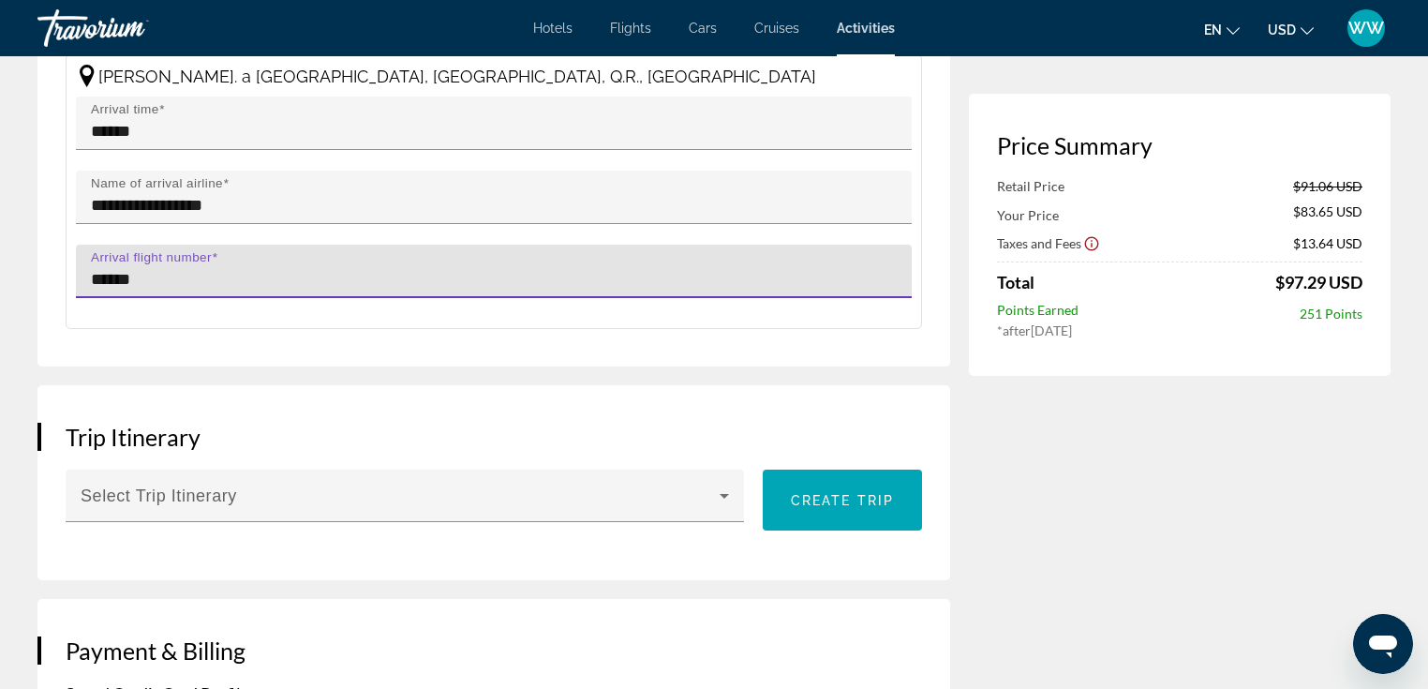
scroll to position [1140, 0]
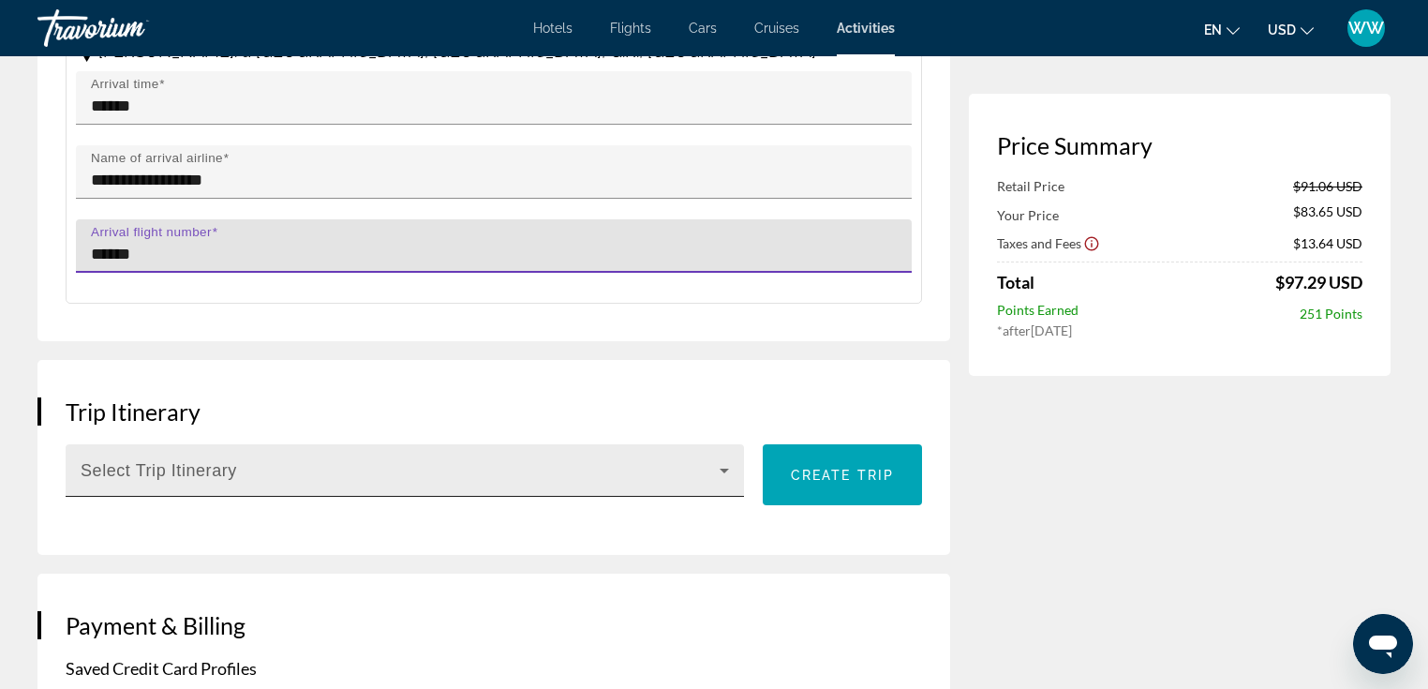
type input "******"
click at [722, 469] on icon "Main content" at bounding box center [724, 471] width 9 height 5
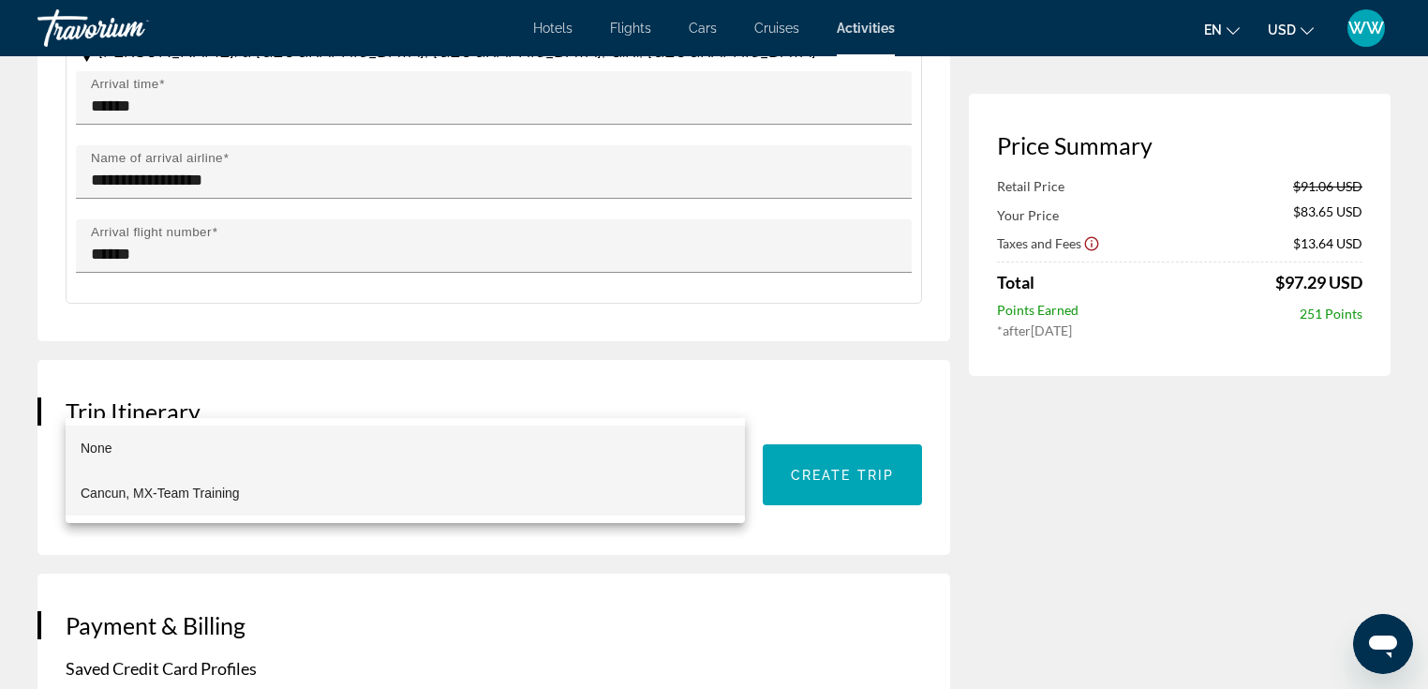
click at [675, 491] on mat-option "Cancun, MX-Team Training" at bounding box center [405, 492] width 679 height 45
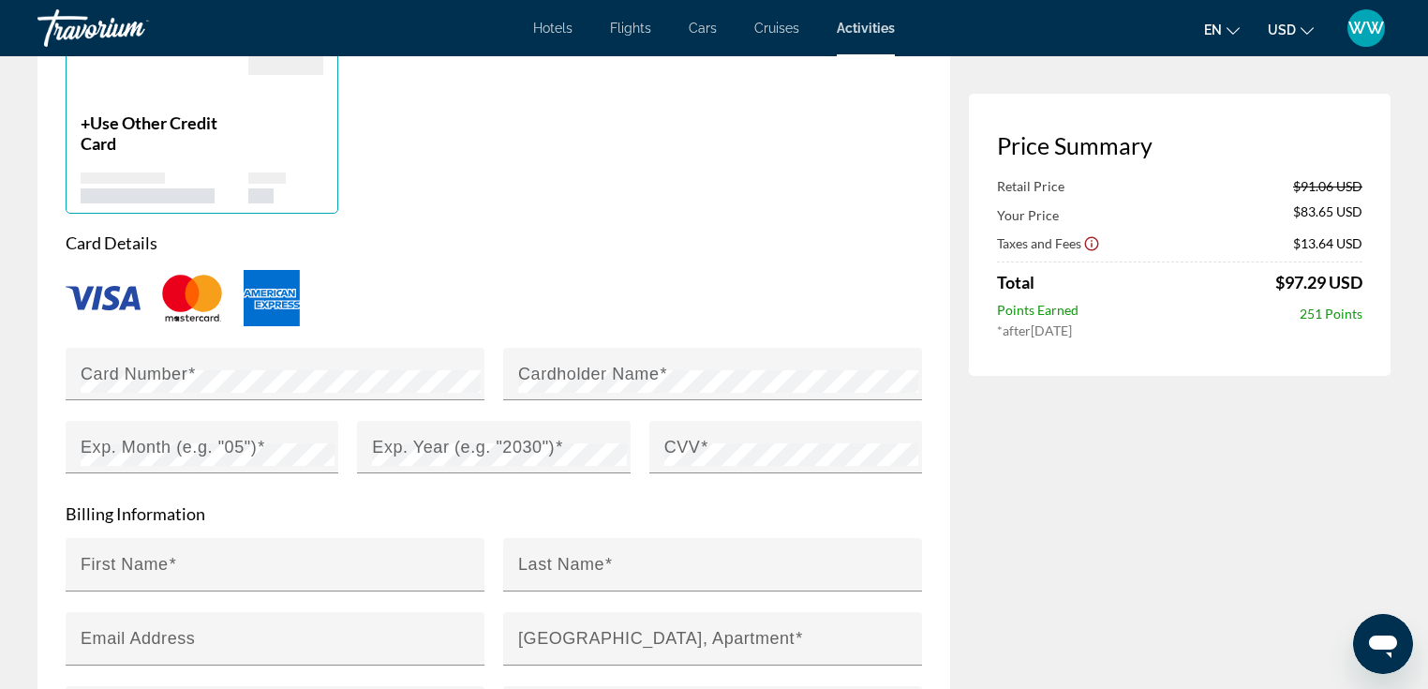
scroll to position [1791, 0]
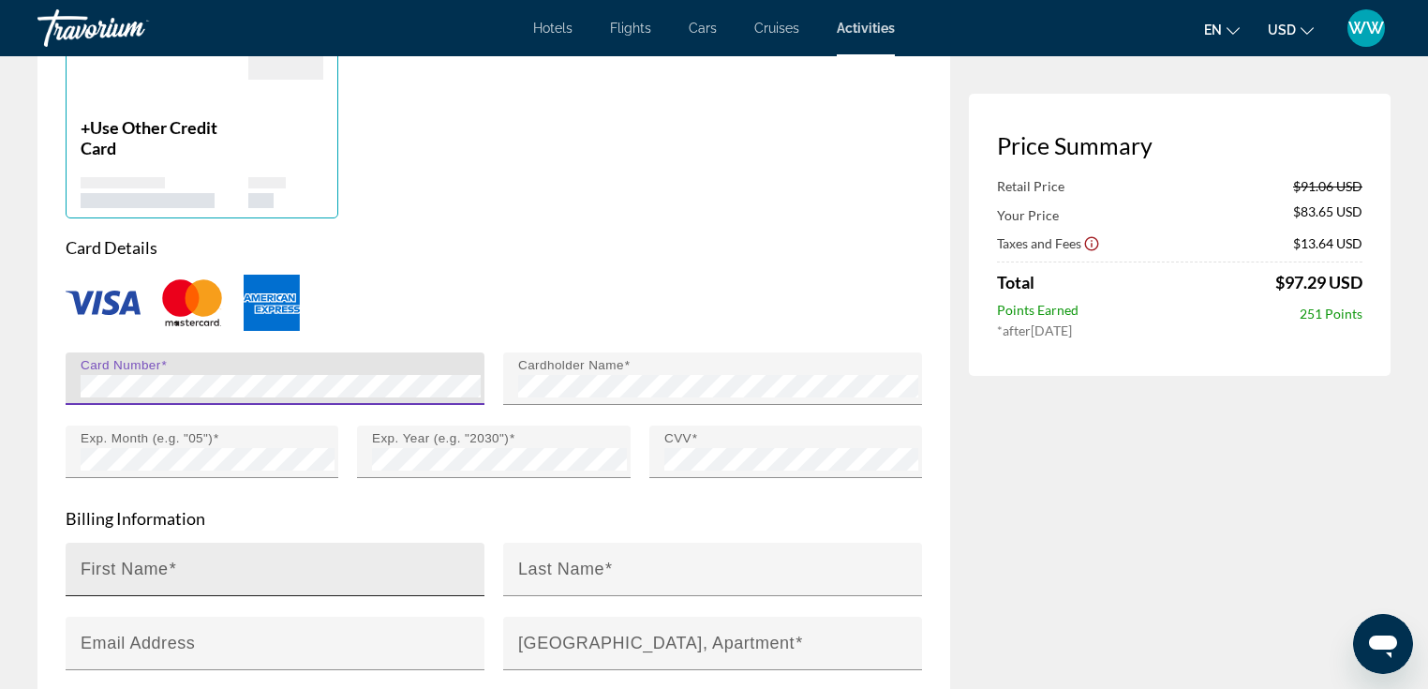
click at [321, 566] on input "First Name" at bounding box center [281, 577] width 400 height 22
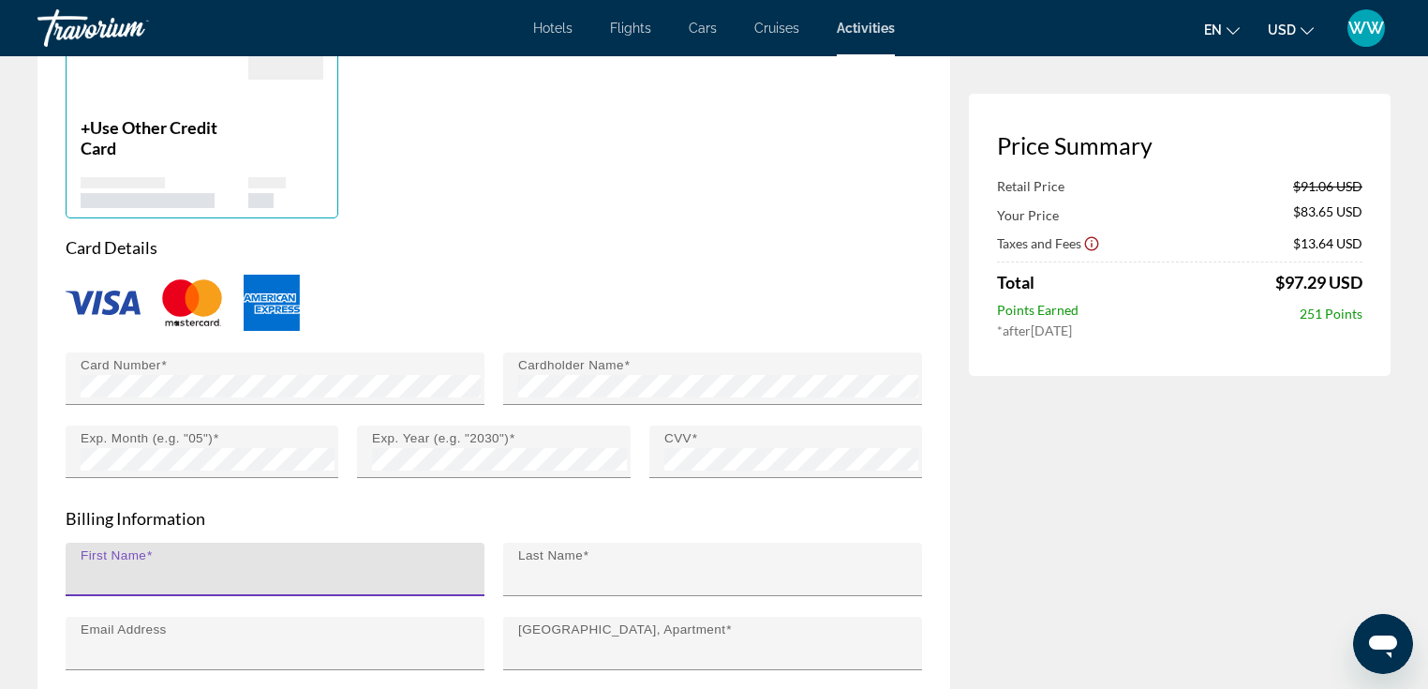
type input "********"
type input "******"
type input "**********"
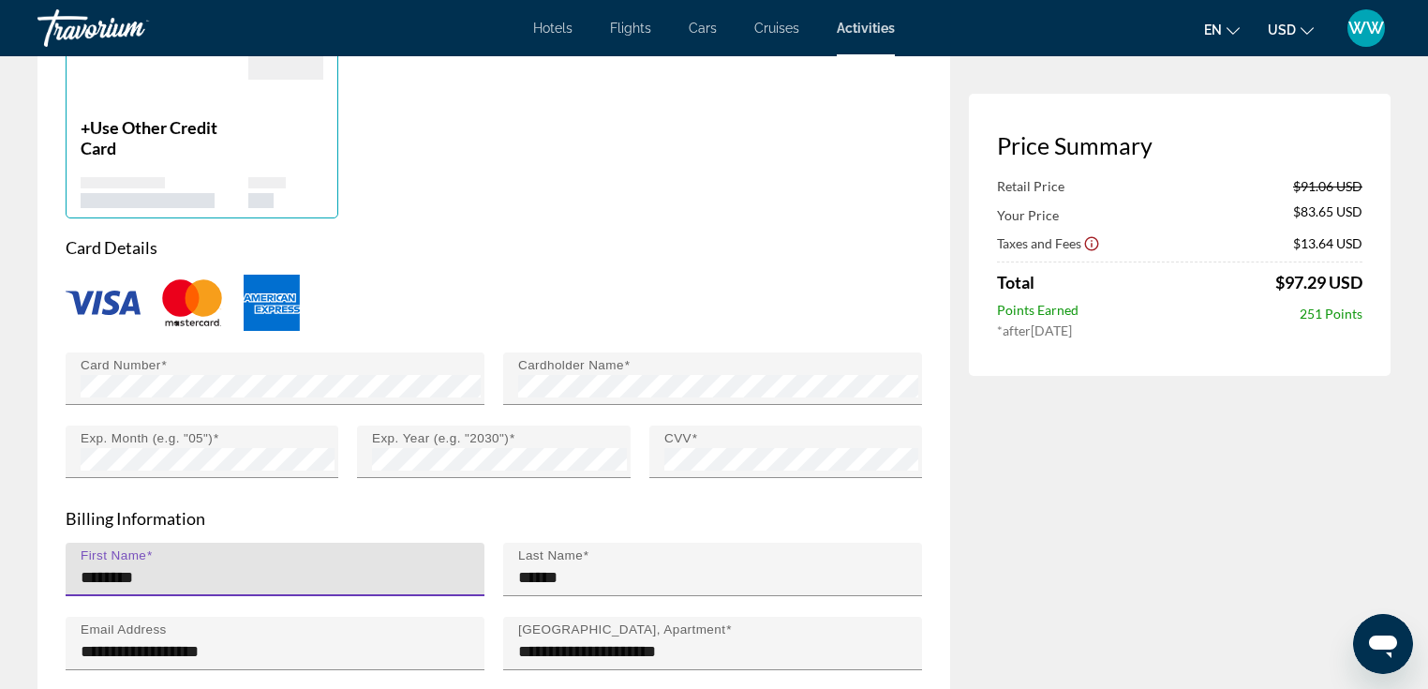
type input "********"
type input "*****"
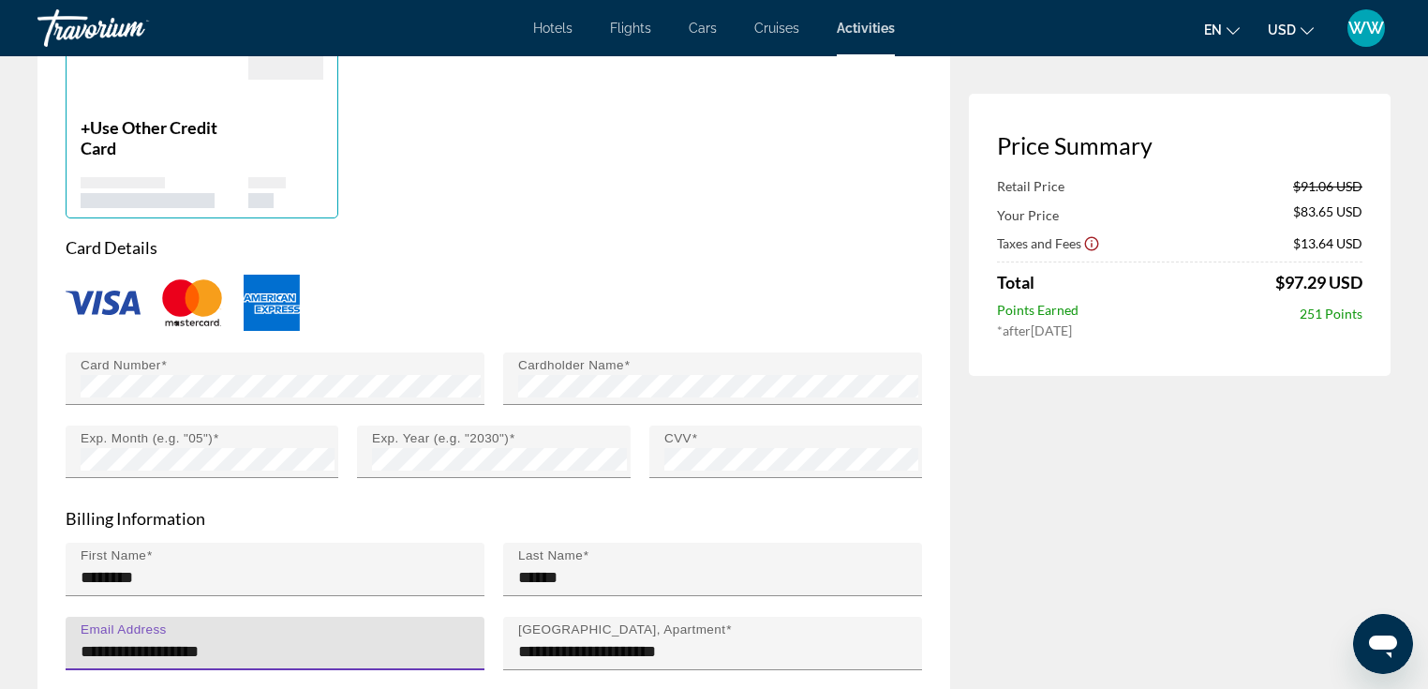
drag, startPoint x: 266, startPoint y: 572, endPoint x: 60, endPoint y: 574, distance: 206.2
click at [60, 617] on div "**********" at bounding box center [275, 654] width 438 height 74
click at [407, 508] on p "Billing Information" at bounding box center [494, 518] width 857 height 21
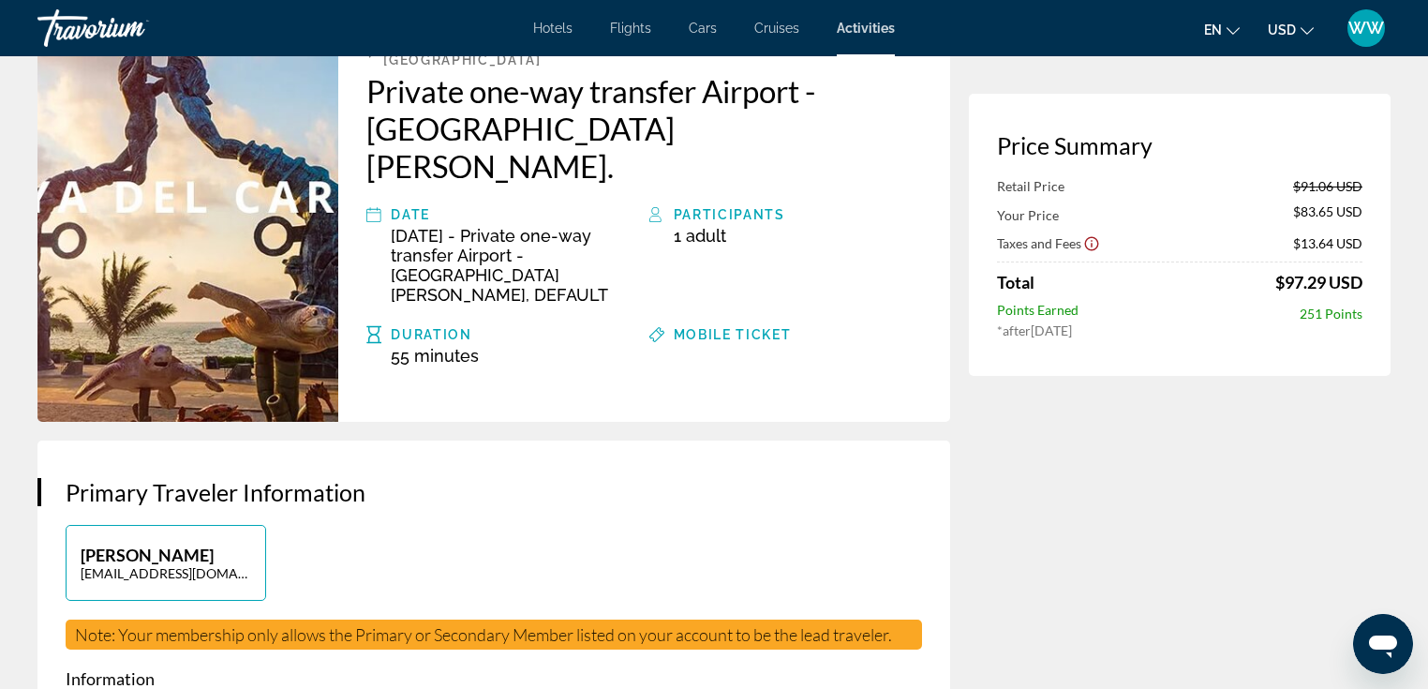
scroll to position [132, 0]
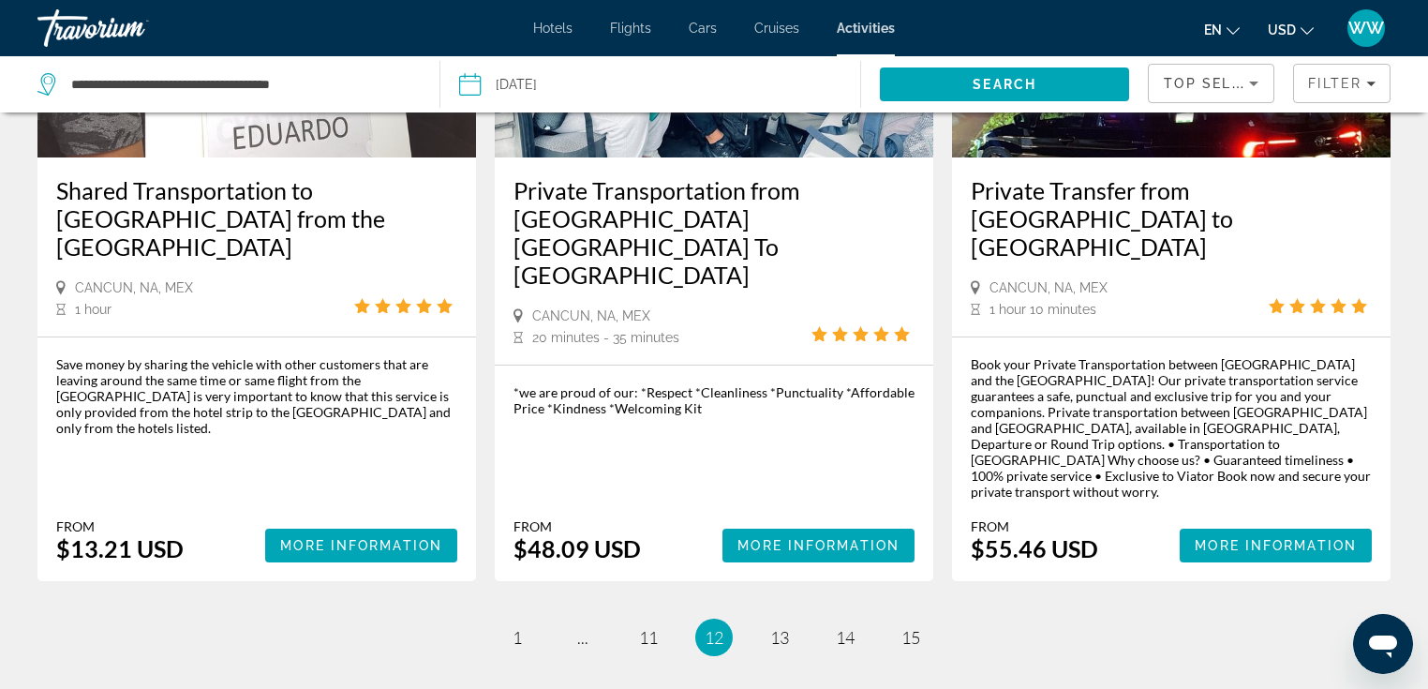
scroll to position [2789, 0]
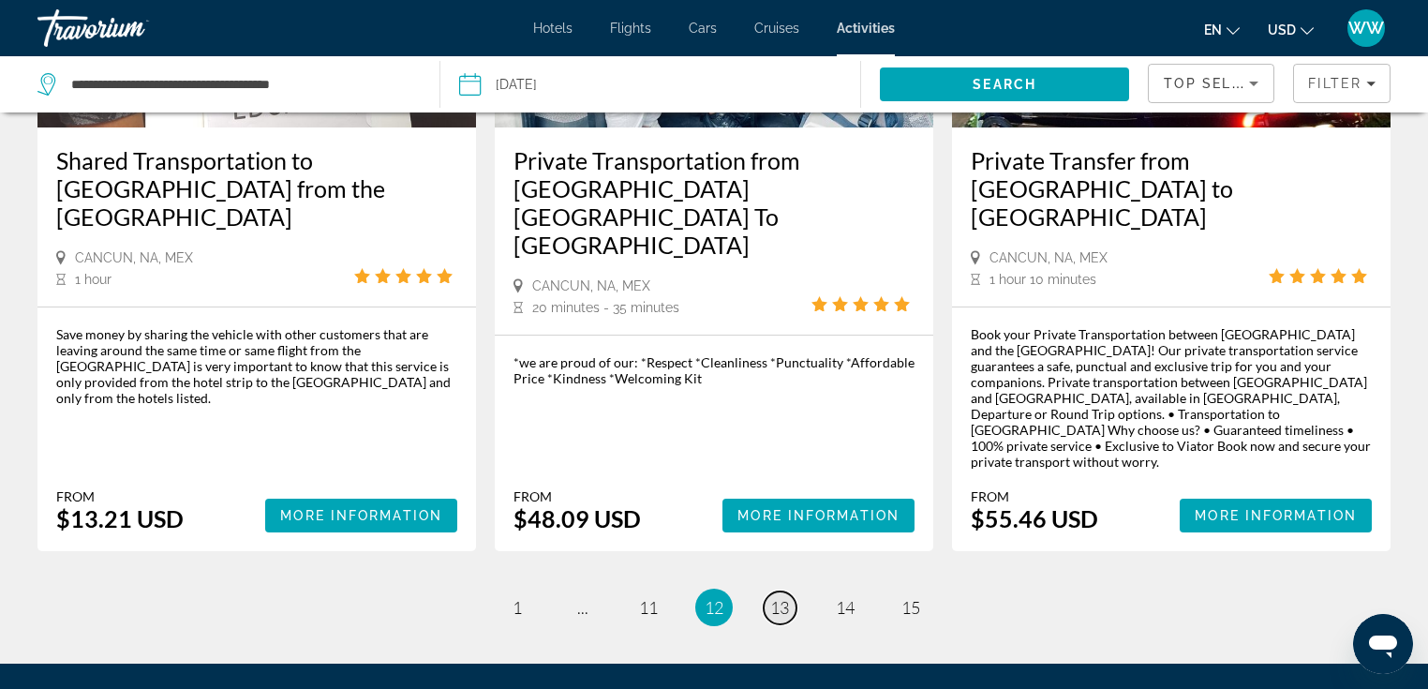
click at [783, 597] on span "13" at bounding box center [779, 607] width 19 height 21
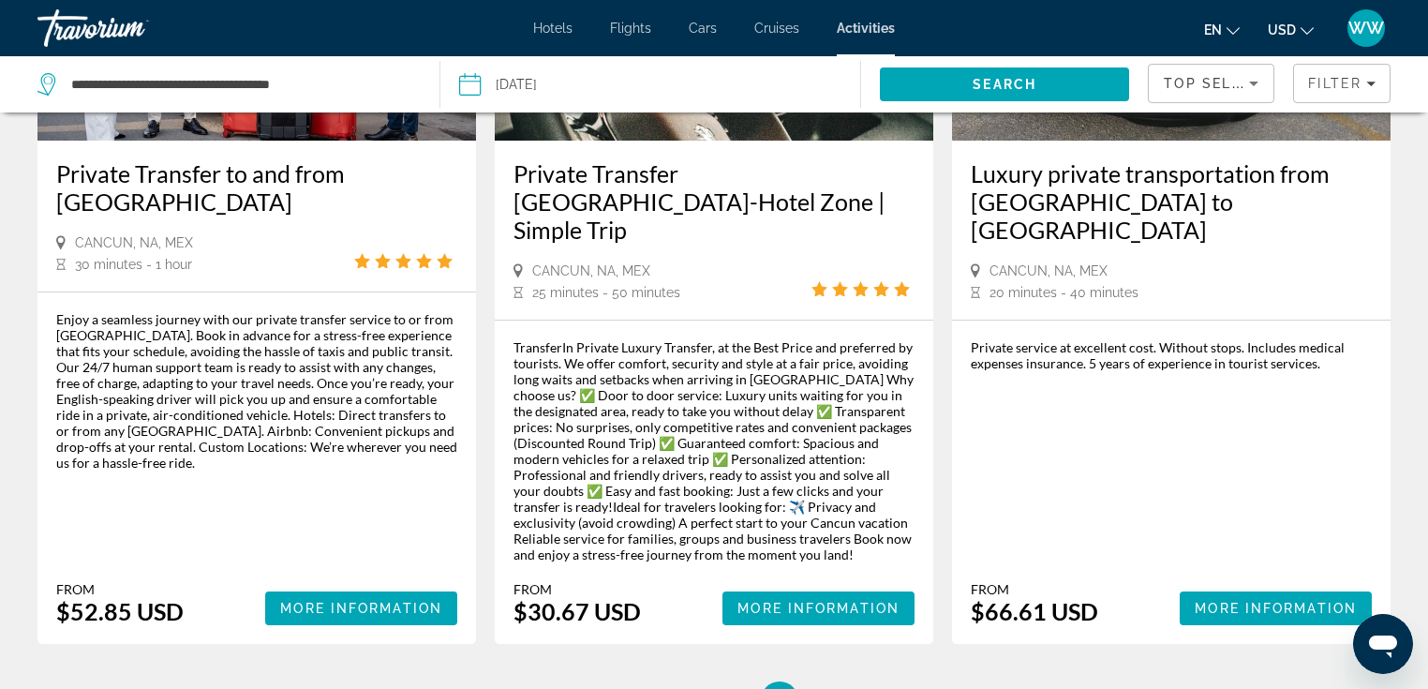
scroll to position [3059, 0]
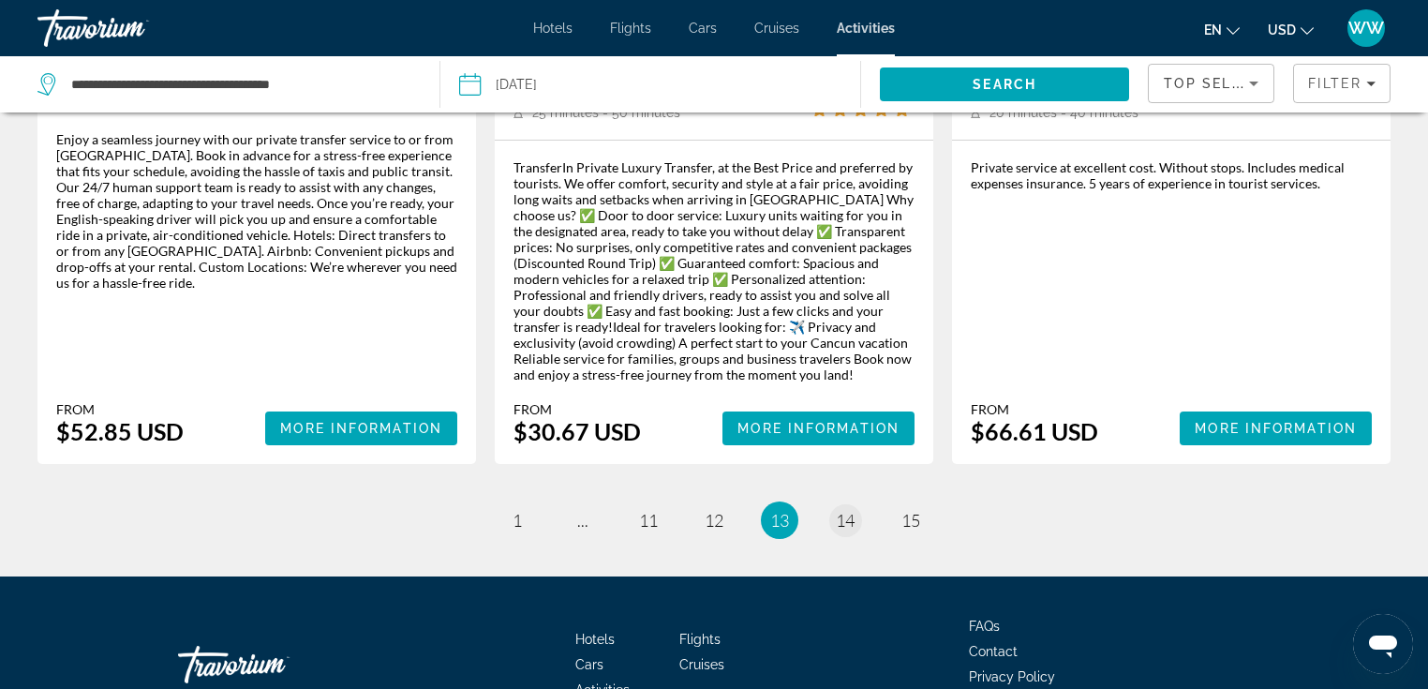
click at [851, 510] on span "14" at bounding box center [845, 520] width 19 height 21
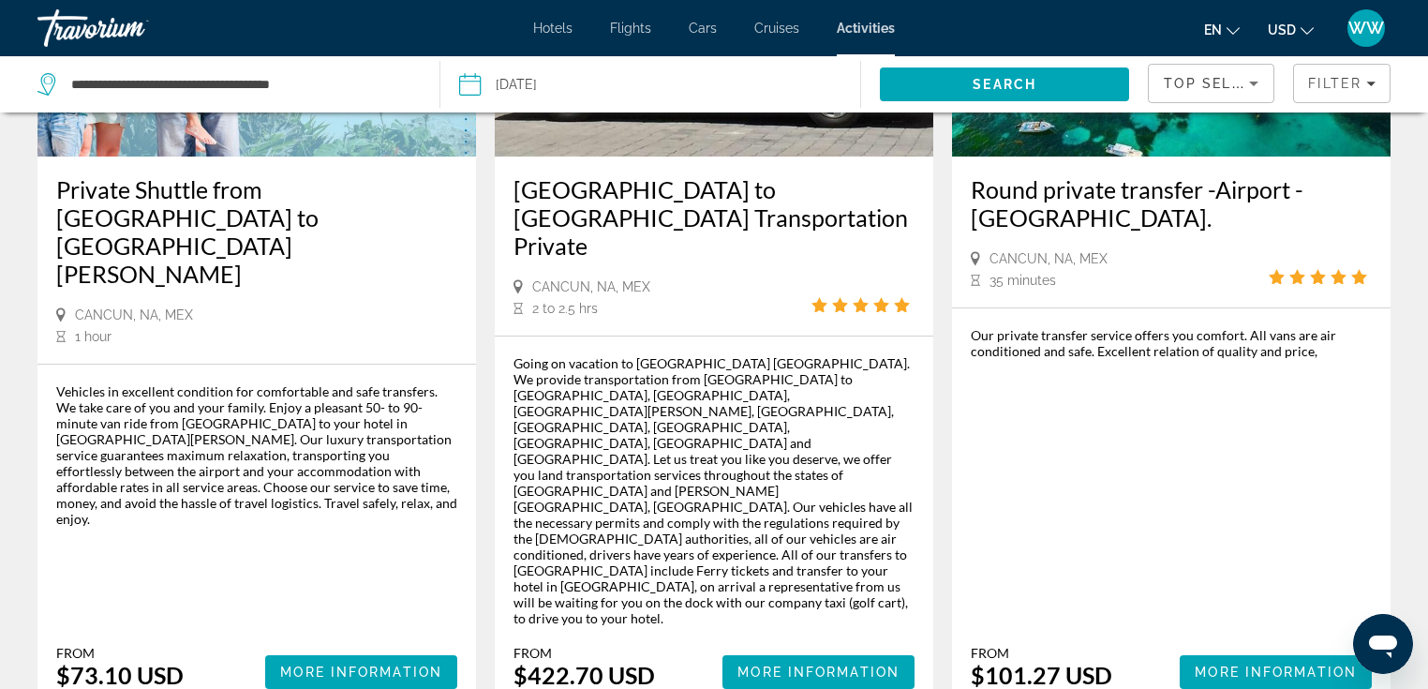
scroll to position [1230, 0]
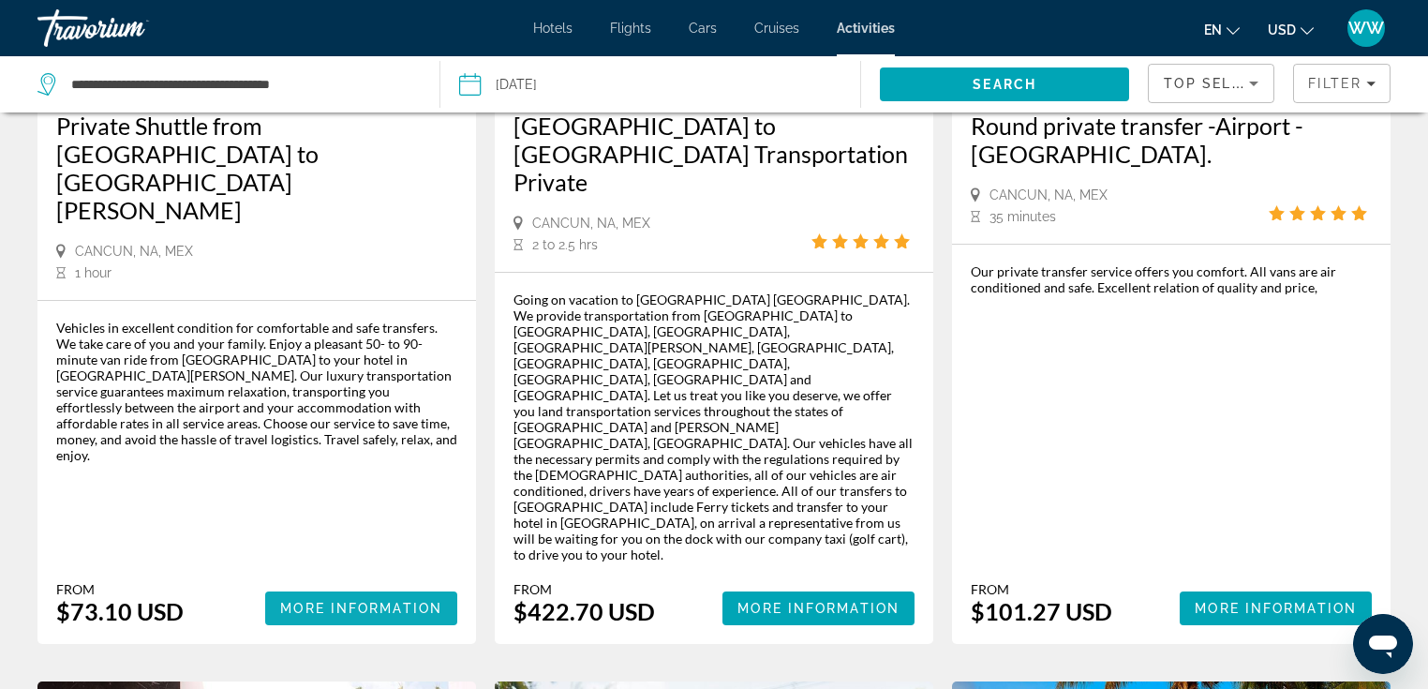
click at [365, 601] on span "More Information" at bounding box center [361, 608] width 162 height 15
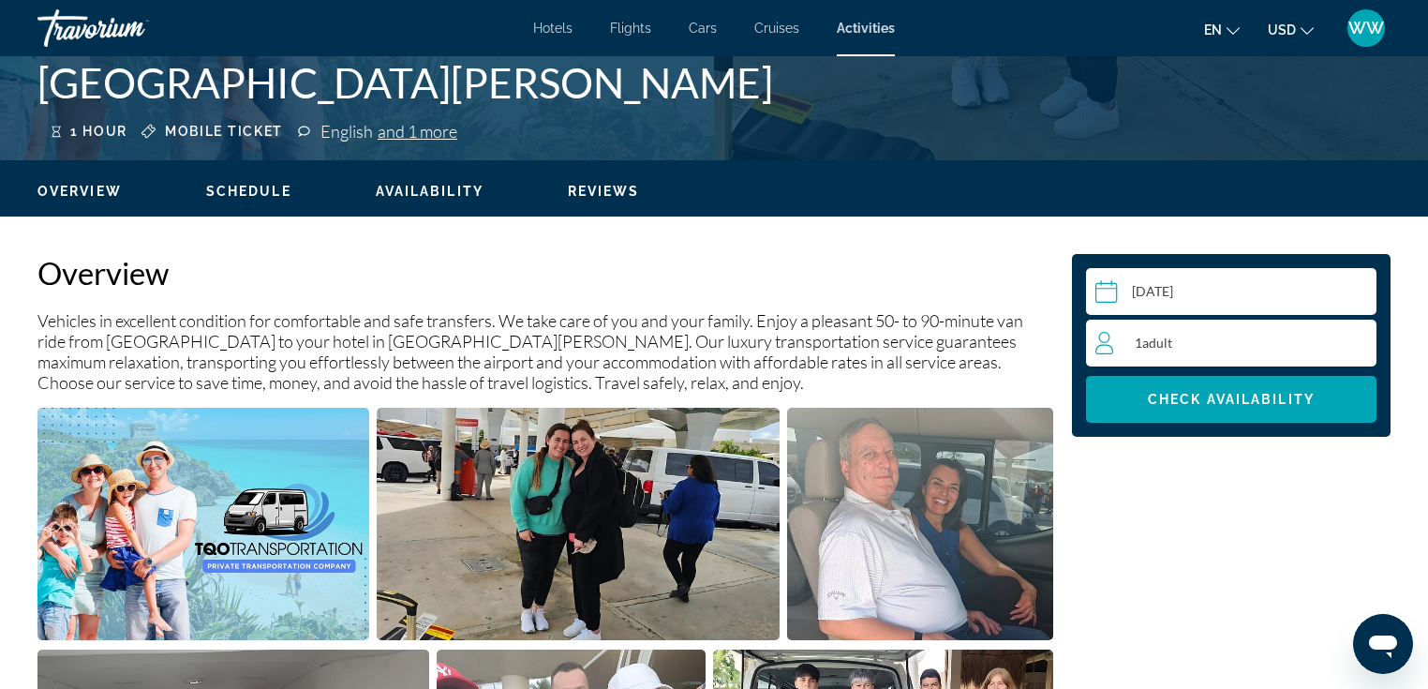
scroll to position [487, 0]
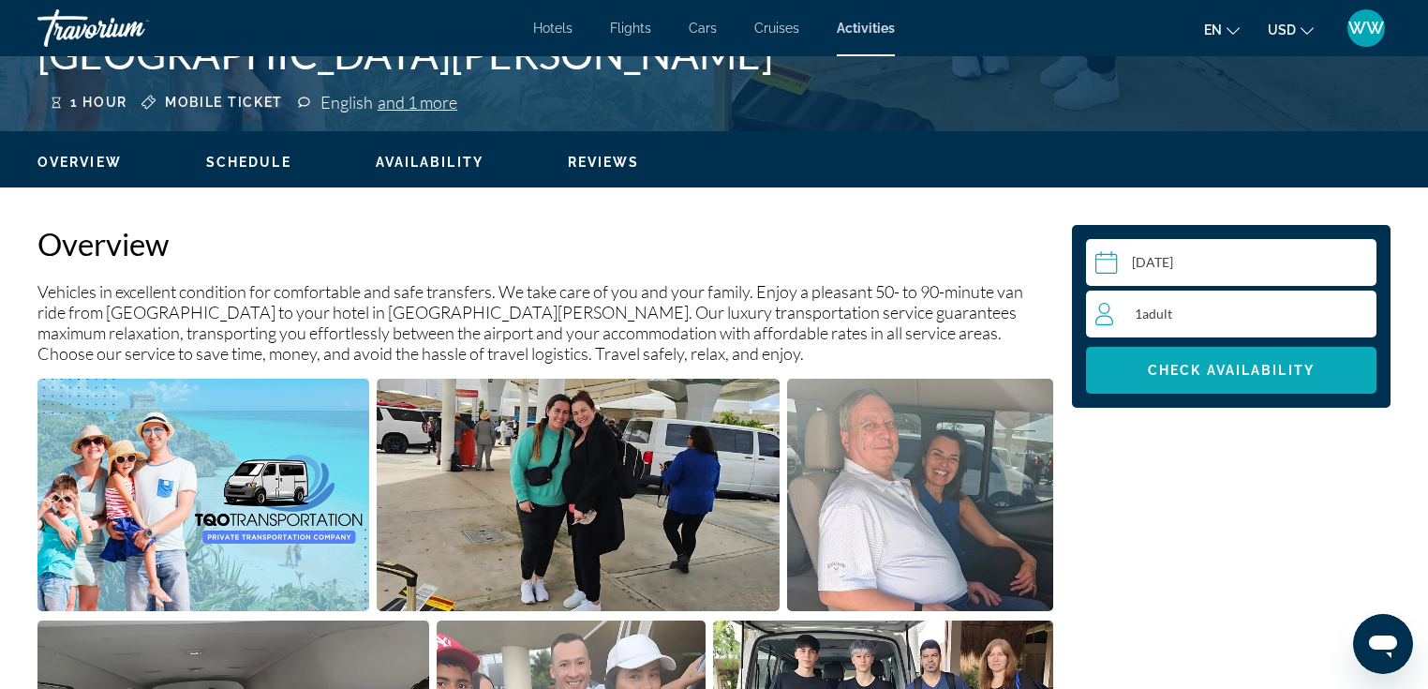
click at [1241, 376] on span "Check Availability" at bounding box center [1231, 370] width 167 height 15
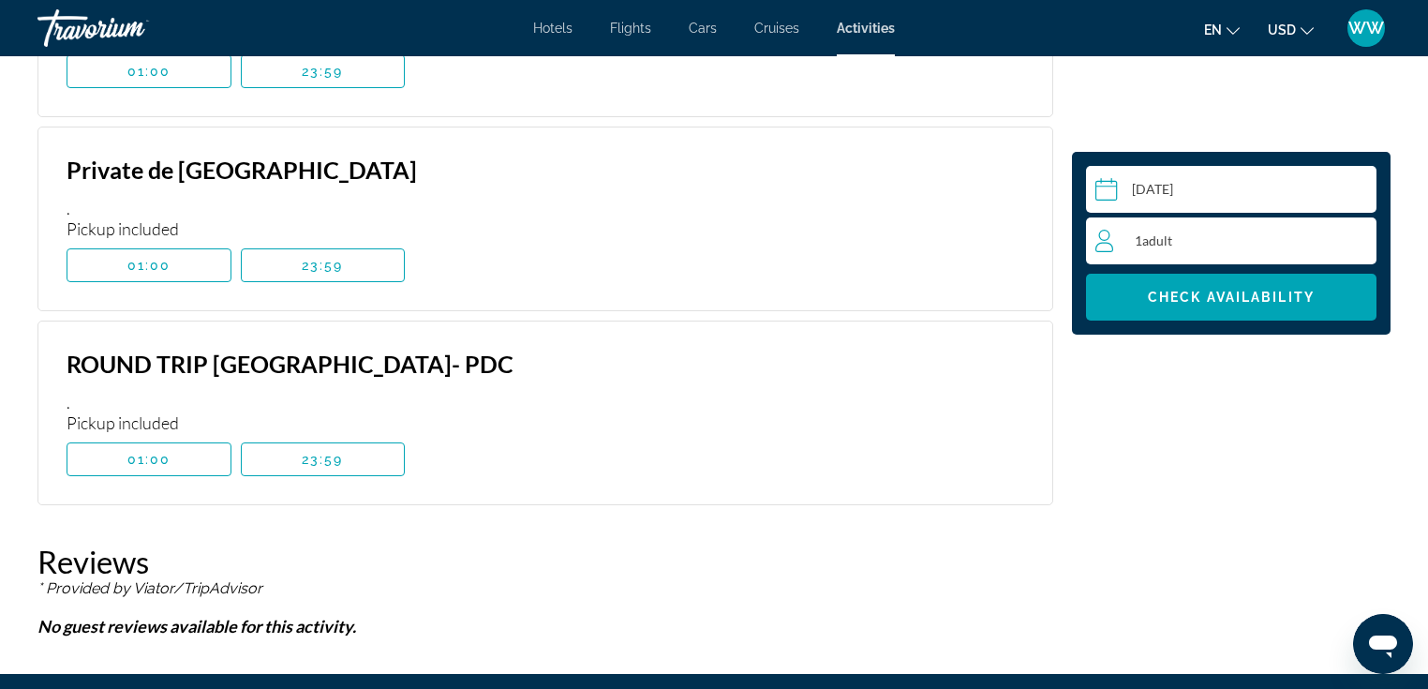
scroll to position [2882, 0]
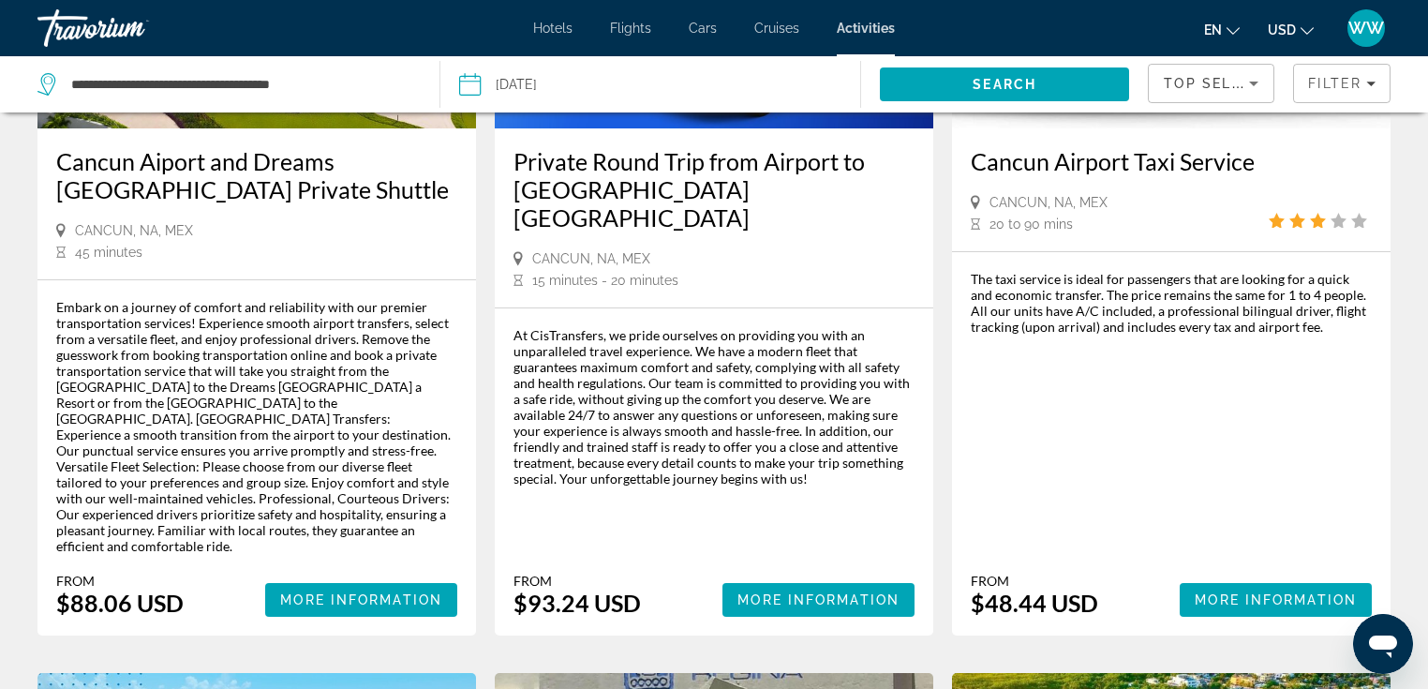
scroll to position [305, 0]
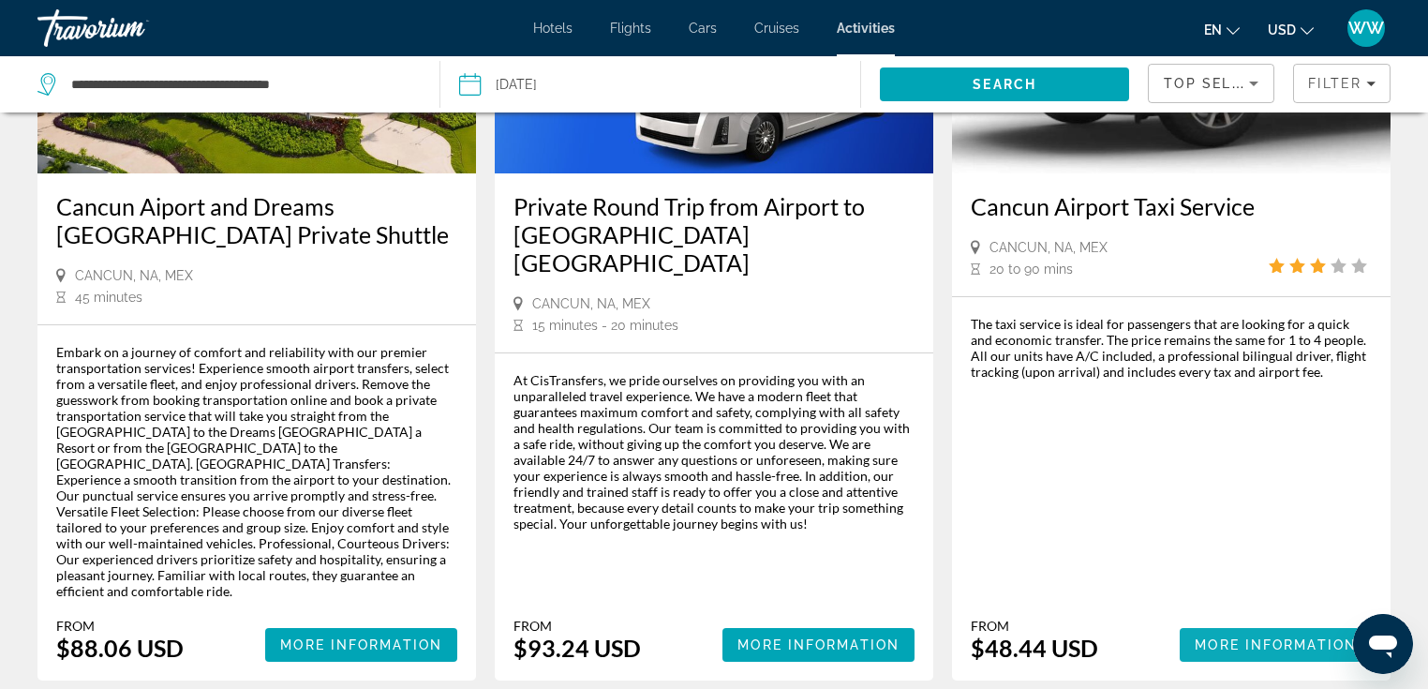
click at [1244, 637] on span "More Information" at bounding box center [1276, 644] width 162 height 15
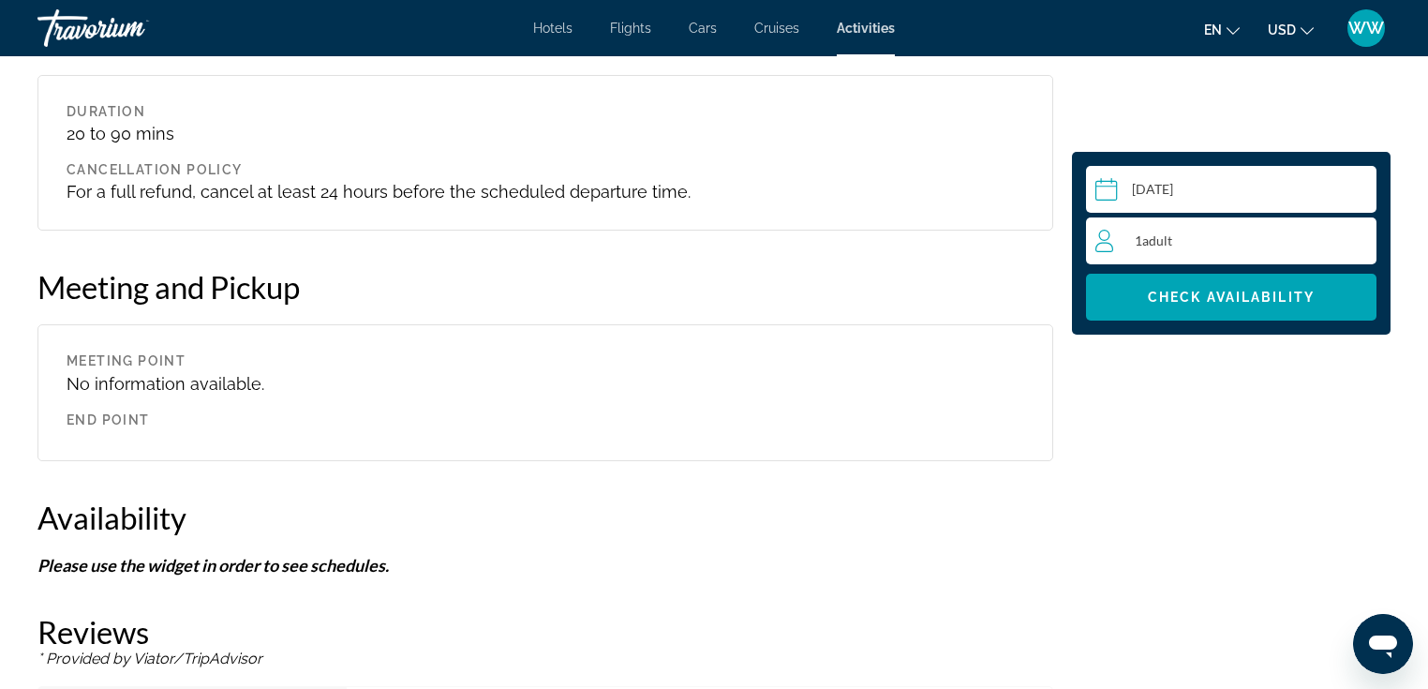
scroll to position [2179, 0]
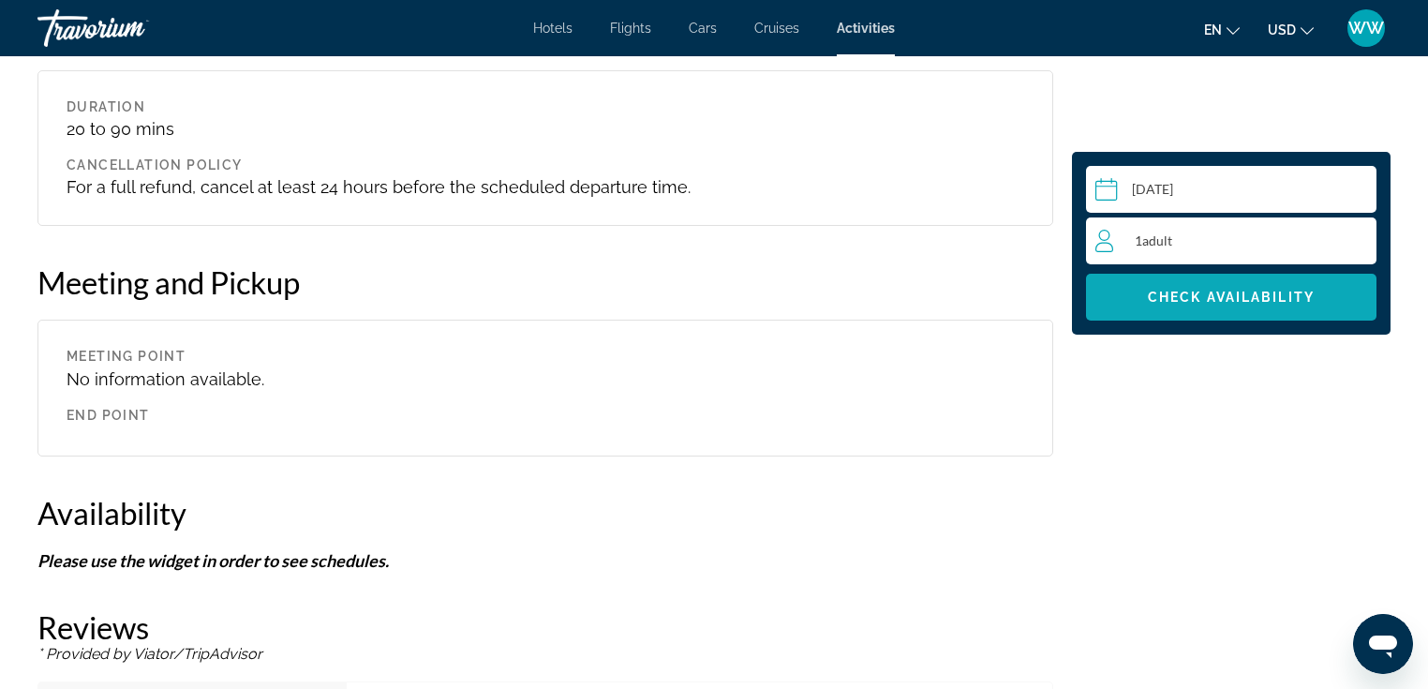
click at [1213, 307] on span "Main content" at bounding box center [1231, 297] width 291 height 45
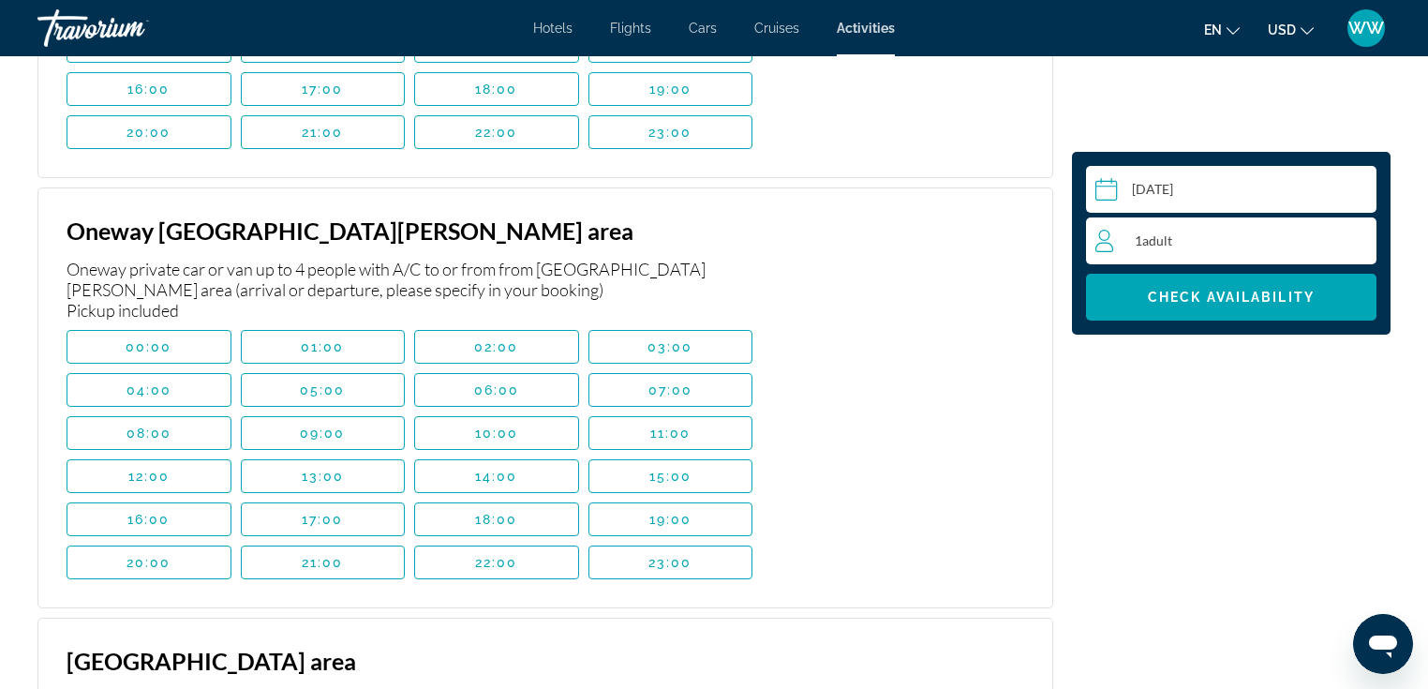
scroll to position [3749, 0]
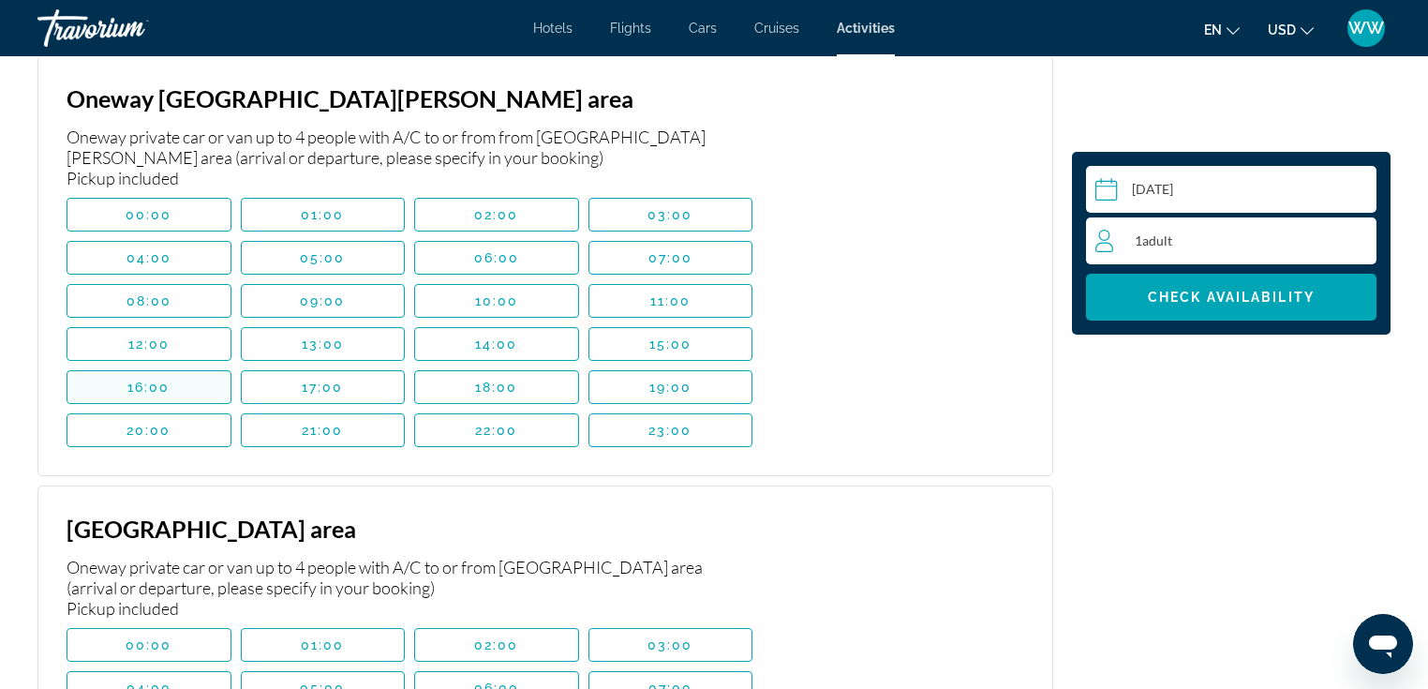
click at [201, 380] on span "Main content" at bounding box center [148, 387] width 163 height 45
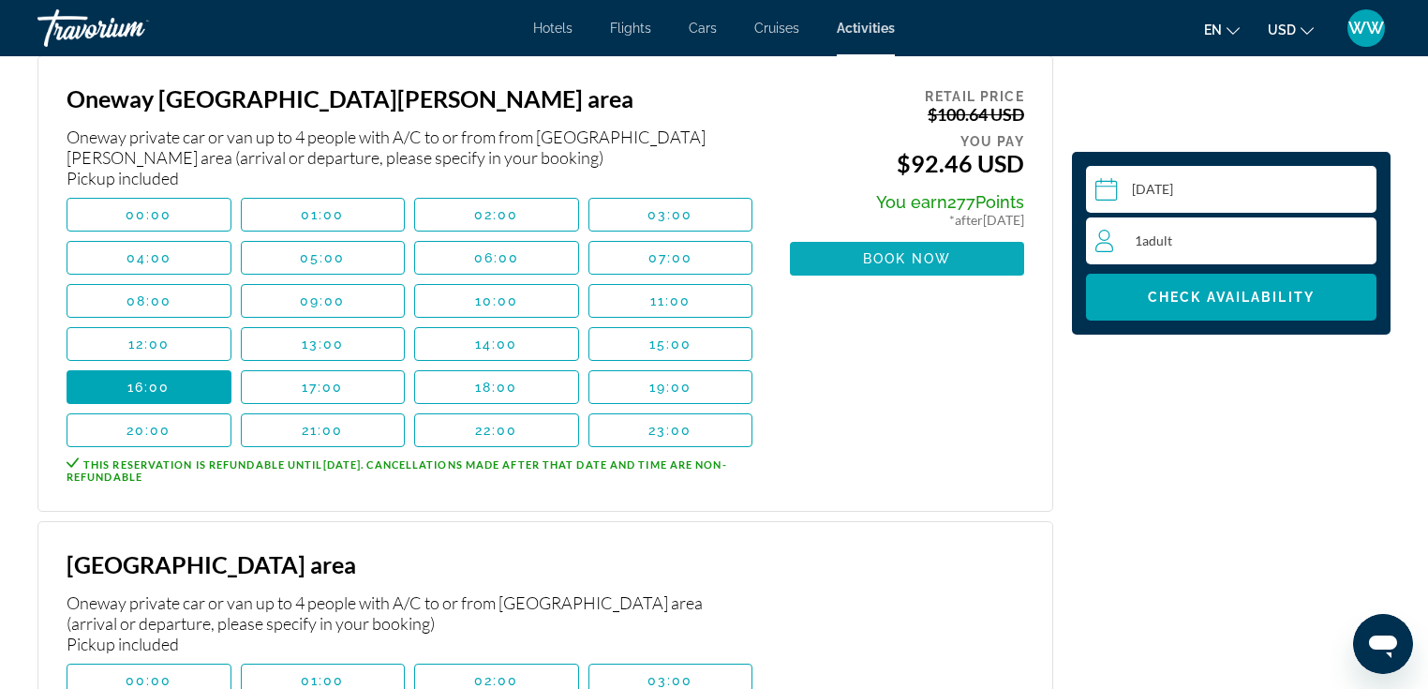
click at [902, 251] on span "Book now" at bounding box center [907, 258] width 89 height 15
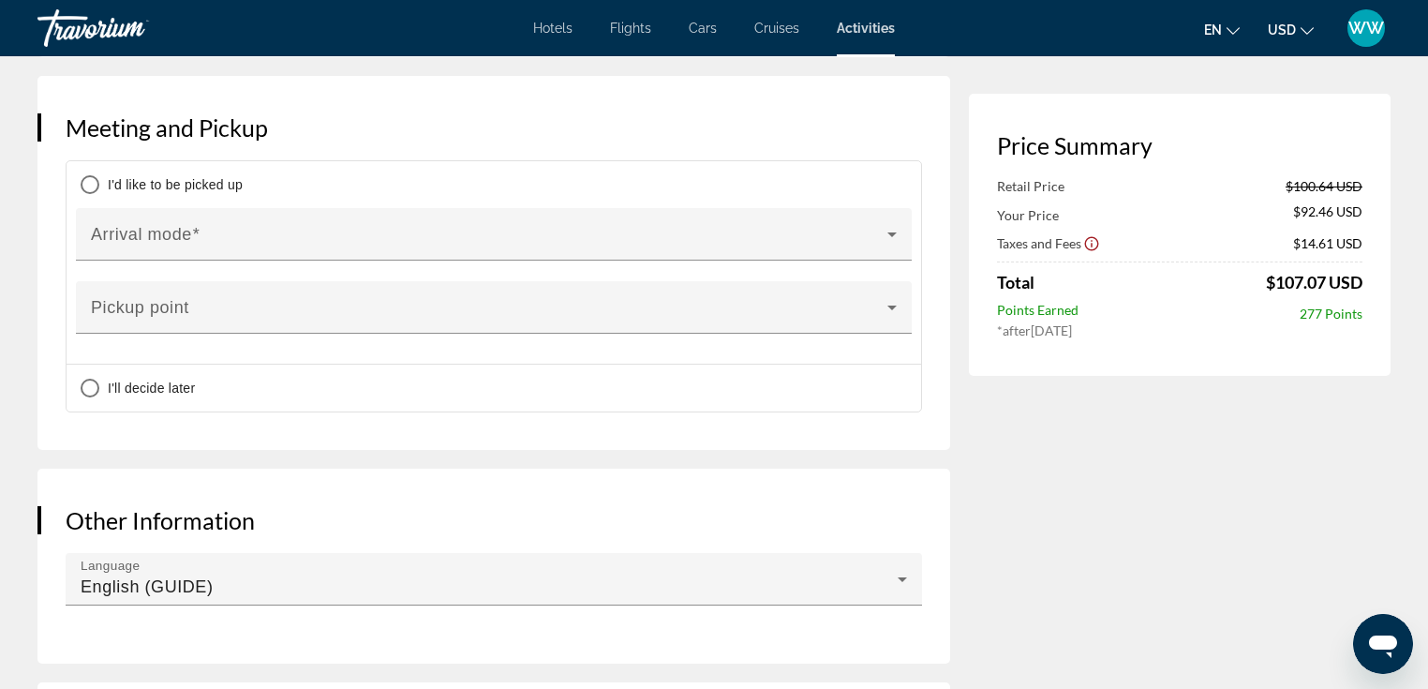
scroll to position [903, 0]
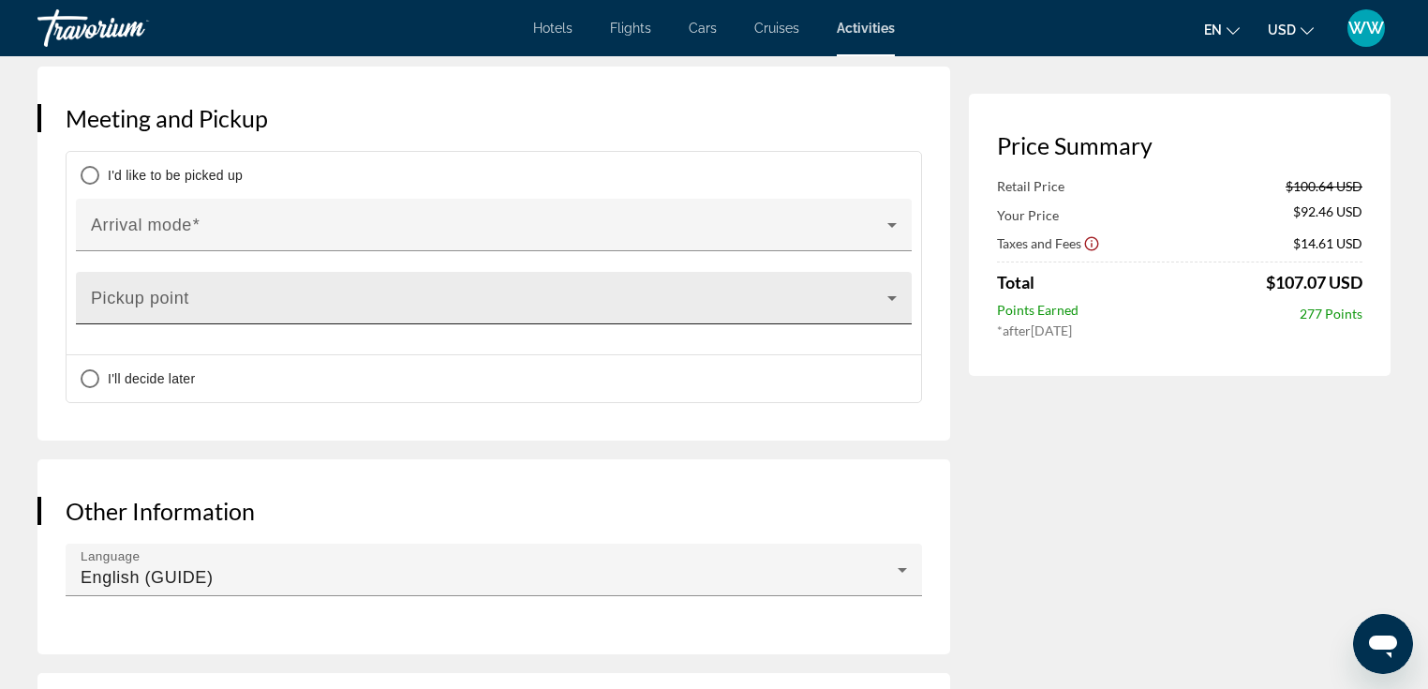
click at [888, 295] on div "Main content" at bounding box center [494, 305] width 806 height 22
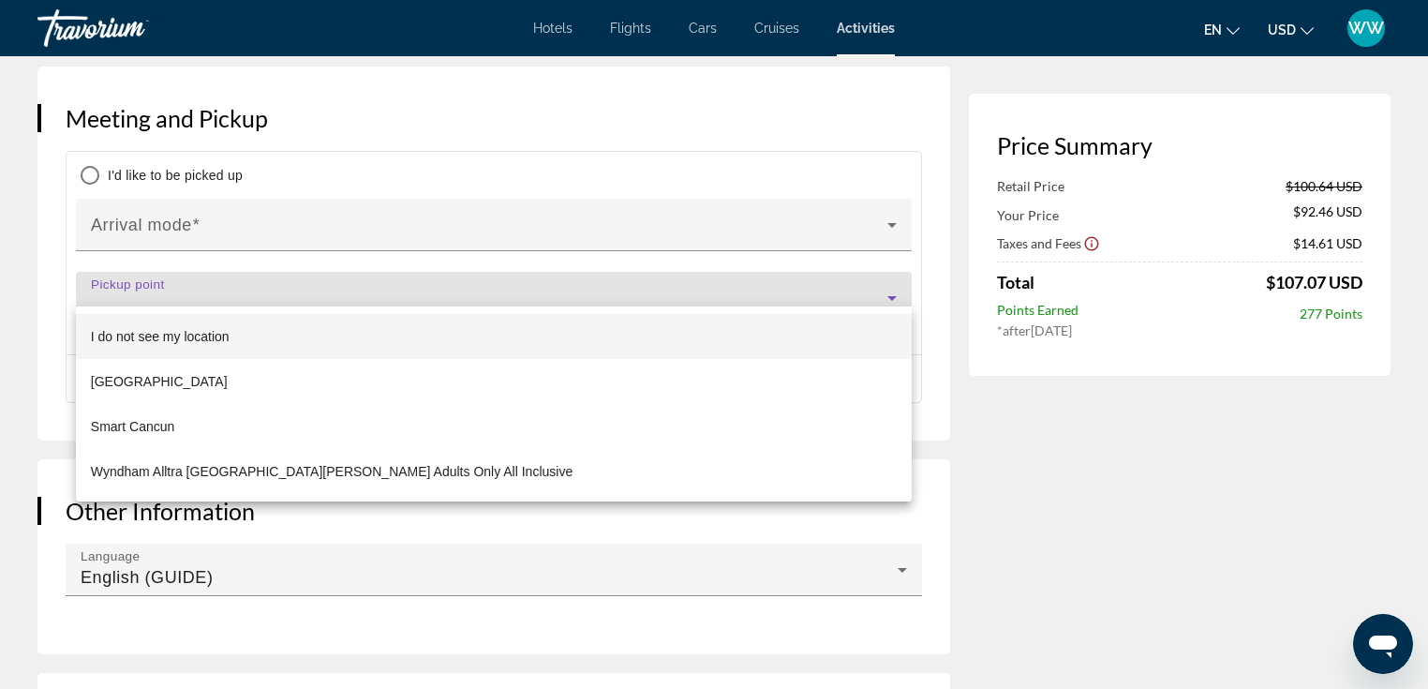
click at [888, 295] on div at bounding box center [714, 344] width 1428 height 689
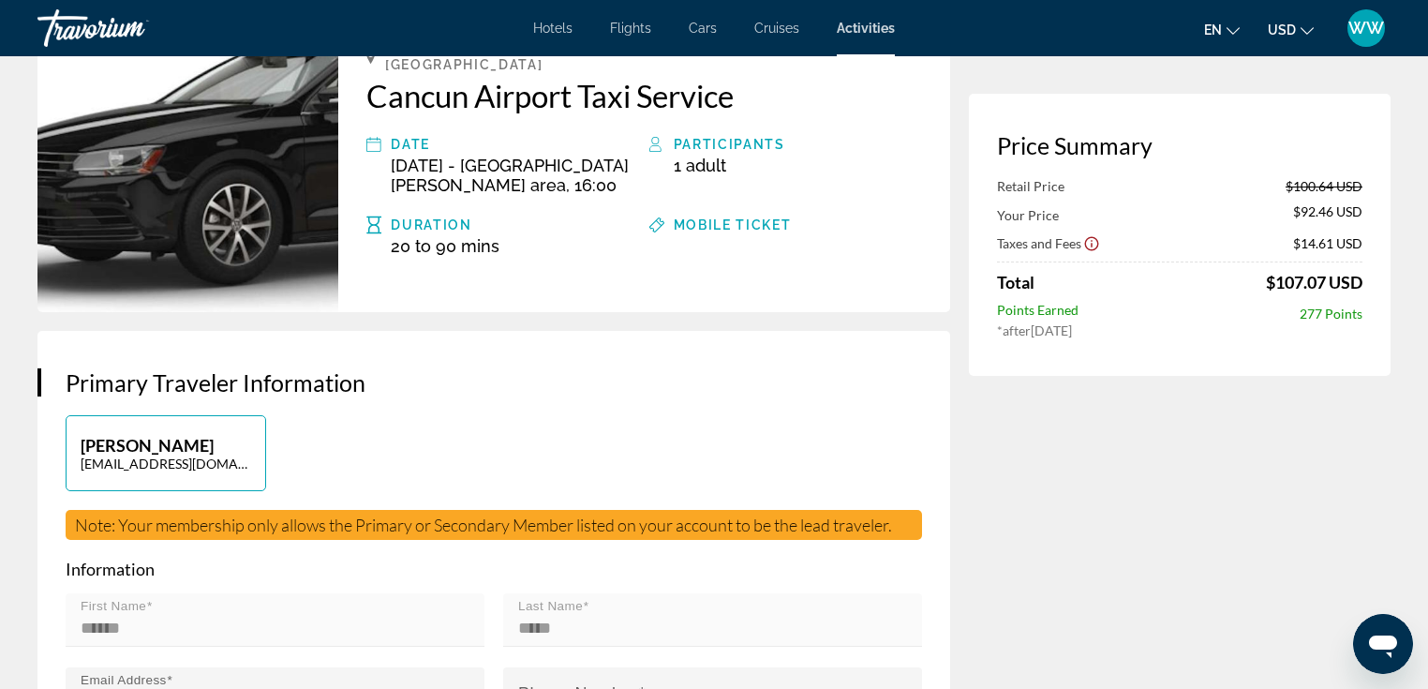
scroll to position [0, 0]
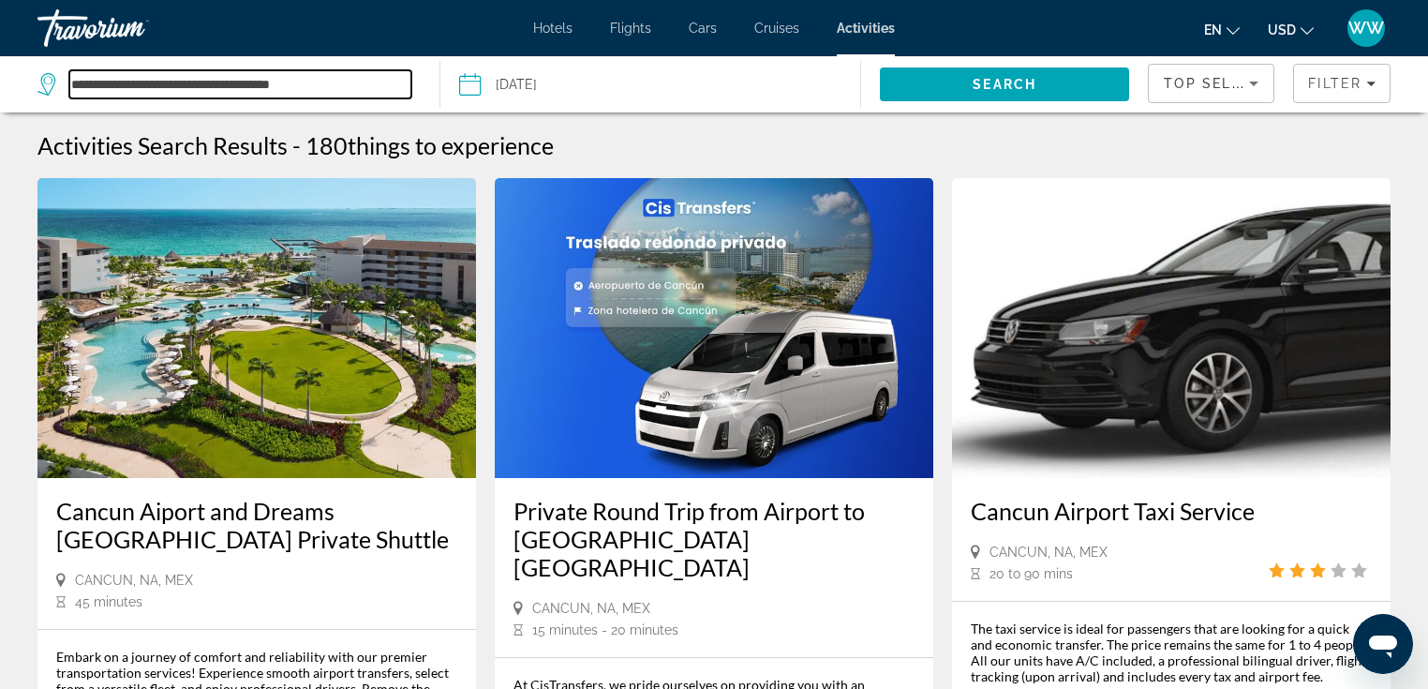
click at [306, 86] on input "**********" at bounding box center [240, 84] width 342 height 28
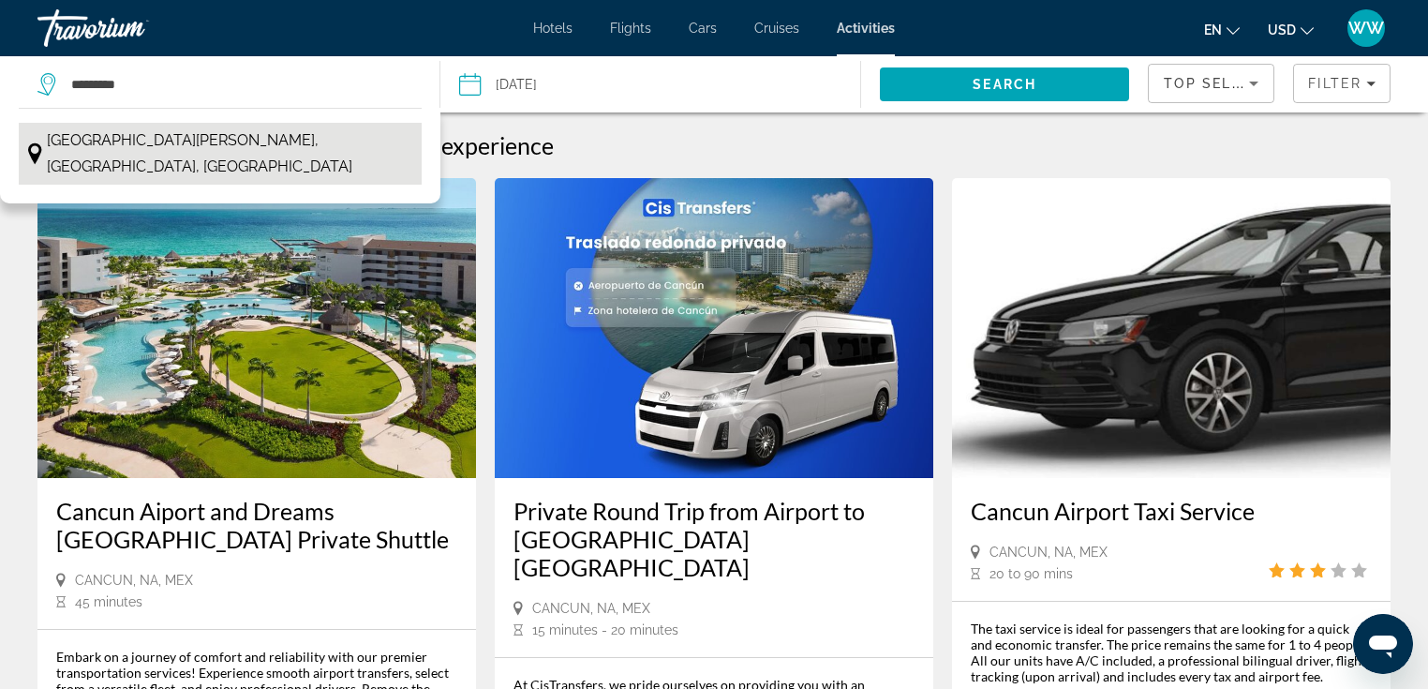
click at [297, 144] on span "[GEOGRAPHIC_DATA][PERSON_NAME], [GEOGRAPHIC_DATA], [GEOGRAPHIC_DATA]" at bounding box center [229, 153] width 365 height 52
type input "**********"
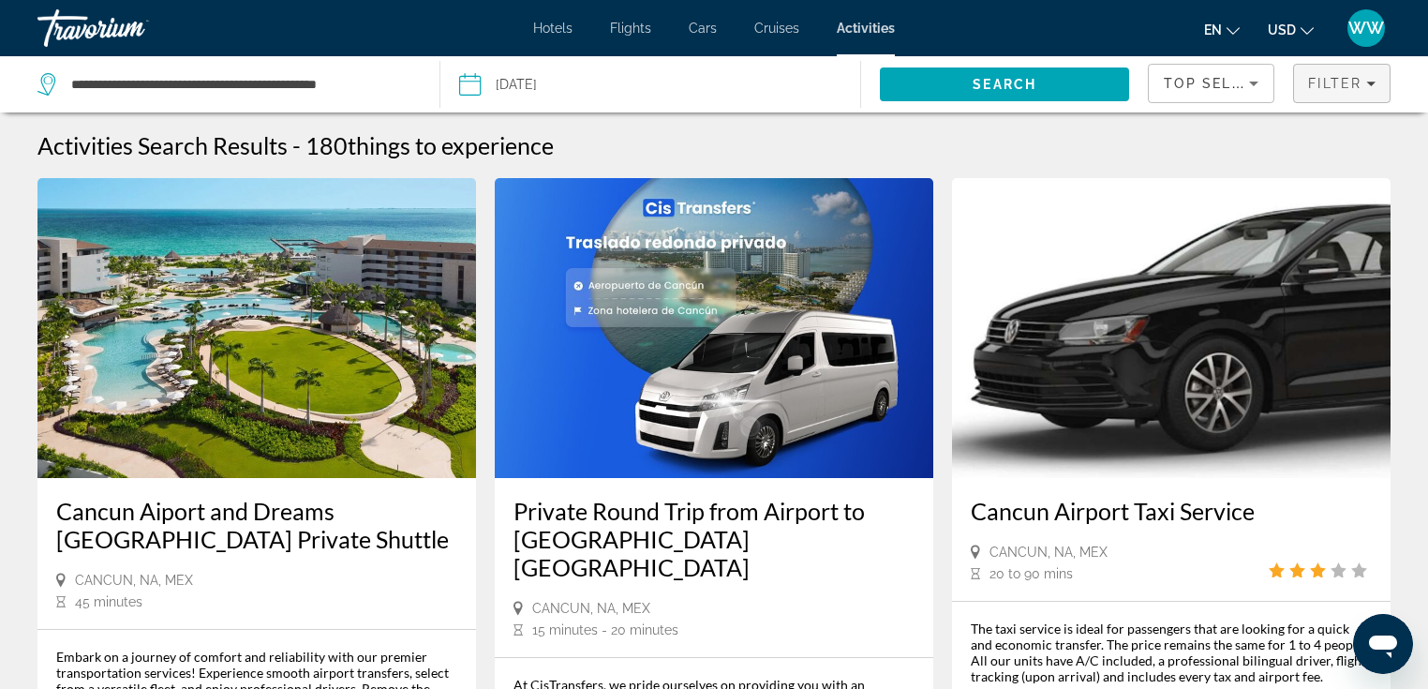
click at [1334, 83] on span "Filter" at bounding box center [1334, 83] width 53 height 15
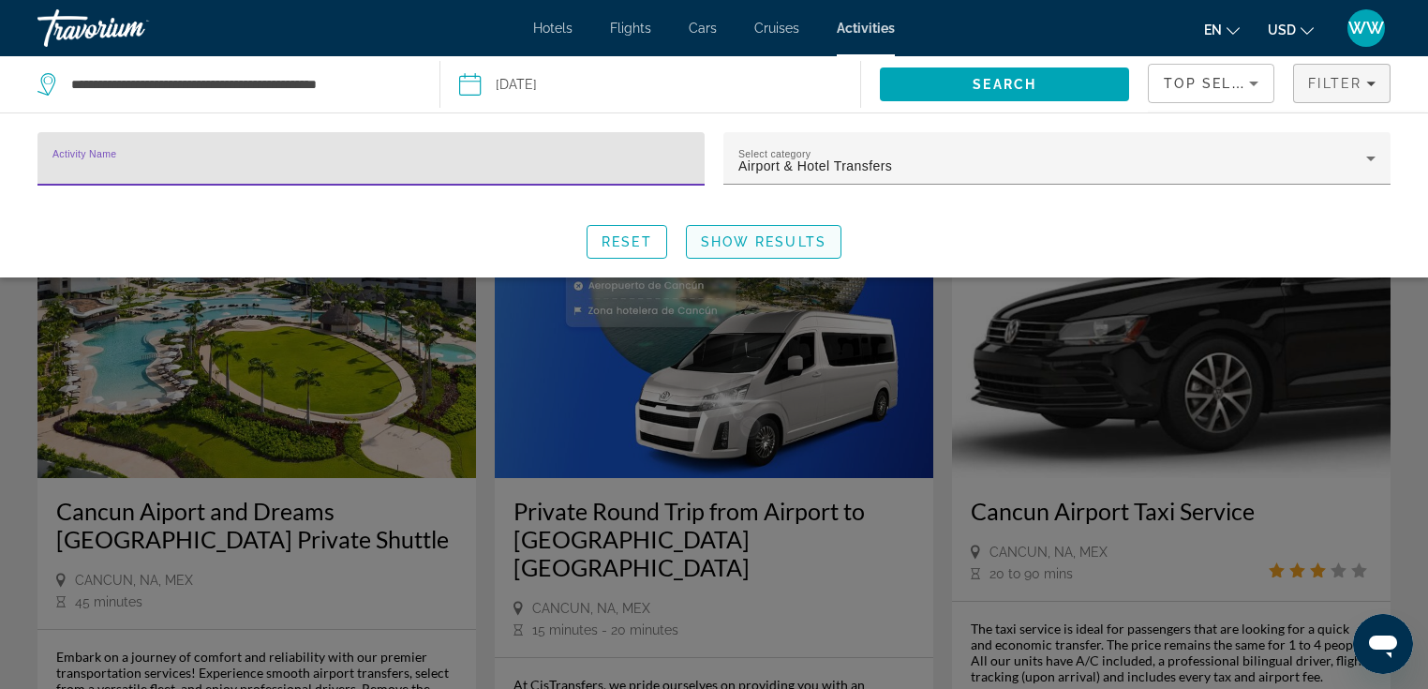
click at [810, 241] on span "Show Results" at bounding box center [764, 241] width 126 height 15
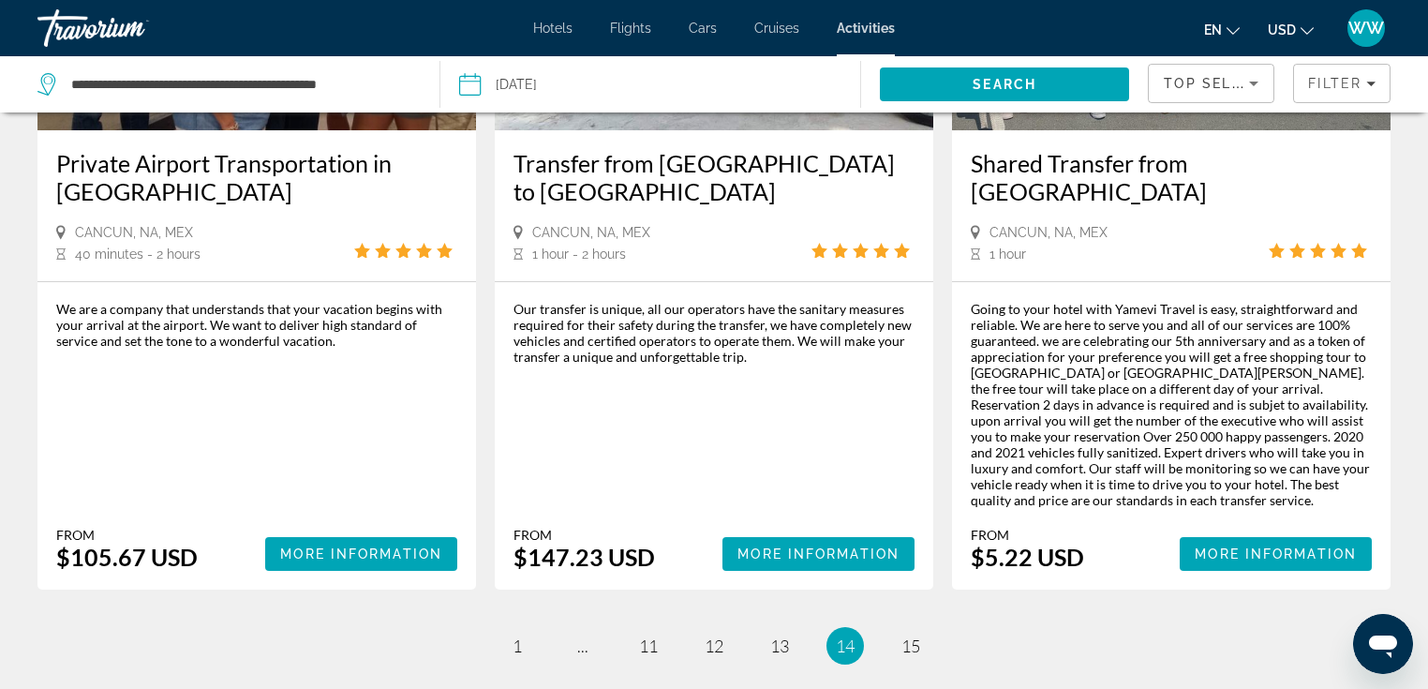
scroll to position [2841, 0]
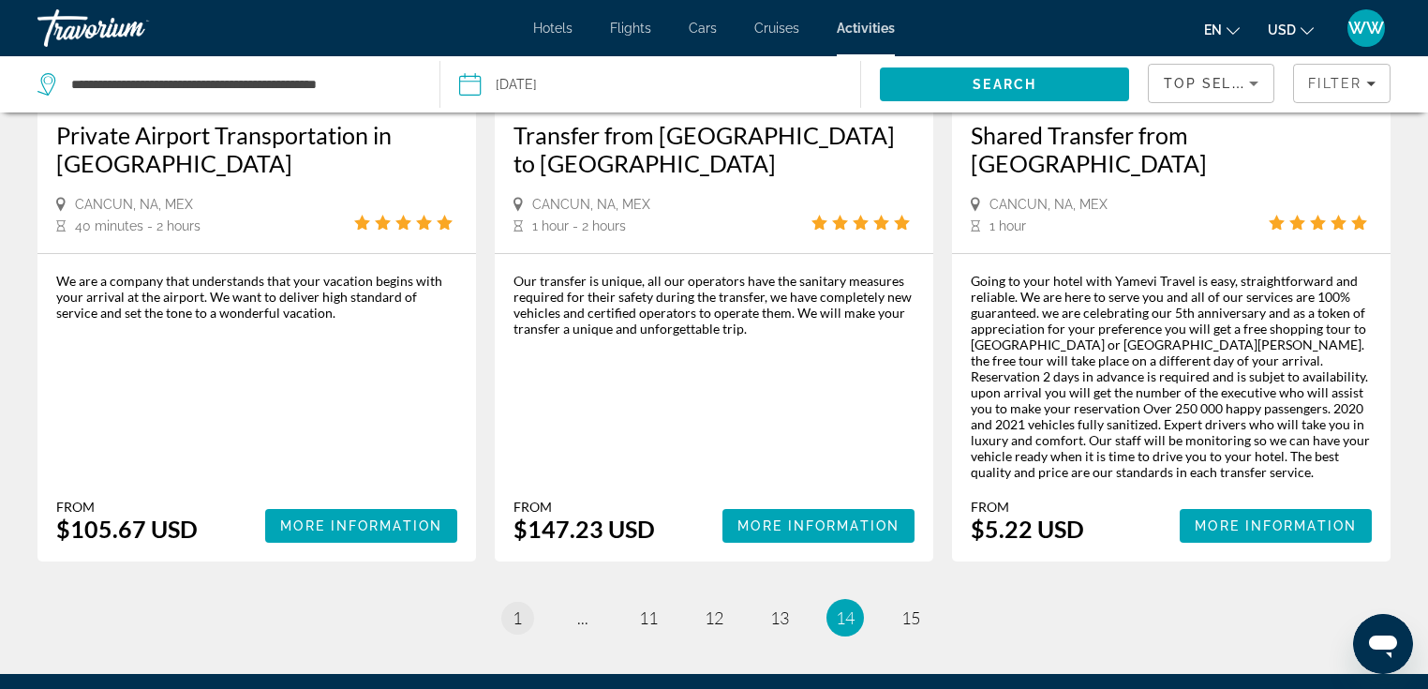
click at [514, 607] on span "1" at bounding box center [517, 617] width 9 height 21
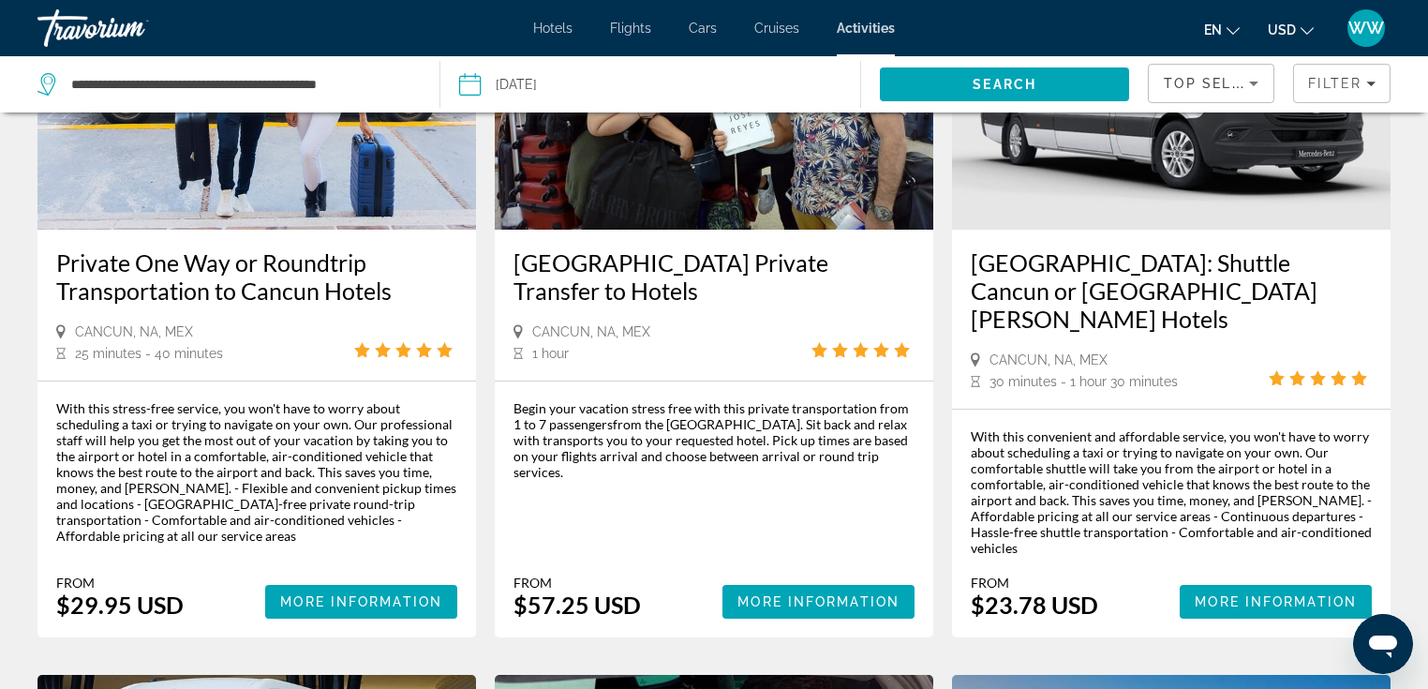
scroll to position [1041, 0]
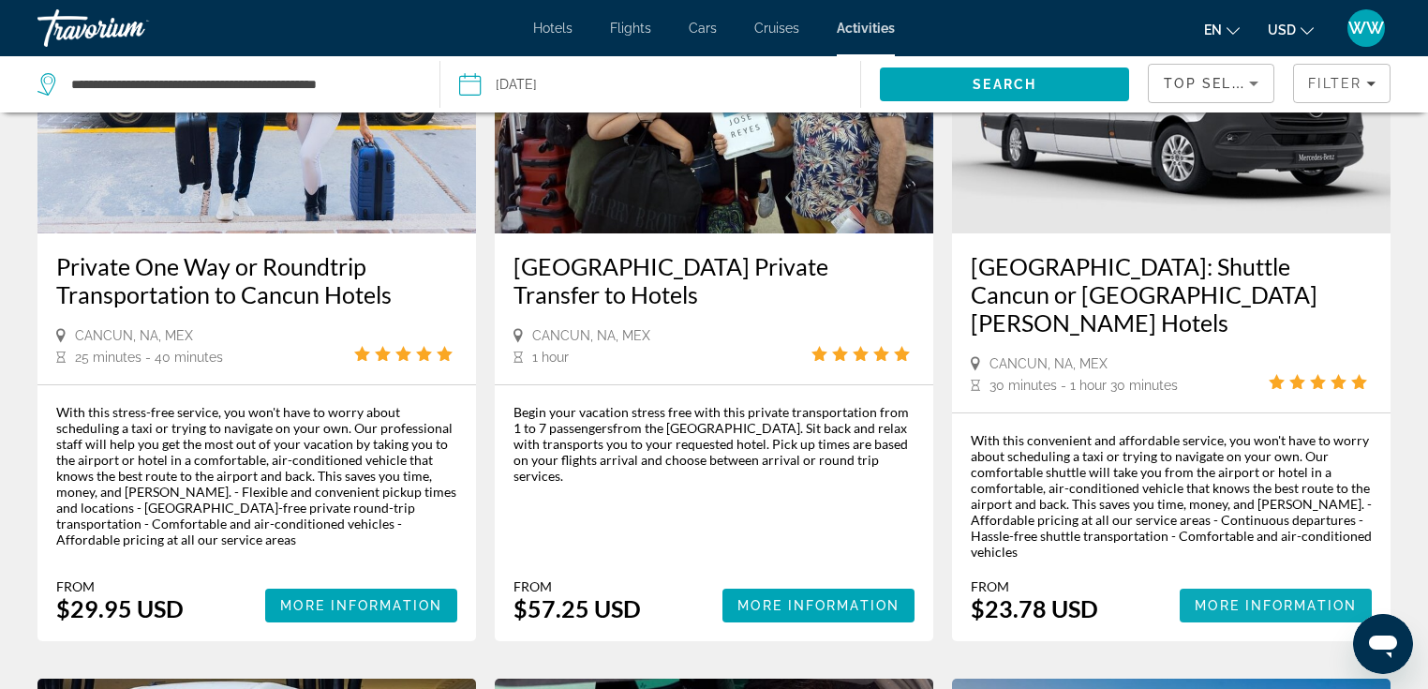
click at [1290, 598] on span "More Information" at bounding box center [1276, 605] width 162 height 15
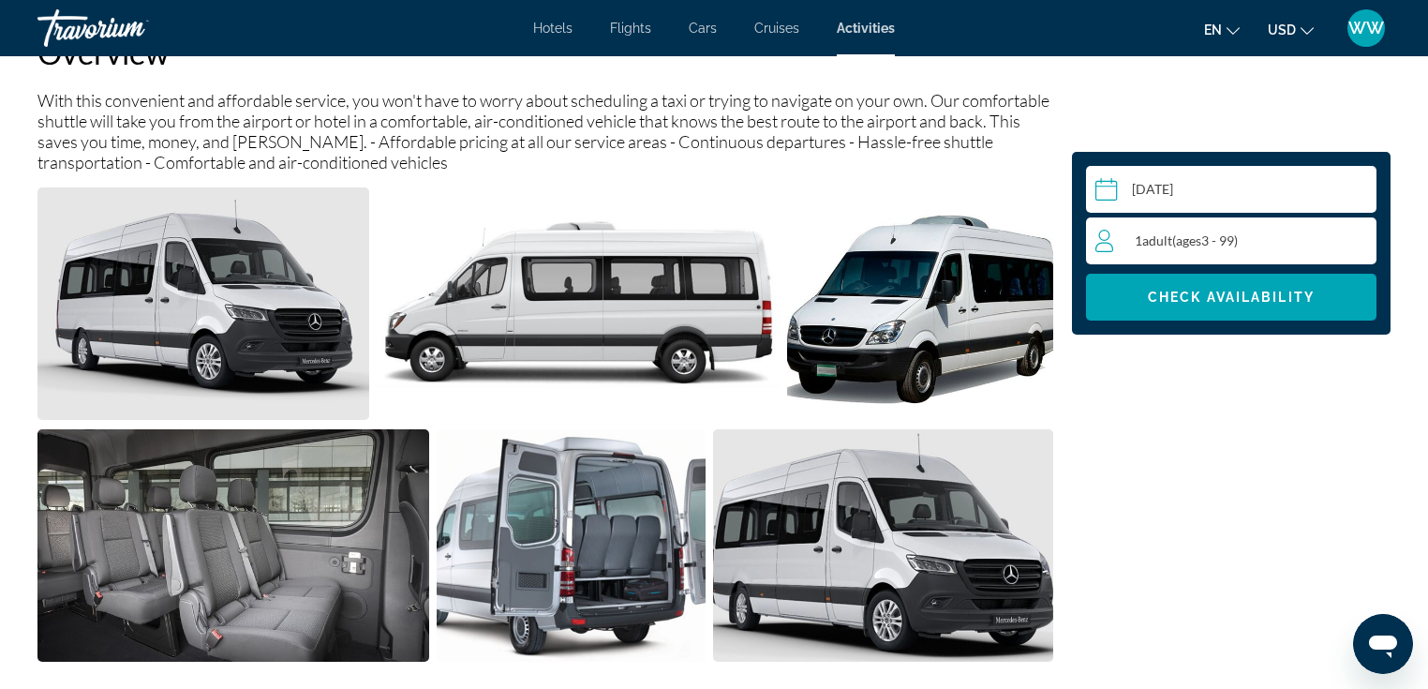
scroll to position [684, 0]
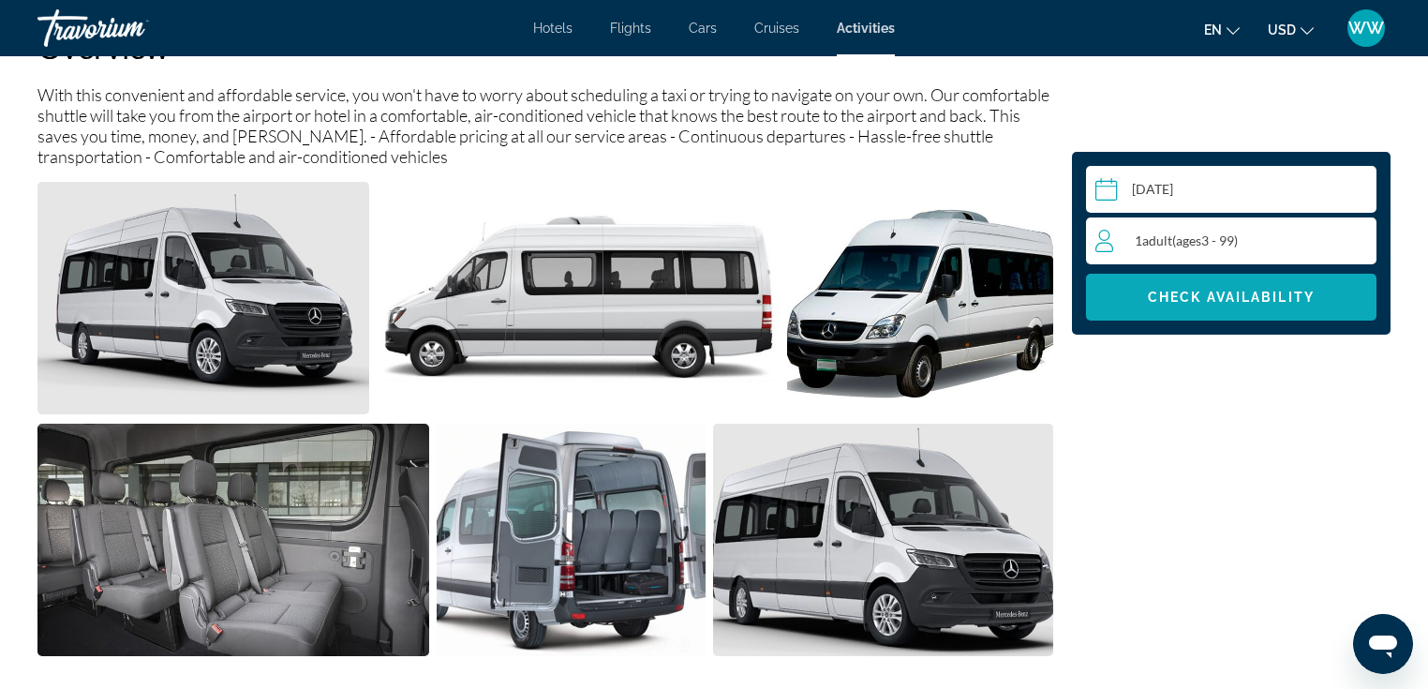
click at [1236, 299] on span "Check Availability" at bounding box center [1231, 297] width 167 height 15
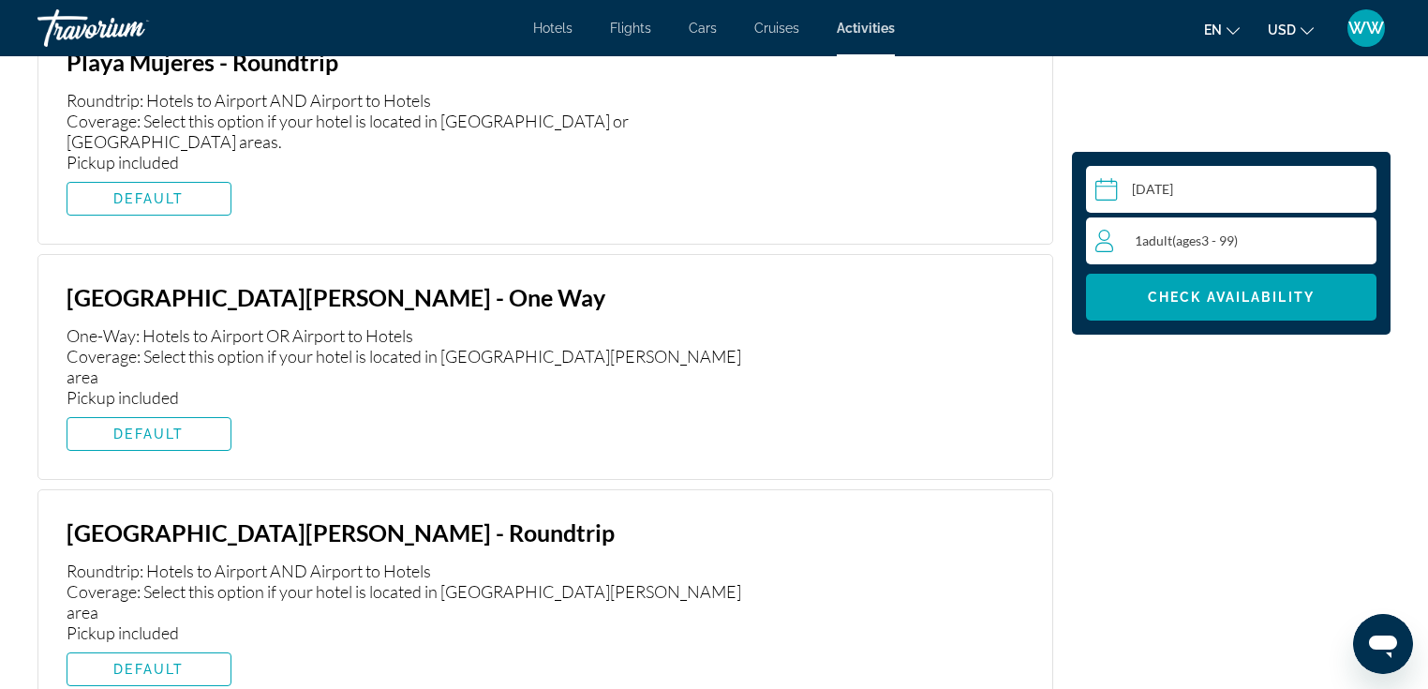
scroll to position [3816, 0]
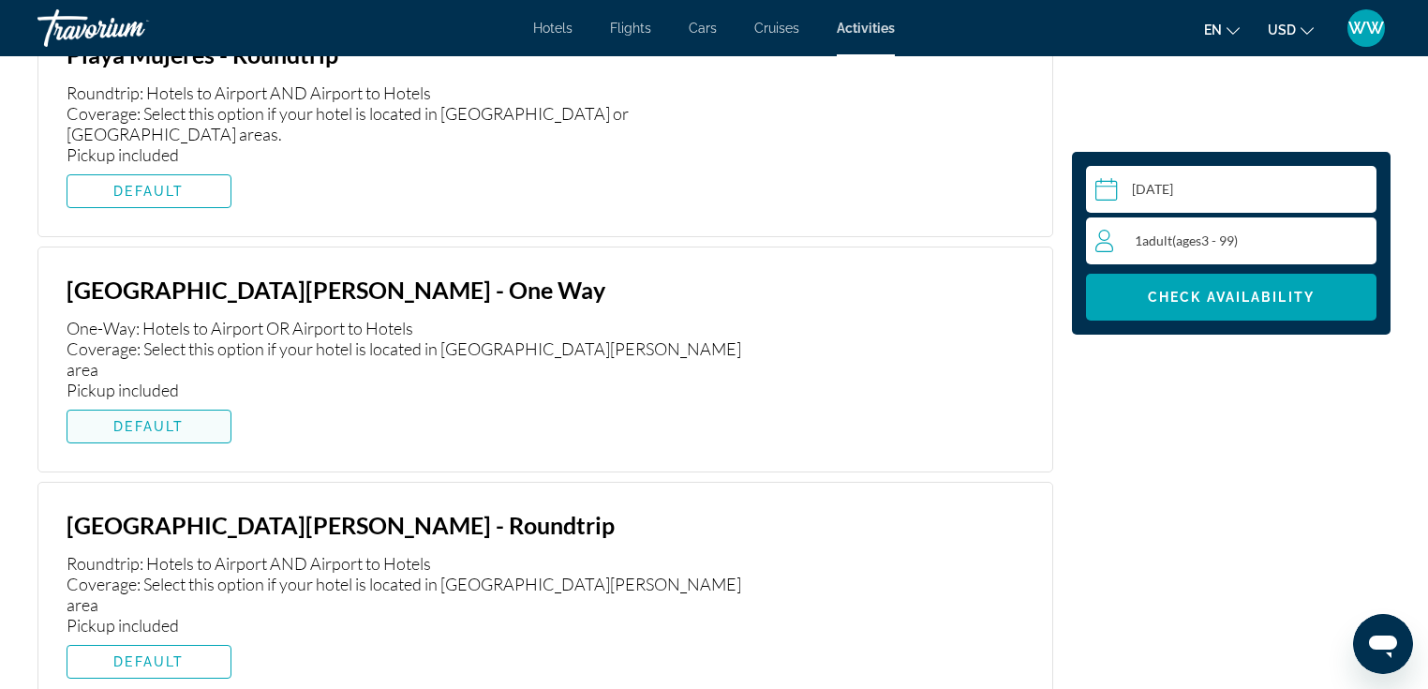
click at [171, 419] on span "DEFAULT" at bounding box center [148, 426] width 70 height 15
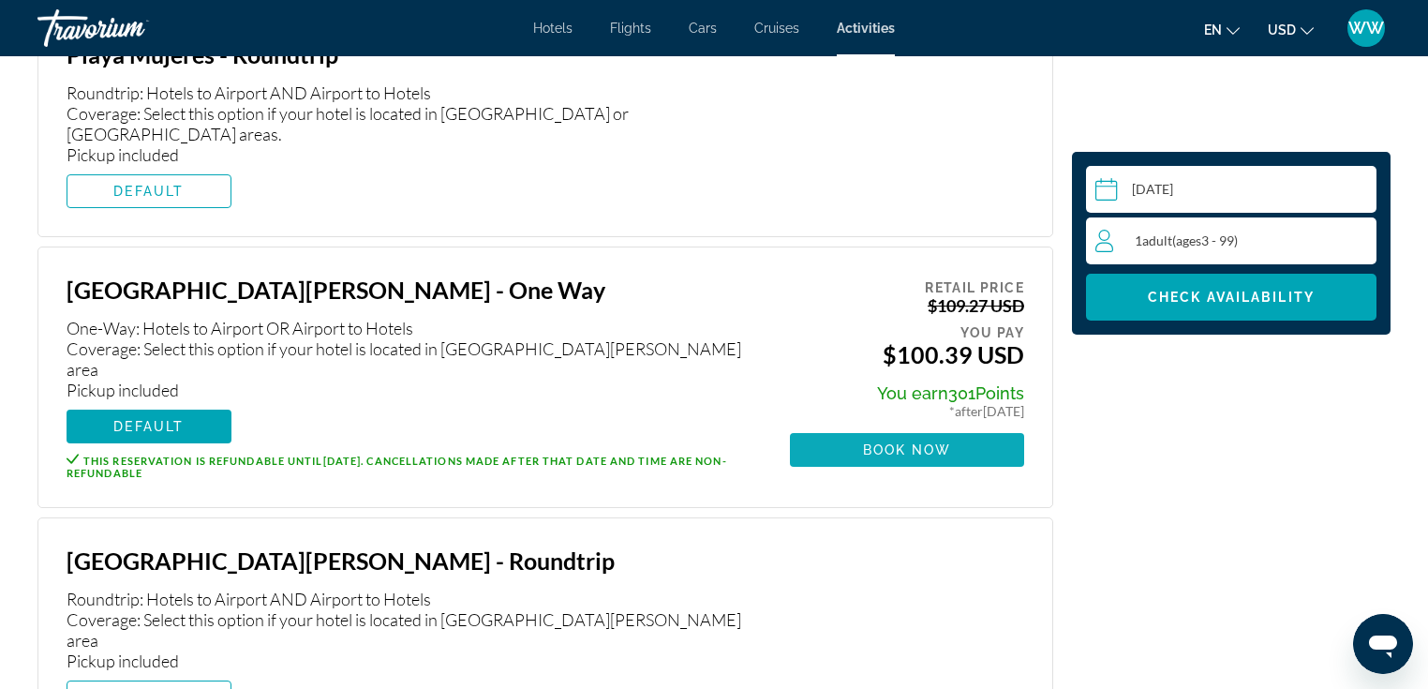
click at [911, 442] on span "Book now" at bounding box center [907, 449] width 89 height 15
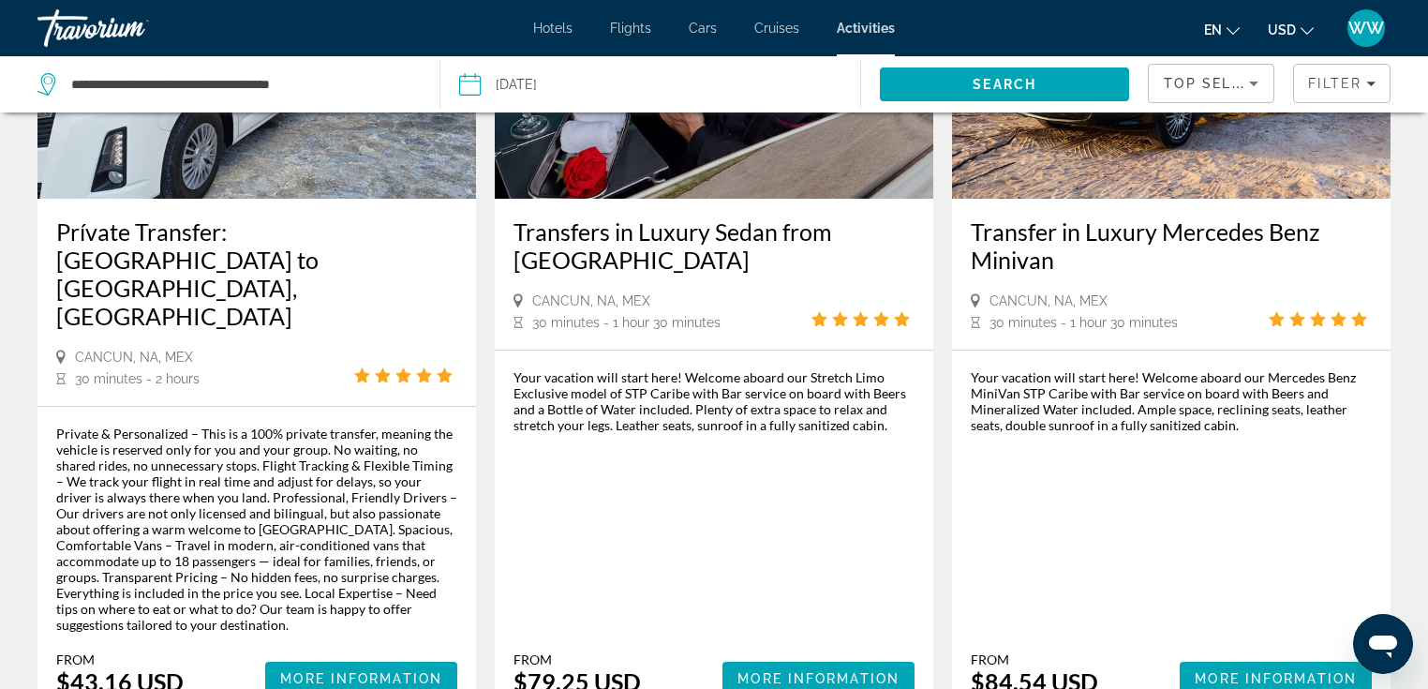
scroll to position [1849, 0]
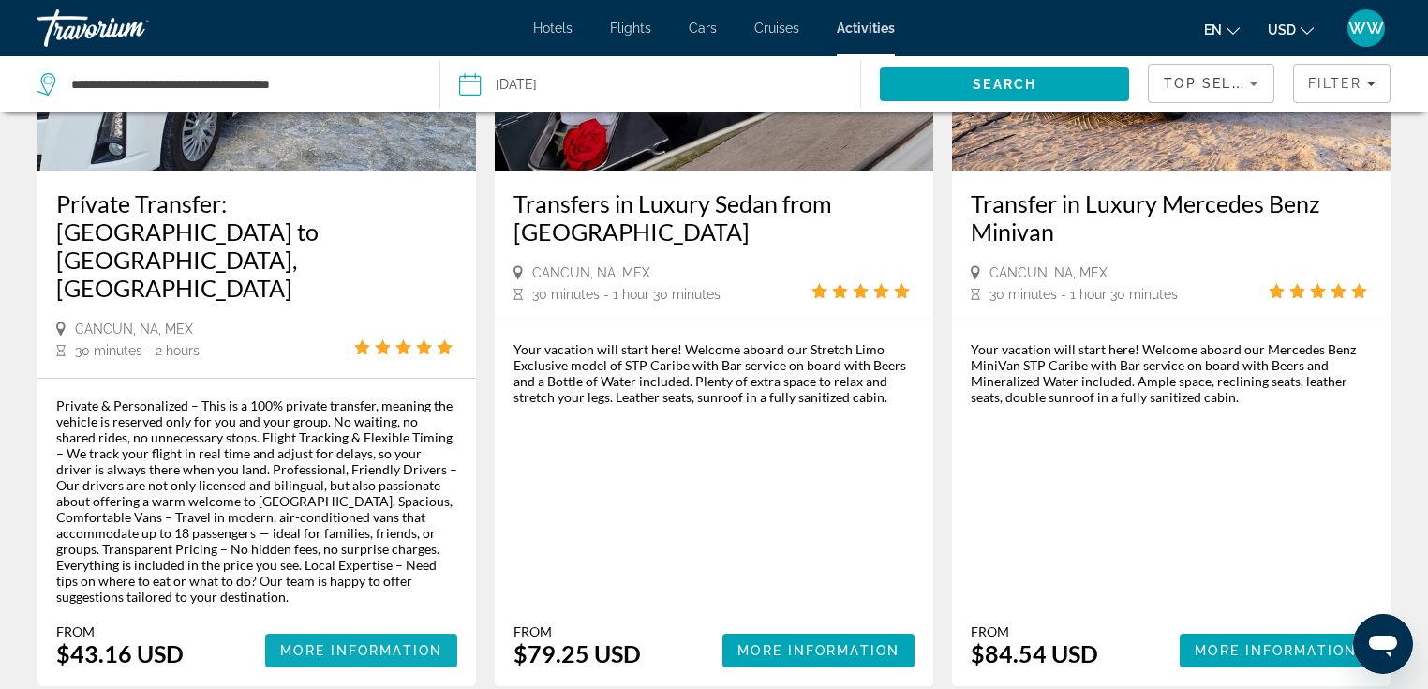
click at [392, 643] on span "More Information" at bounding box center [361, 650] width 162 height 15
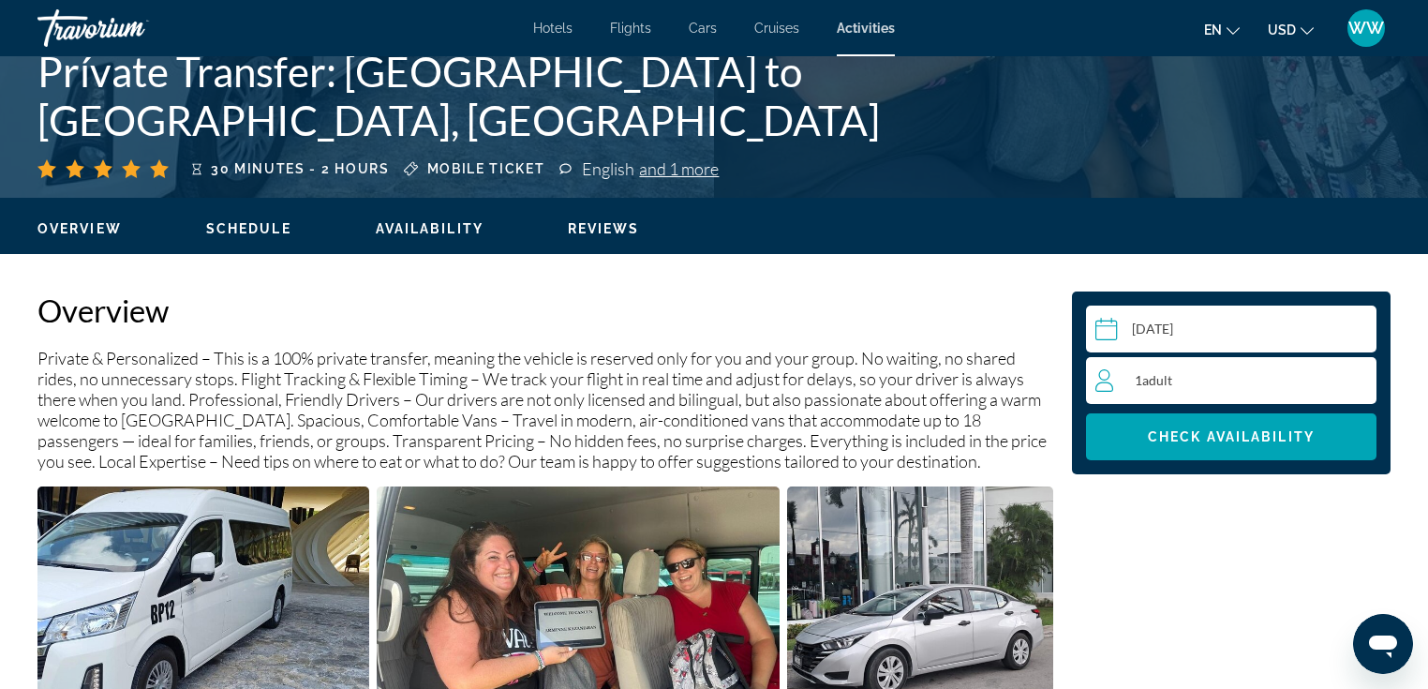
scroll to position [442, 0]
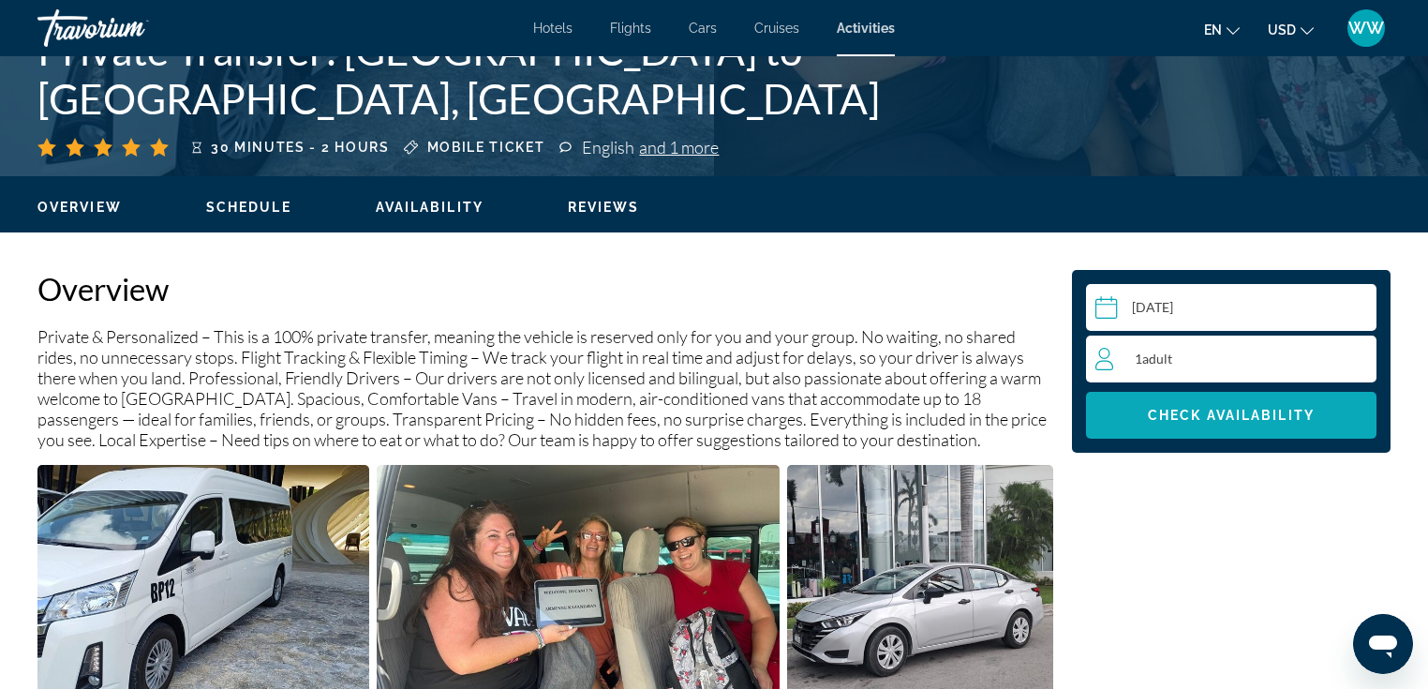
click at [1234, 410] on span "Check Availability" at bounding box center [1231, 415] width 167 height 15
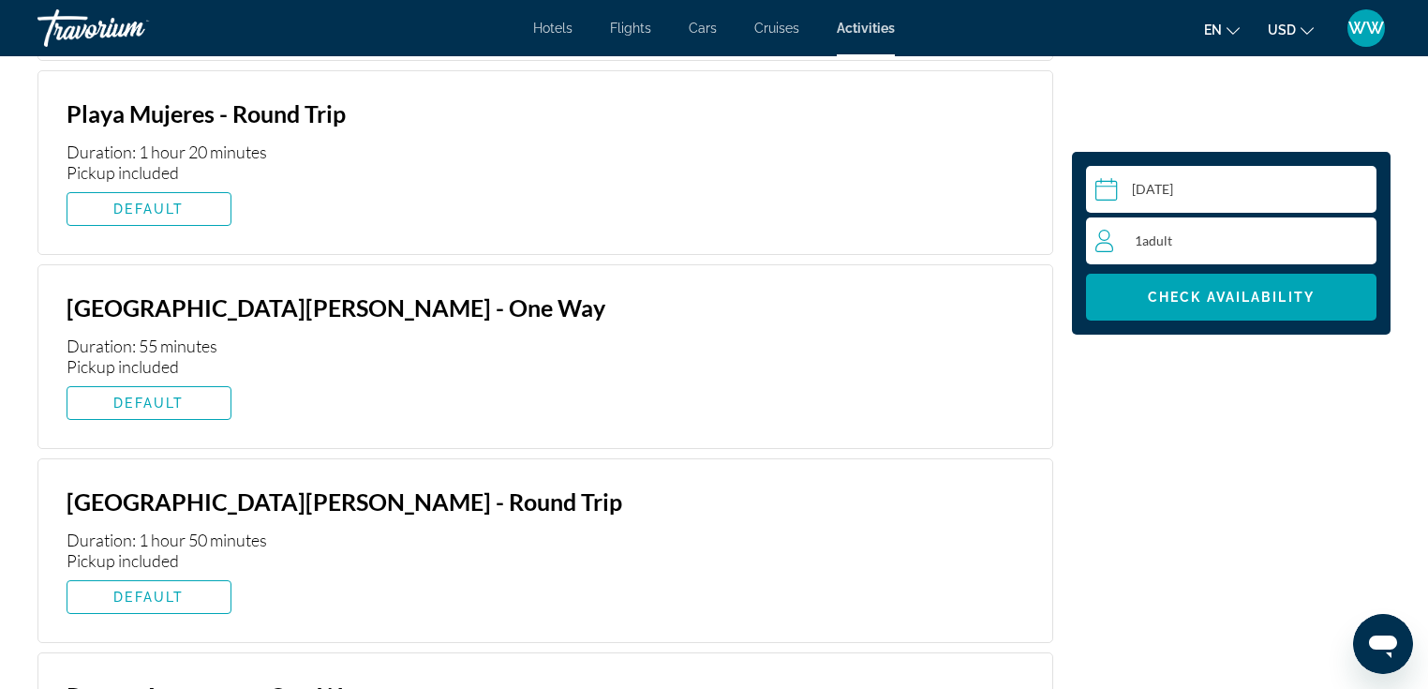
scroll to position [4507, 0]
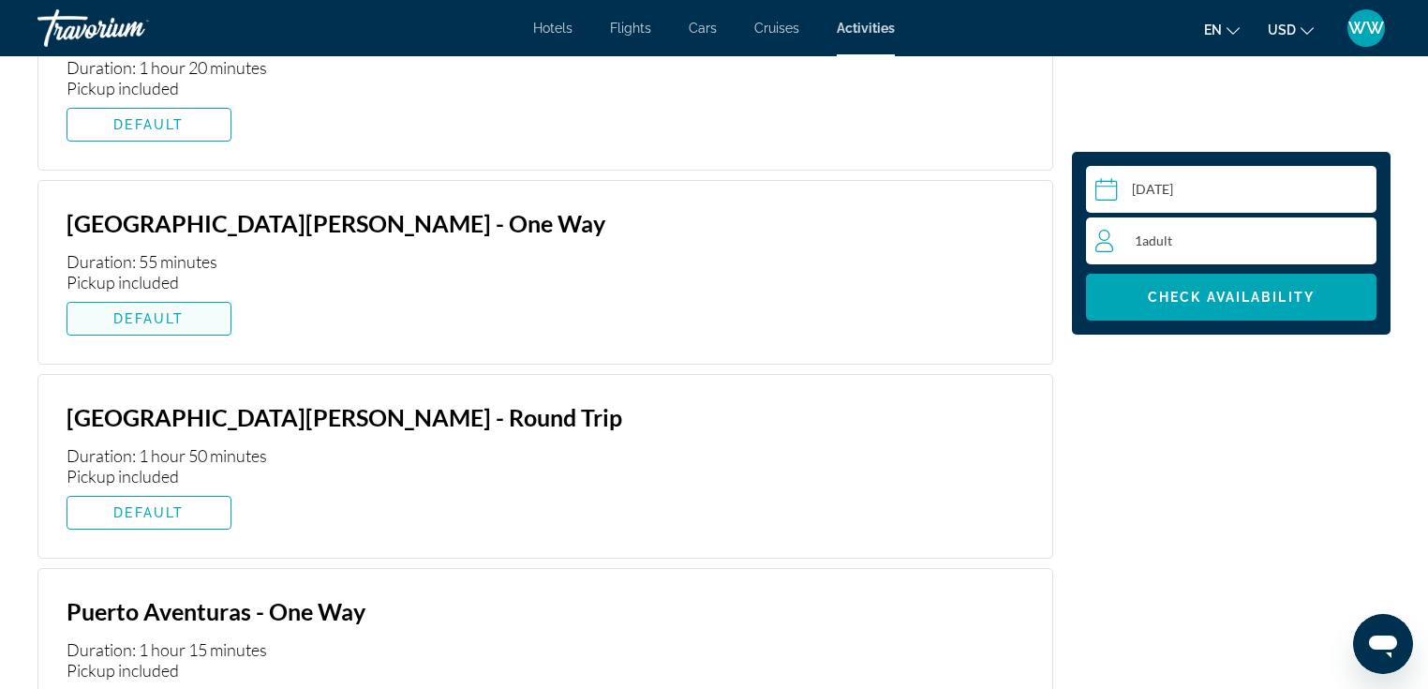
click at [180, 311] on span "DEFAULT" at bounding box center [148, 318] width 70 height 15
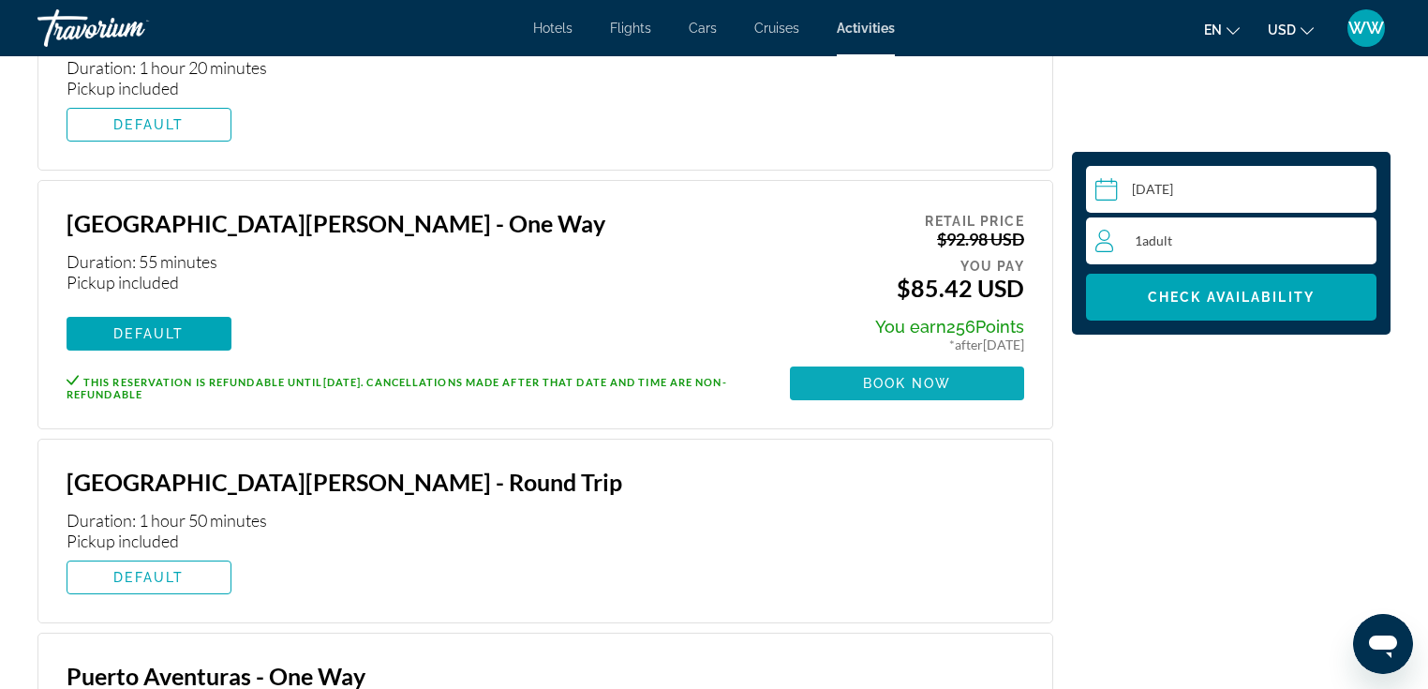
click at [919, 376] on span "Book now" at bounding box center [907, 383] width 89 height 15
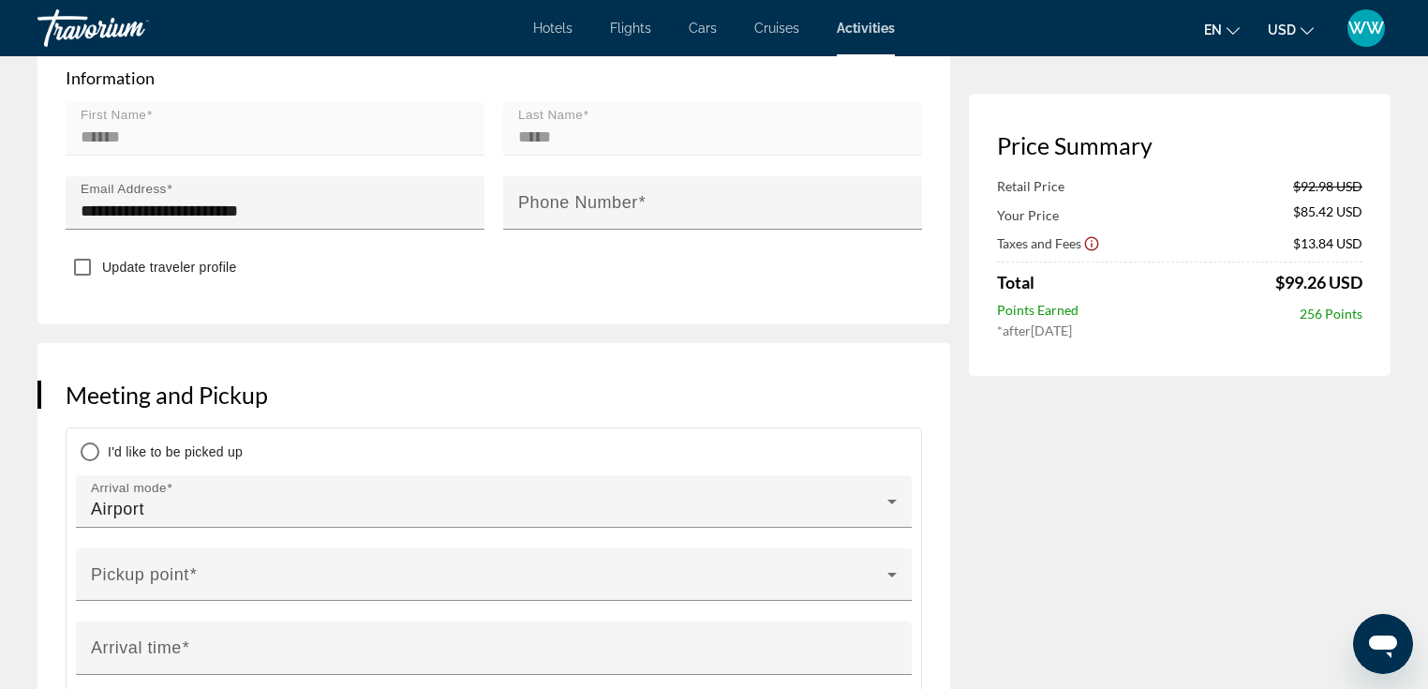
scroll to position [787, 0]
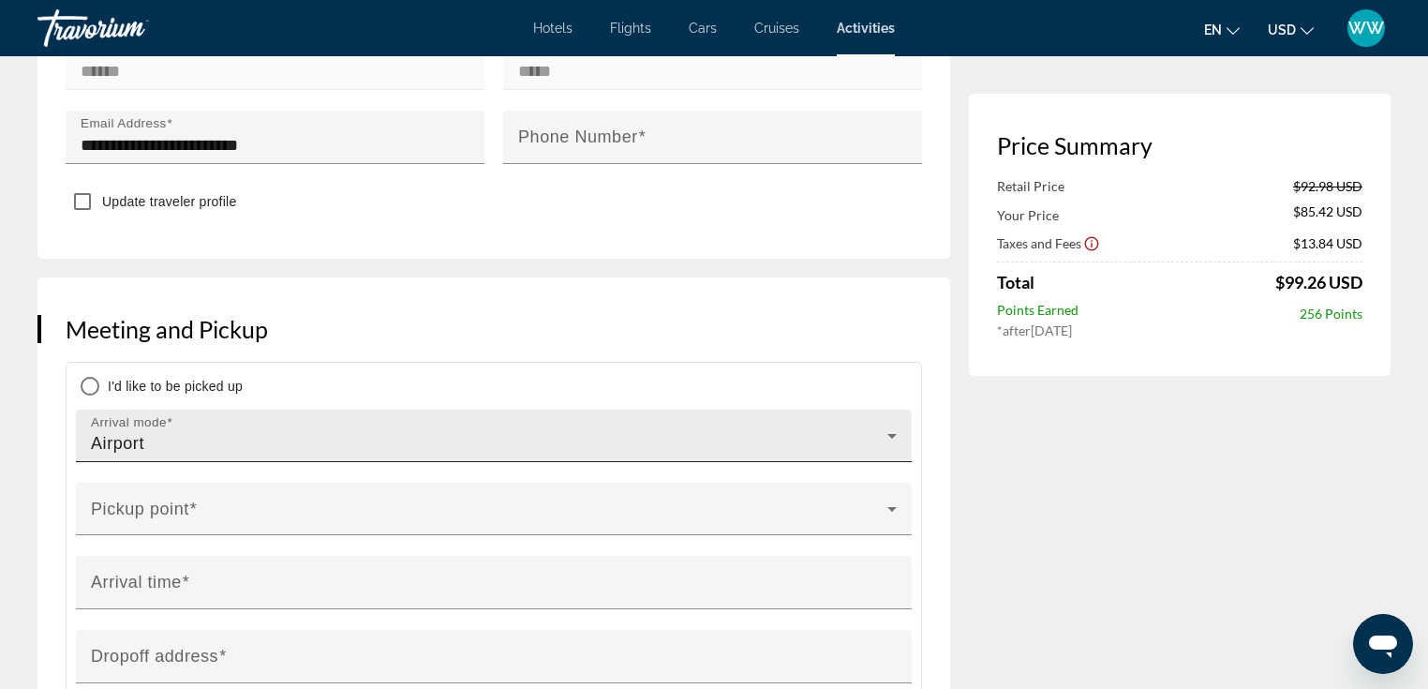
click at [801, 432] on div "Airport" at bounding box center [489, 443] width 797 height 22
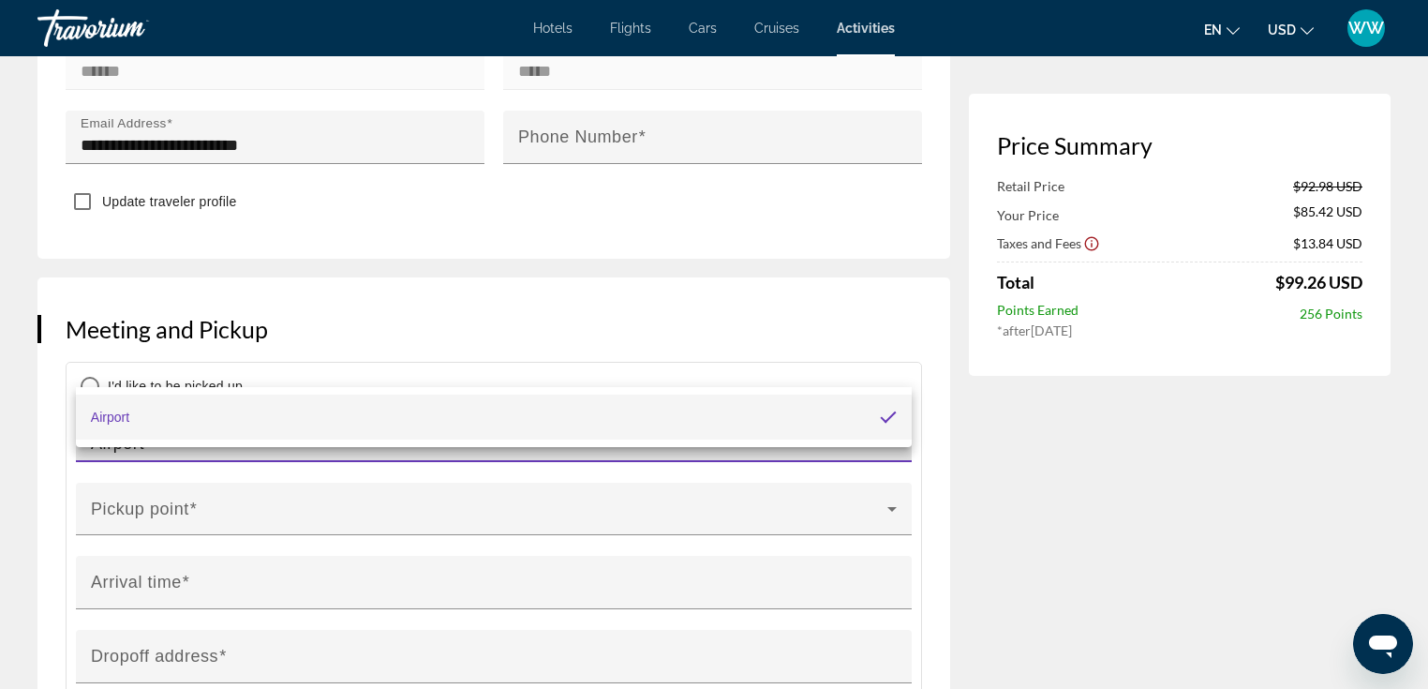
click at [1031, 483] on div at bounding box center [714, 344] width 1428 height 689
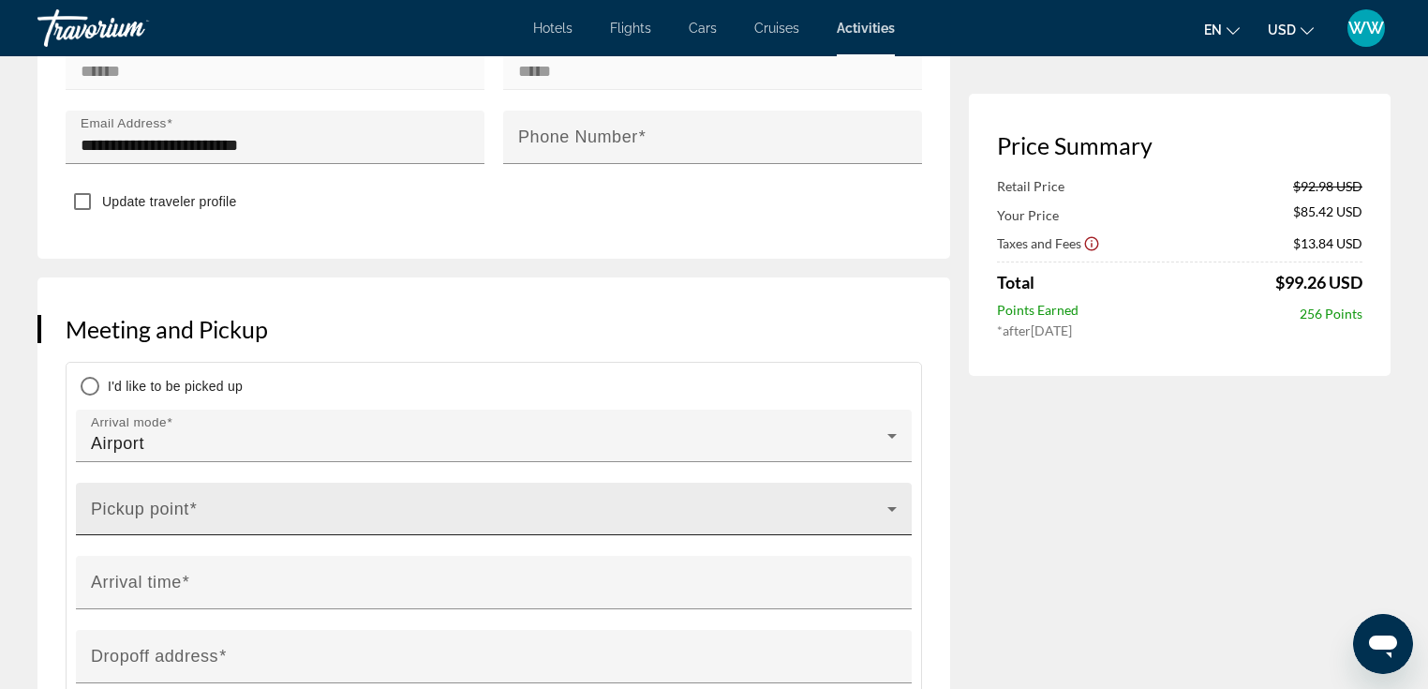
click at [713, 505] on span "Main content" at bounding box center [489, 516] width 797 height 22
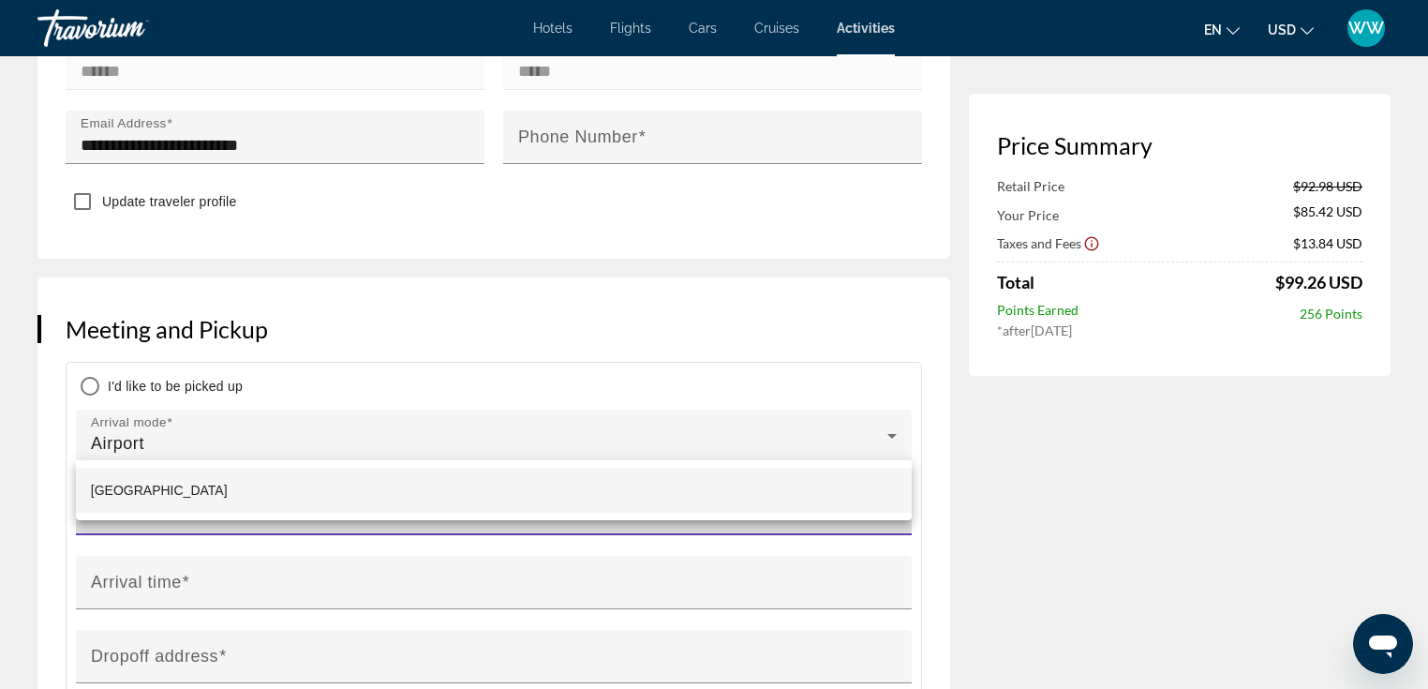
click at [653, 491] on mat-option "[GEOGRAPHIC_DATA]" at bounding box center [494, 490] width 836 height 45
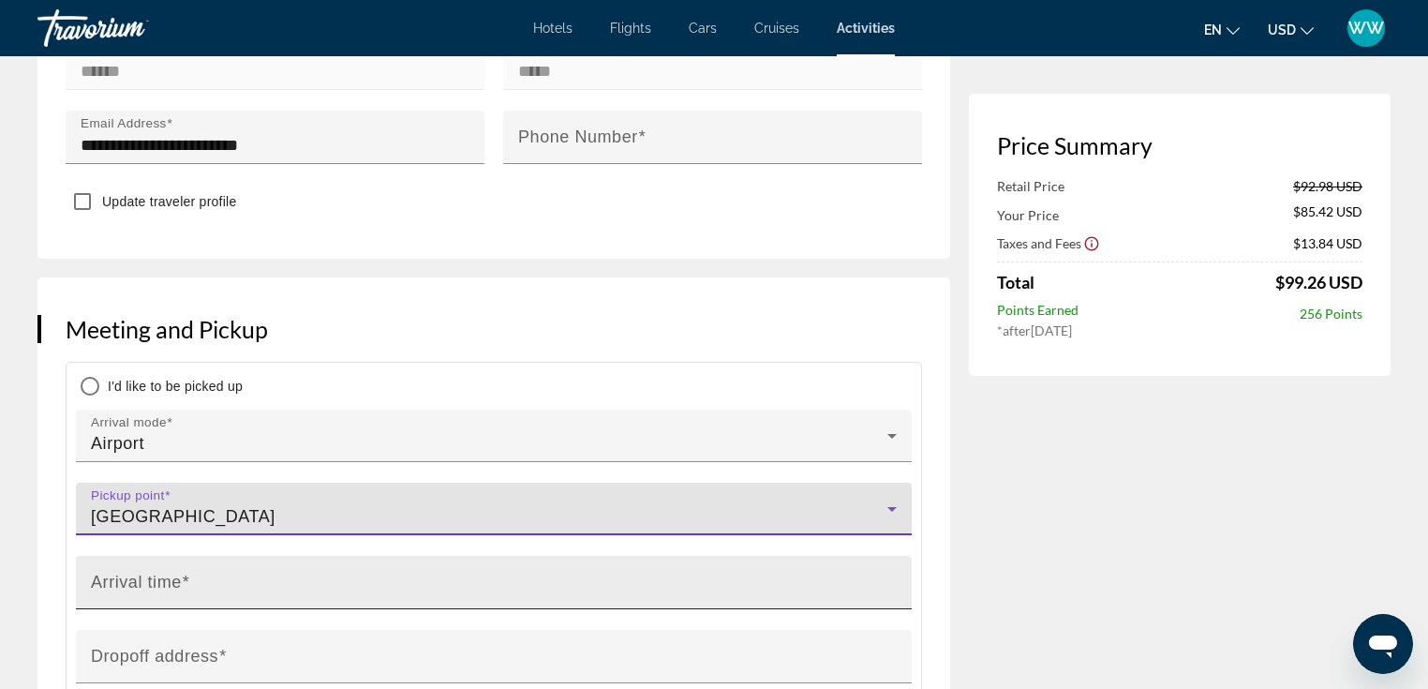
click at [637, 579] on input "Arrival time" at bounding box center [499, 590] width 817 height 22
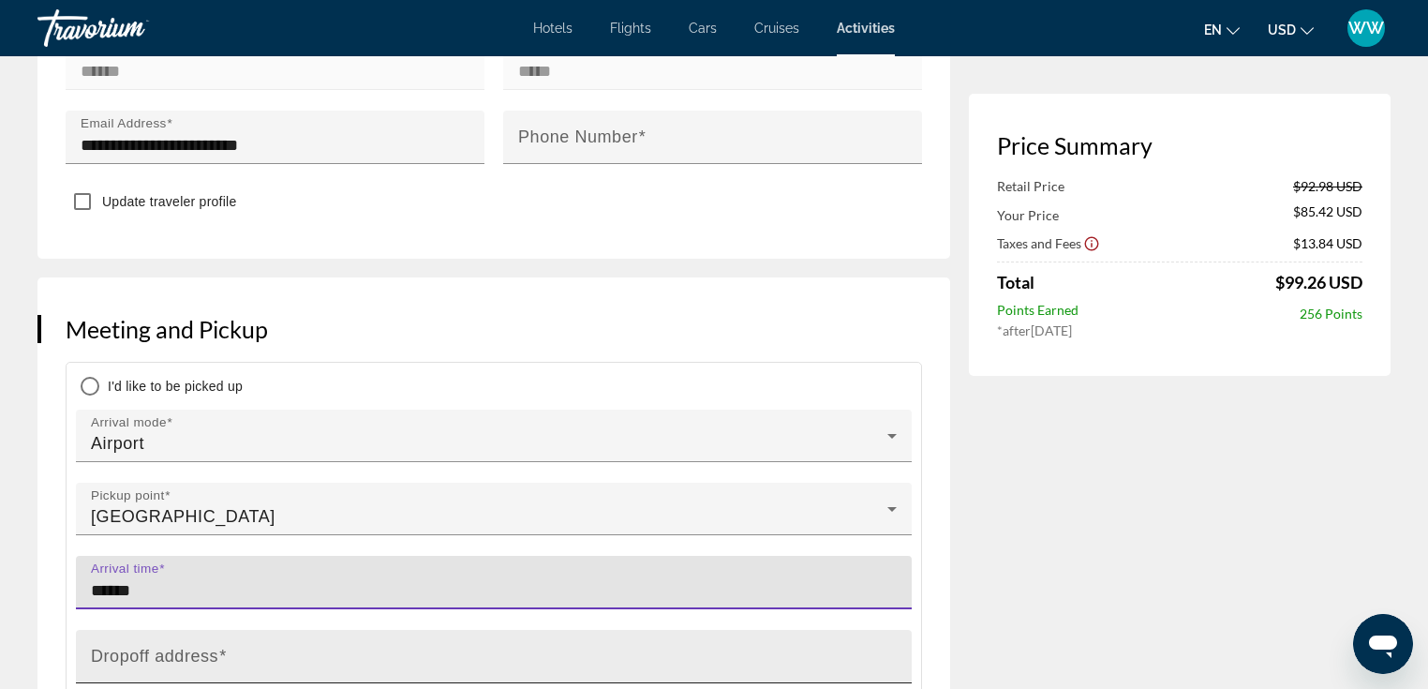
type input "******"
click at [436, 653] on input "Dropoff address" at bounding box center [499, 664] width 817 height 22
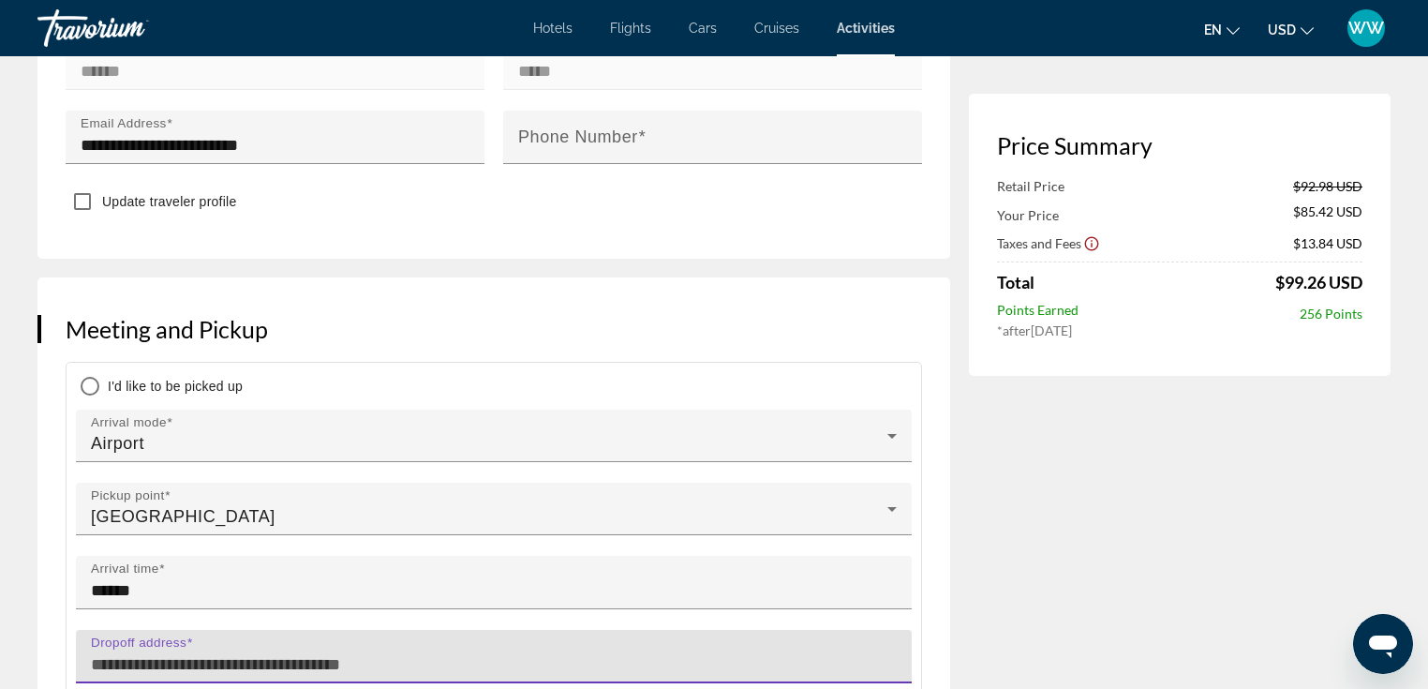
paste input "**********"
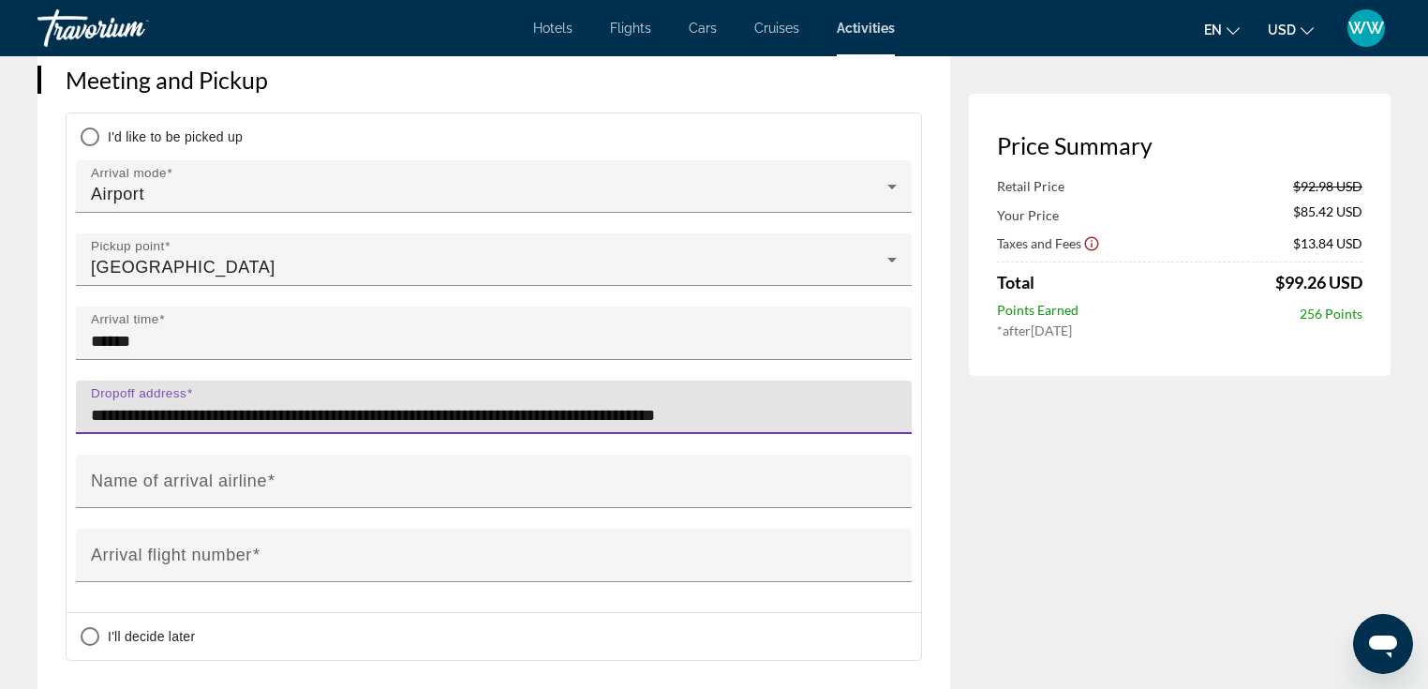
scroll to position [1118, 0]
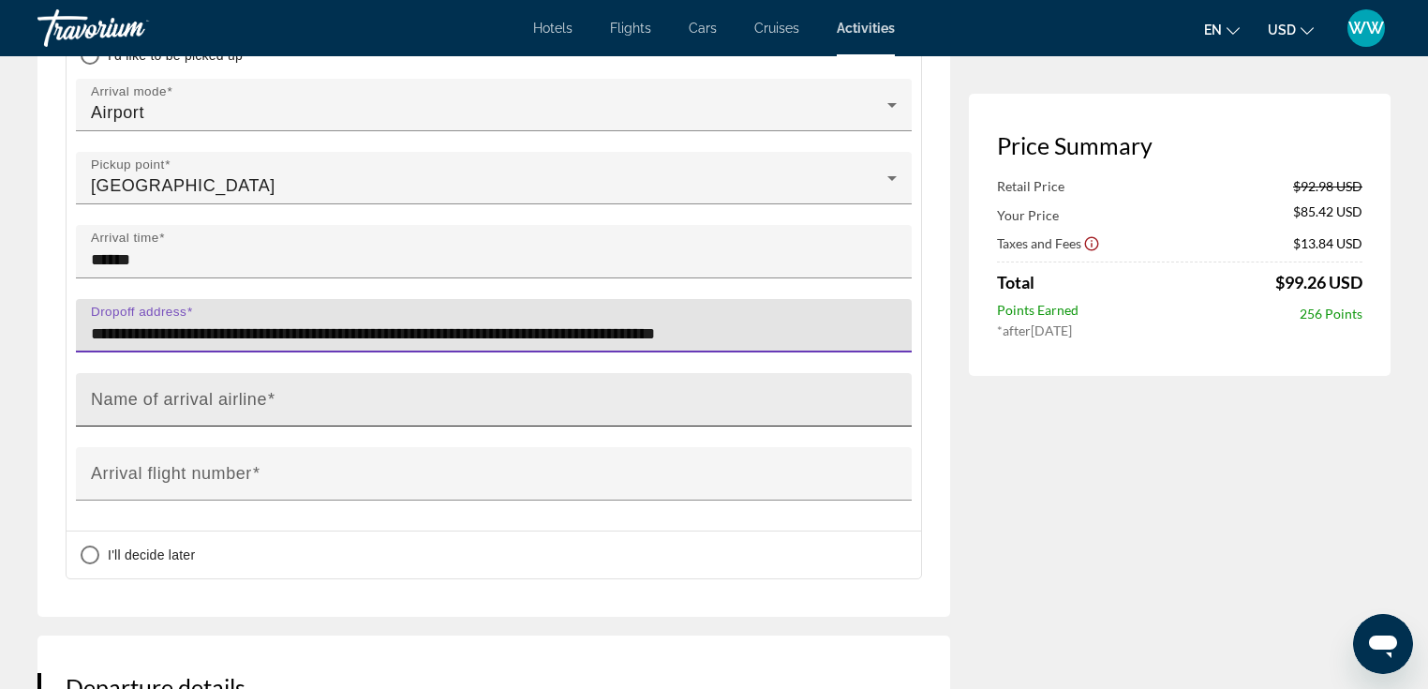
type input "**********"
click at [395, 373] on div "Name of arrival airline" at bounding box center [499, 399] width 817 height 53
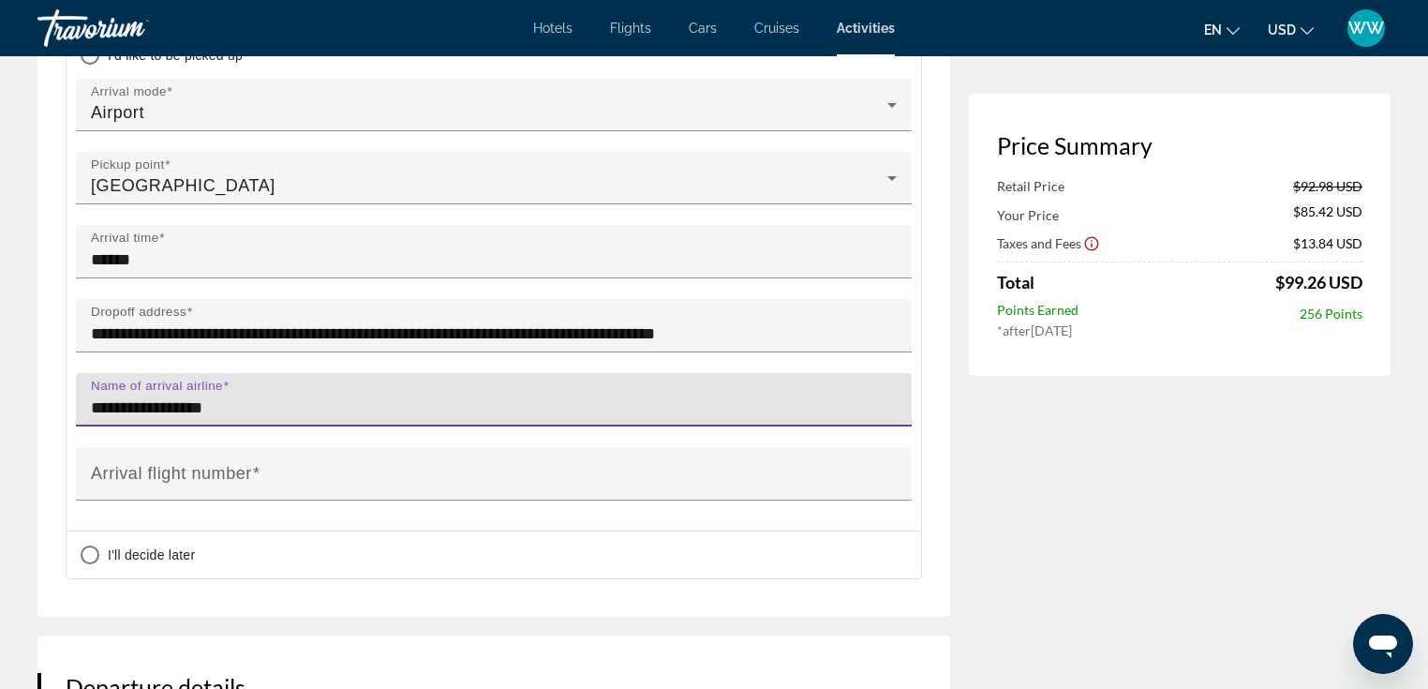
type input "**********"
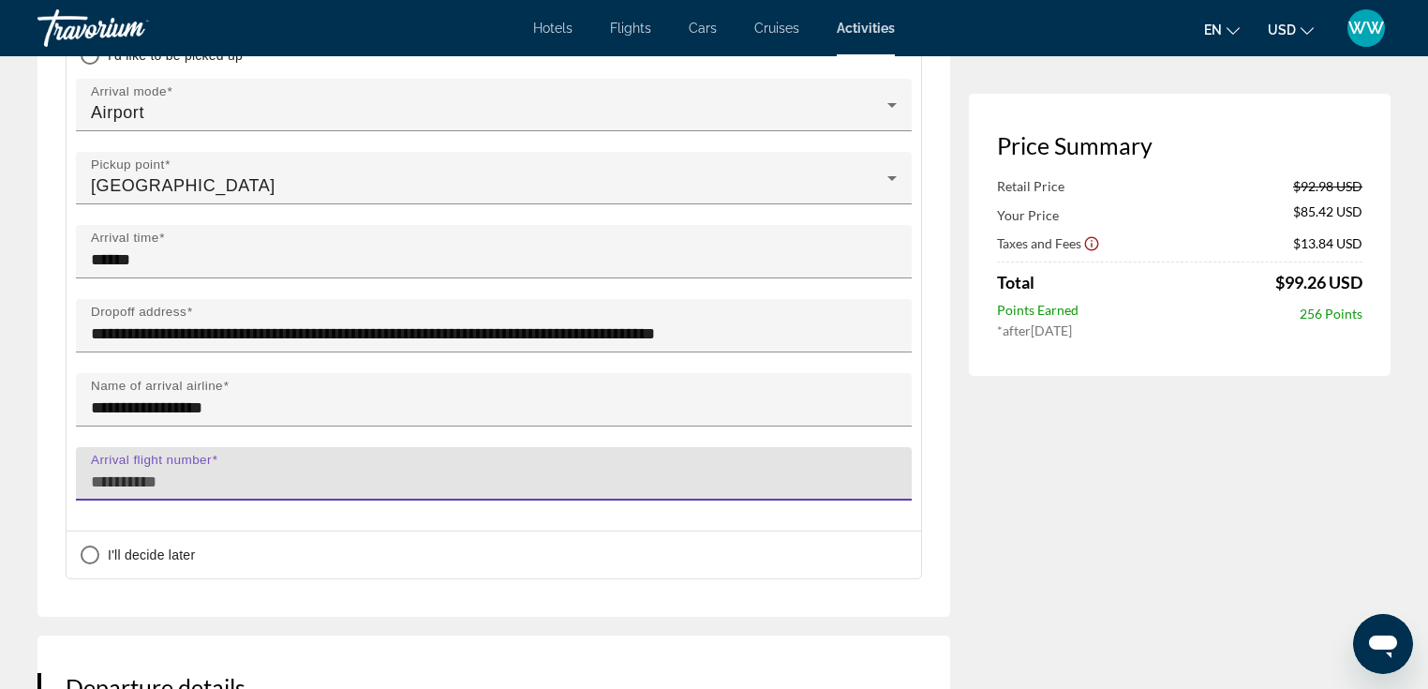
click at [161, 470] on input "Arrival flight number" at bounding box center [499, 481] width 817 height 22
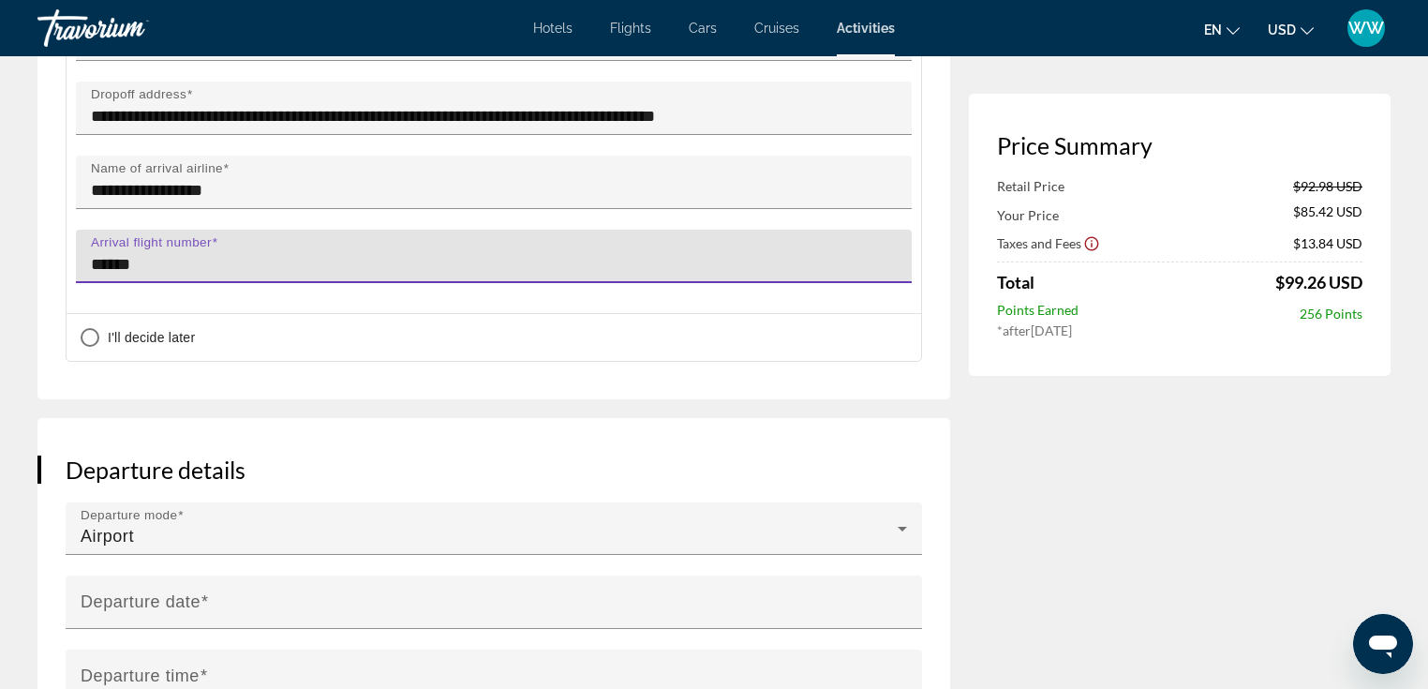
scroll to position [1514, 0]
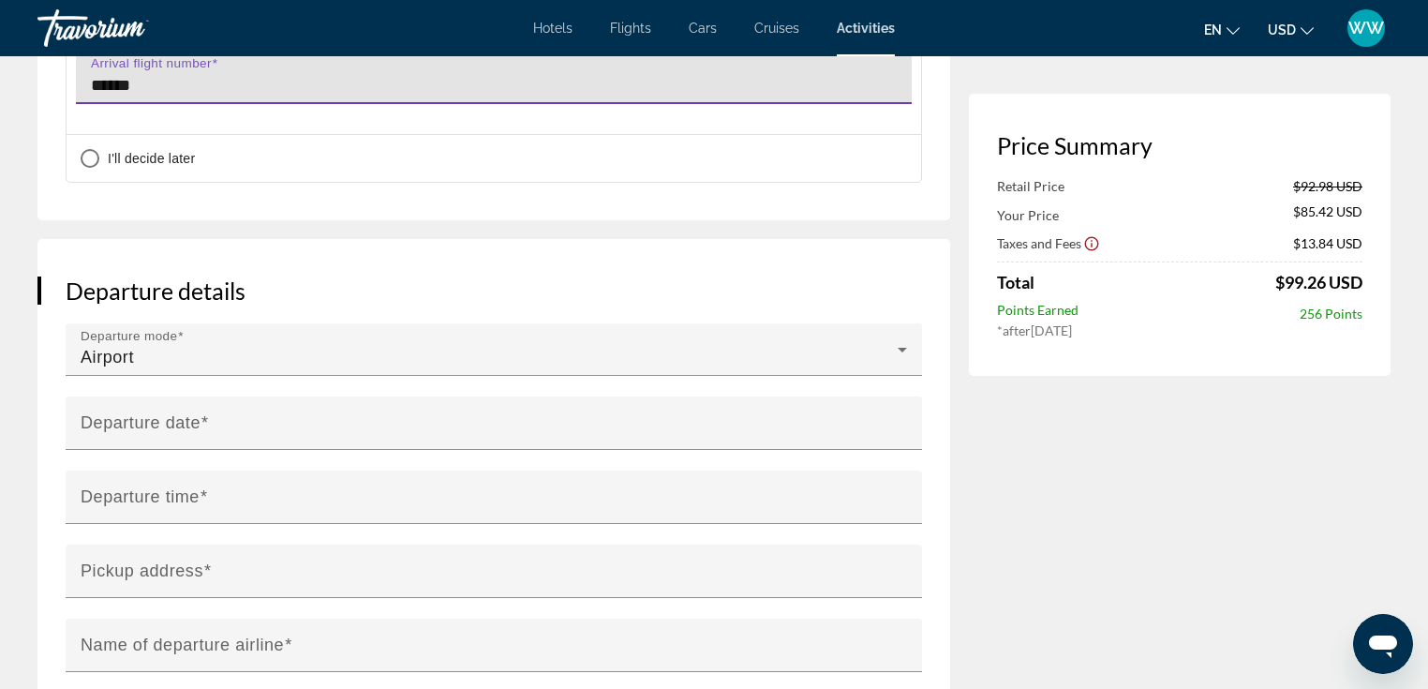
type input "******"
click at [304, 396] on input "**********" at bounding box center [498, 436] width 864 height 80
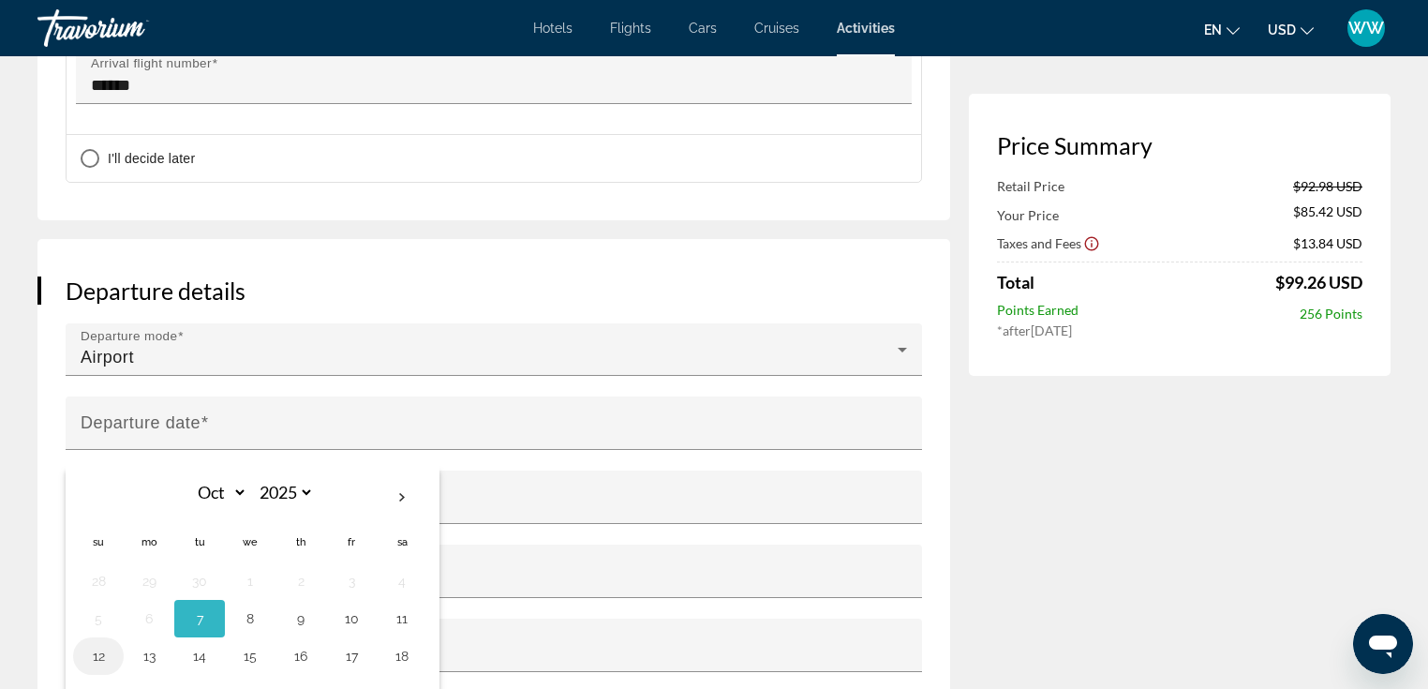
click at [98, 643] on button "12" at bounding box center [98, 656] width 30 height 26
type input "**********"
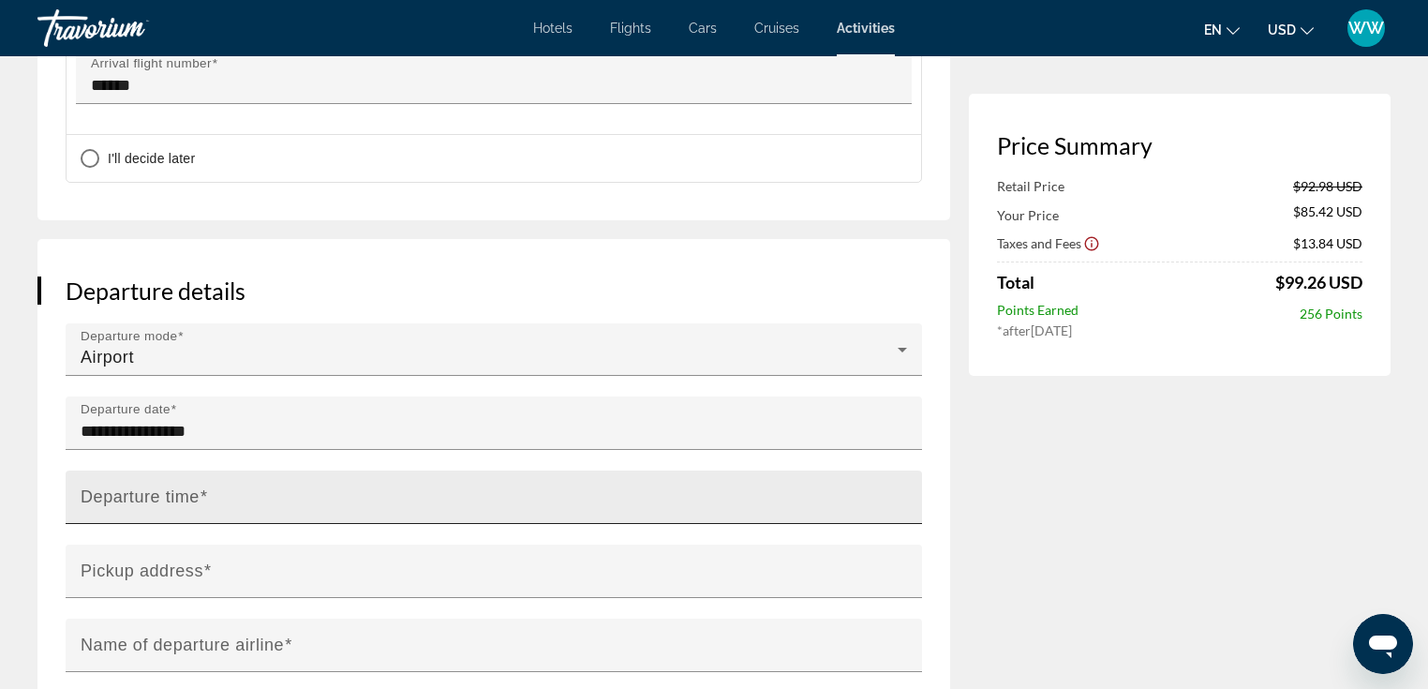
click at [188, 487] on mat-label "Departure time" at bounding box center [140, 496] width 119 height 19
click at [188, 494] on input "Departure time" at bounding box center [500, 505] width 838 height 22
click at [188, 487] on mat-label "Departure time" at bounding box center [140, 496] width 119 height 19
click at [188, 494] on input "Departure time" at bounding box center [500, 505] width 838 height 22
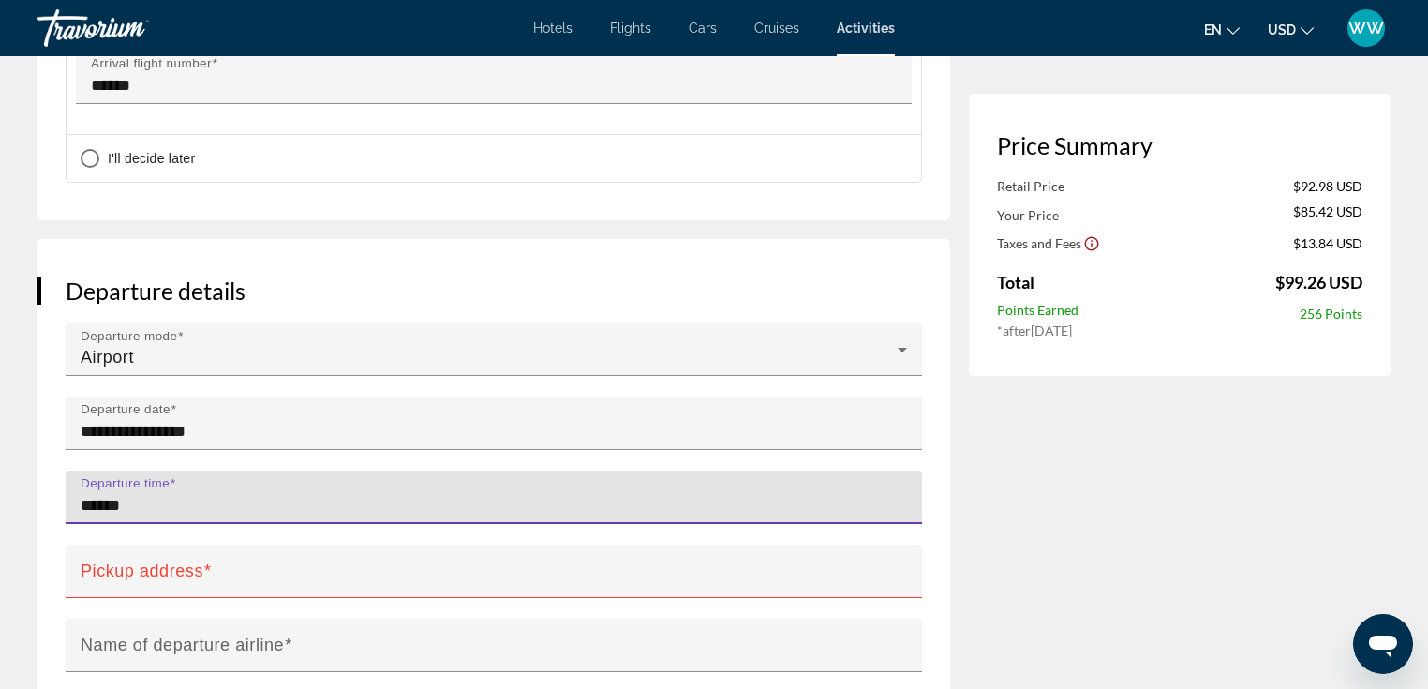
paste input "**********"
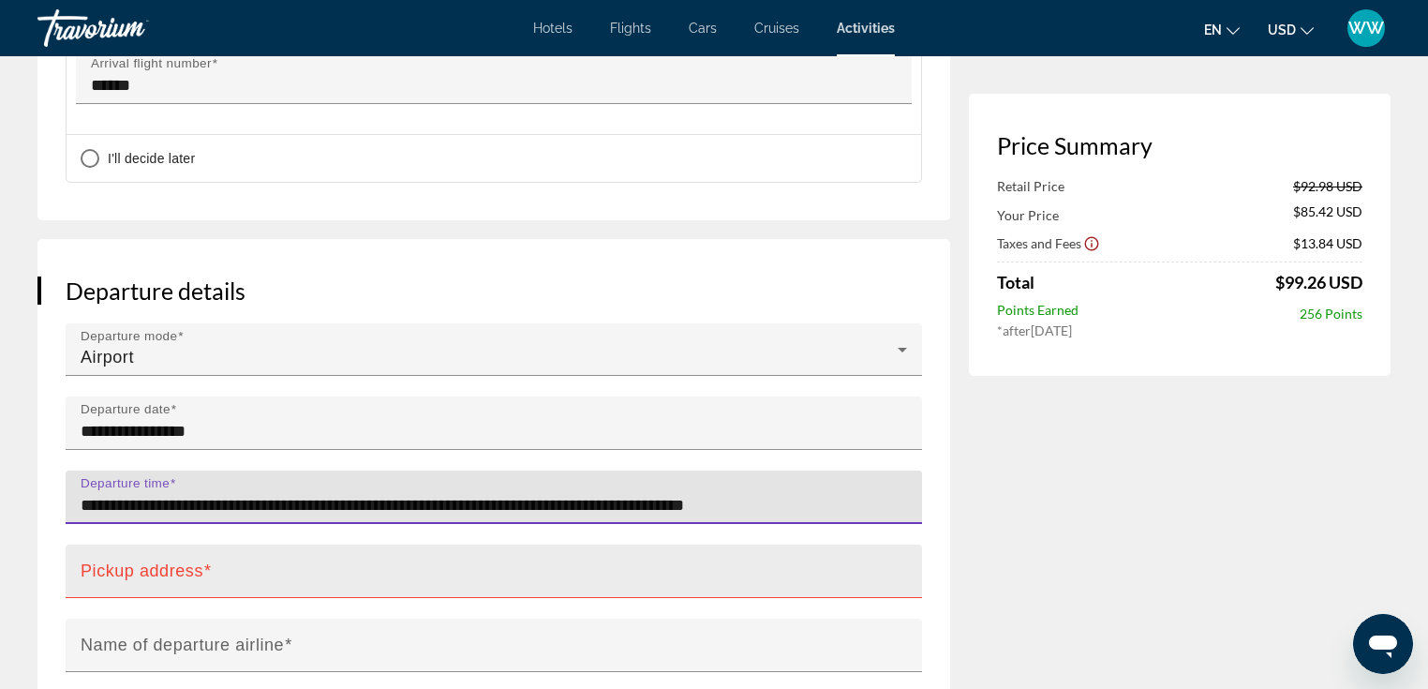
click at [202, 561] on mat-label "Pickup address" at bounding box center [142, 570] width 123 height 19
click at [202, 568] on input "Pickup address" at bounding box center [500, 579] width 838 height 22
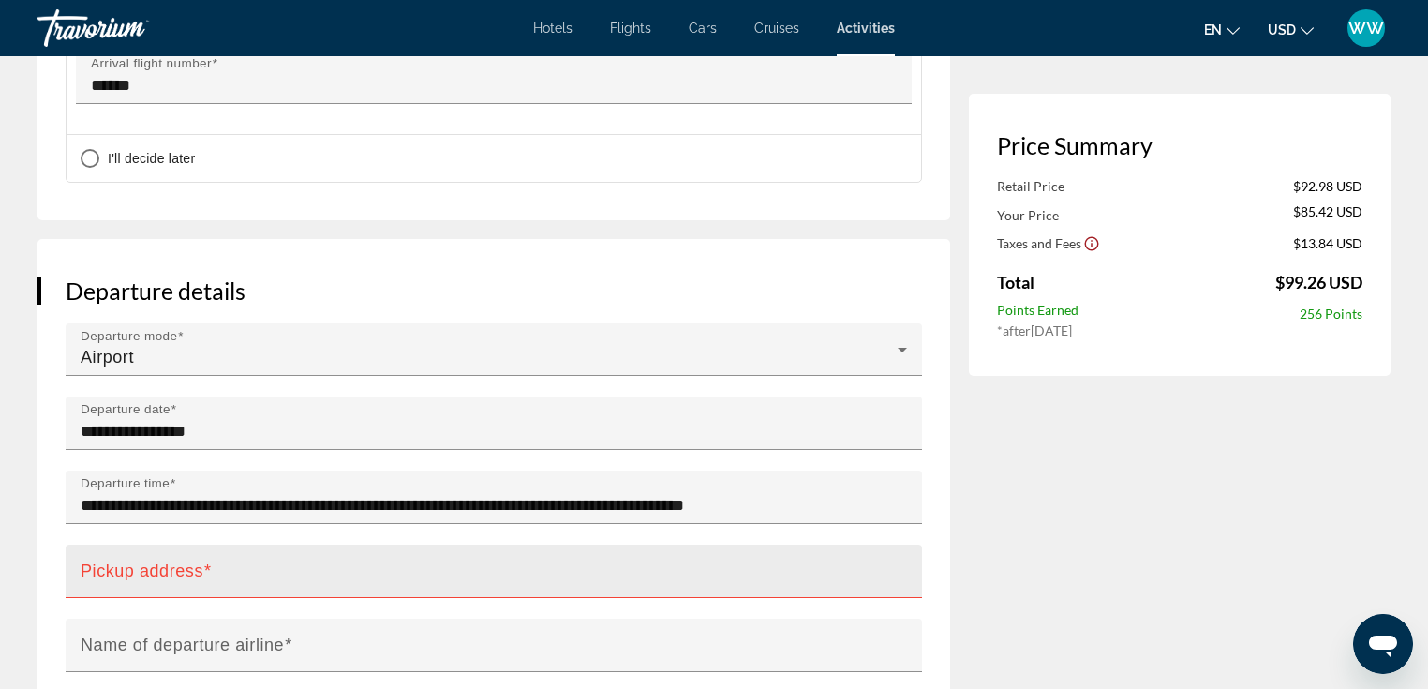
click at [887, 494] on input "**********" at bounding box center [500, 505] width 838 height 22
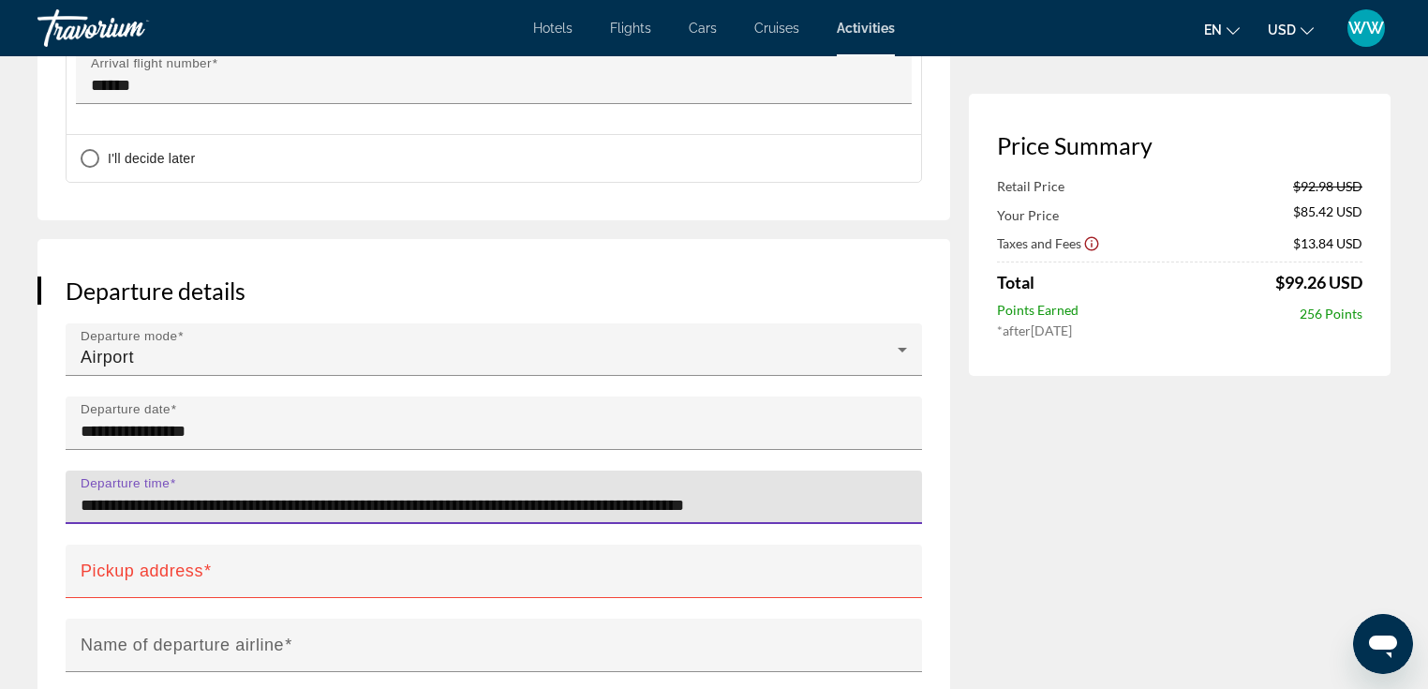
drag, startPoint x: 887, startPoint y: 417, endPoint x: 124, endPoint y: 405, distance: 762.9
click at [124, 470] on div "**********" at bounding box center [500, 496] width 838 height 53
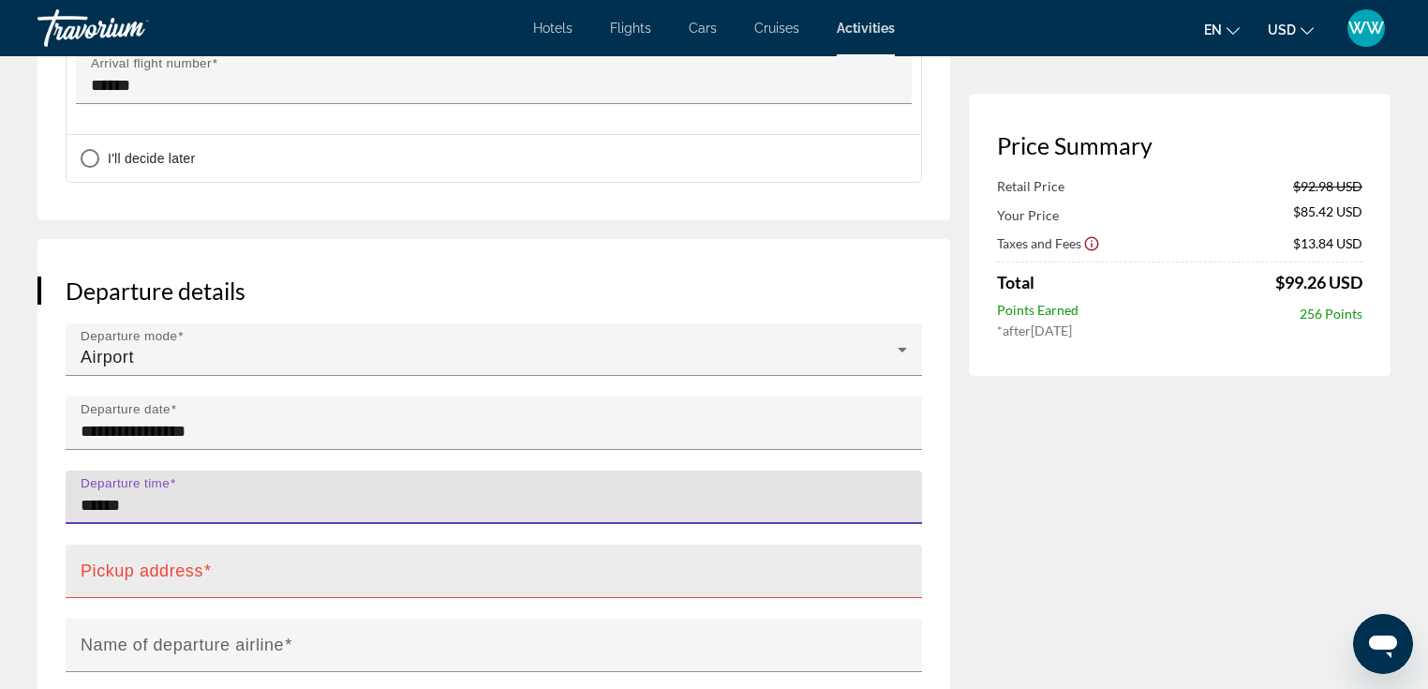
type input "******"
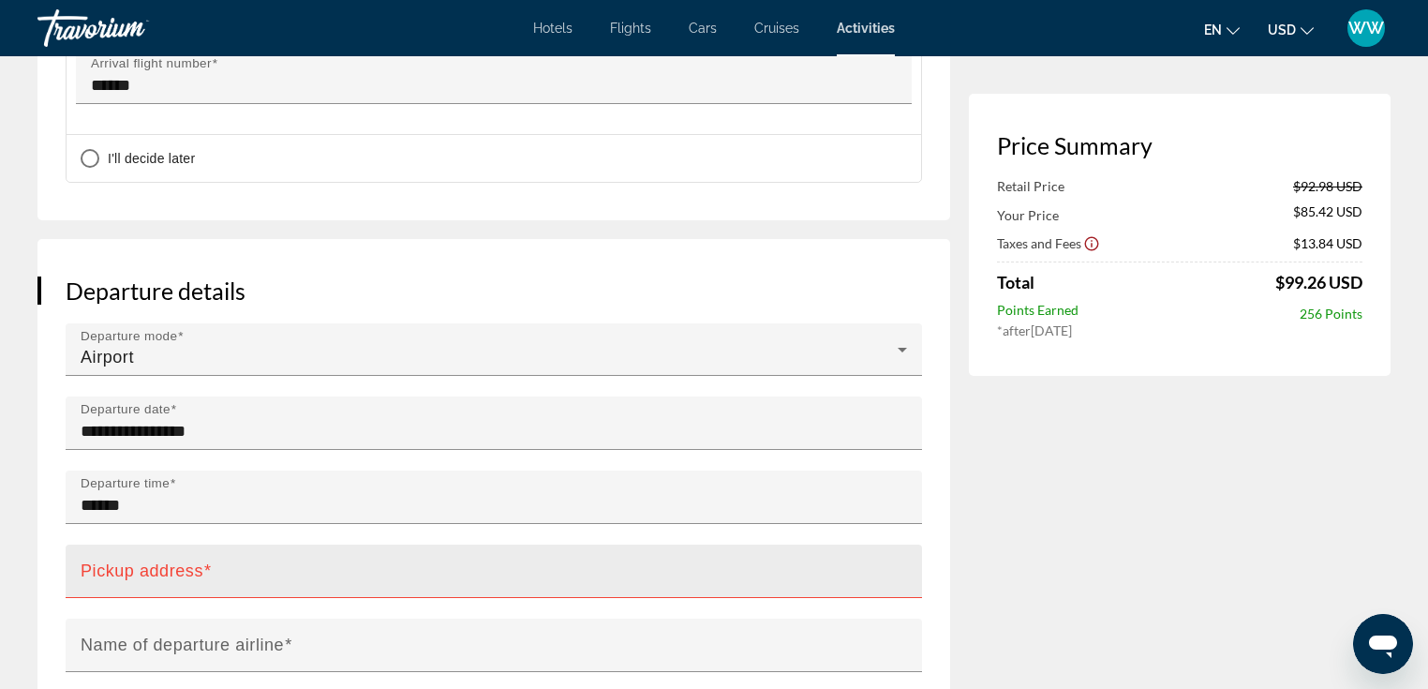
click at [119, 561] on mat-label "Pickup address" at bounding box center [142, 570] width 123 height 19
click at [119, 568] on input "Pickup address" at bounding box center [500, 579] width 838 height 22
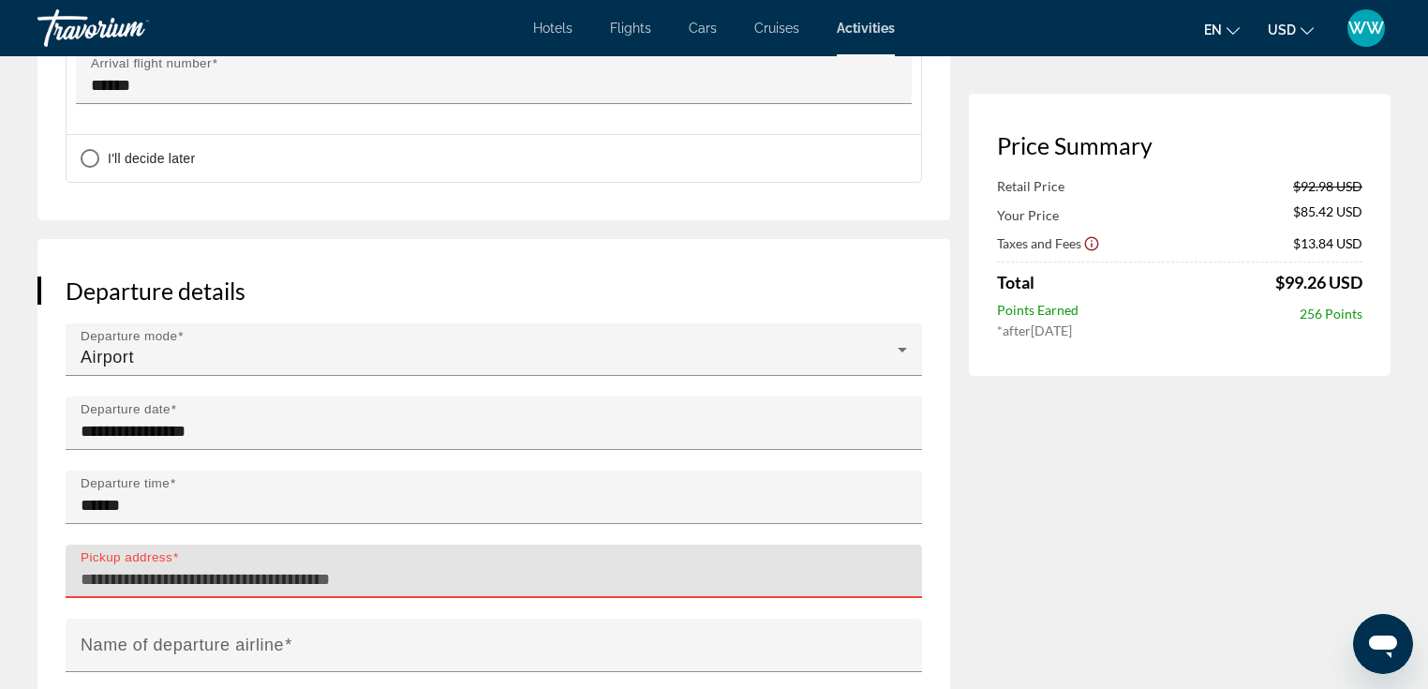
paste input "**********"
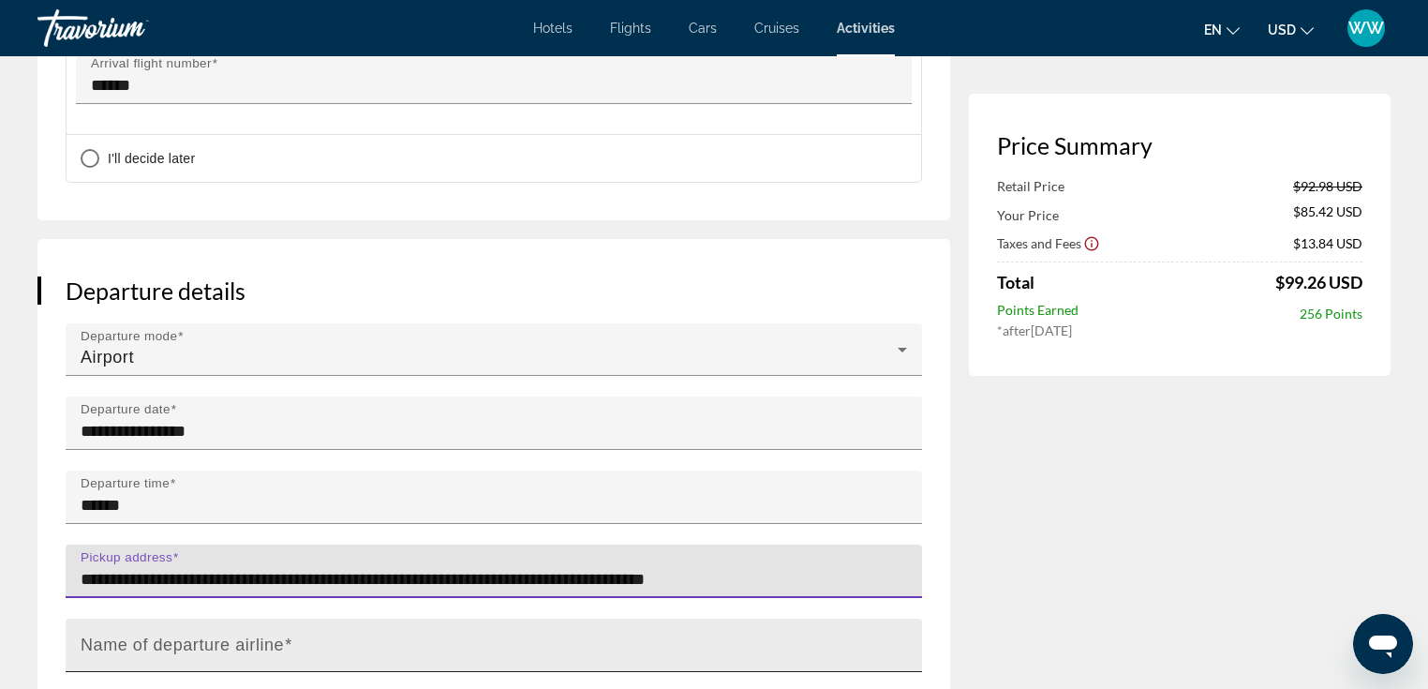
type input "**********"
click at [147, 635] on label "Name of departure airline" at bounding box center [187, 645] width 212 height 20
click at [147, 642] on input "Name of departure airline" at bounding box center [500, 653] width 838 height 22
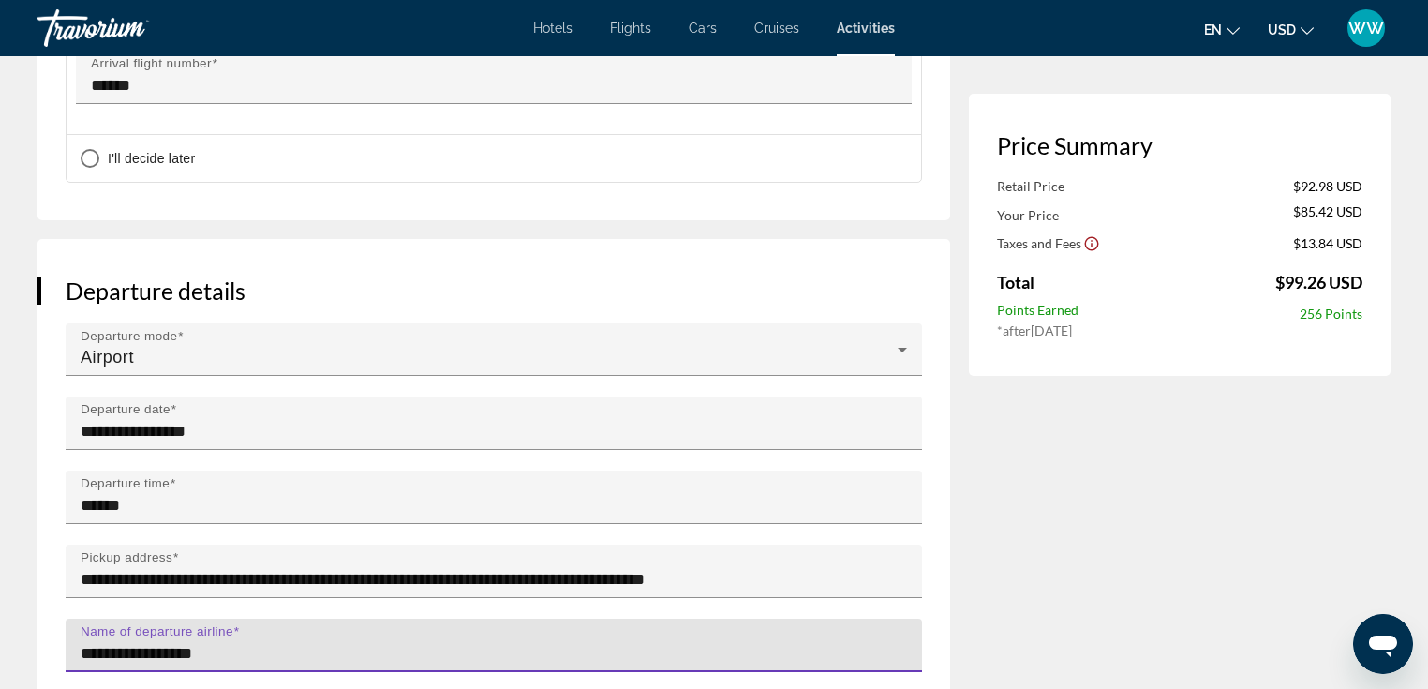
scroll to position [1982, 0]
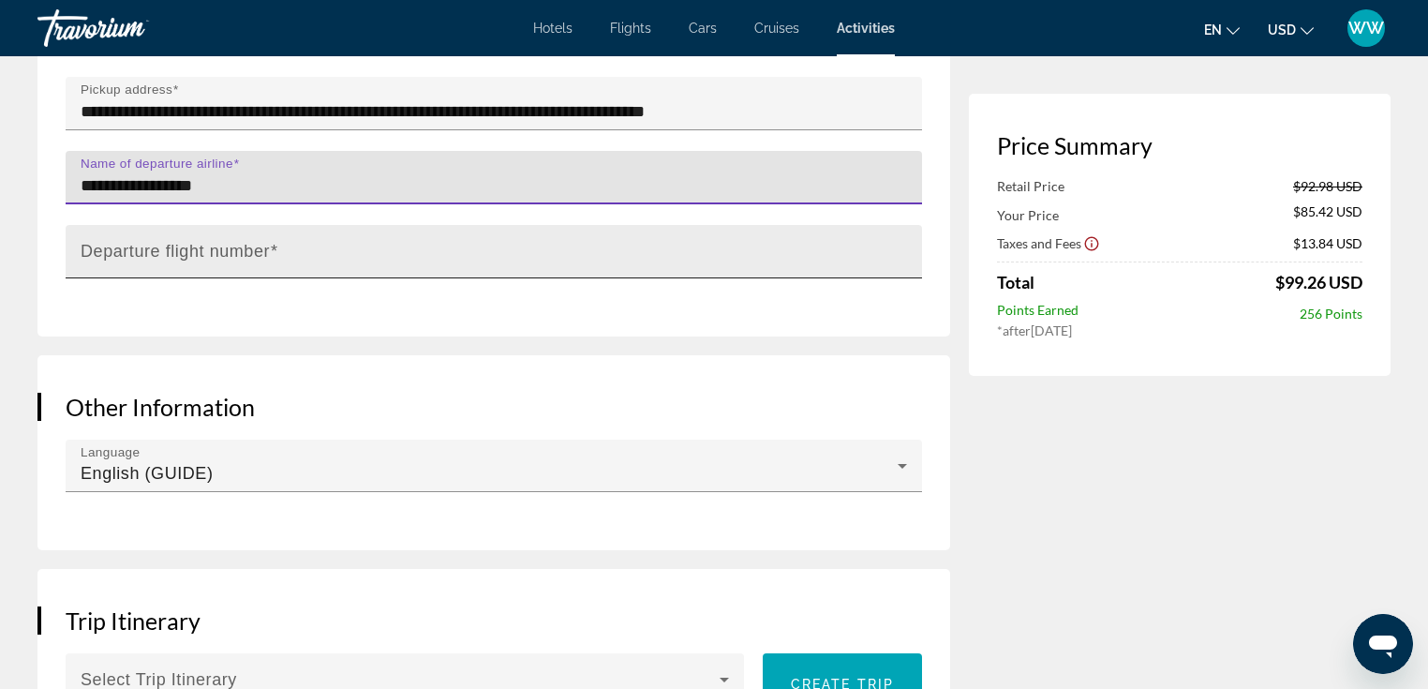
type input "**********"
click at [200, 242] on mat-label "Departure flight number" at bounding box center [175, 251] width 189 height 19
click at [200, 248] on input "Departure flight number" at bounding box center [500, 259] width 838 height 22
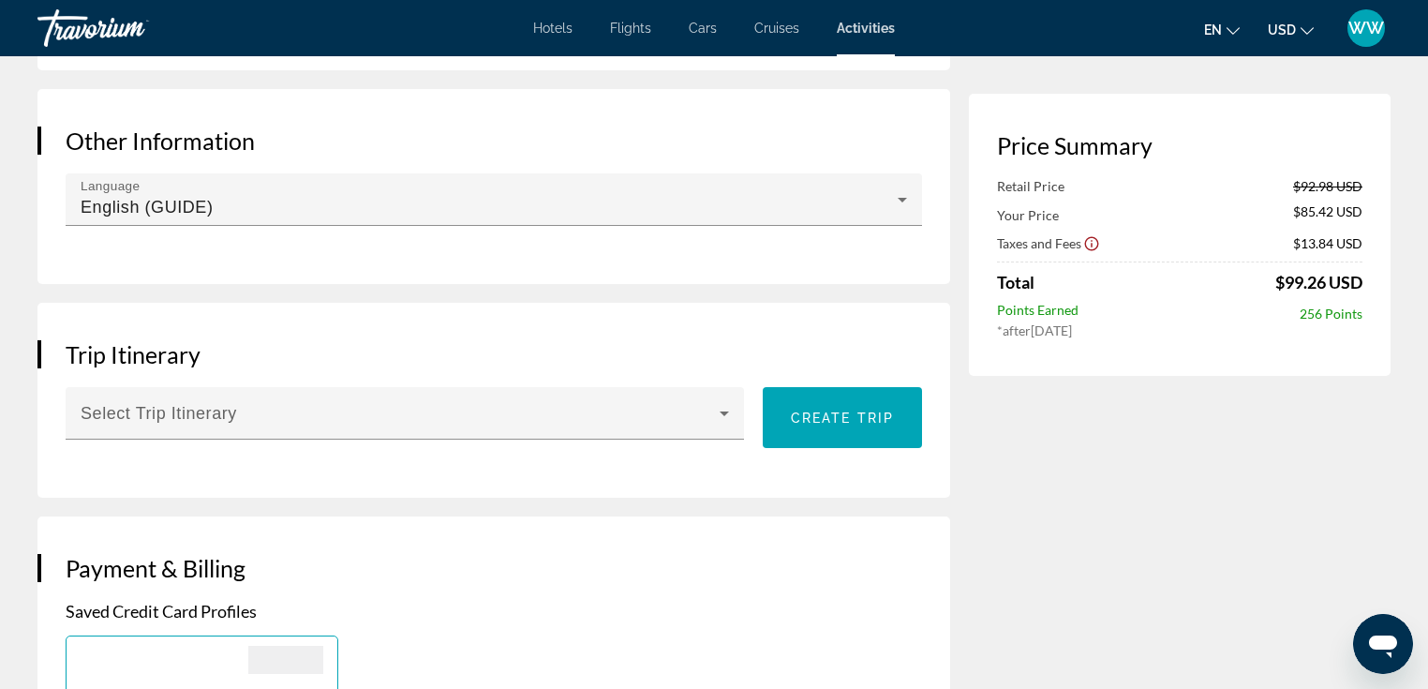
scroll to position [2243, 0]
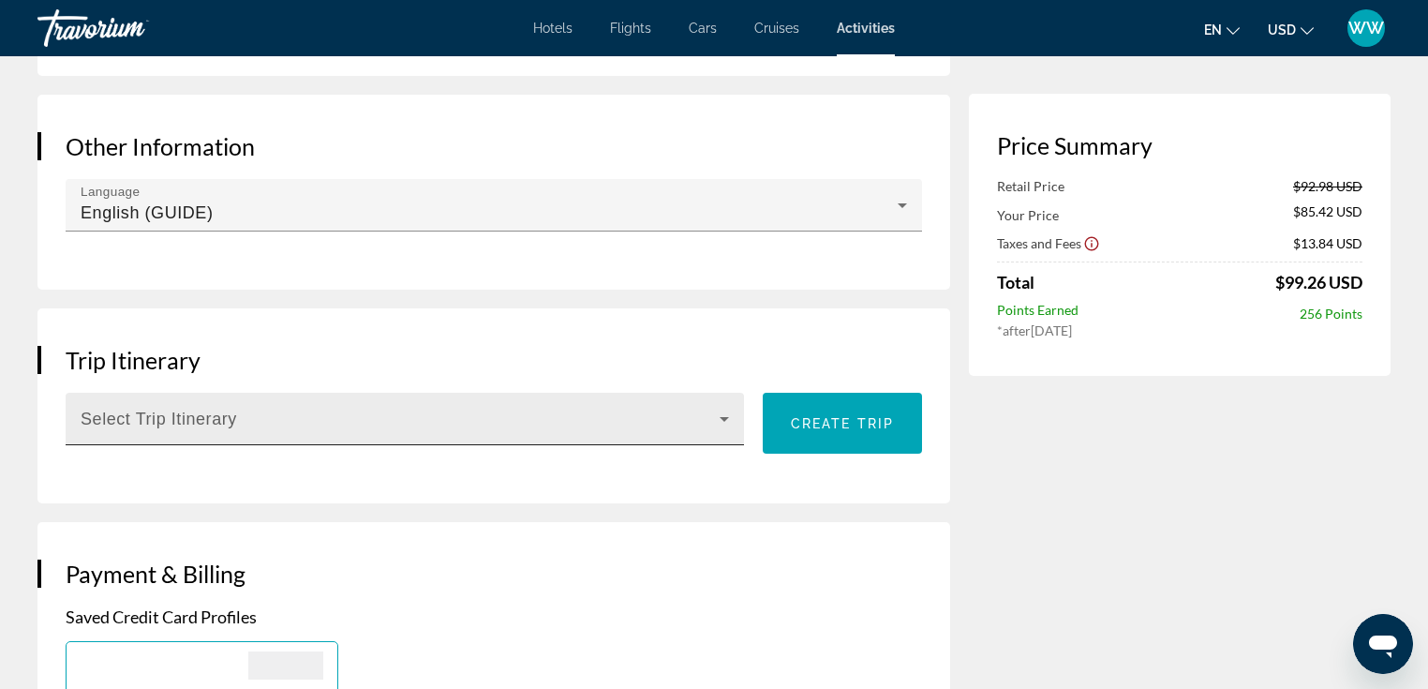
type input "**"
click at [729, 415] on div "Main content" at bounding box center [405, 426] width 649 height 22
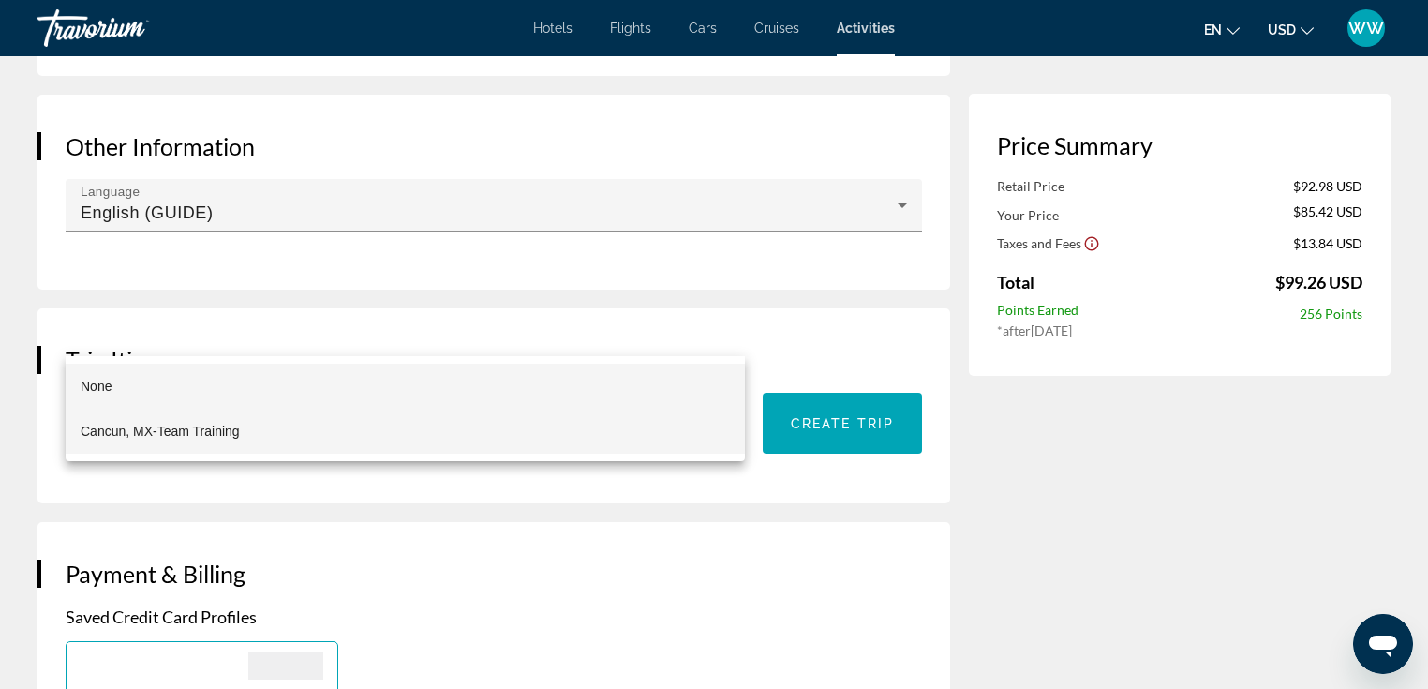
click at [662, 422] on mat-option "Cancun, MX-Team Training" at bounding box center [405, 431] width 679 height 45
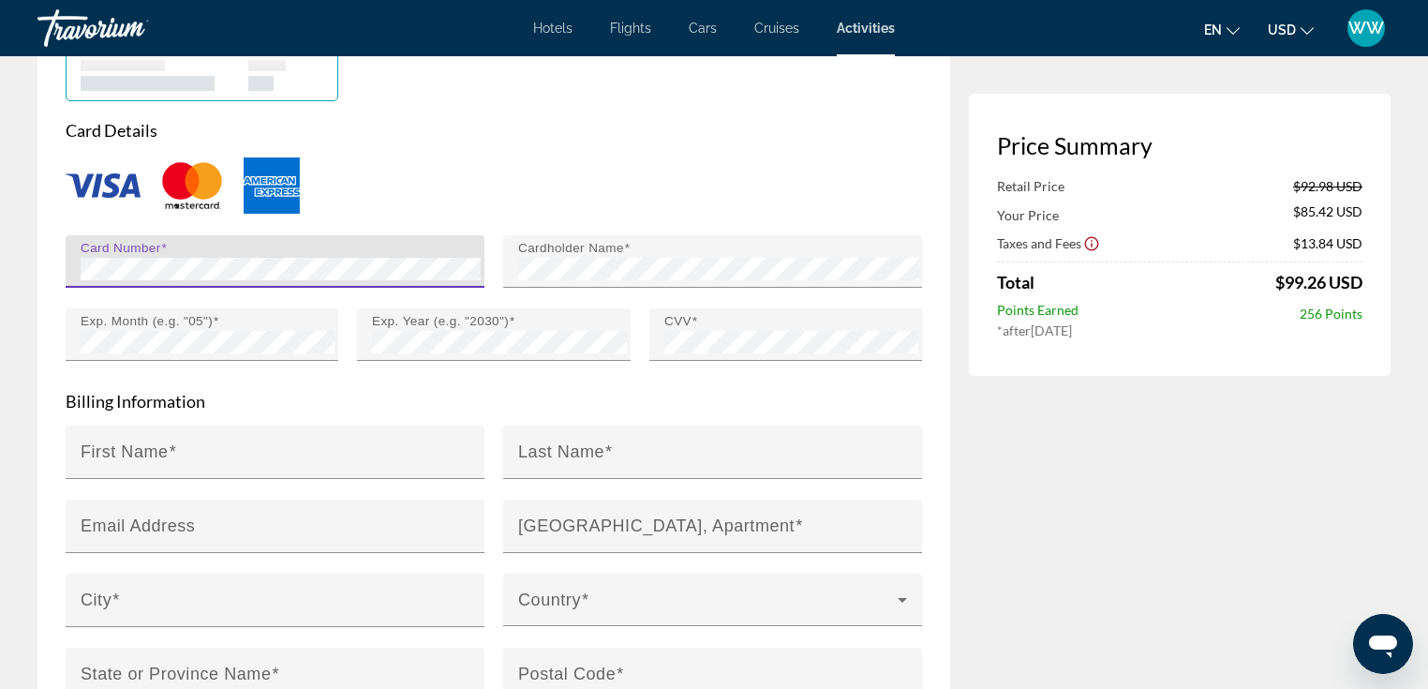
scroll to position [2997, 0]
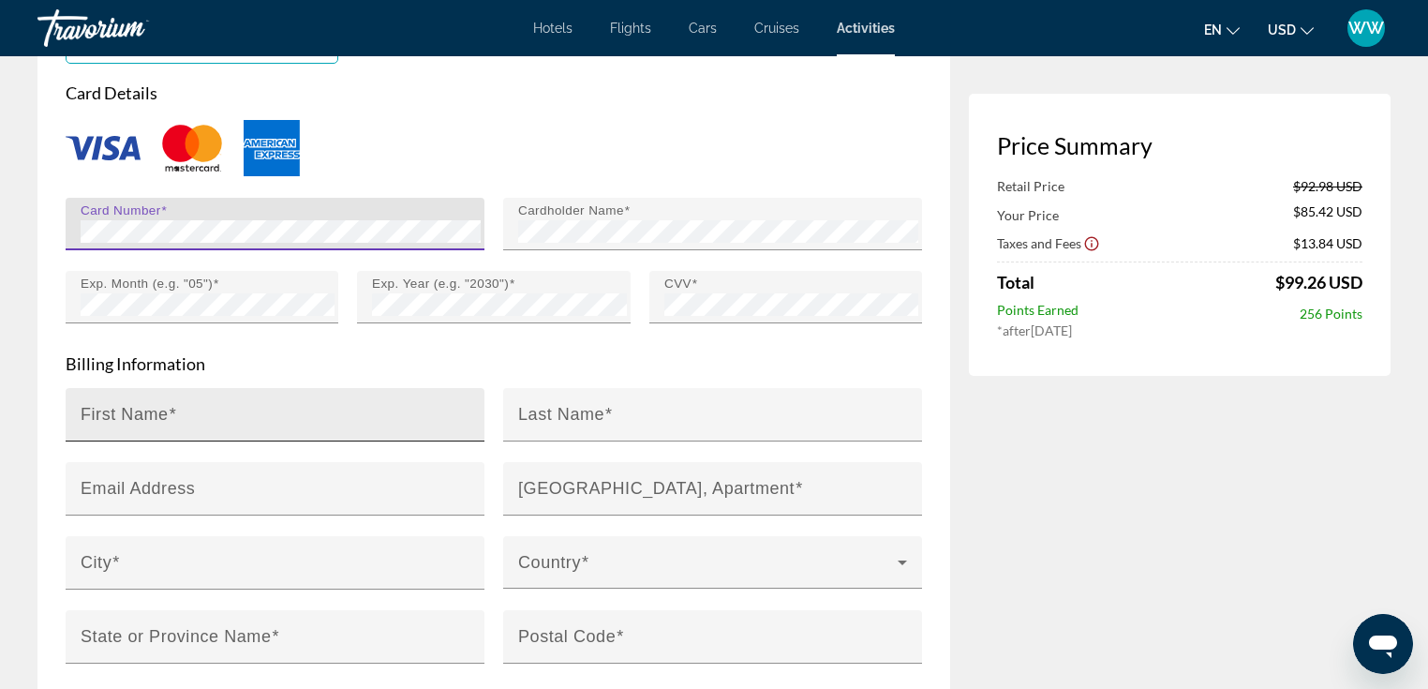
click at [376, 388] on div "First Name" at bounding box center [281, 414] width 400 height 53
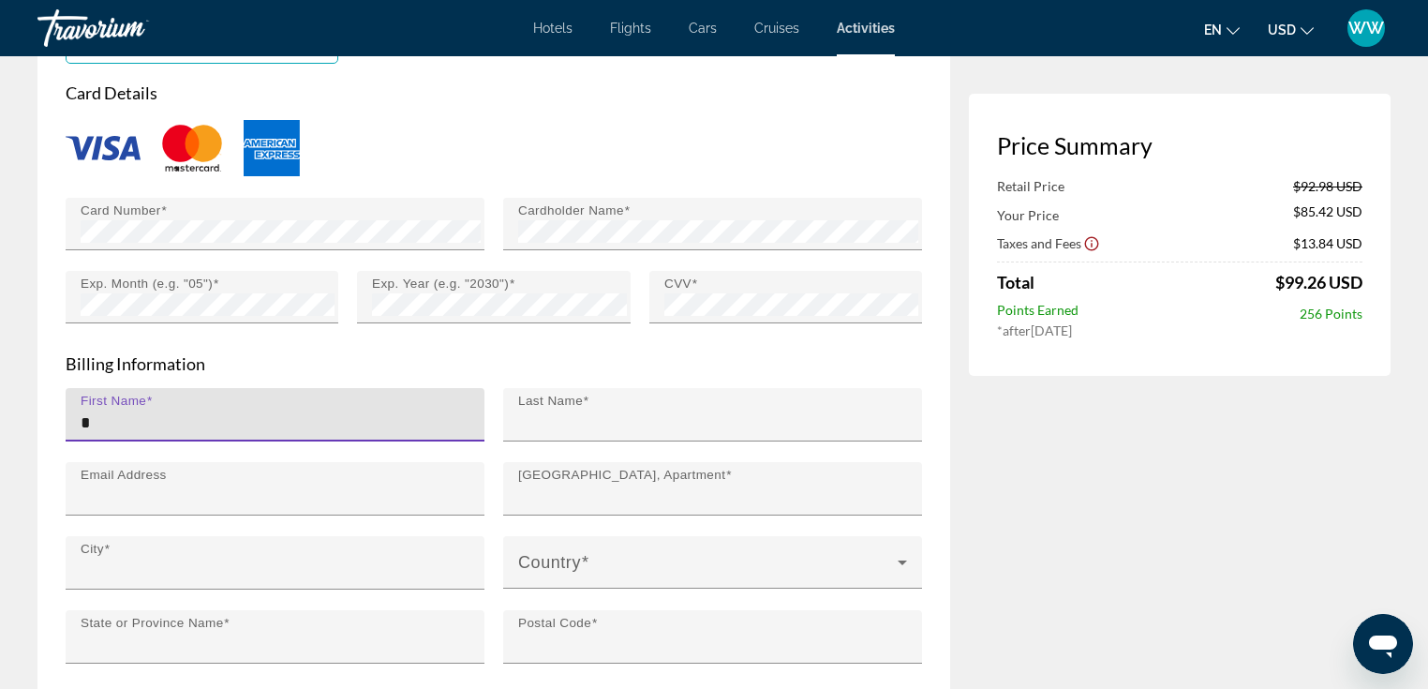
type input "********"
type input "******"
type input "**********"
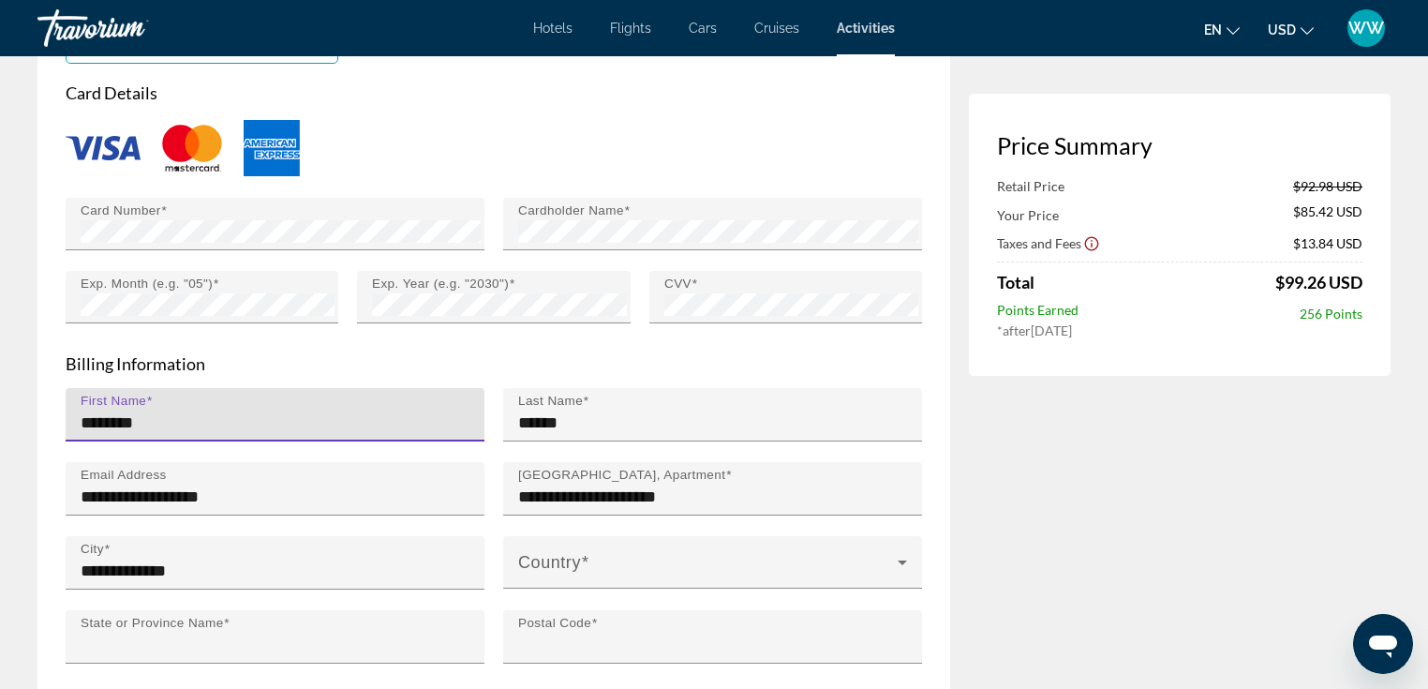
type input "********"
type input "*****"
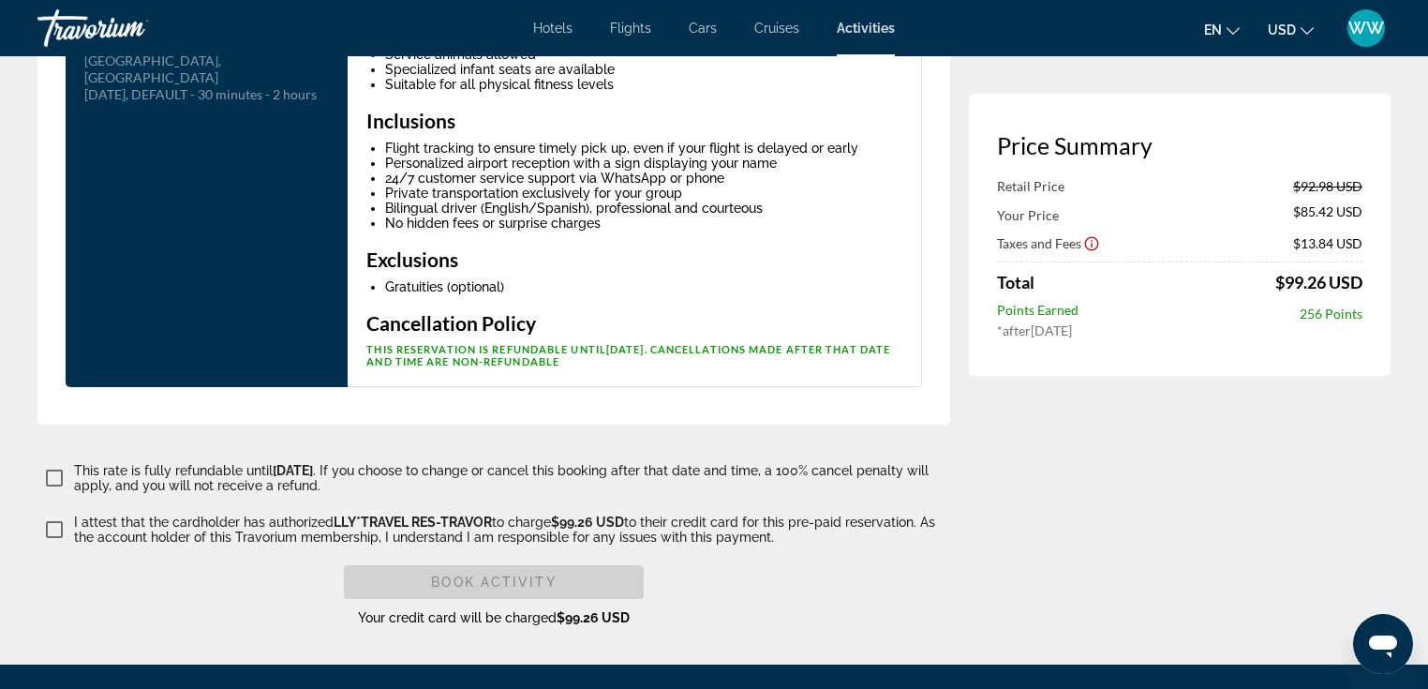
scroll to position [4002, 0]
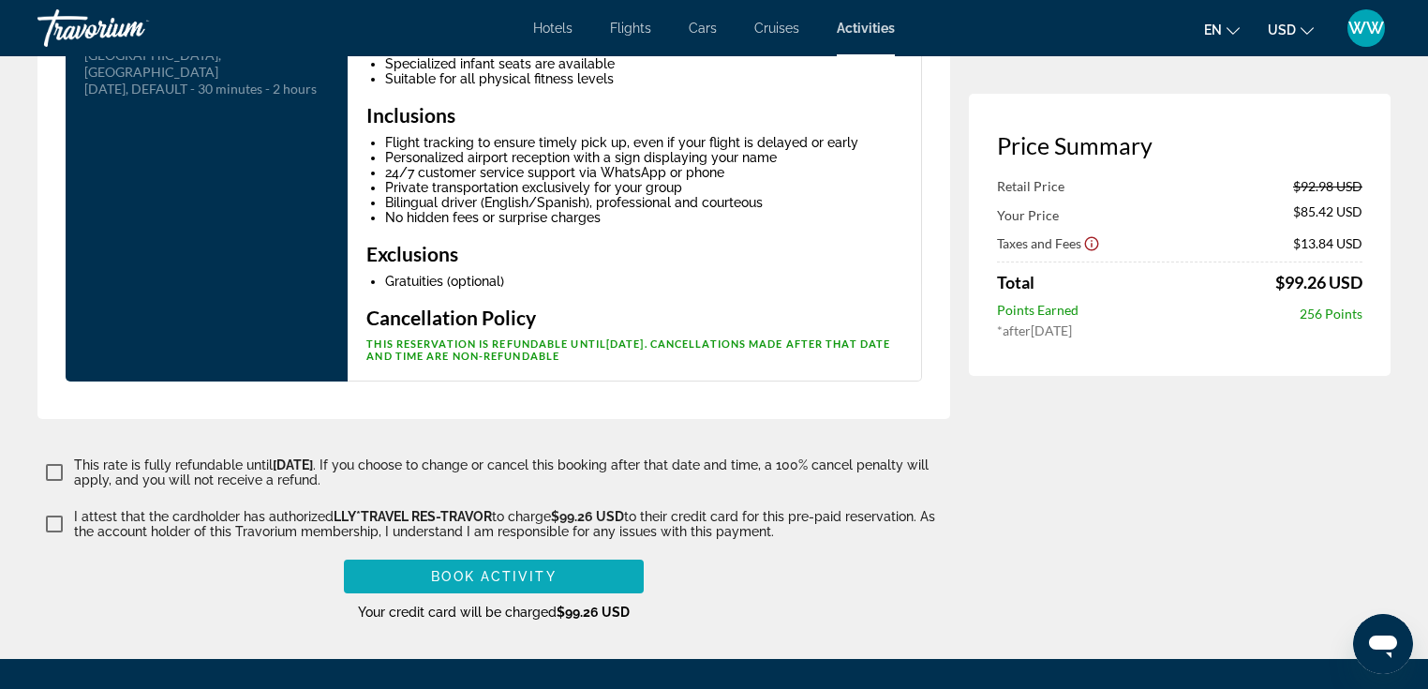
click at [484, 569] on span "Book Activity" at bounding box center [493, 576] width 125 height 15
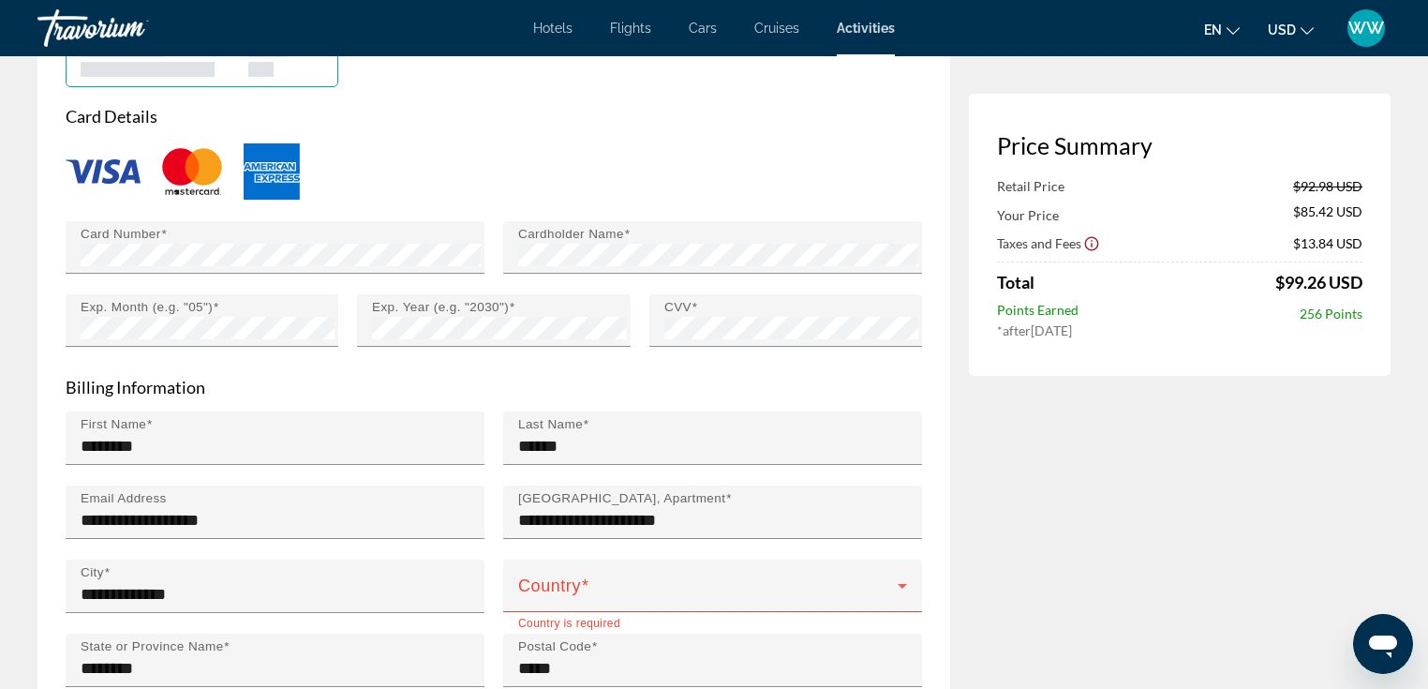
scroll to position [3006, 0]
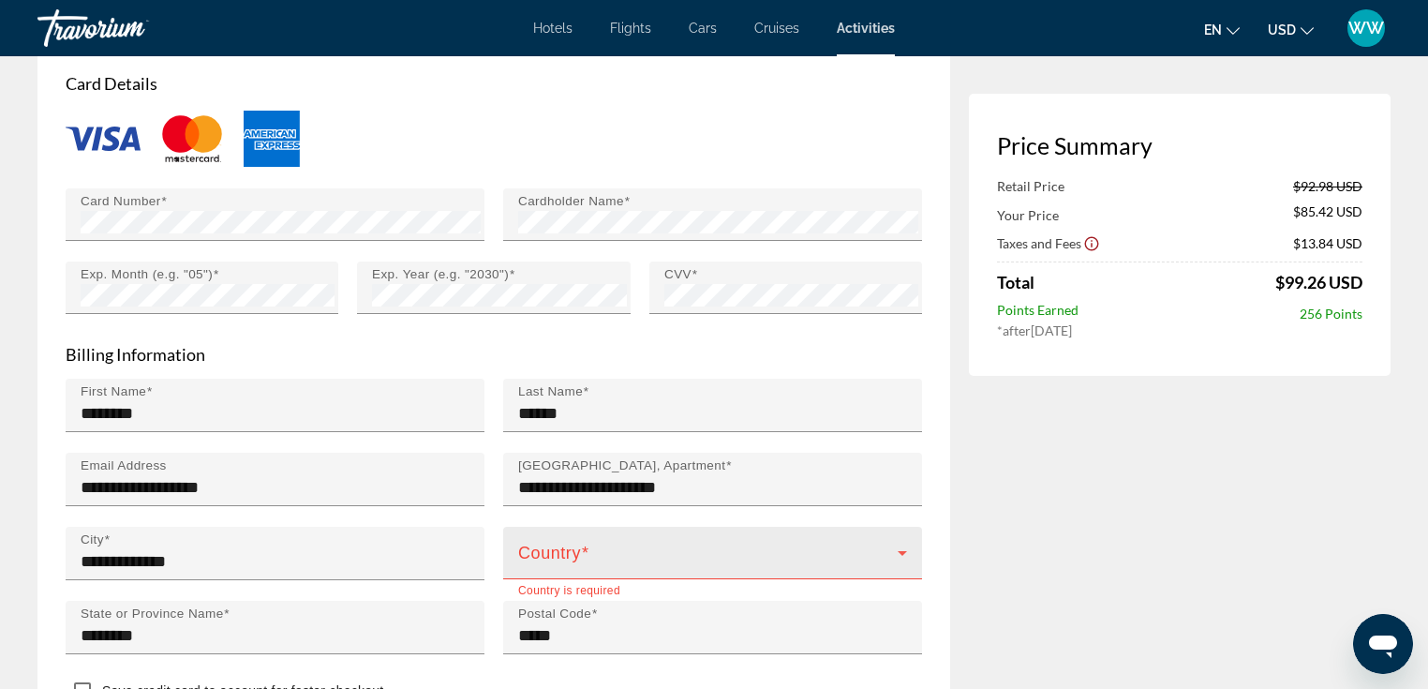
type input "**********"
click at [899, 542] on icon "Main content" at bounding box center [902, 553] width 22 height 22
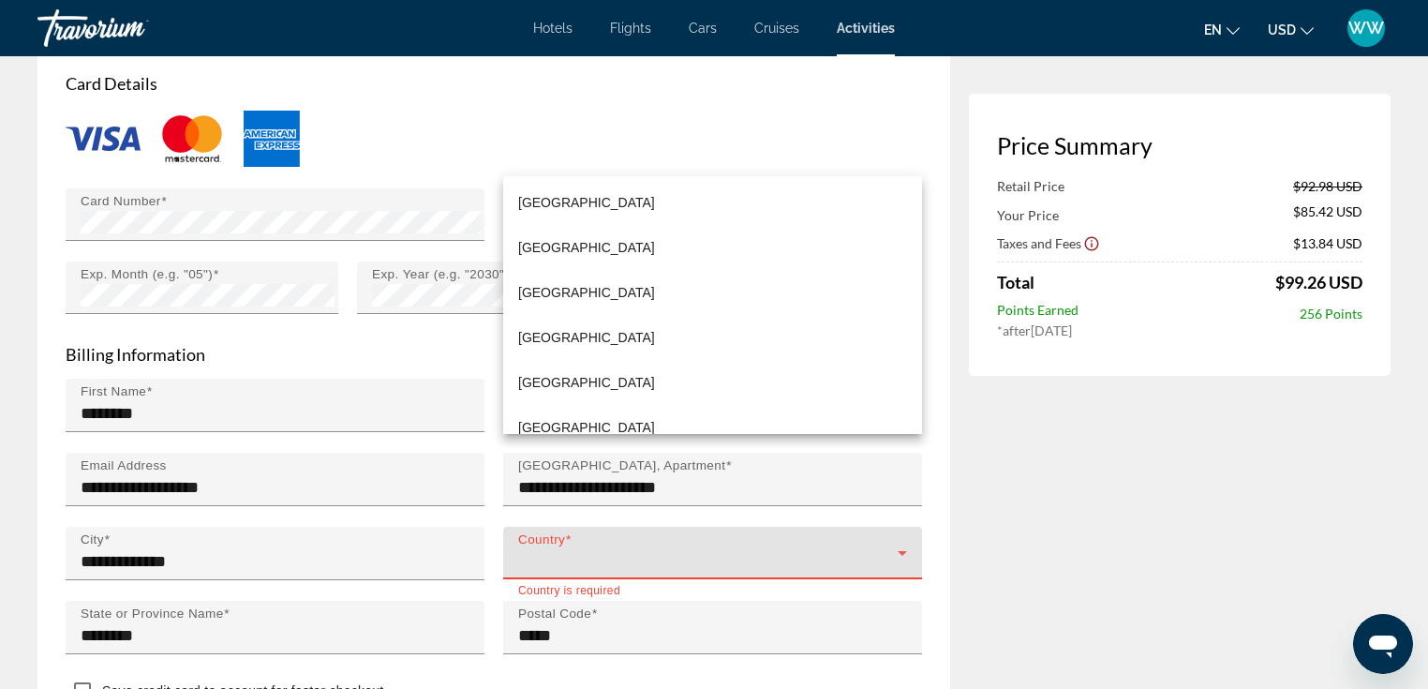
scroll to position [10698, 0]
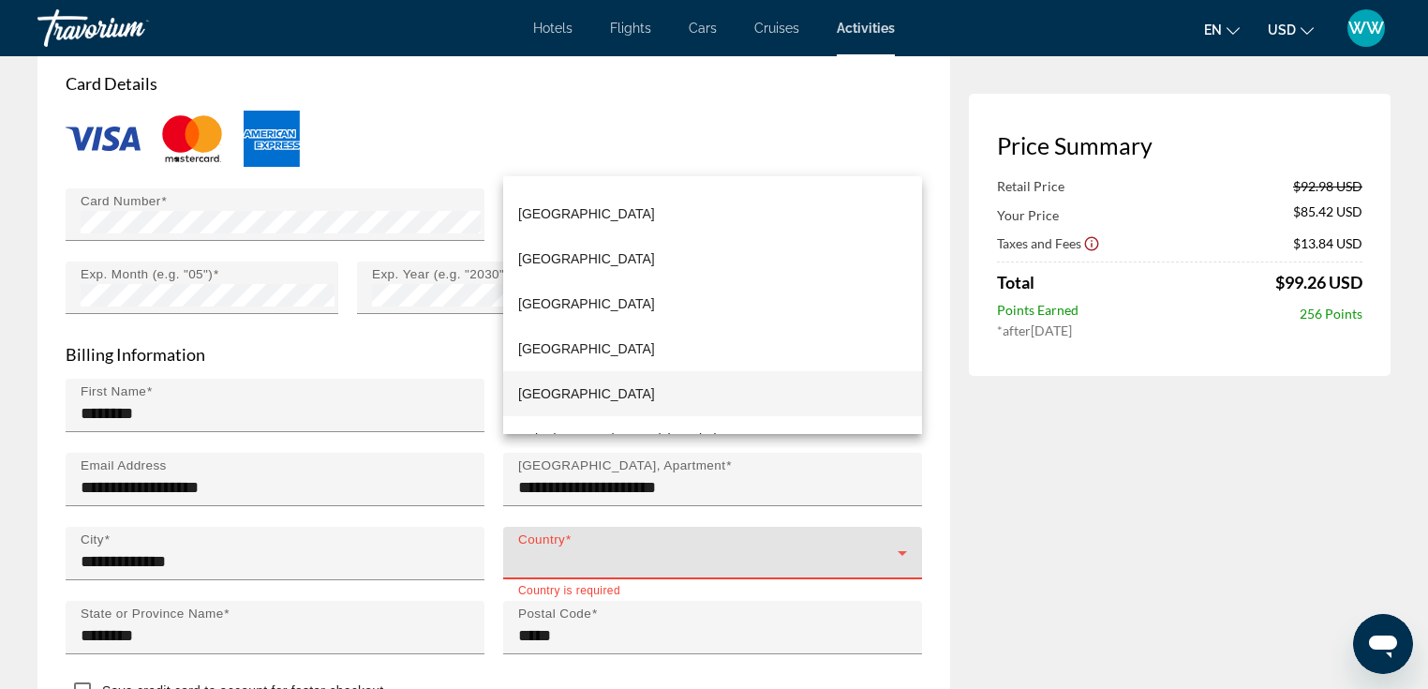
click at [787, 394] on mat-option "[GEOGRAPHIC_DATA]" at bounding box center [712, 393] width 419 height 45
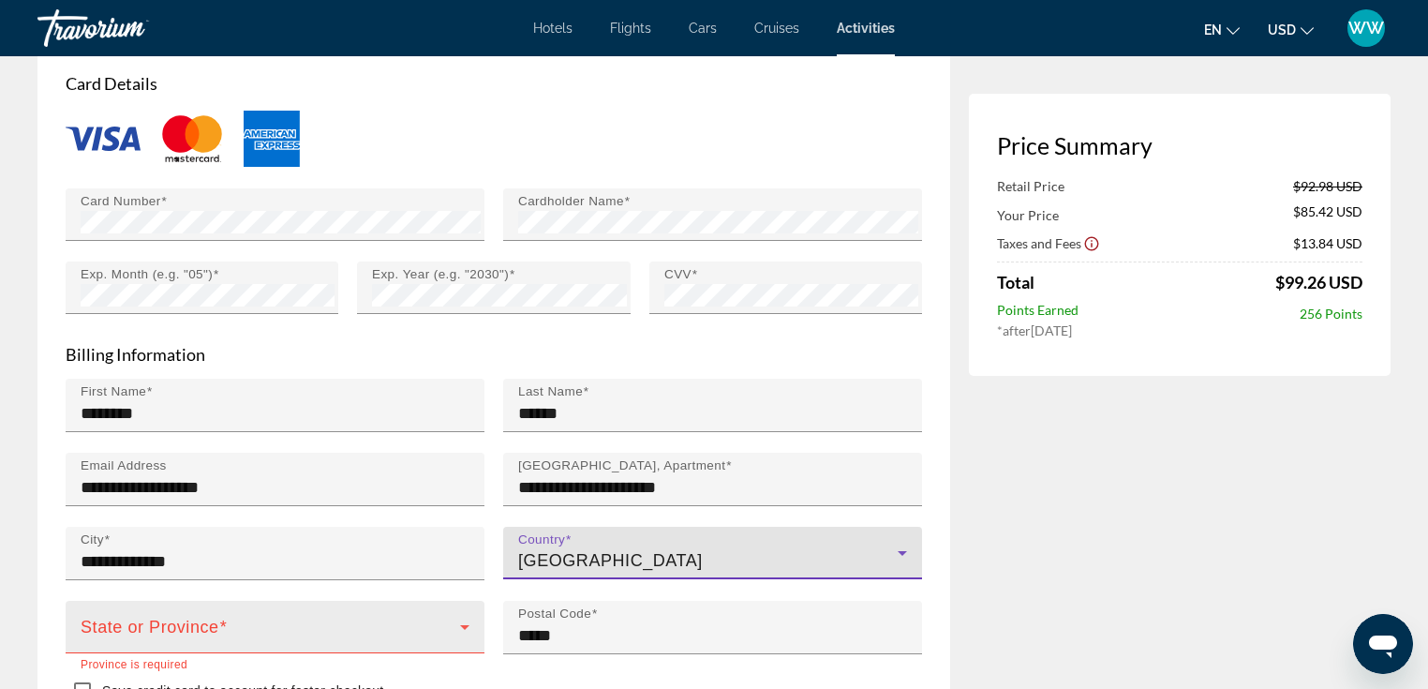
click at [456, 616] on icon "Main content" at bounding box center [465, 627] width 22 height 22
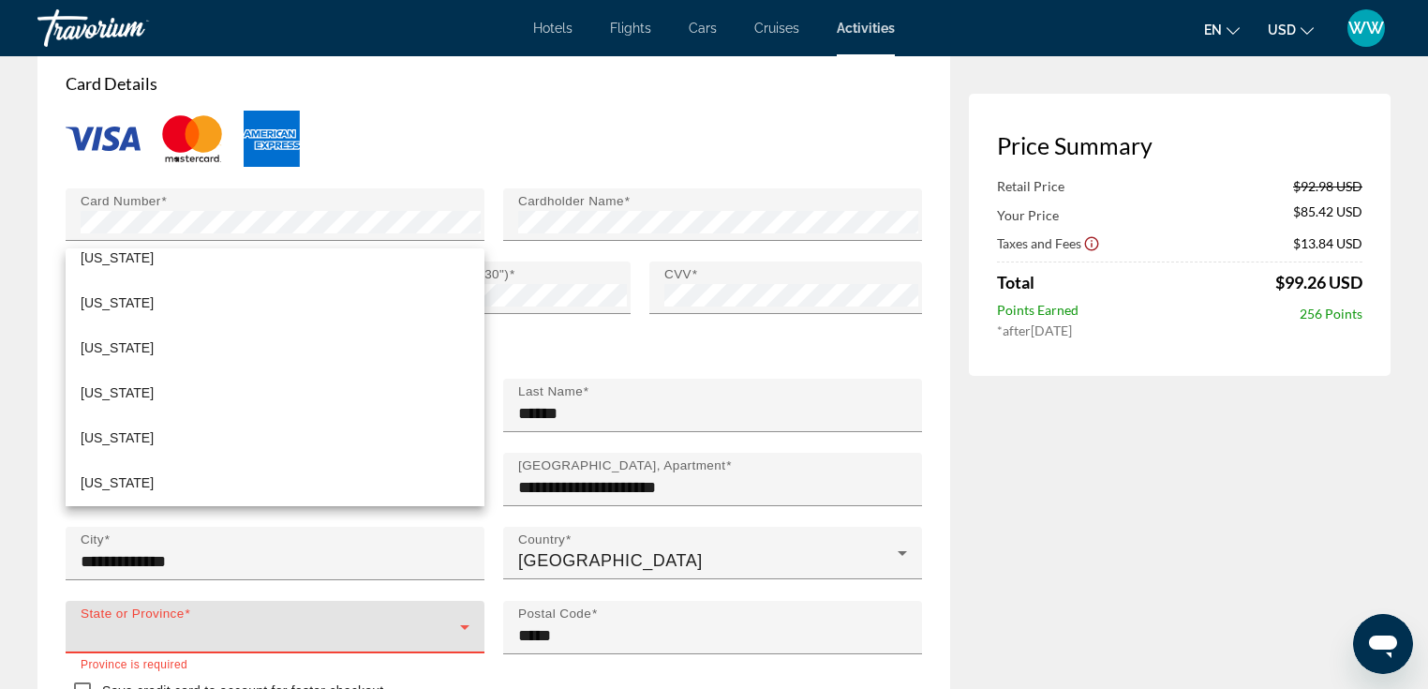
scroll to position [1027, 0]
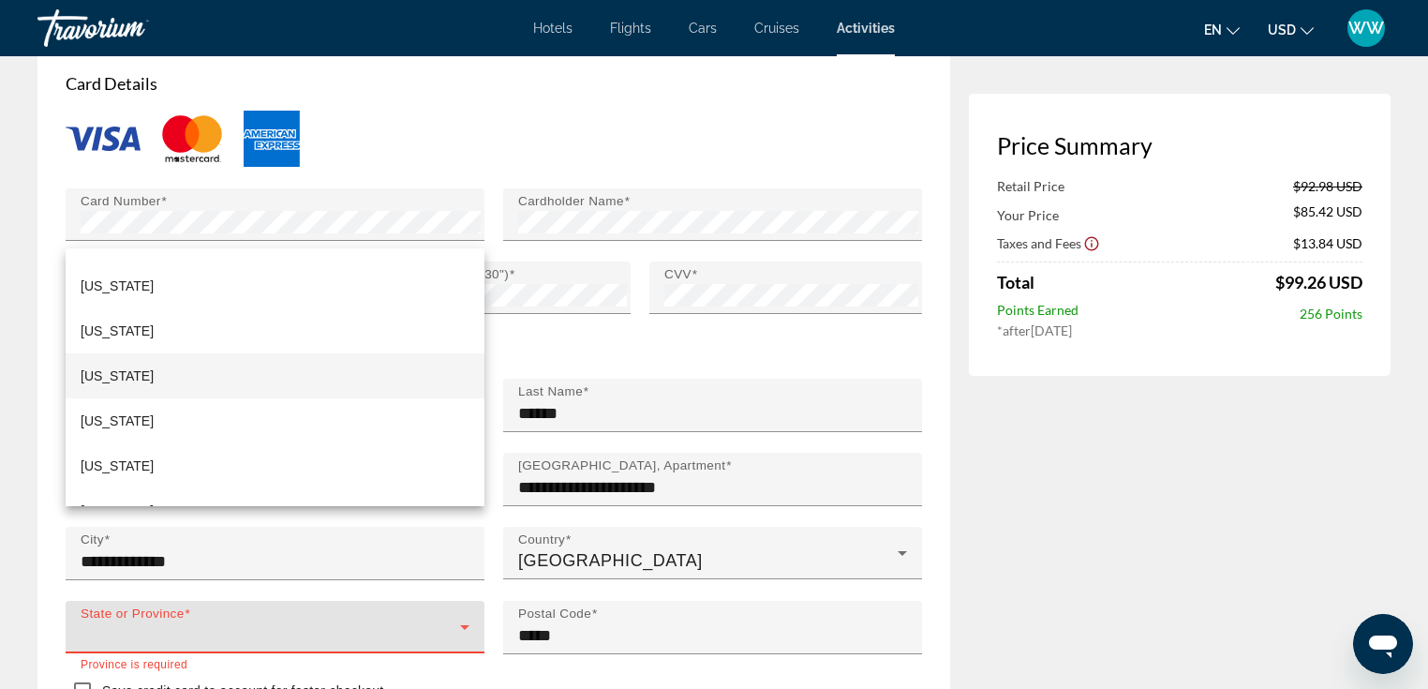
click at [394, 390] on mat-option "[US_STATE]" at bounding box center [275, 375] width 419 height 45
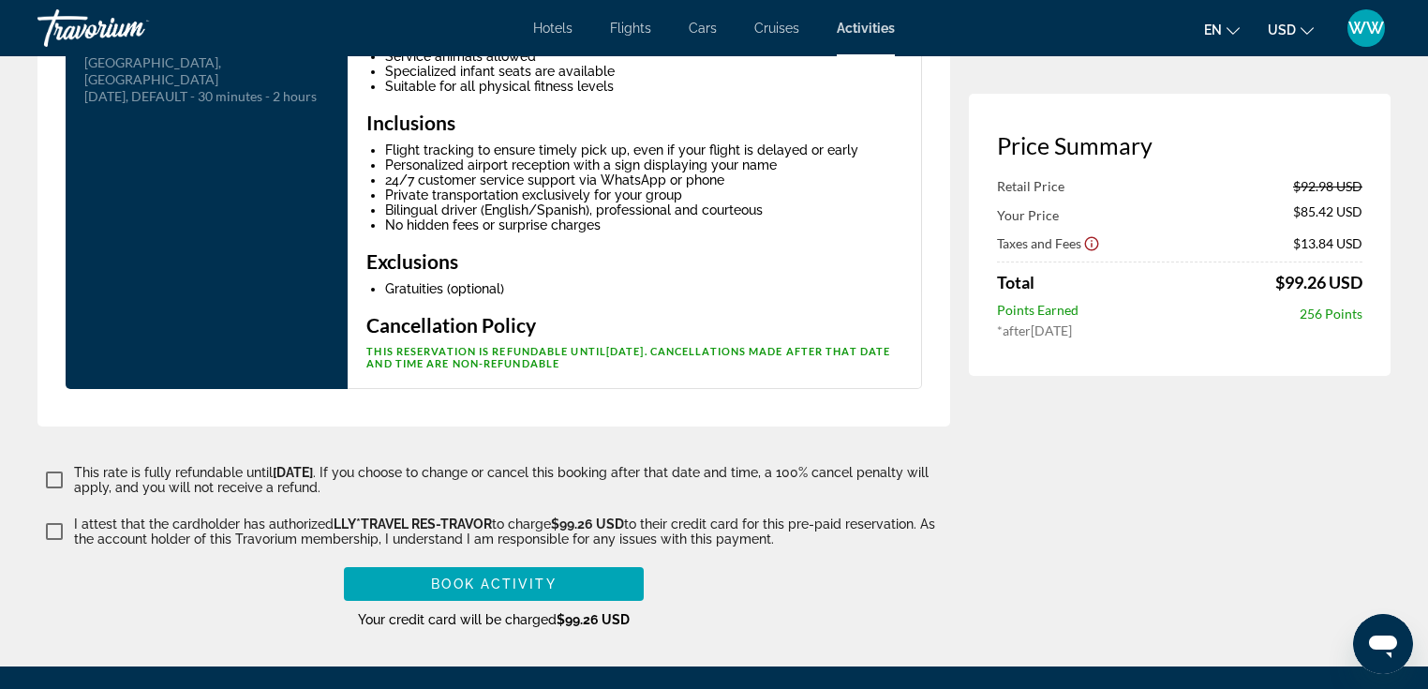
scroll to position [4044, 0]
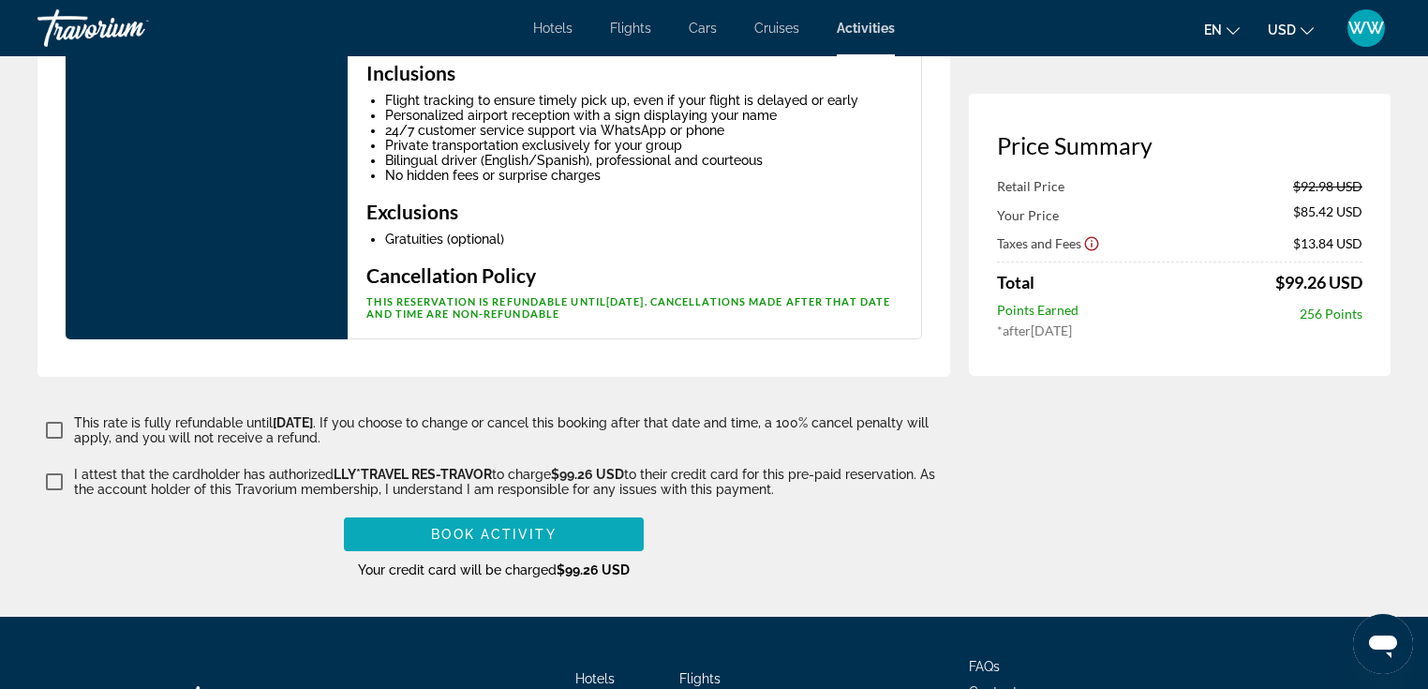
click at [503, 527] on span "Book Activity" at bounding box center [493, 534] width 125 height 15
